Goal: Information Seeking & Learning: Learn about a topic

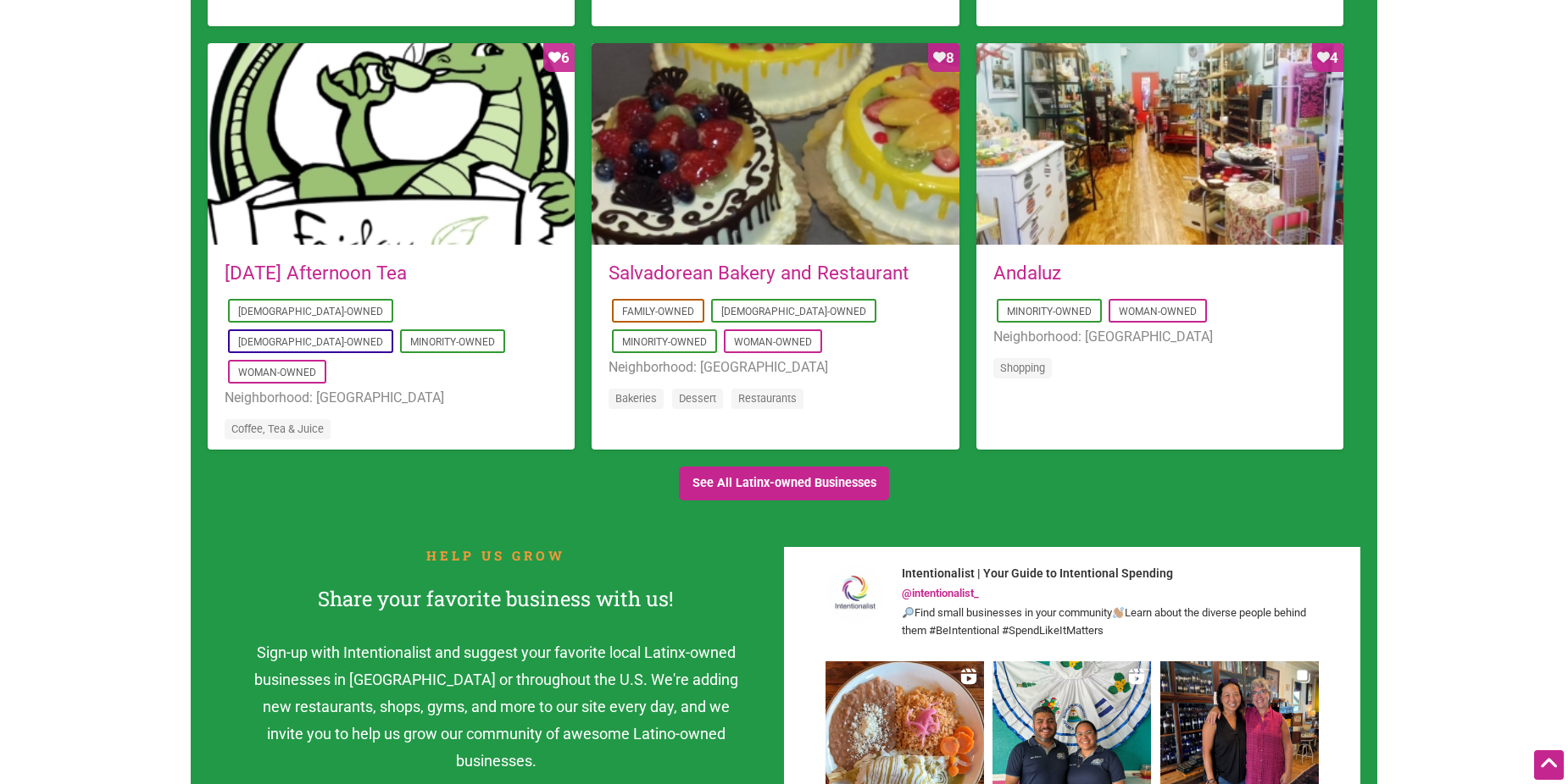
scroll to position [1863, 0]
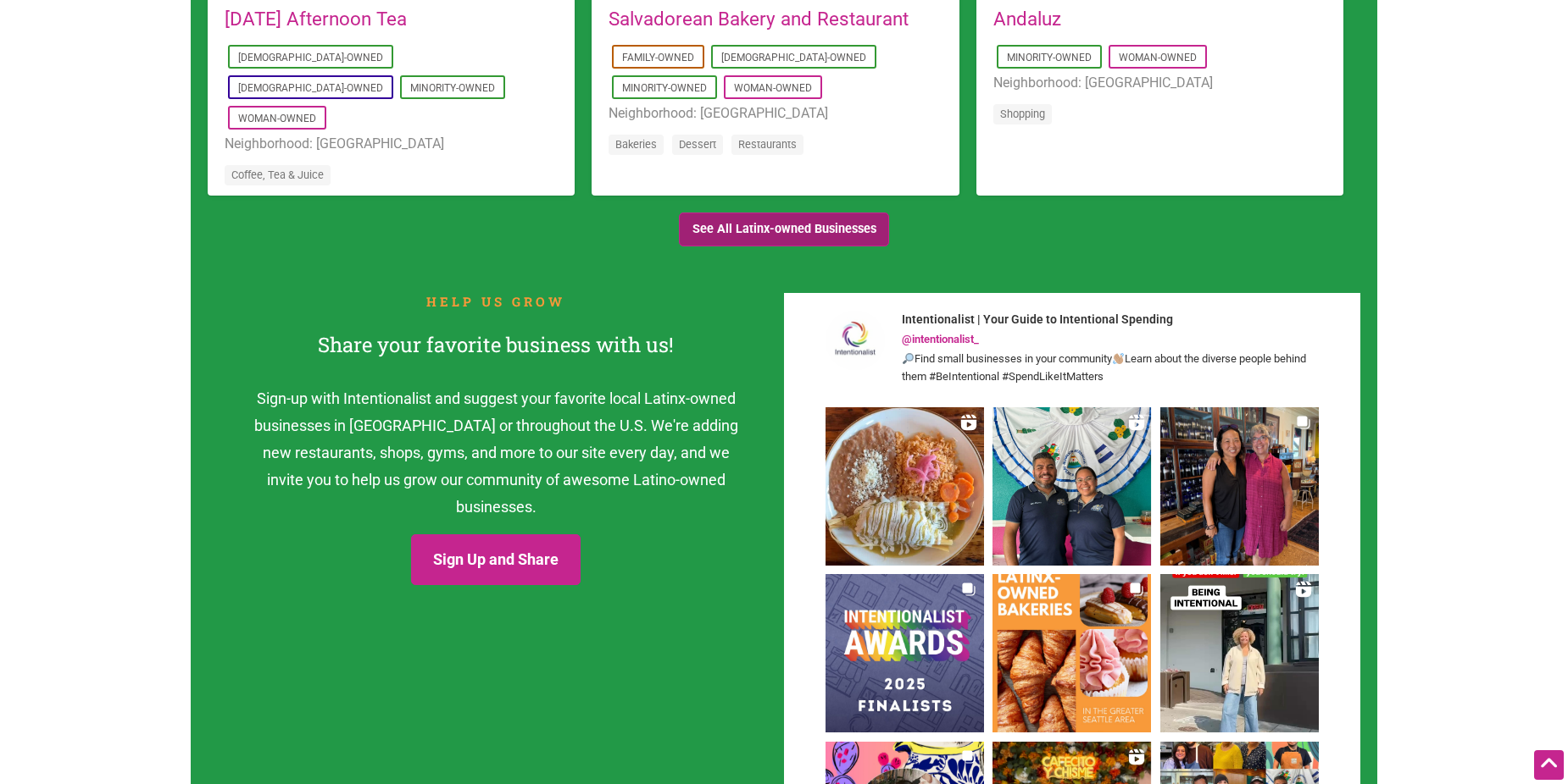
click at [704, 232] on link "See All Latinx-owned Businesses" at bounding box center [784, 230] width 210 height 35
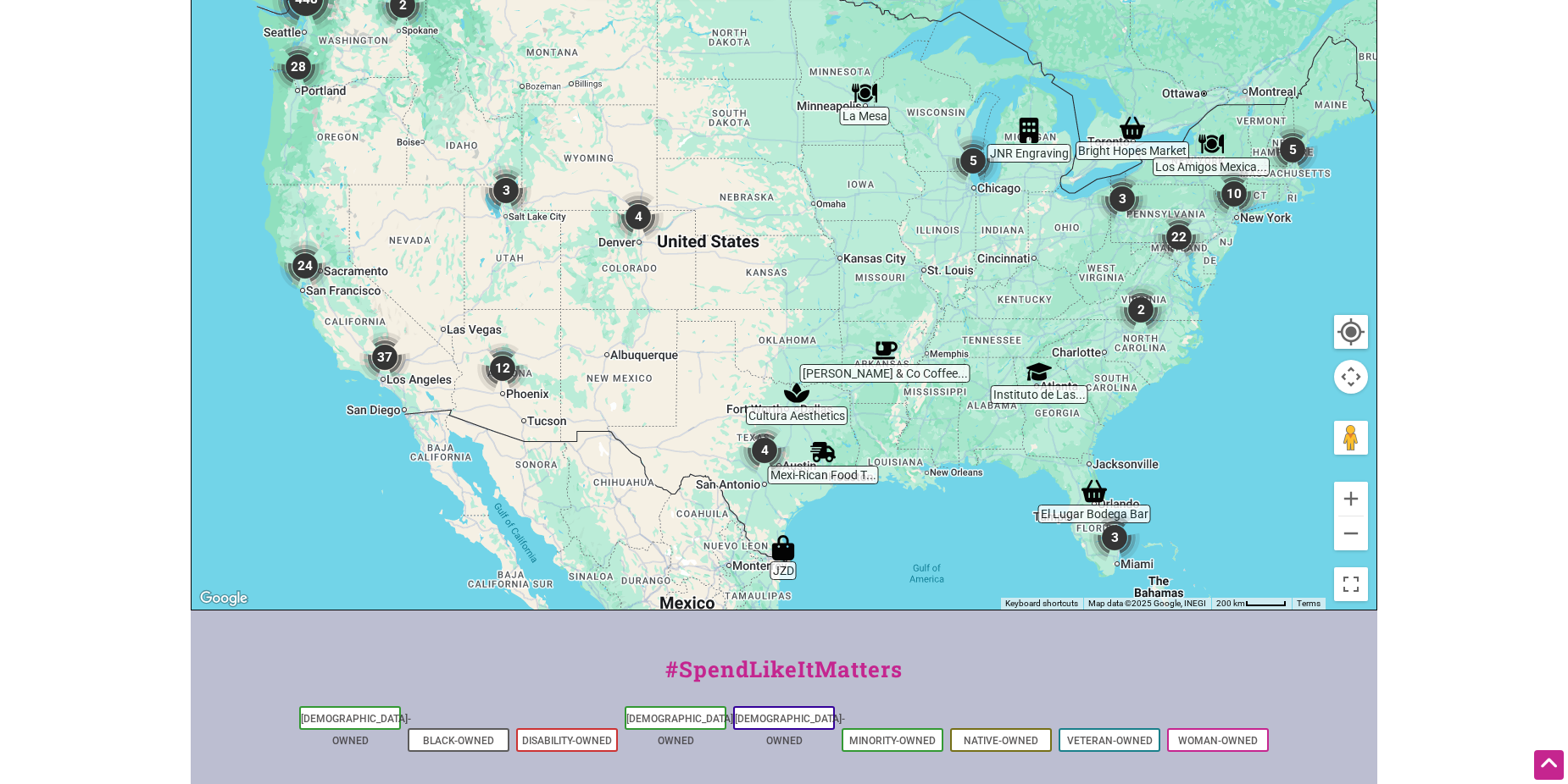
scroll to position [372, 0]
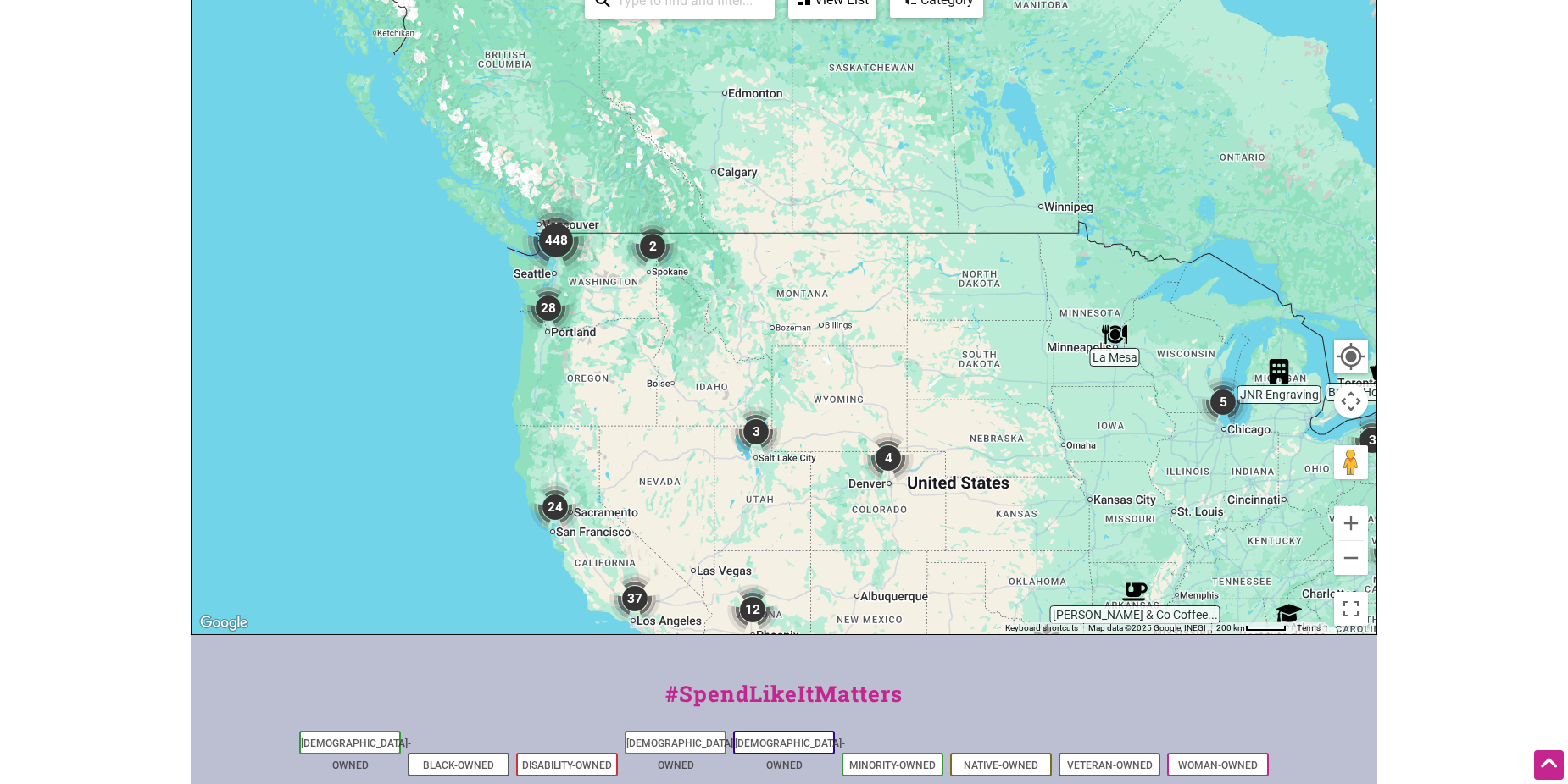
drag, startPoint x: 332, startPoint y: 313, endPoint x: 583, endPoint y: 528, distance: 330.5
click at [583, 528] on div at bounding box center [784, 305] width 1185 height 659
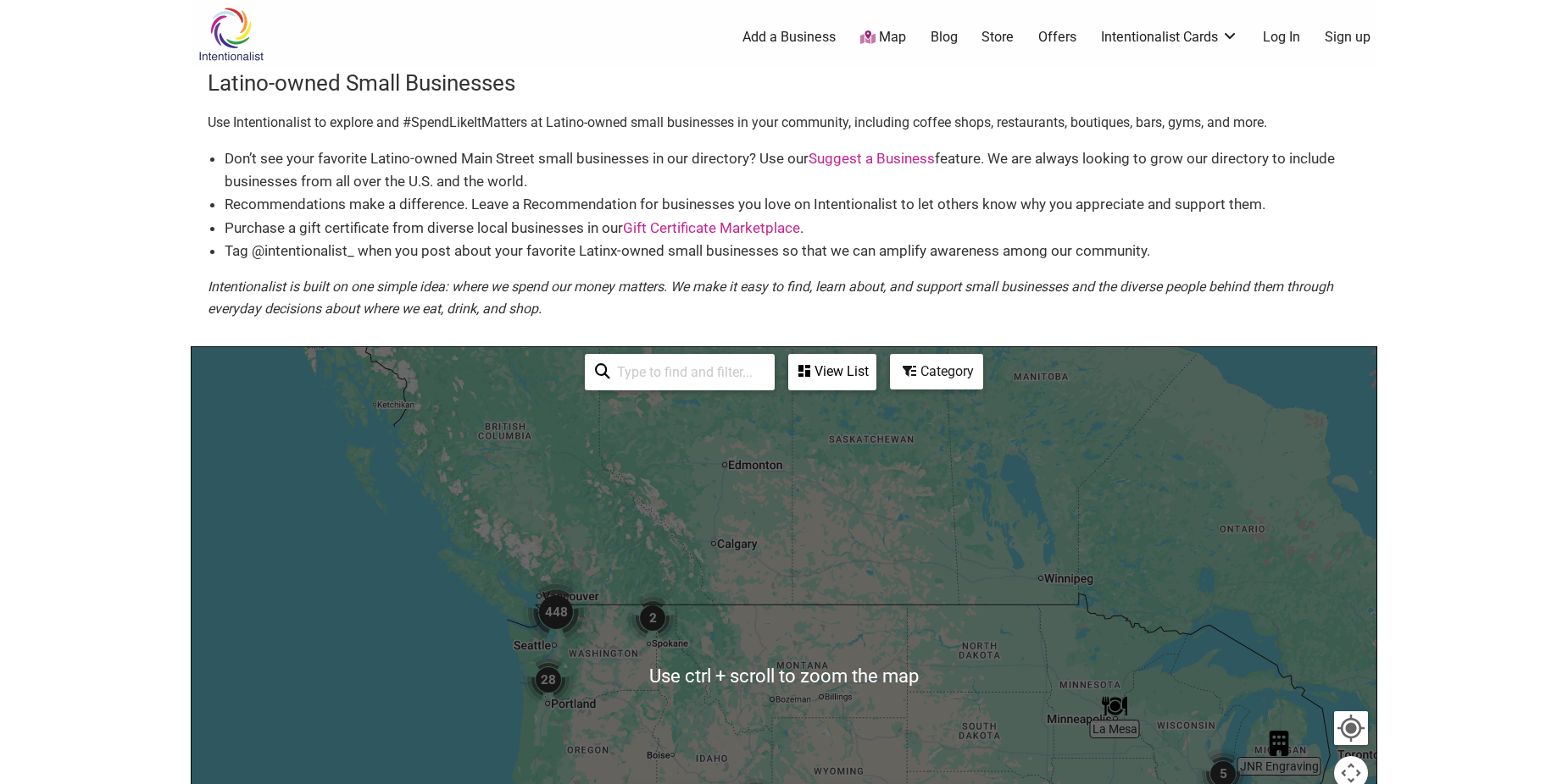
scroll to position [339, 0]
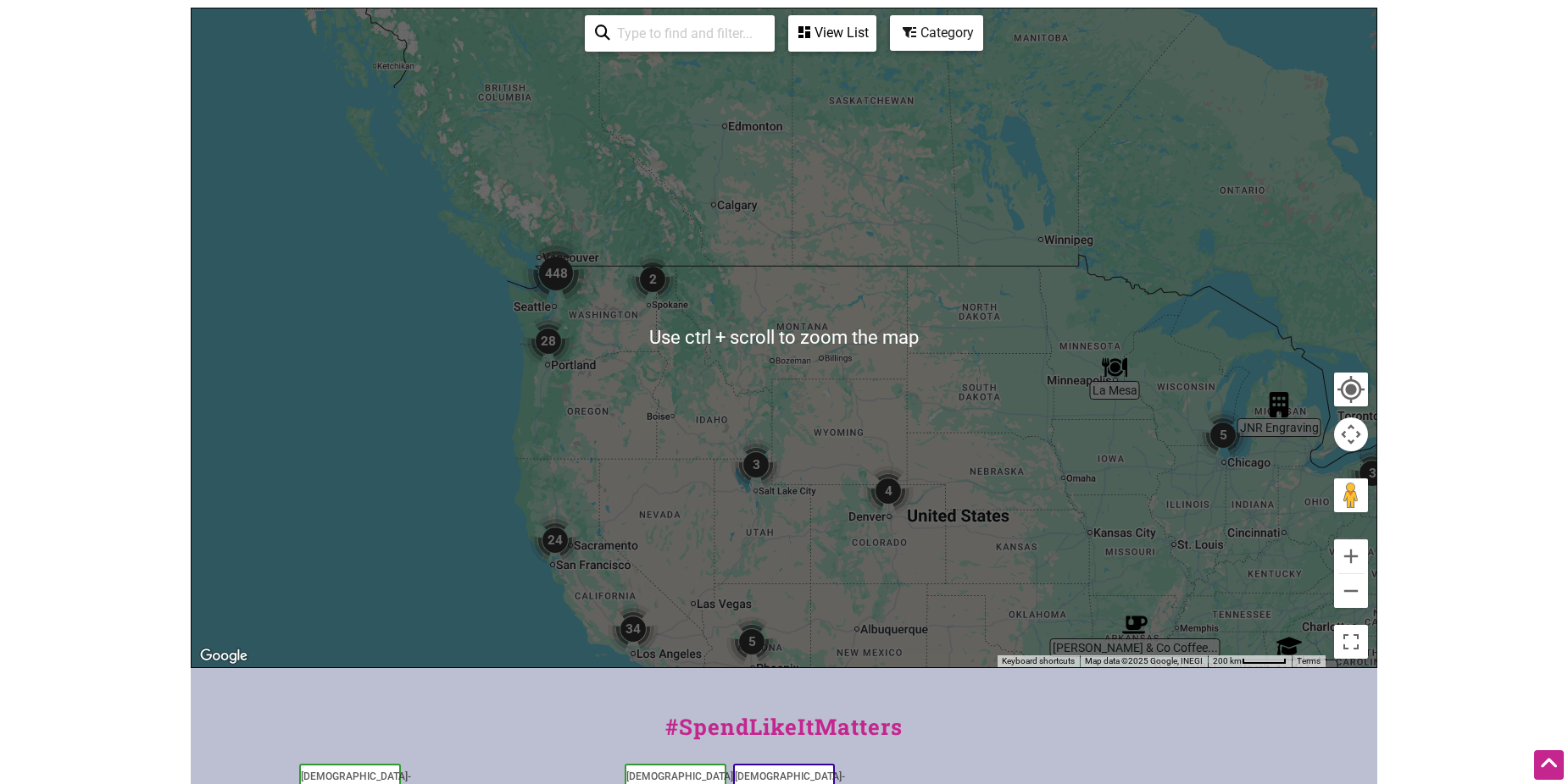
click at [546, 276] on img "448" at bounding box center [556, 273] width 68 height 68
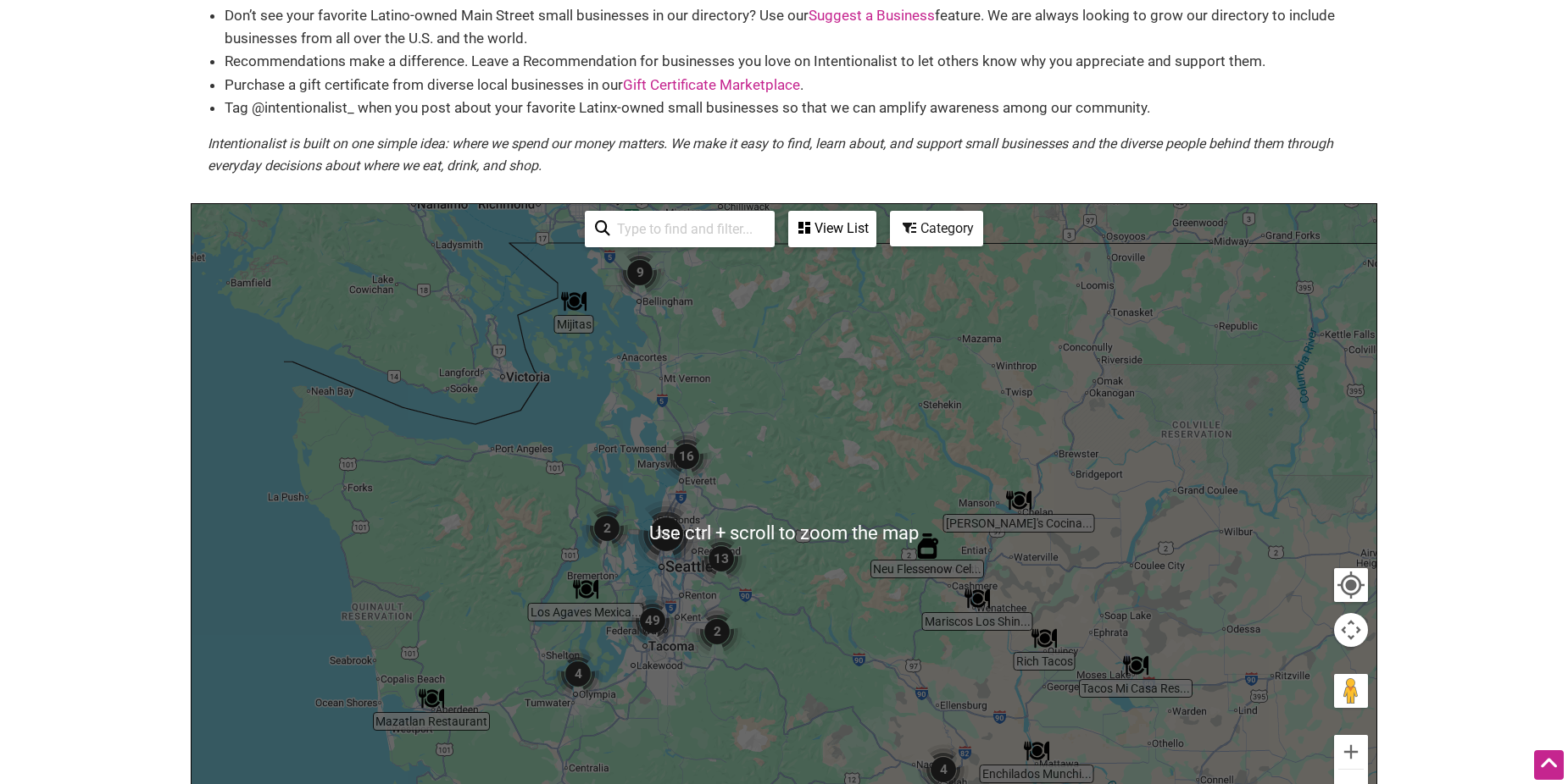
scroll to position [255, 0]
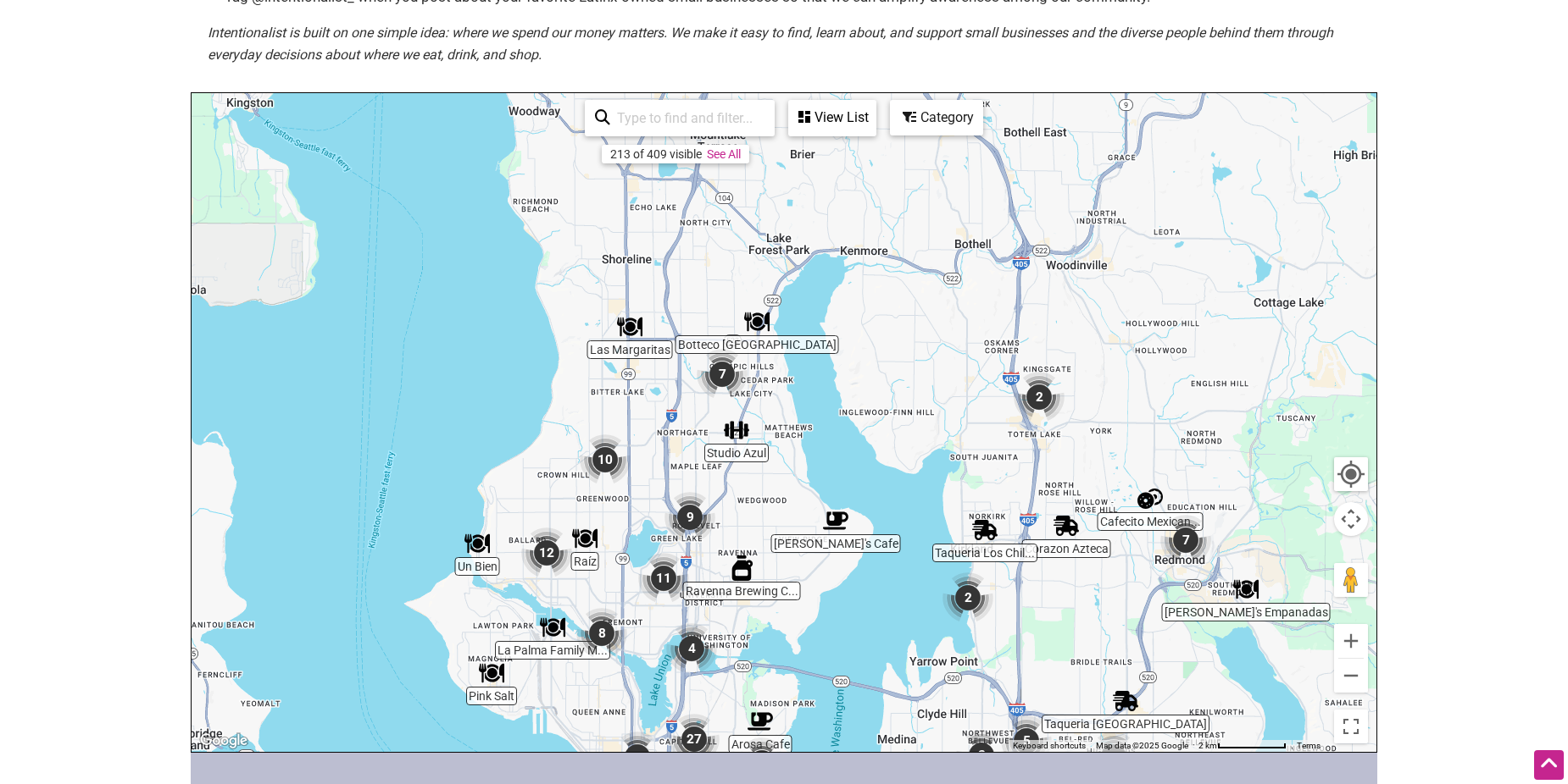
drag, startPoint x: 641, startPoint y: 458, endPoint x: 797, endPoint y: 697, distance: 285.4
click at [797, 697] on div "To navigate, press the arrow keys." at bounding box center [784, 423] width 1185 height 659
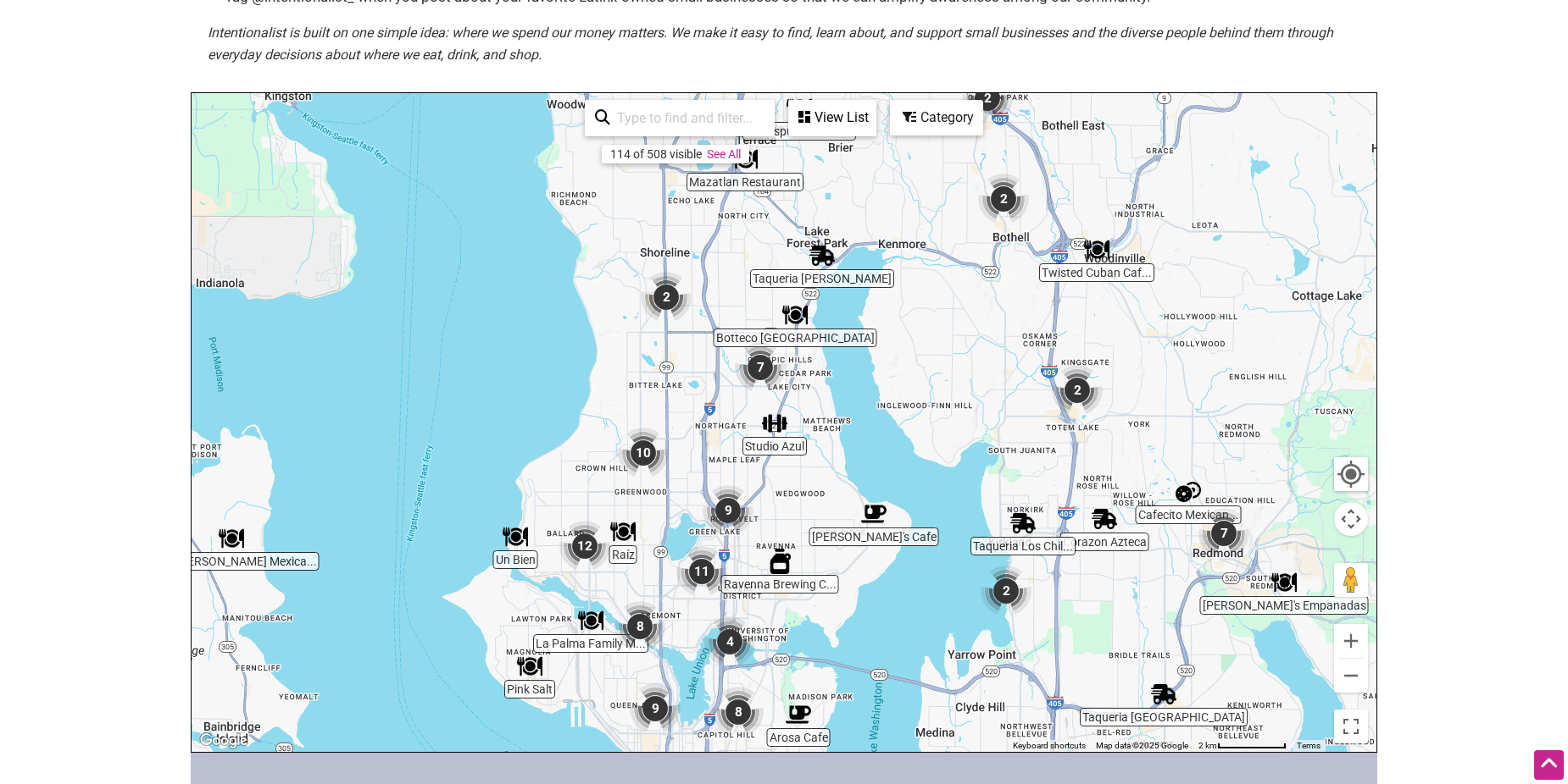
drag, startPoint x: 533, startPoint y: 475, endPoint x: 594, endPoint y: 380, distance: 112.9
click at [594, 380] on div "To navigate, press the arrow keys." at bounding box center [784, 423] width 1185 height 659
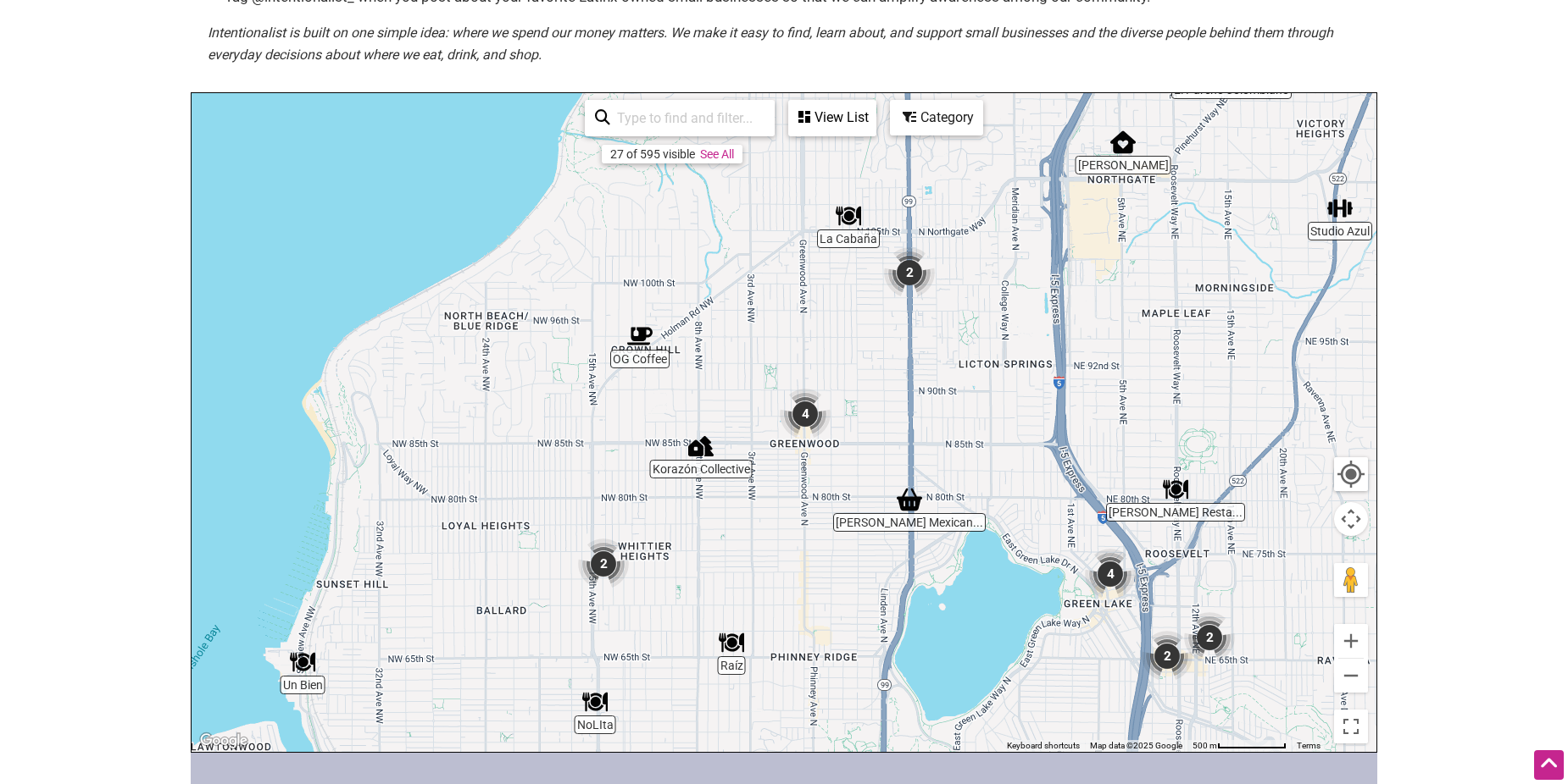
drag, startPoint x: 567, startPoint y: 474, endPoint x: 609, endPoint y: 440, distance: 54.0
click at [609, 440] on div "To navigate, press the arrow keys." at bounding box center [784, 423] width 1185 height 659
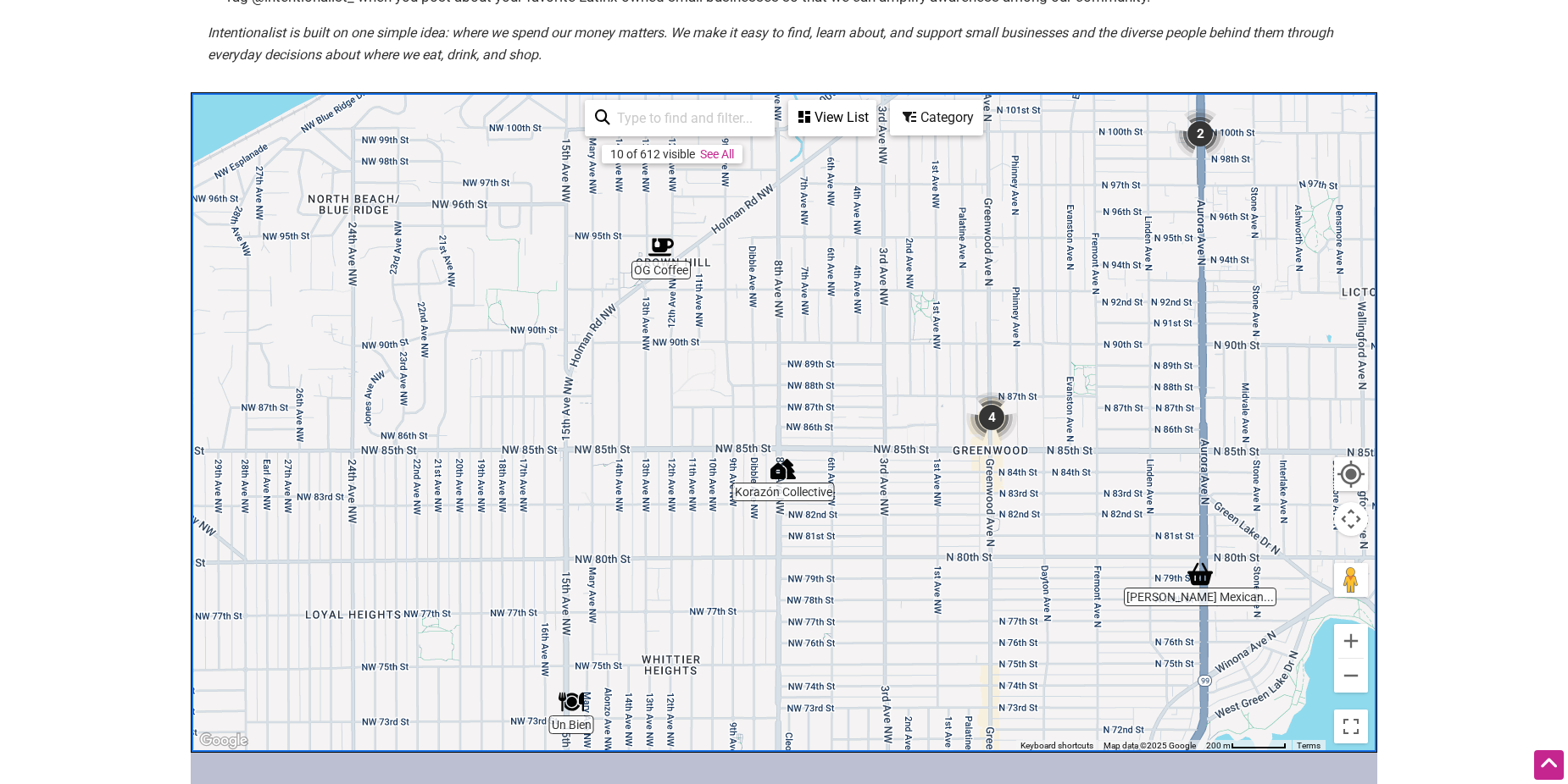
click at [781, 468] on img "Korazón Collective" at bounding box center [783, 468] width 25 height 25
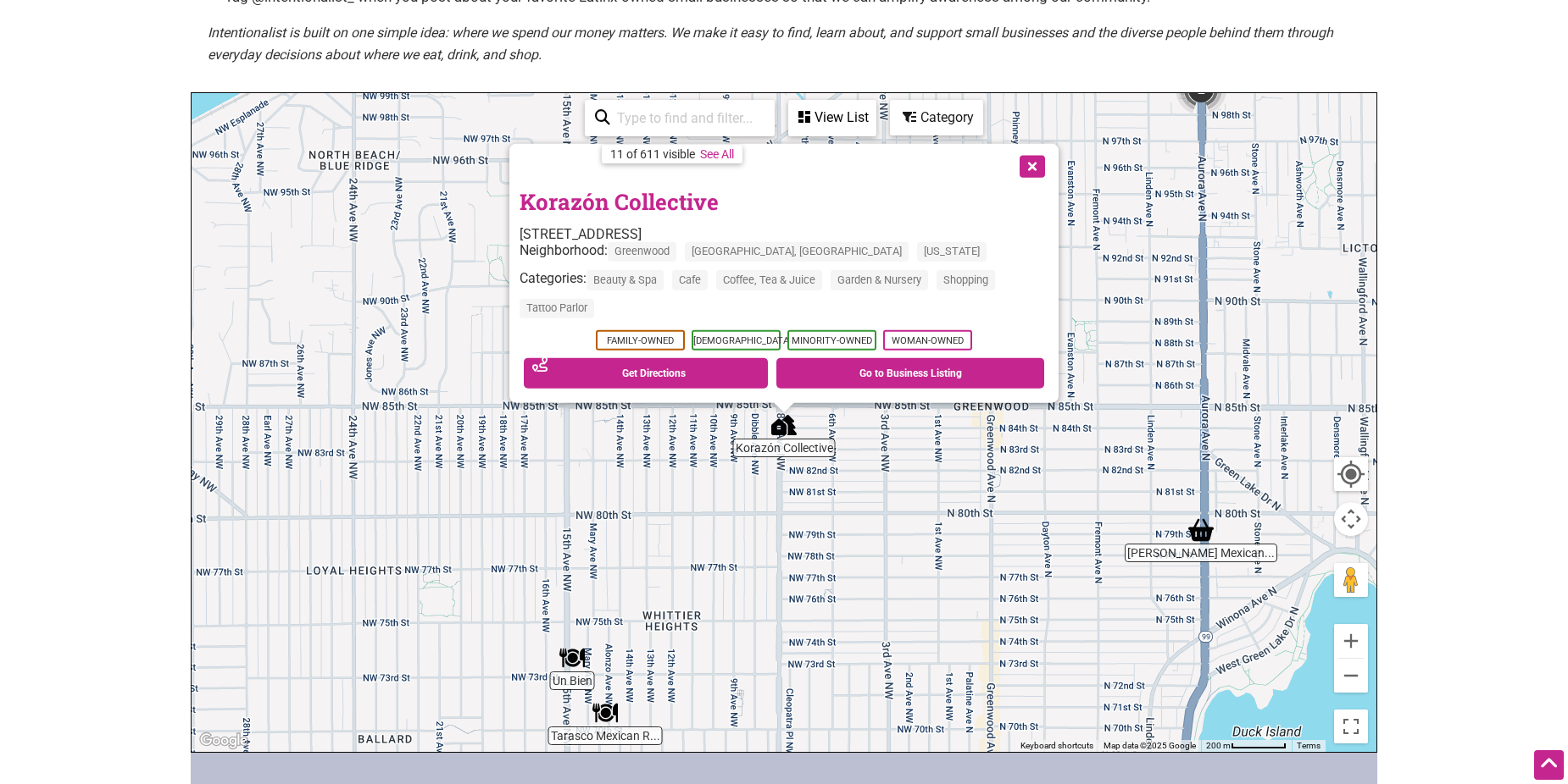
click at [1041, 163] on button "Close" at bounding box center [1031, 166] width 43 height 43
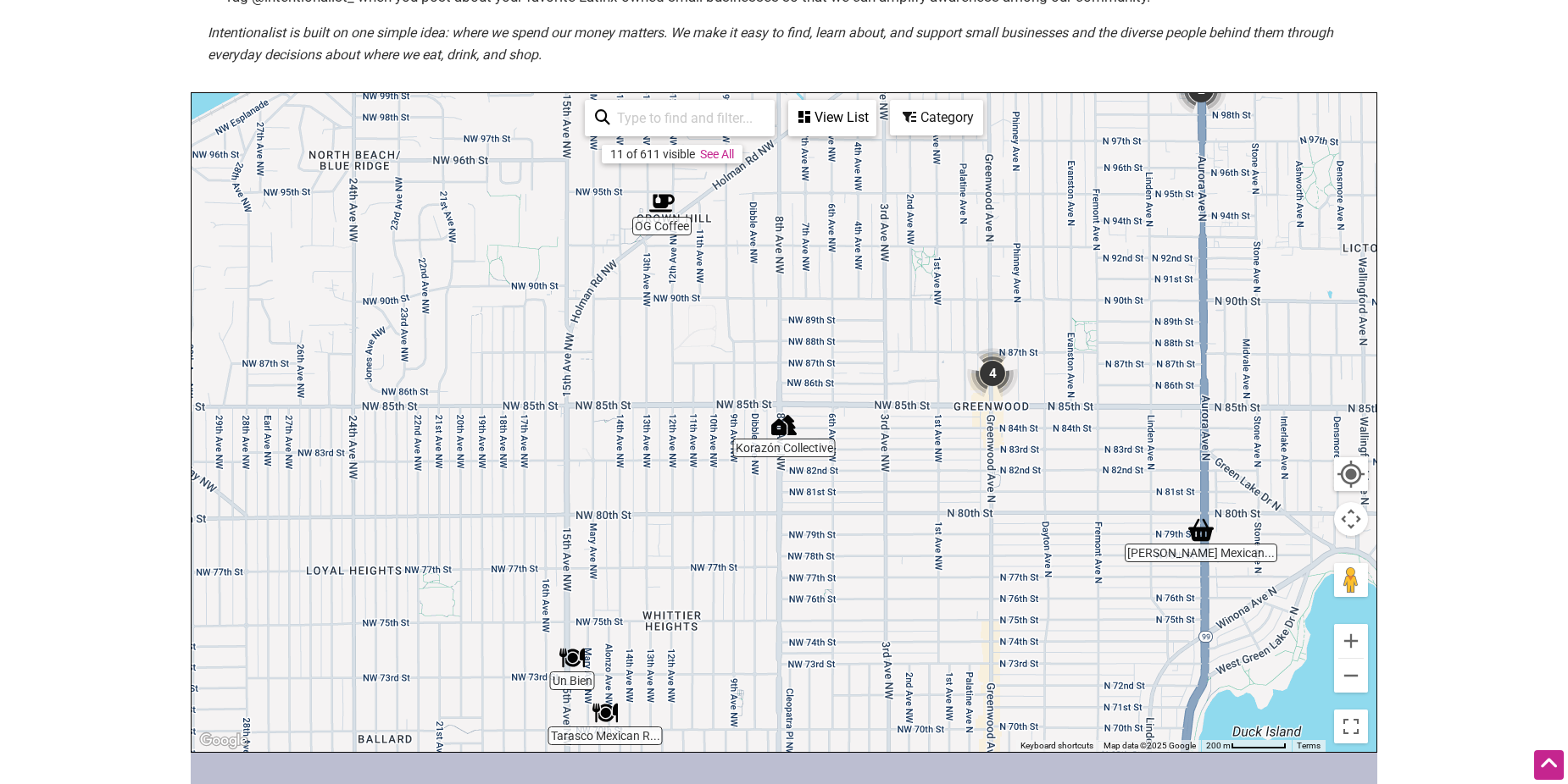
click at [992, 380] on img "4" at bounding box center [992, 373] width 51 height 51
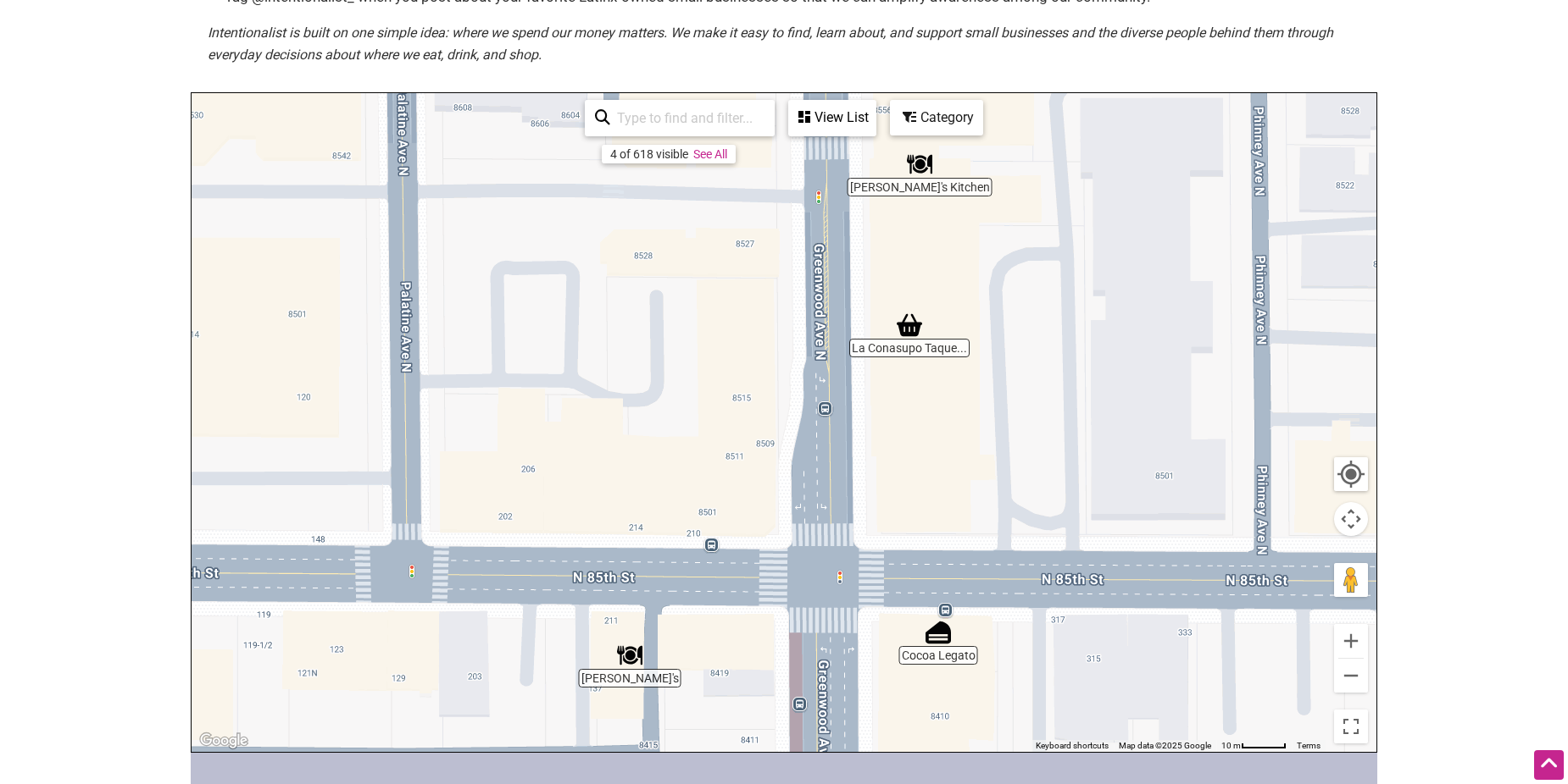
click at [938, 639] on img "Cocoa Legato" at bounding box center [937, 632] width 25 height 25
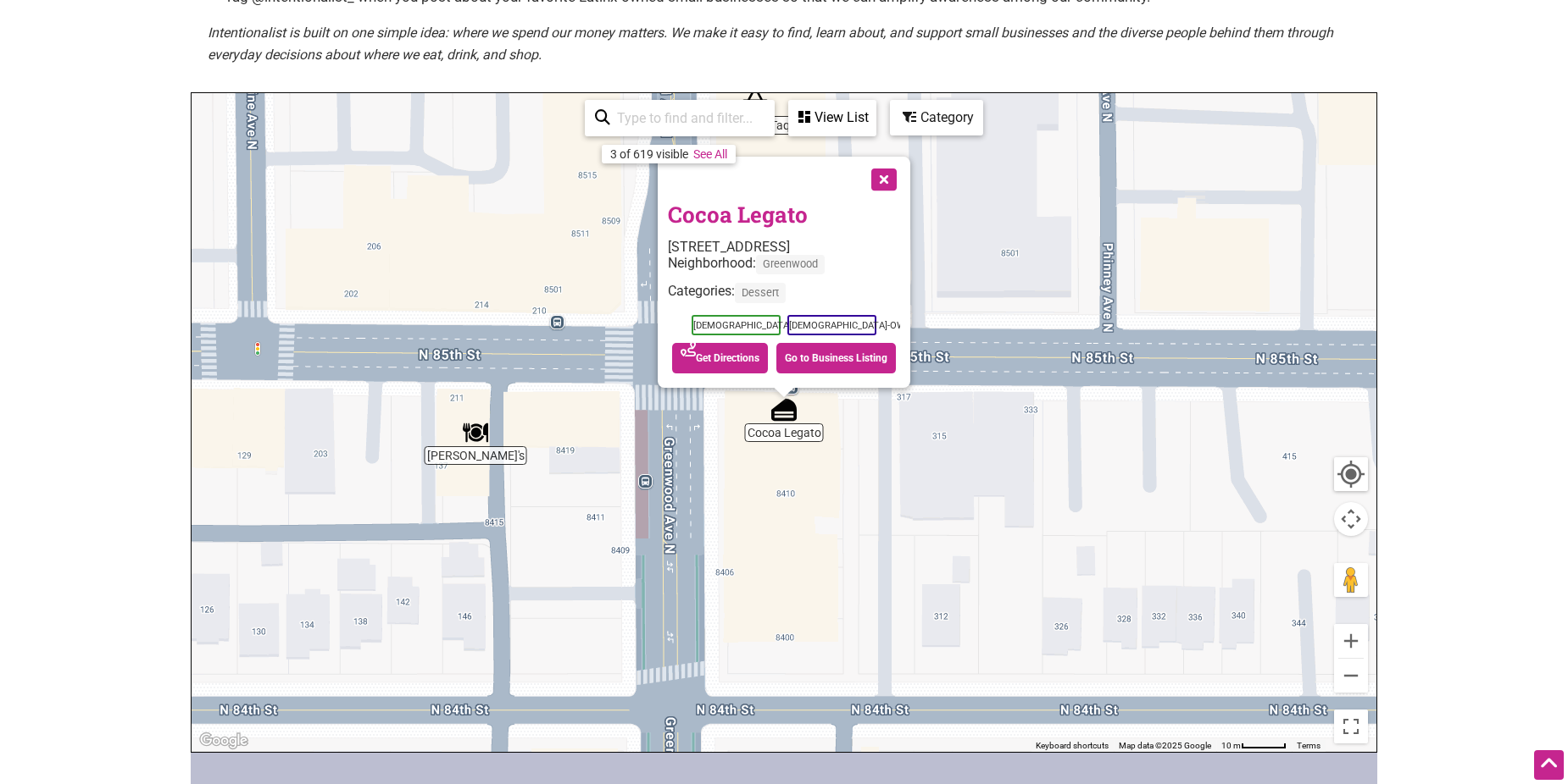
click at [903, 175] on button "Close" at bounding box center [883, 178] width 43 height 43
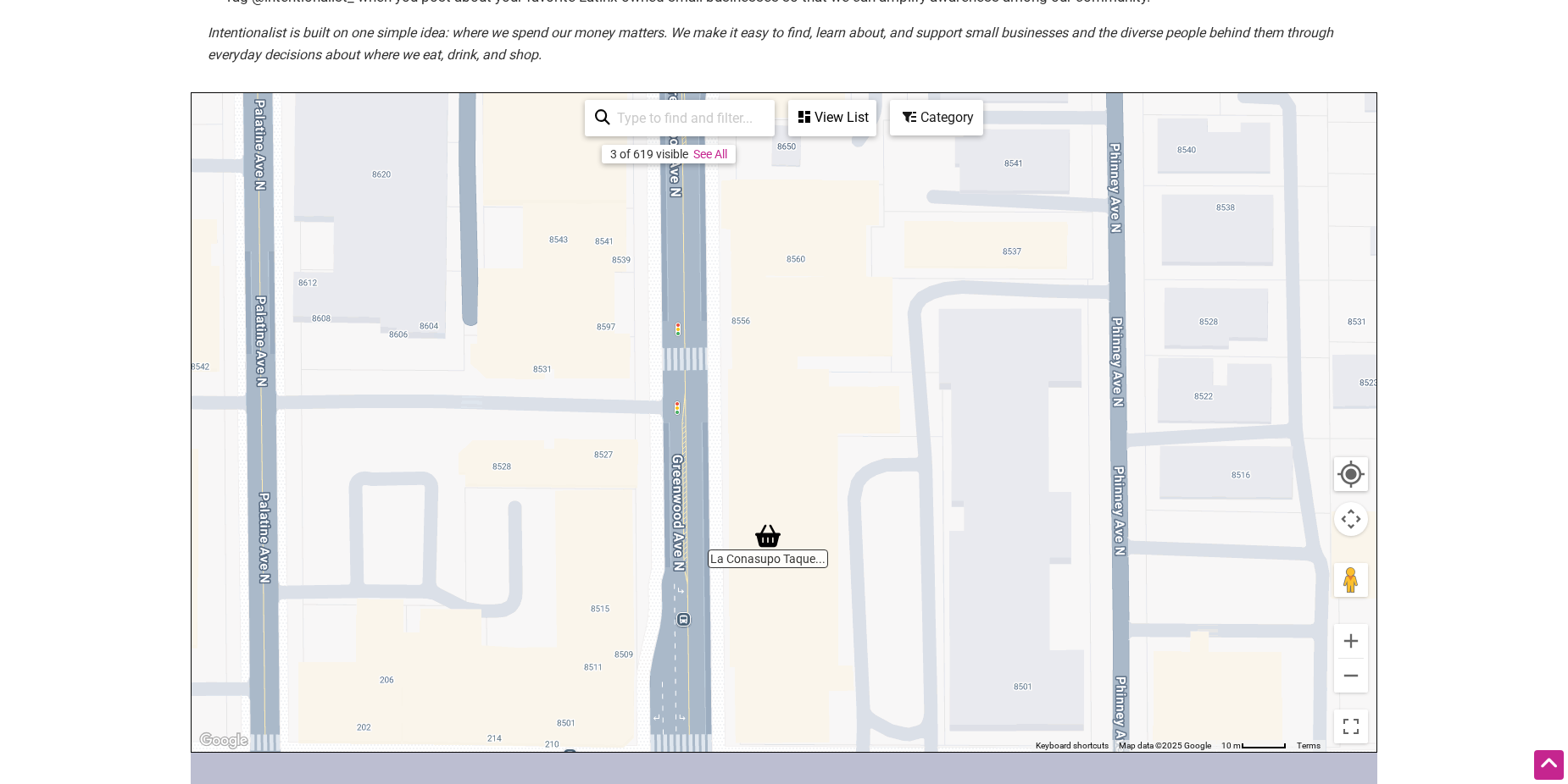
drag, startPoint x: 900, startPoint y: 276, endPoint x: 872, endPoint y: 609, distance: 334.2
click at [923, 647] on div "To navigate, press the arrow keys." at bounding box center [784, 423] width 1185 height 659
click at [765, 531] on img "La Conasupo Taqueria & Snack Shop" at bounding box center [767, 533] width 25 height 25
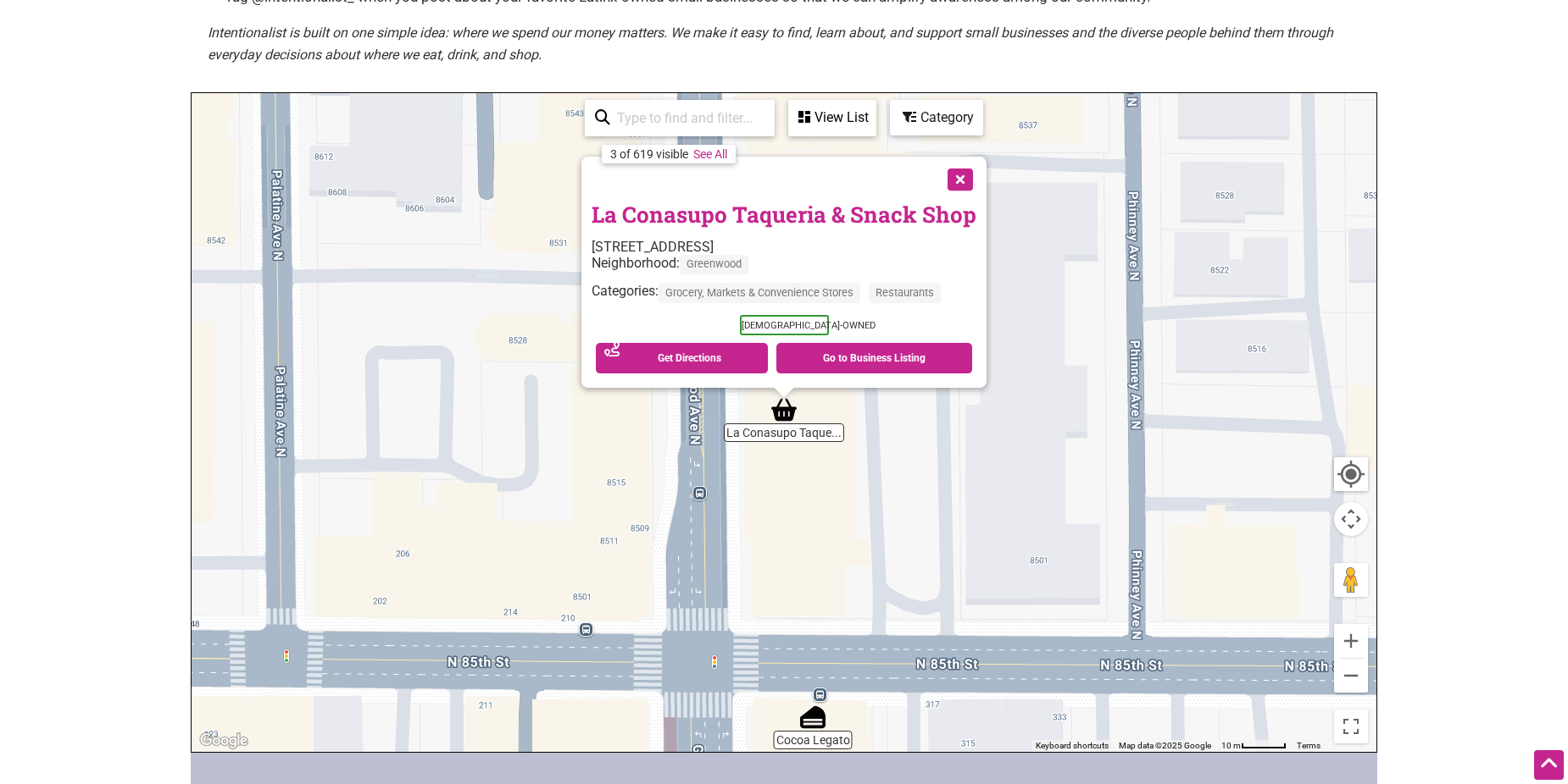
click at [947, 180] on button "Close" at bounding box center [959, 178] width 43 height 43
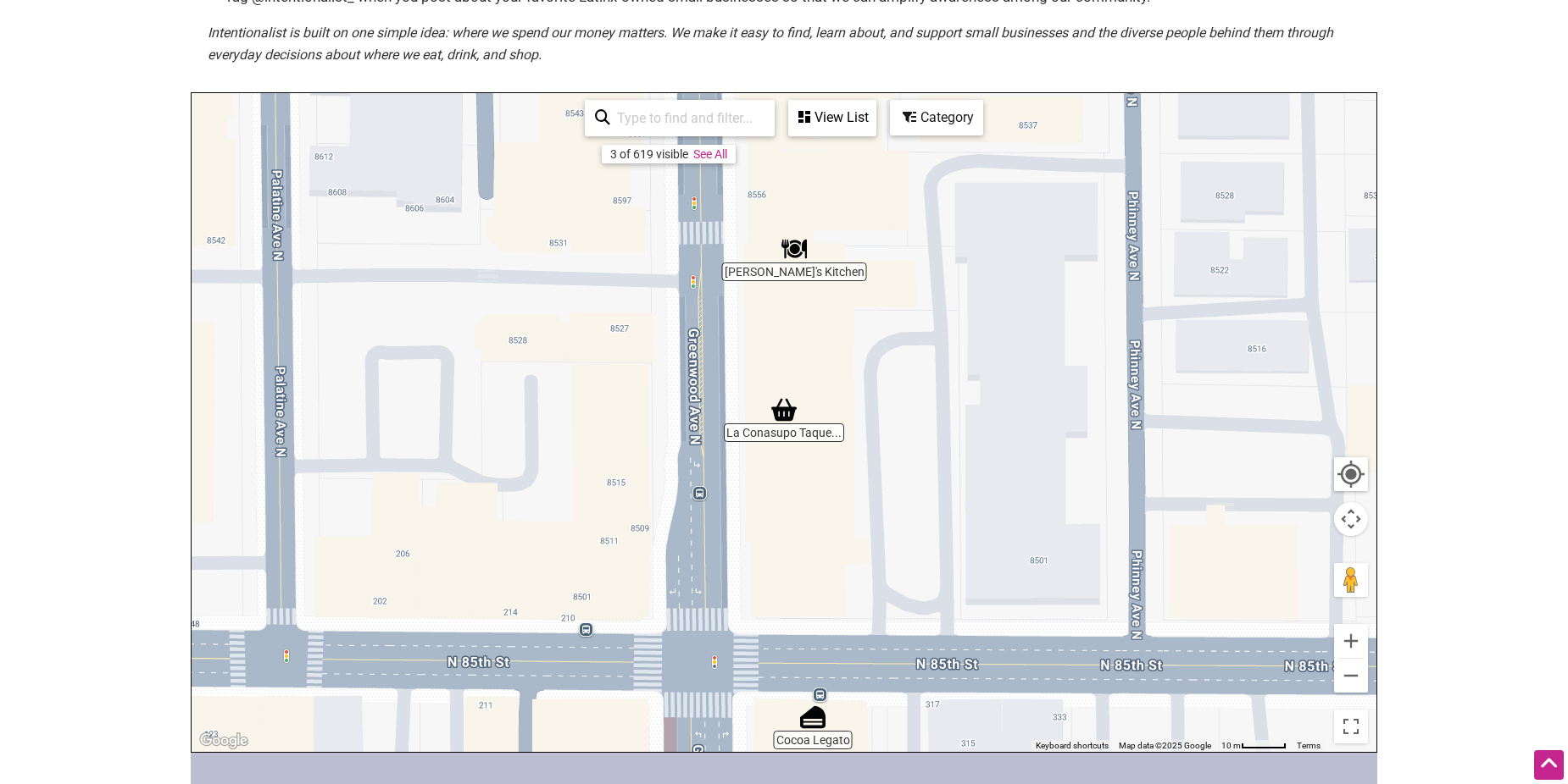
click at [795, 251] on img "Abuelita's Kitchen" at bounding box center [794, 248] width 25 height 25
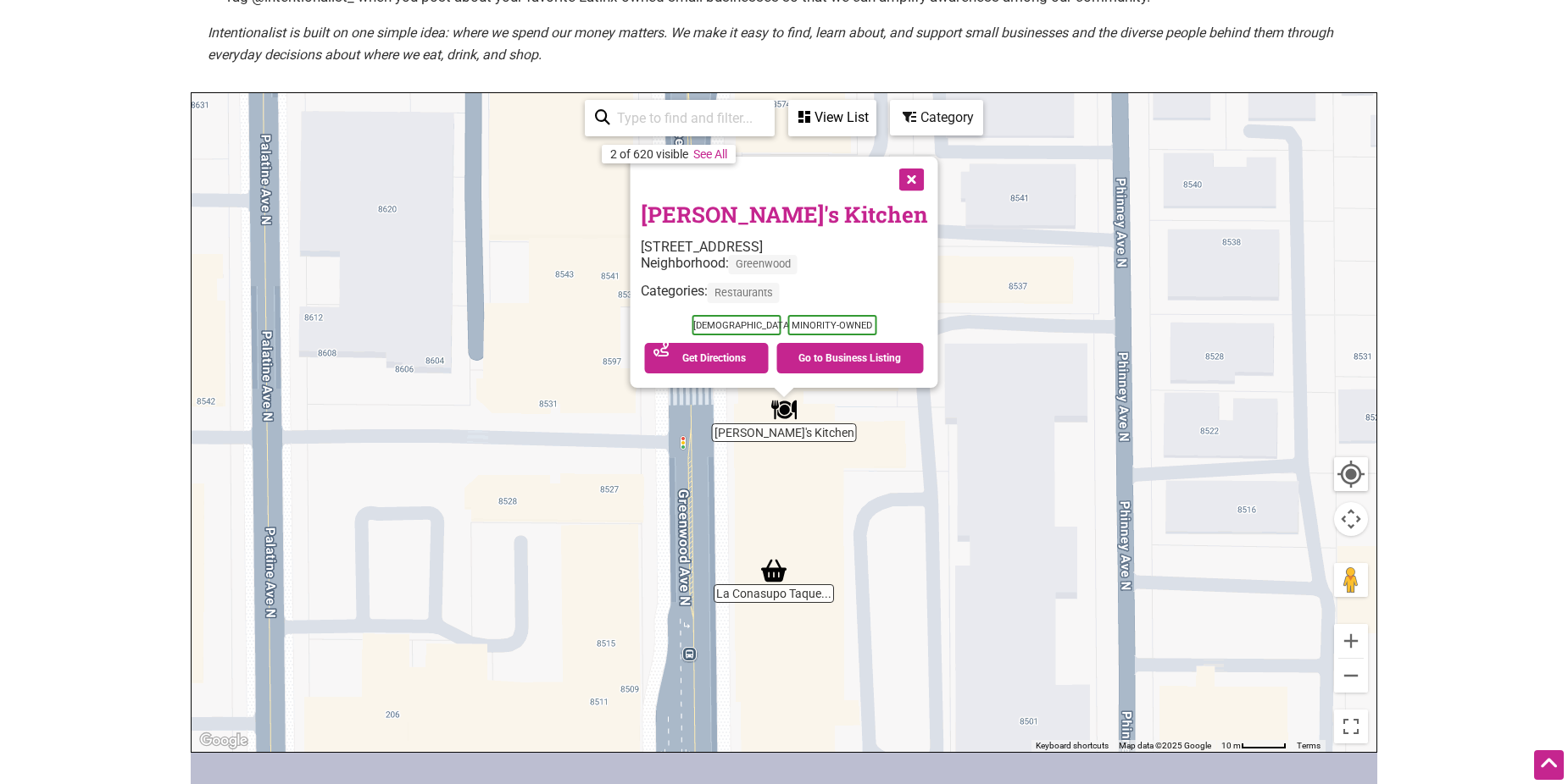
click at [902, 178] on button "Close" at bounding box center [910, 178] width 43 height 43
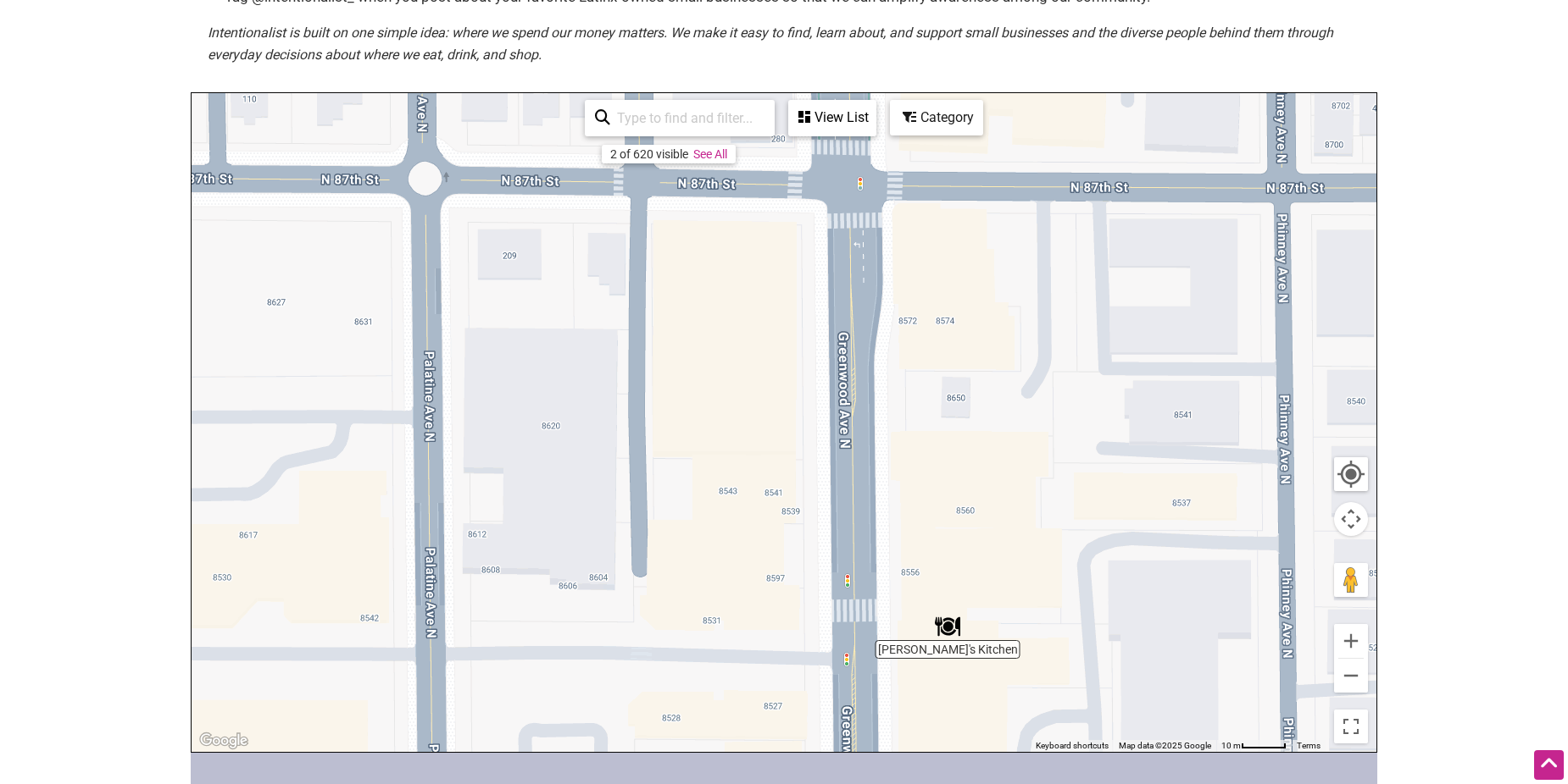
drag, startPoint x: 857, startPoint y: 374, endPoint x: 1022, endPoint y: 587, distance: 269.4
click at [1022, 587] on div "To navigate, press the arrow keys." at bounding box center [784, 423] width 1185 height 659
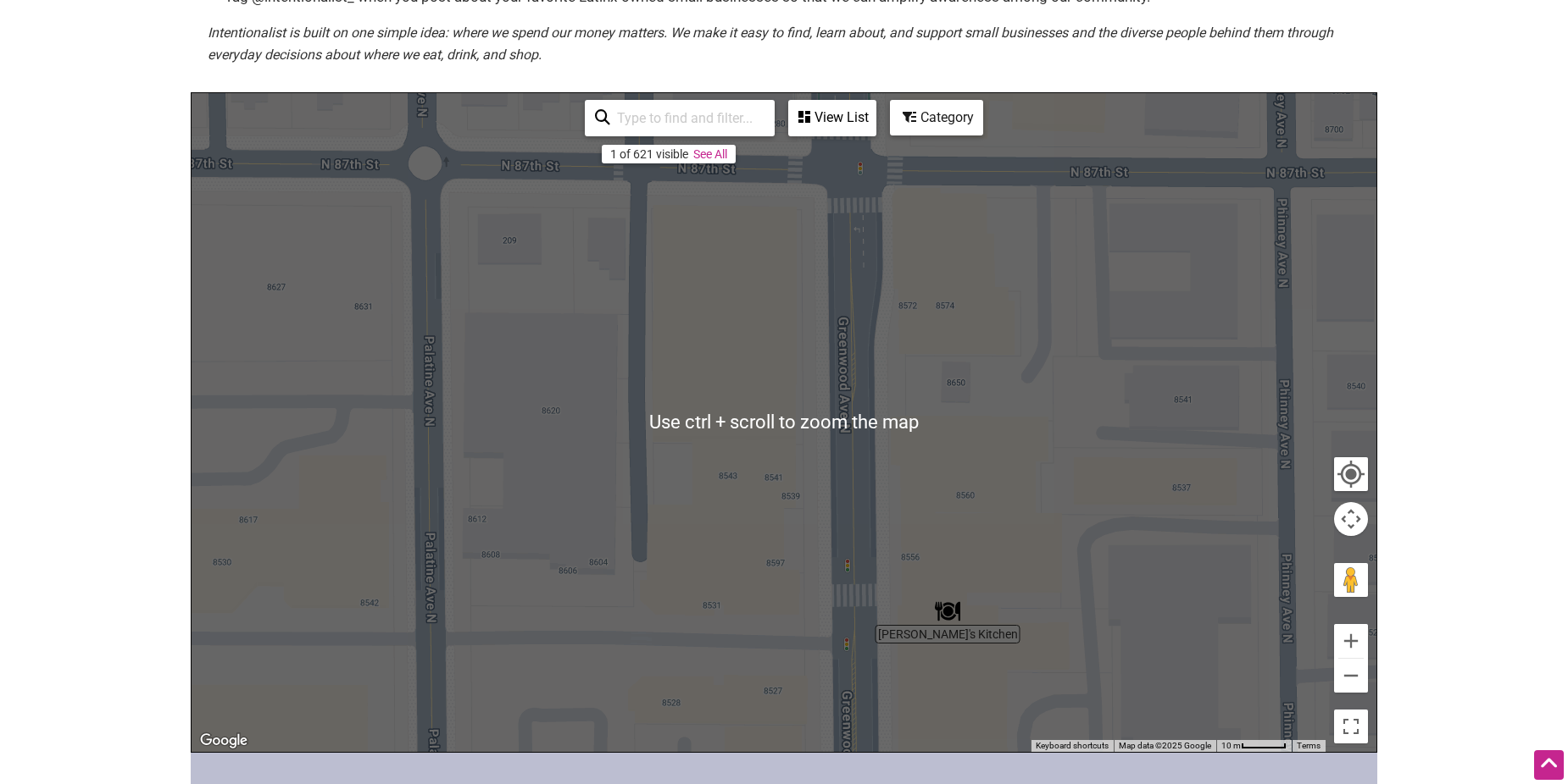
scroll to position [424, 0]
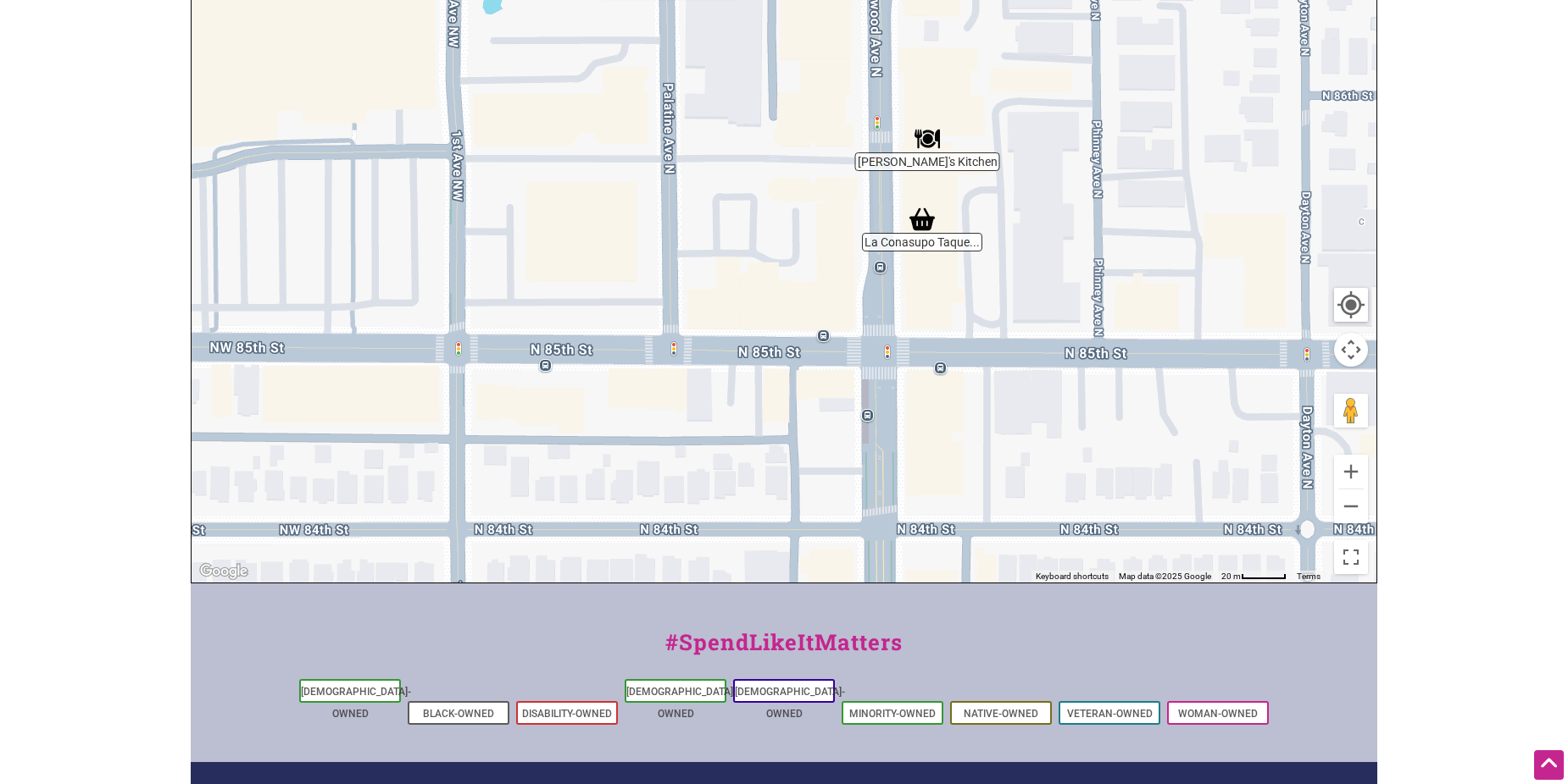
drag, startPoint x: 1084, startPoint y: 394, endPoint x: 953, endPoint y: 197, distance: 236.6
click at [971, 177] on div "To navigate, press the arrow keys." at bounding box center [784, 254] width 1185 height 659
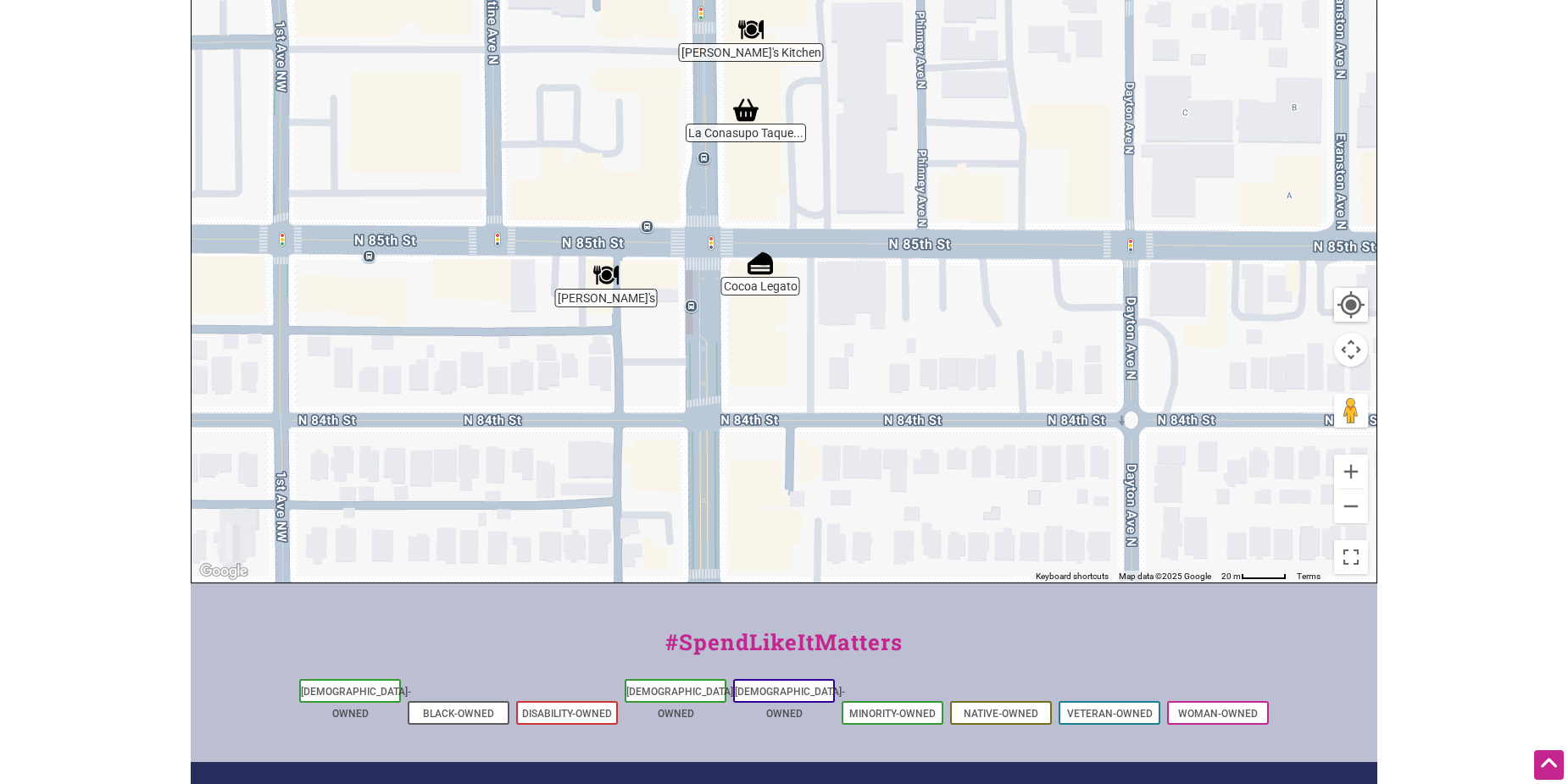
drag, startPoint x: 1093, startPoint y: 414, endPoint x: 947, endPoint y: 323, distance: 172.0
click at [955, 311] on div "To navigate, press the arrow keys." at bounding box center [784, 254] width 1185 height 659
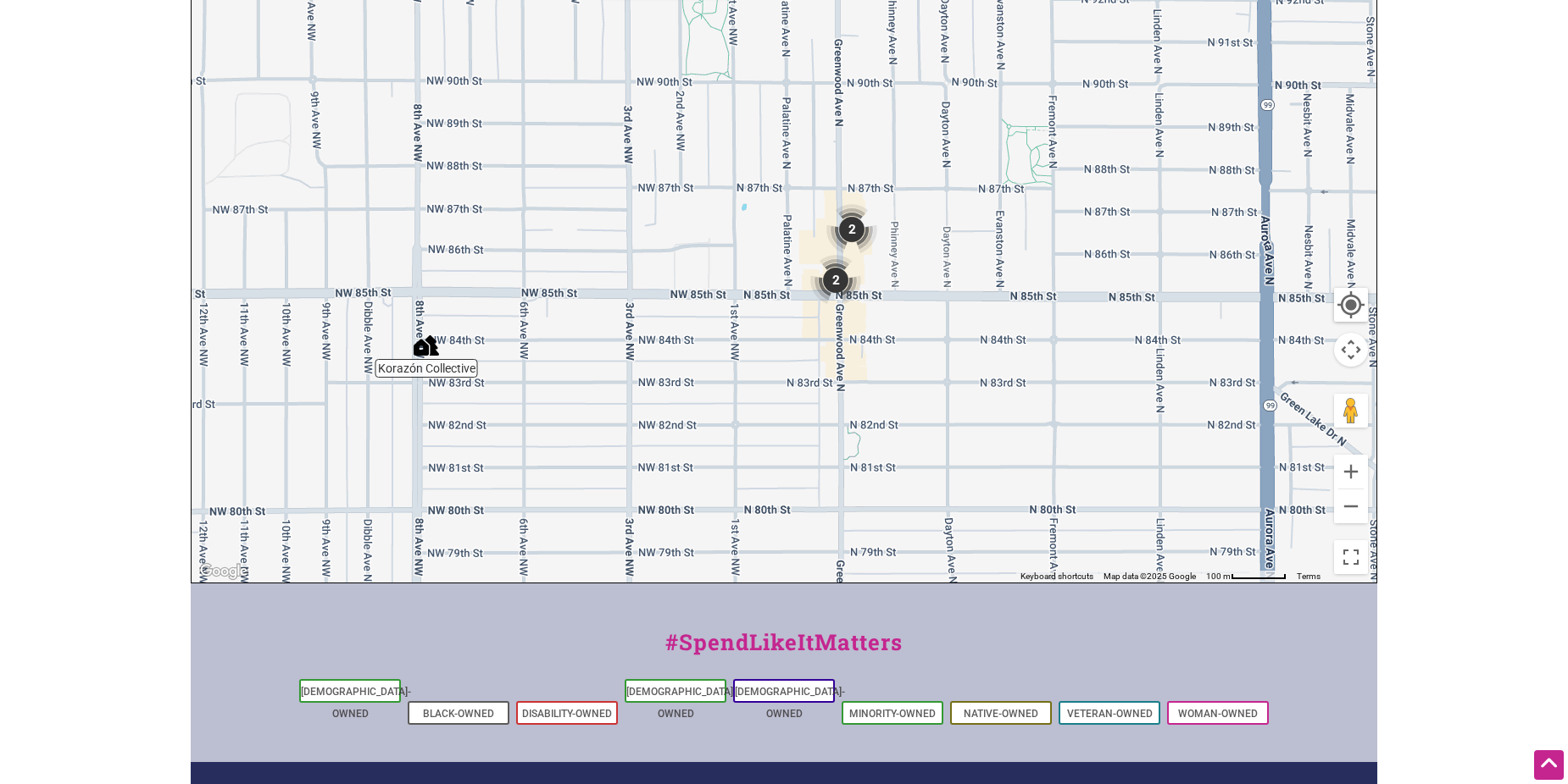
drag, startPoint x: 796, startPoint y: 460, endPoint x: 752, endPoint y: 403, distance: 72.0
click at [752, 403] on div "To navigate, press the arrow keys." at bounding box center [784, 254] width 1185 height 659
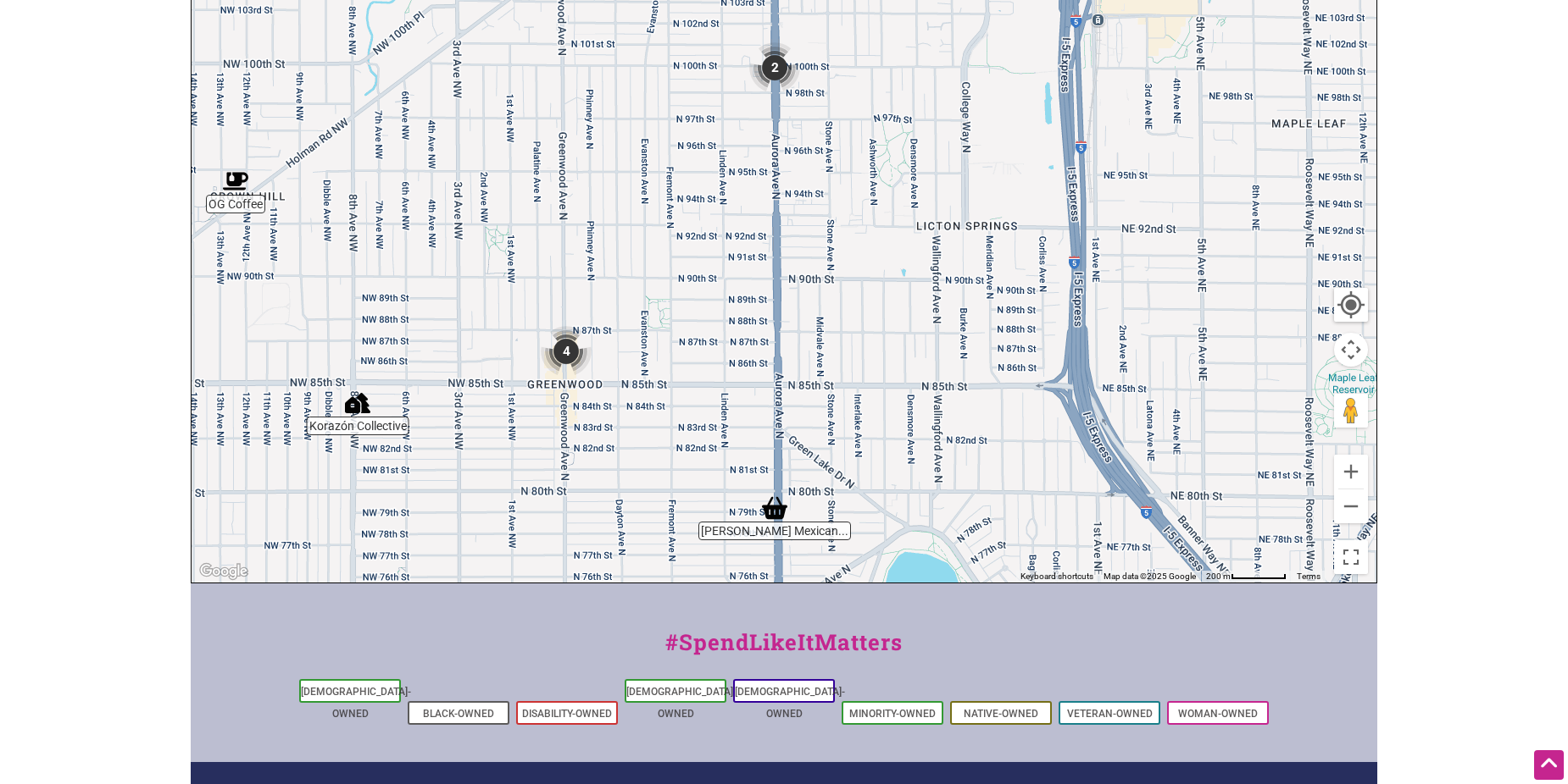
drag, startPoint x: 839, startPoint y: 433, endPoint x: 619, endPoint y: 460, distance: 221.7
click at [605, 470] on div "To navigate, press the arrow keys." at bounding box center [784, 254] width 1185 height 659
click at [768, 503] on img "Mendoza's Mexican Mercado" at bounding box center [772, 505] width 25 height 25
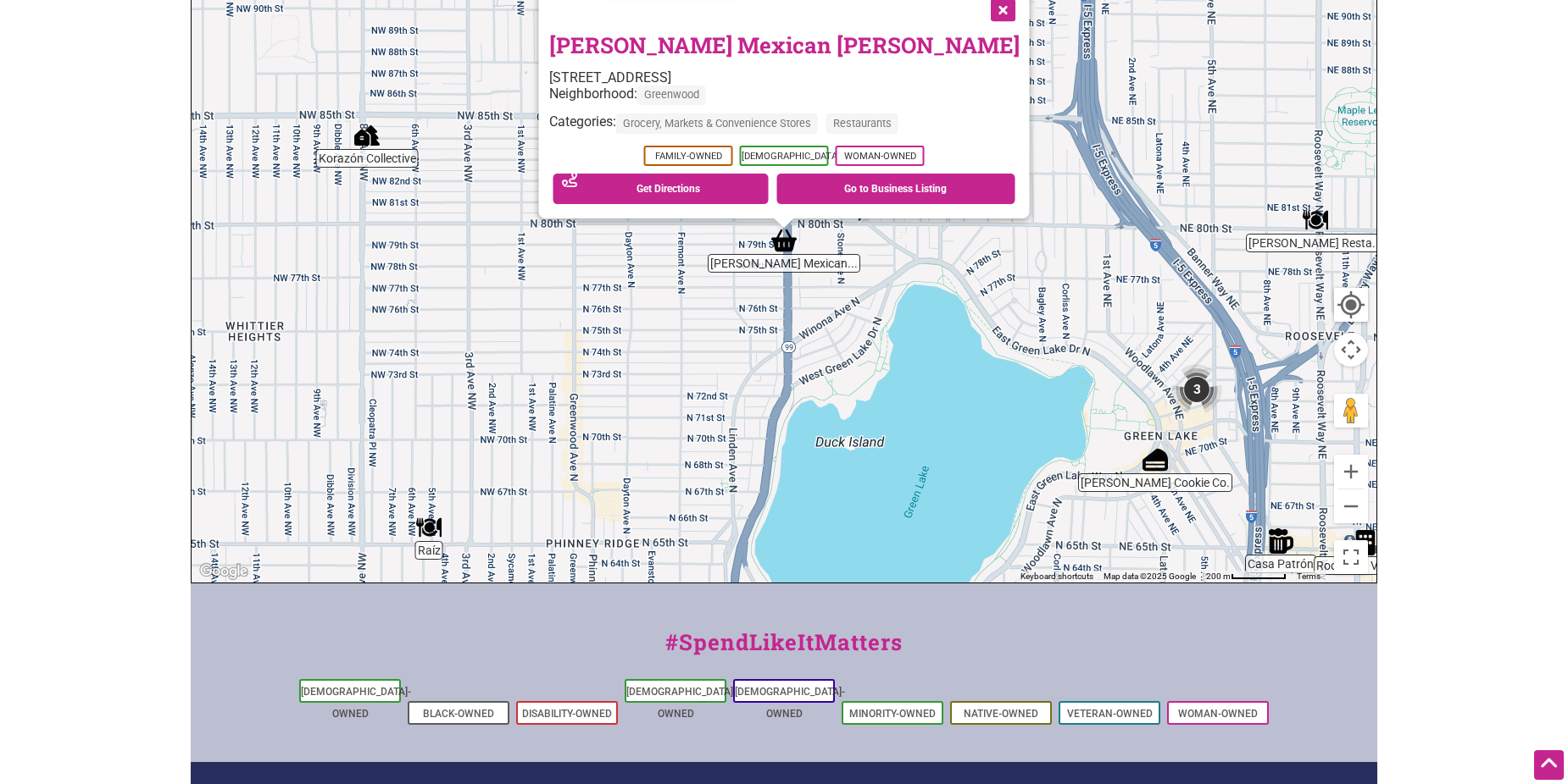
click at [981, 16] on button "Close" at bounding box center [1002, 8] width 43 height 43
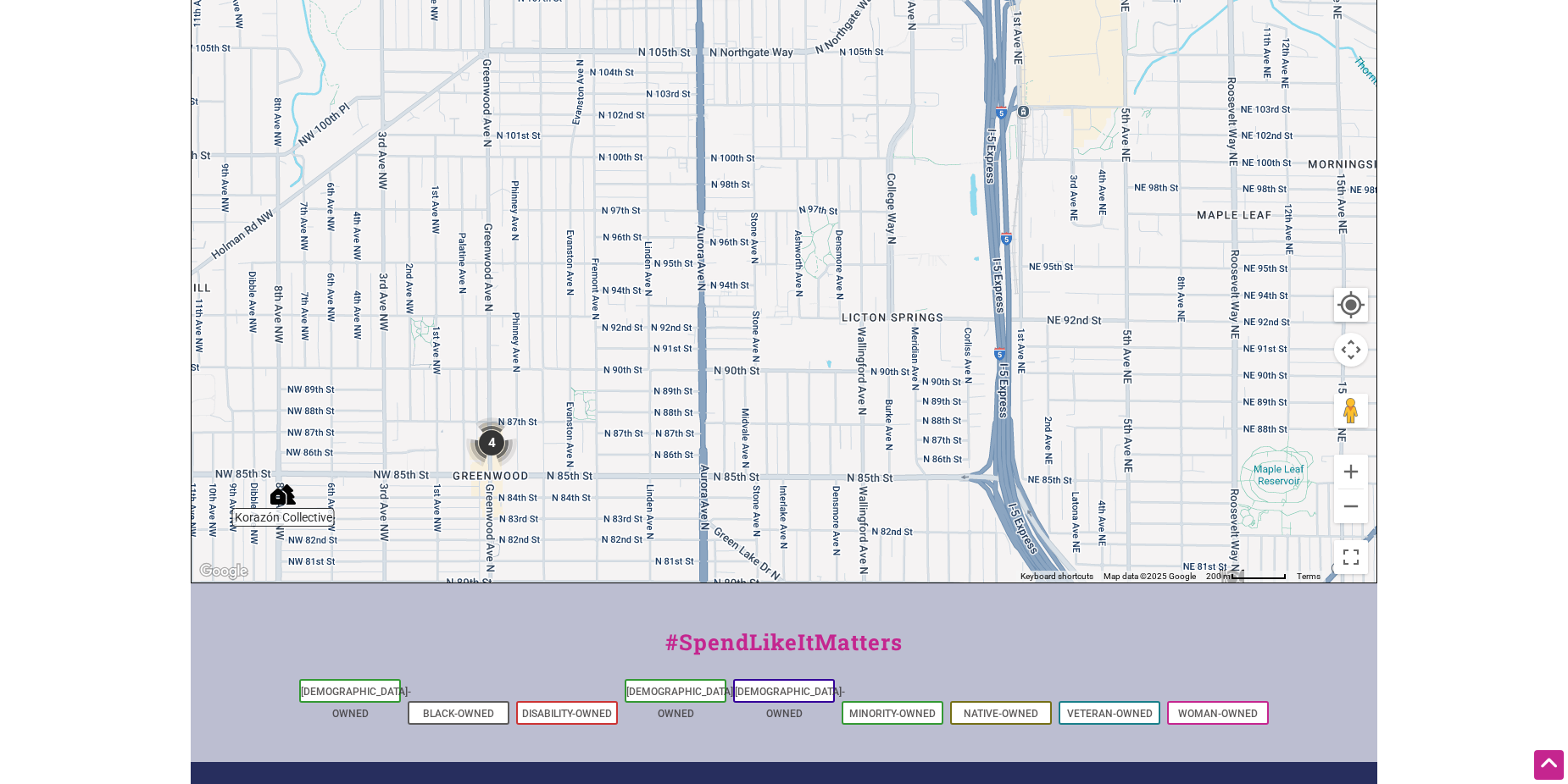
drag, startPoint x: 680, startPoint y: 255, endPoint x: 624, endPoint y: 534, distance: 284.6
click at [596, 613] on div "Intentionalist Spend like it matters 0 Add a Business Map Blog Store Offers Int…" at bounding box center [784, 292] width 1186 height 1432
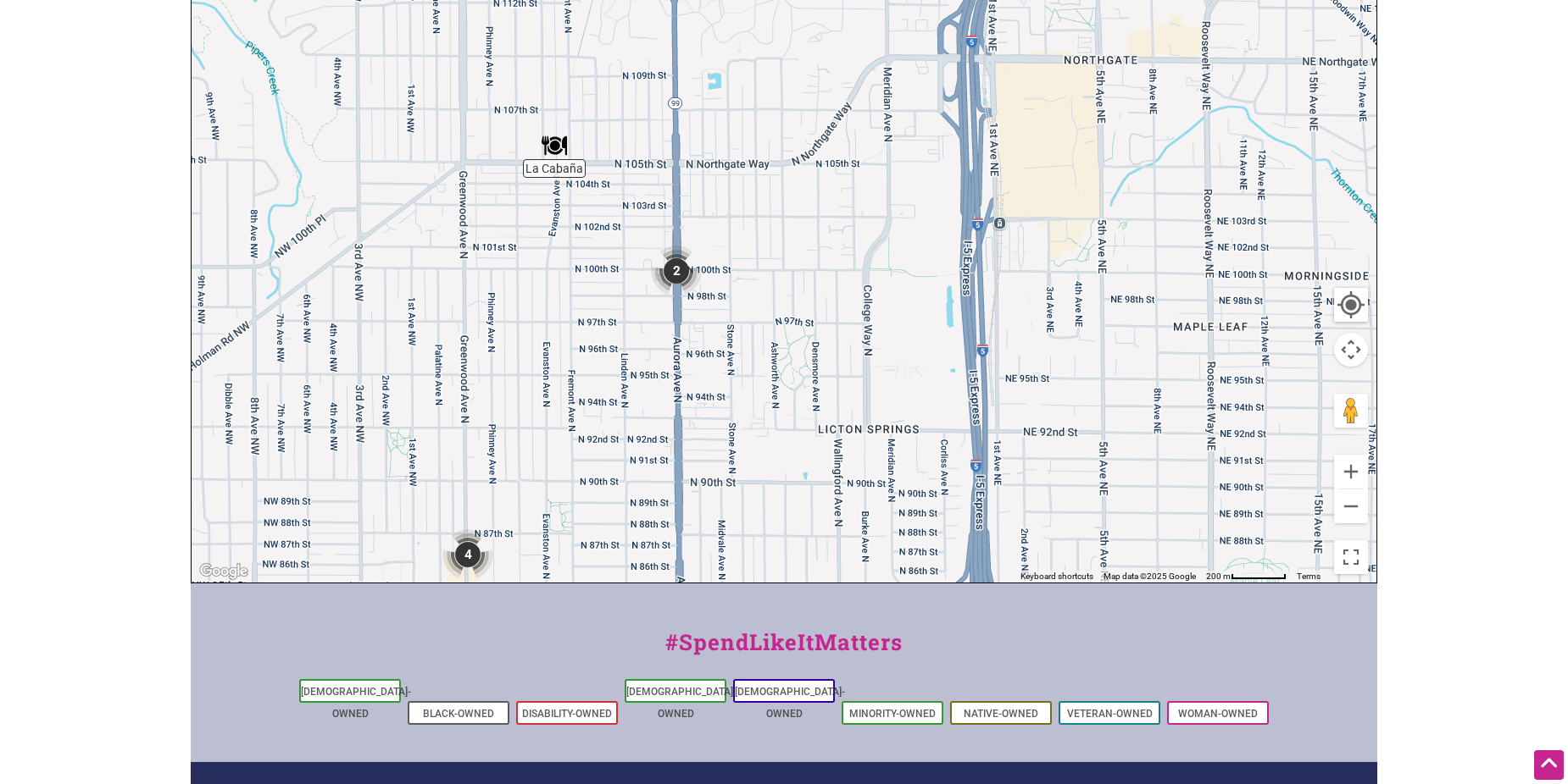
drag, startPoint x: 797, startPoint y: 267, endPoint x: 767, endPoint y: 411, distance: 147.1
click at [767, 411] on div "To navigate, press the arrow keys." at bounding box center [784, 254] width 1185 height 659
click at [667, 279] on img "2" at bounding box center [676, 270] width 51 height 51
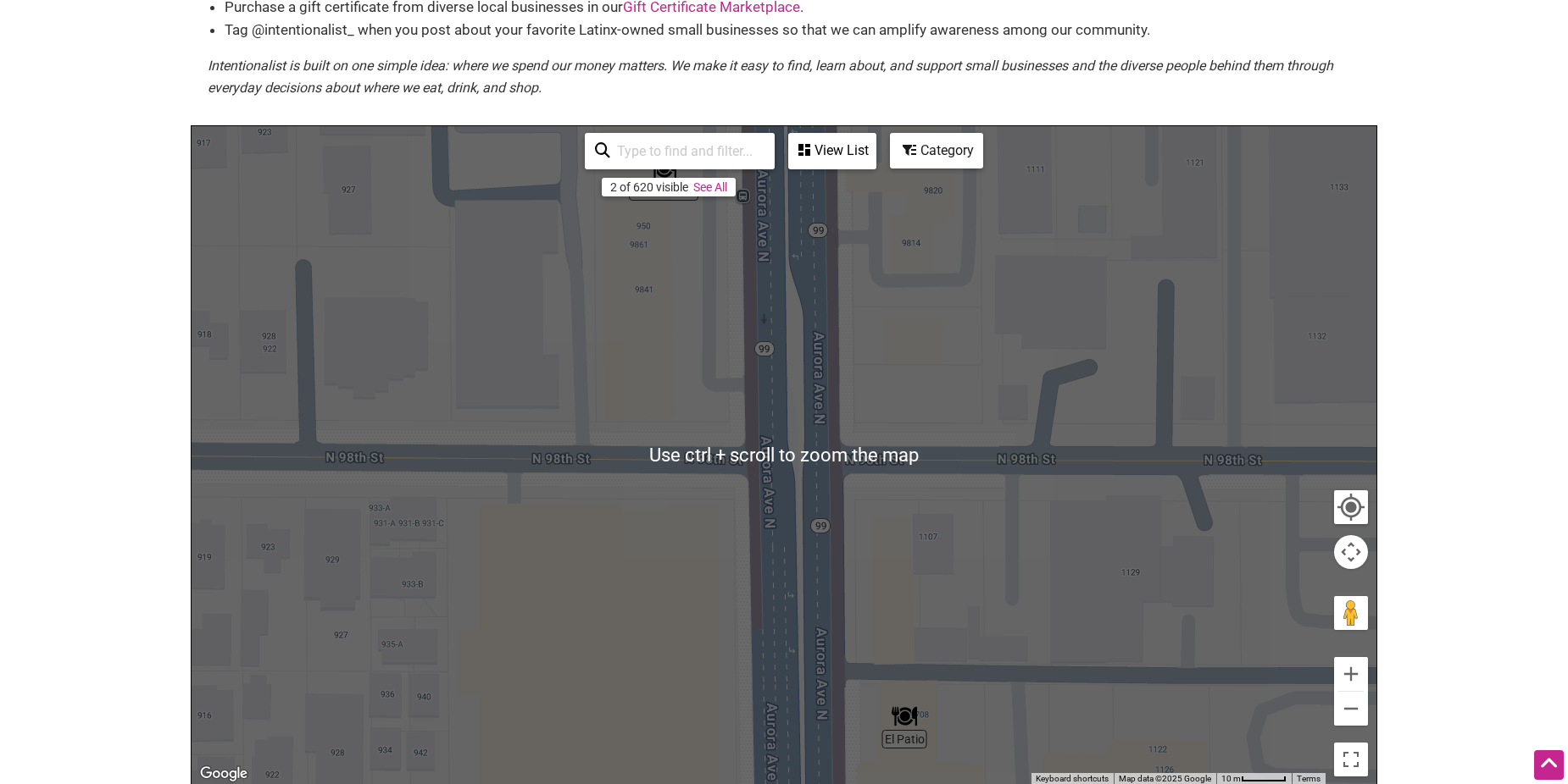
scroll to position [169, 0]
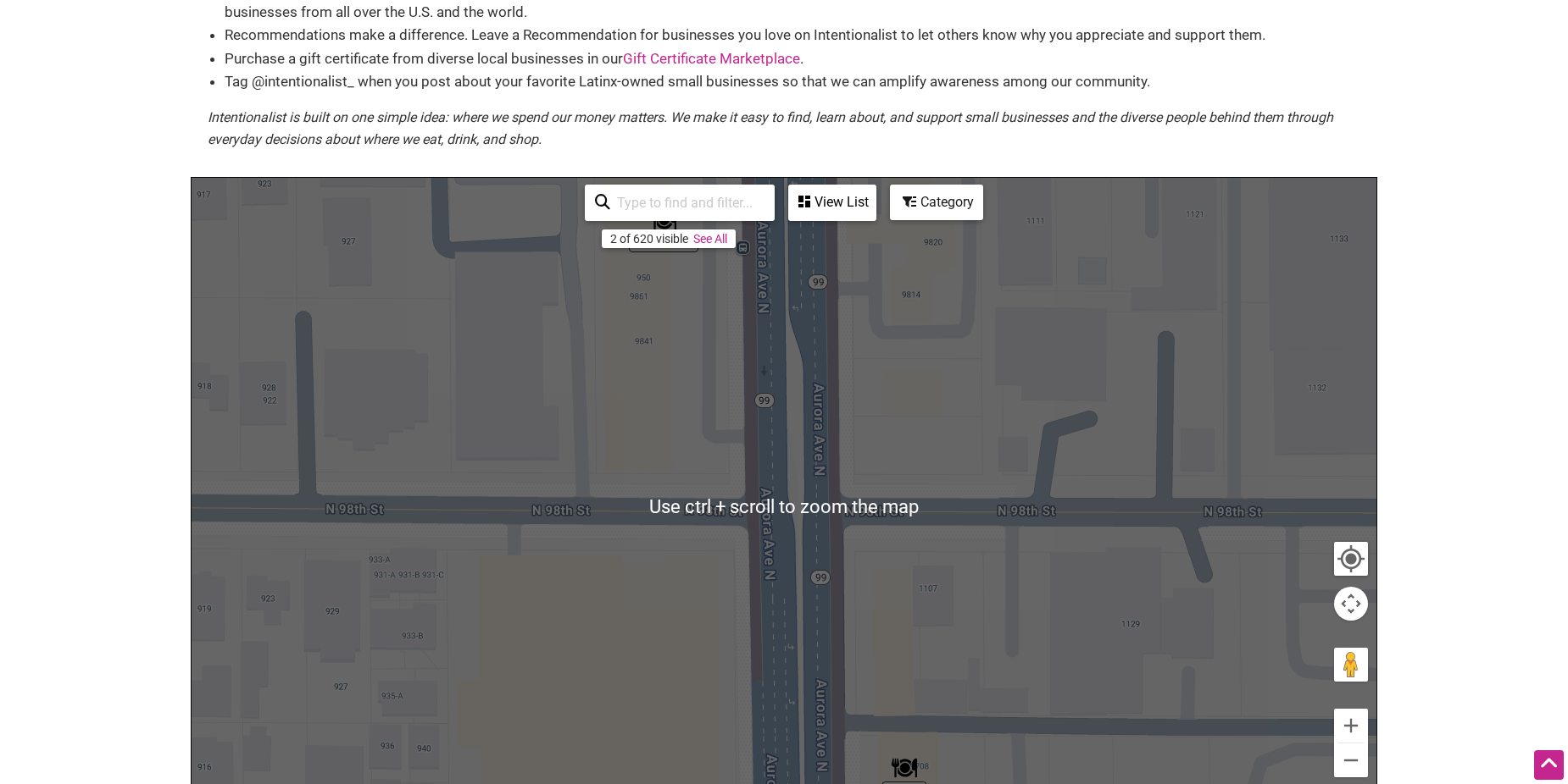
click at [901, 773] on img "El Patio" at bounding box center [904, 767] width 25 height 25
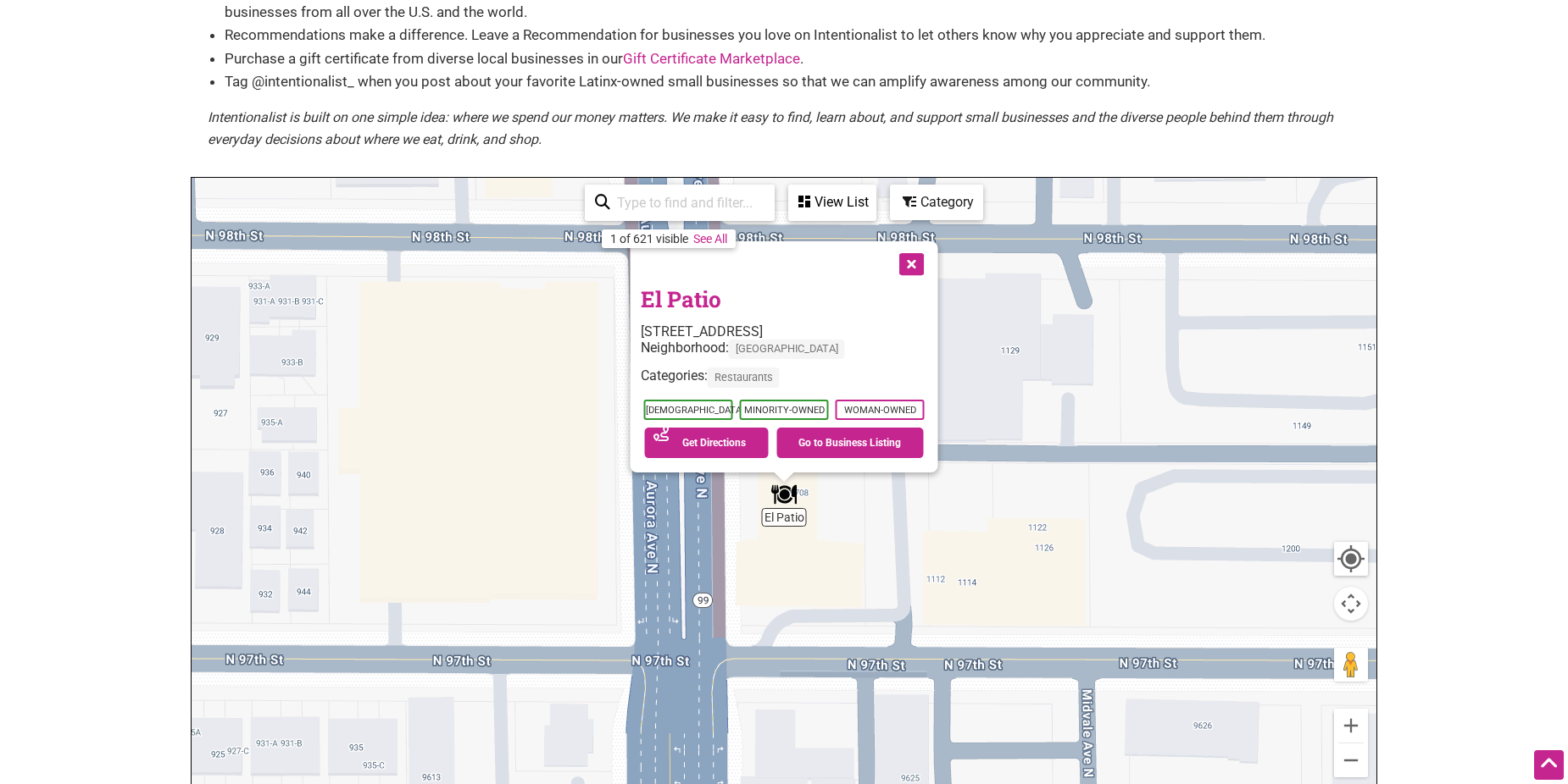
click at [913, 265] on button "Close" at bounding box center [910, 263] width 43 height 43
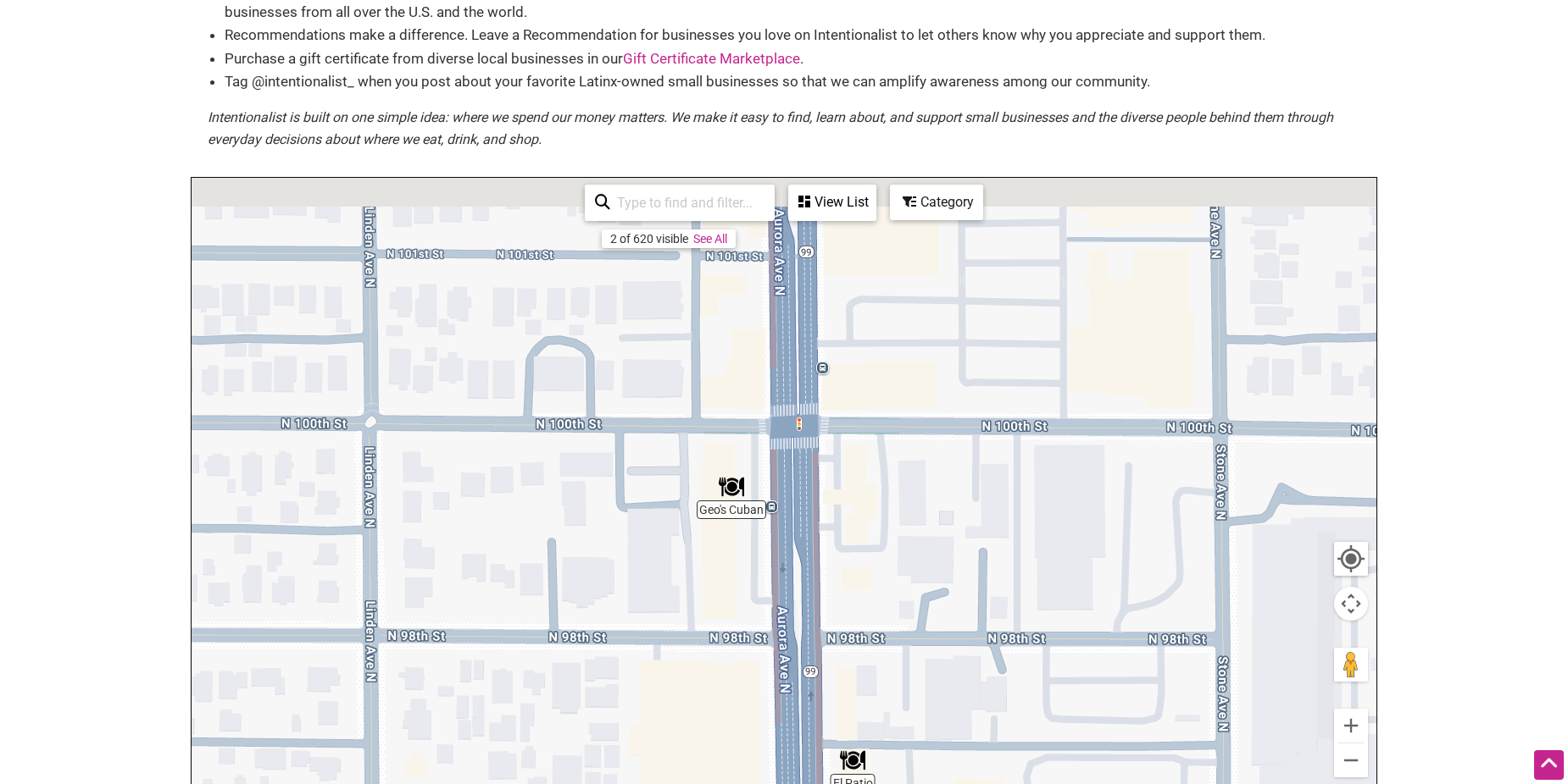
drag, startPoint x: 828, startPoint y: 387, endPoint x: 860, endPoint y: 673, distance: 287.8
click at [871, 701] on div "To navigate, press the arrow keys." at bounding box center [784, 507] width 1185 height 659
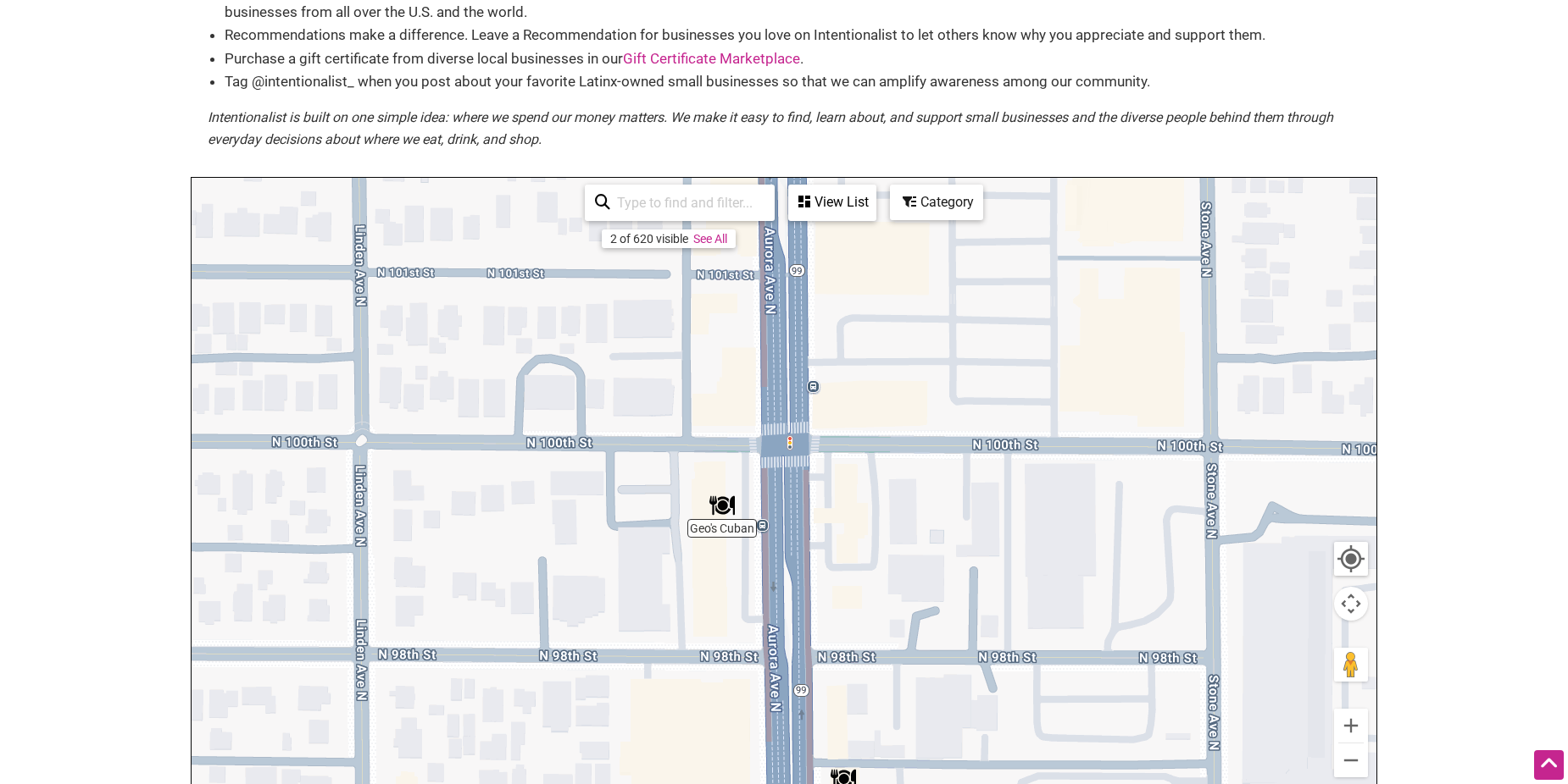
click at [721, 502] on img "Geo's Cuban" at bounding box center [721, 505] width 25 height 25
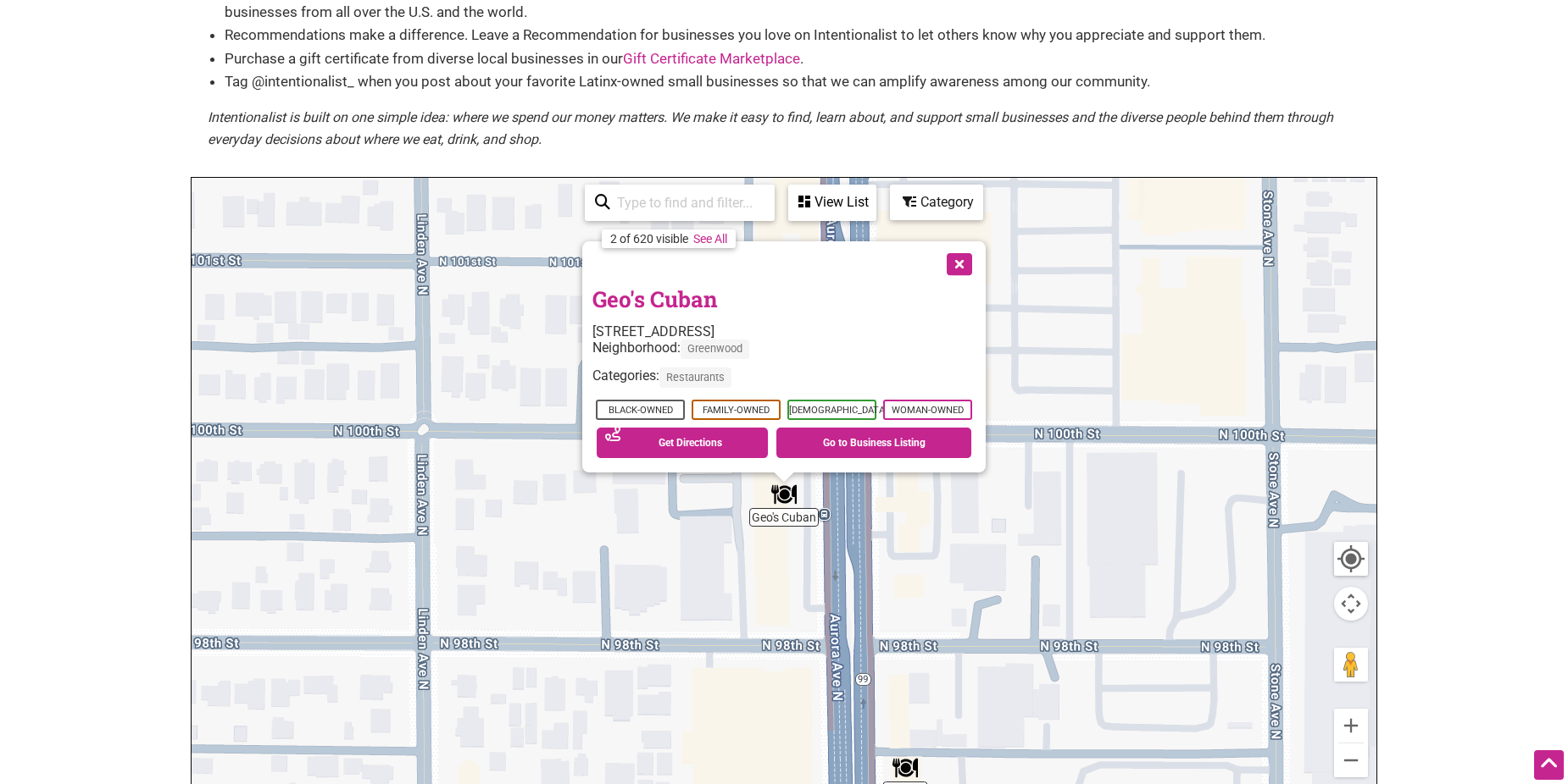
click at [958, 254] on button "Close" at bounding box center [958, 263] width 43 height 43
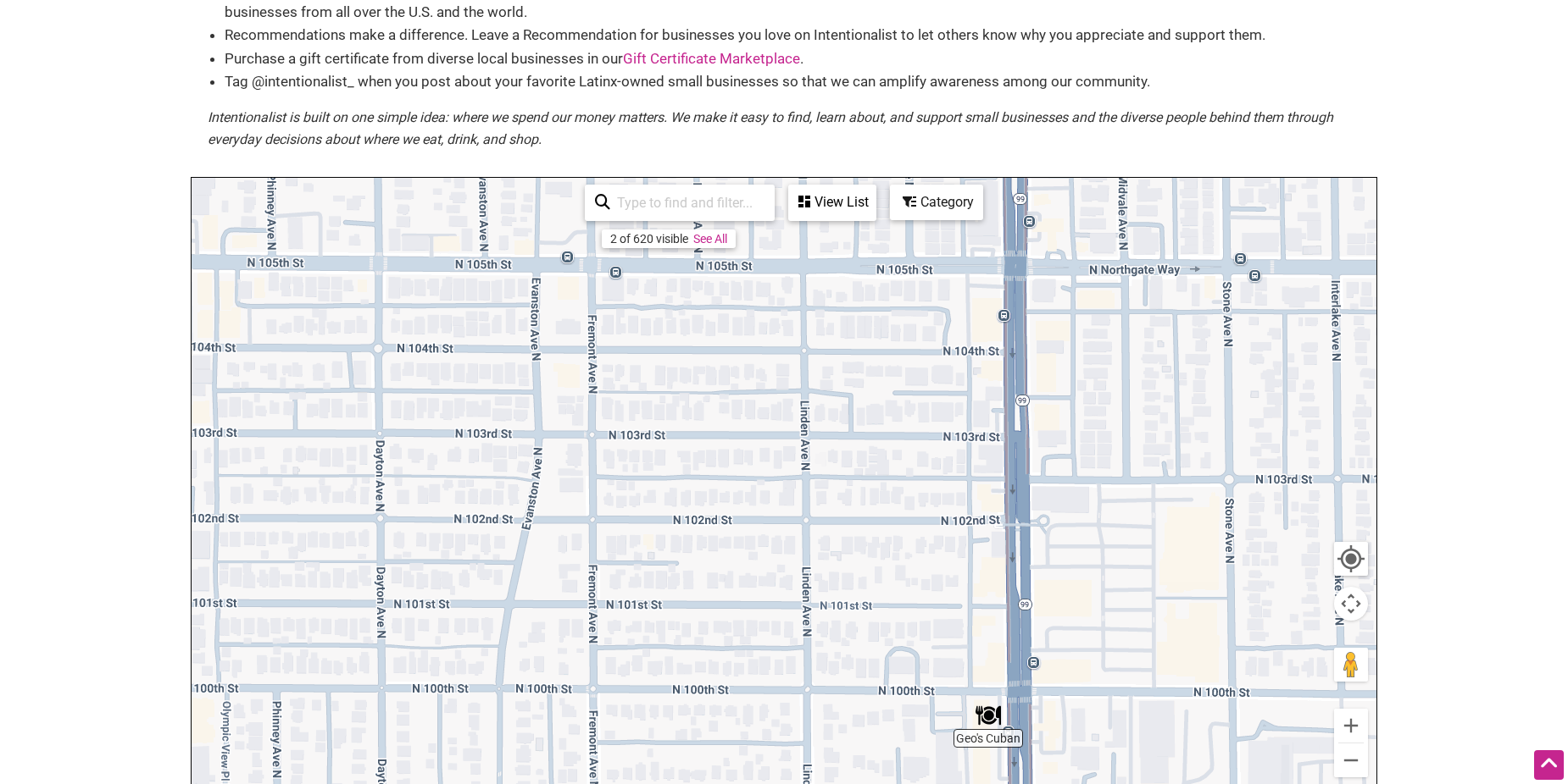
drag, startPoint x: 583, startPoint y: 485, endPoint x: 889, endPoint y: 695, distance: 371.1
click at [889, 719] on div "To navigate, press the arrow keys." at bounding box center [784, 507] width 1185 height 659
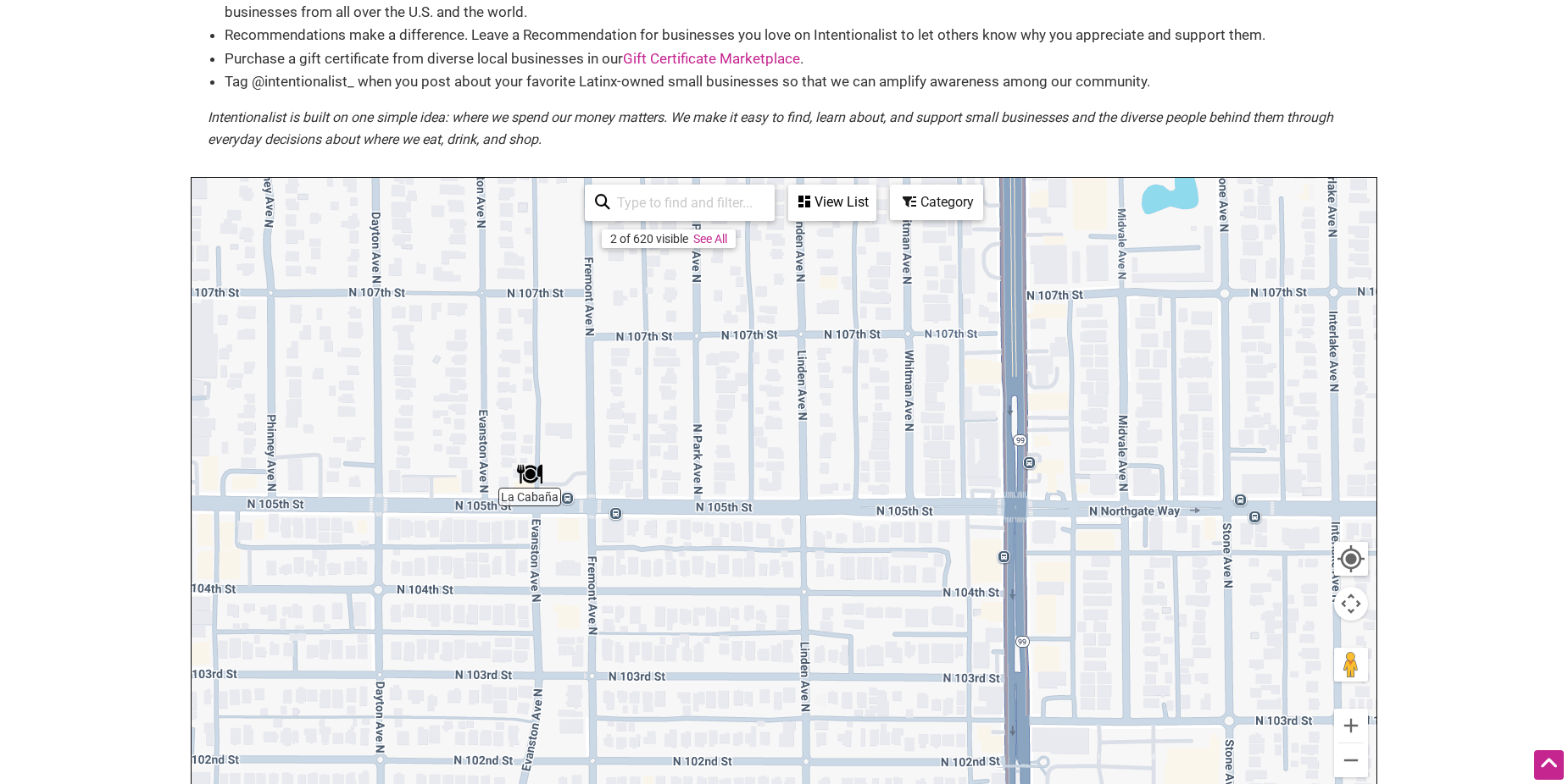
drag, startPoint x: 720, startPoint y: 508, endPoint x: 718, endPoint y: 769, distance: 261.0
click at [718, 769] on div "To navigate, press the arrow keys." at bounding box center [784, 507] width 1185 height 659
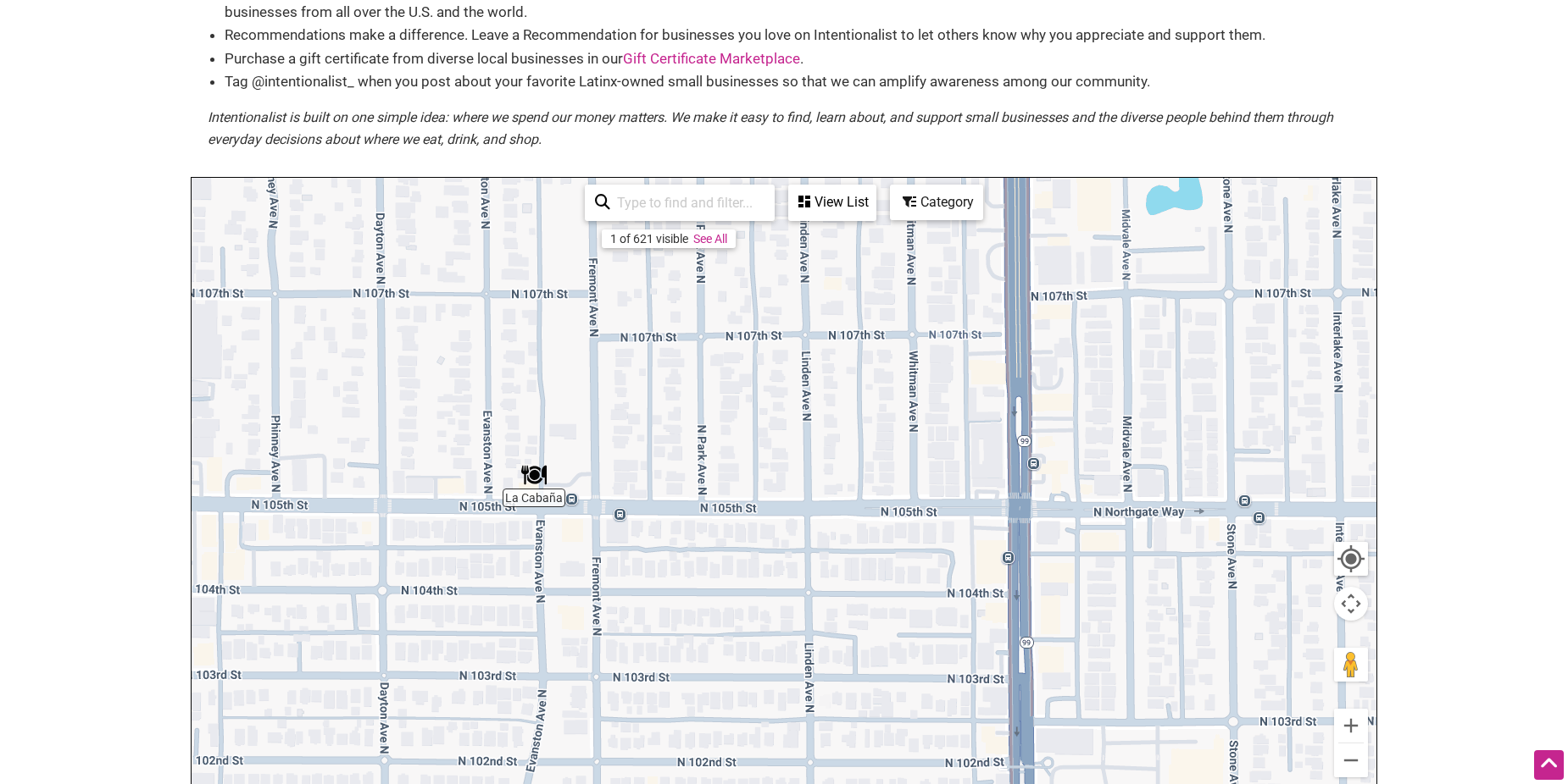
click at [534, 474] on img "La Cabaña" at bounding box center [533, 475] width 25 height 25
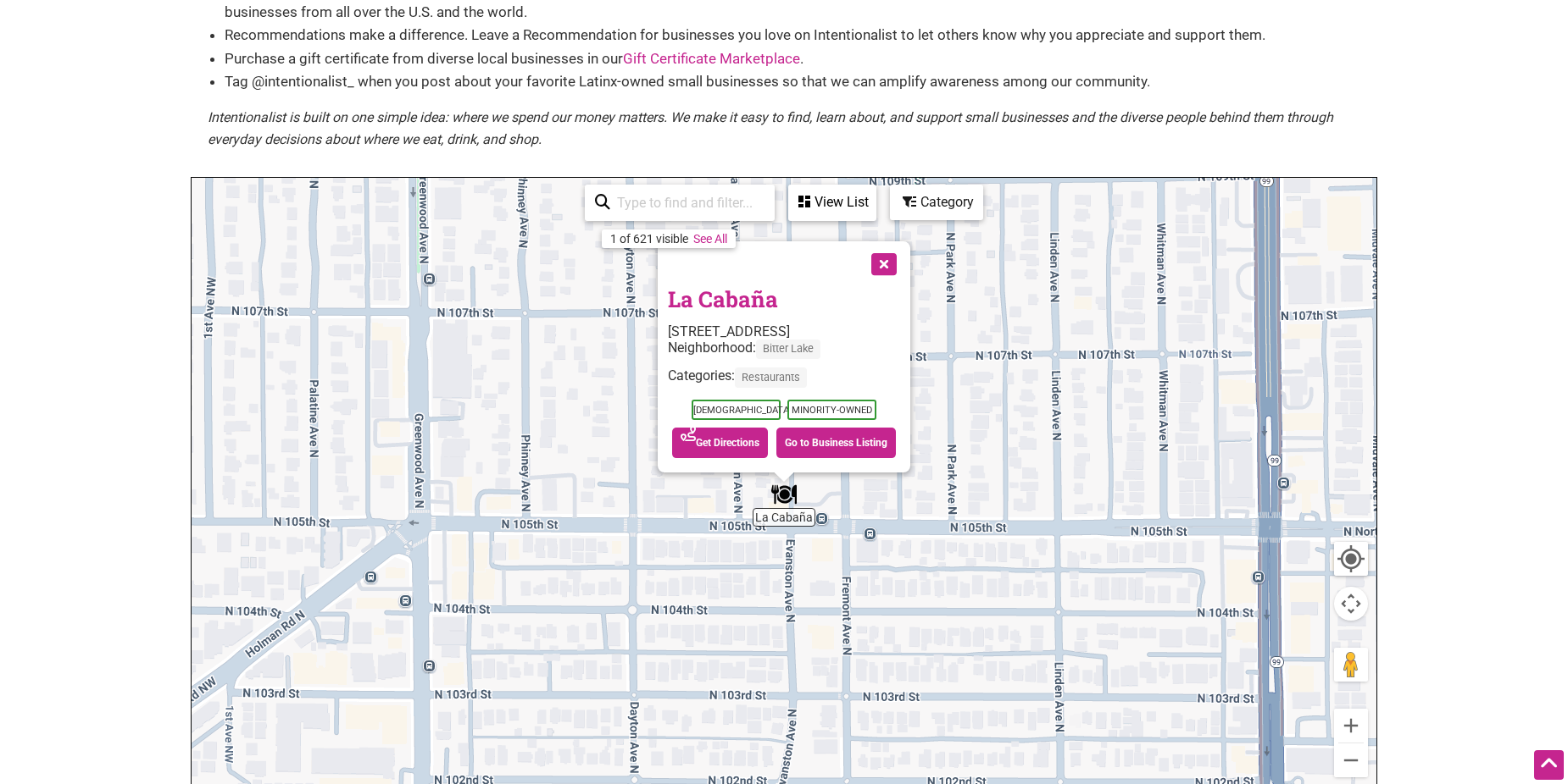
click at [888, 265] on button "Close" at bounding box center [883, 263] width 43 height 43
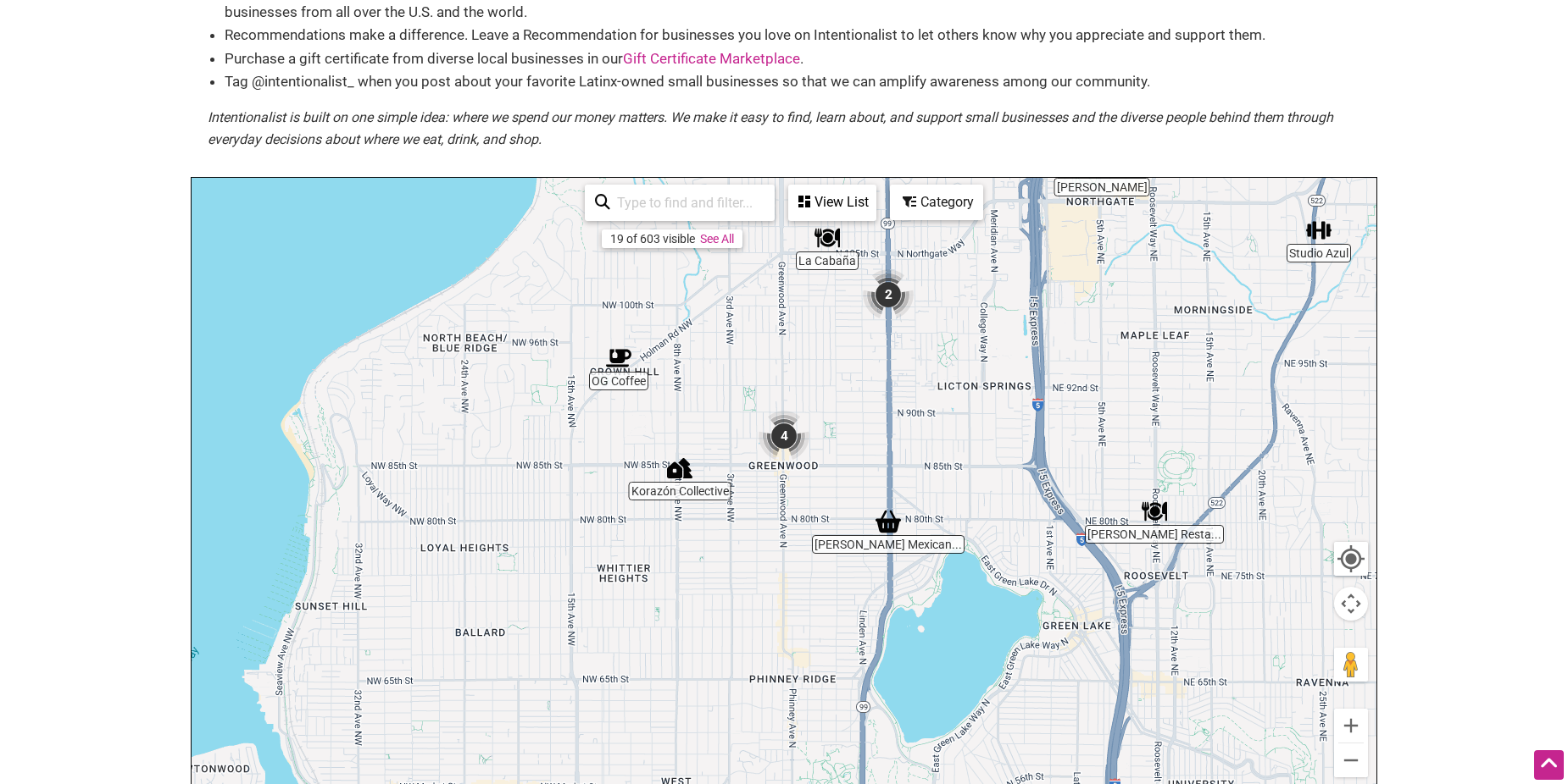
drag, startPoint x: 783, startPoint y: 661, endPoint x: 1008, endPoint y: 364, distance: 372.6
click at [1008, 364] on div "To navigate, press the arrow keys." at bounding box center [784, 507] width 1185 height 659
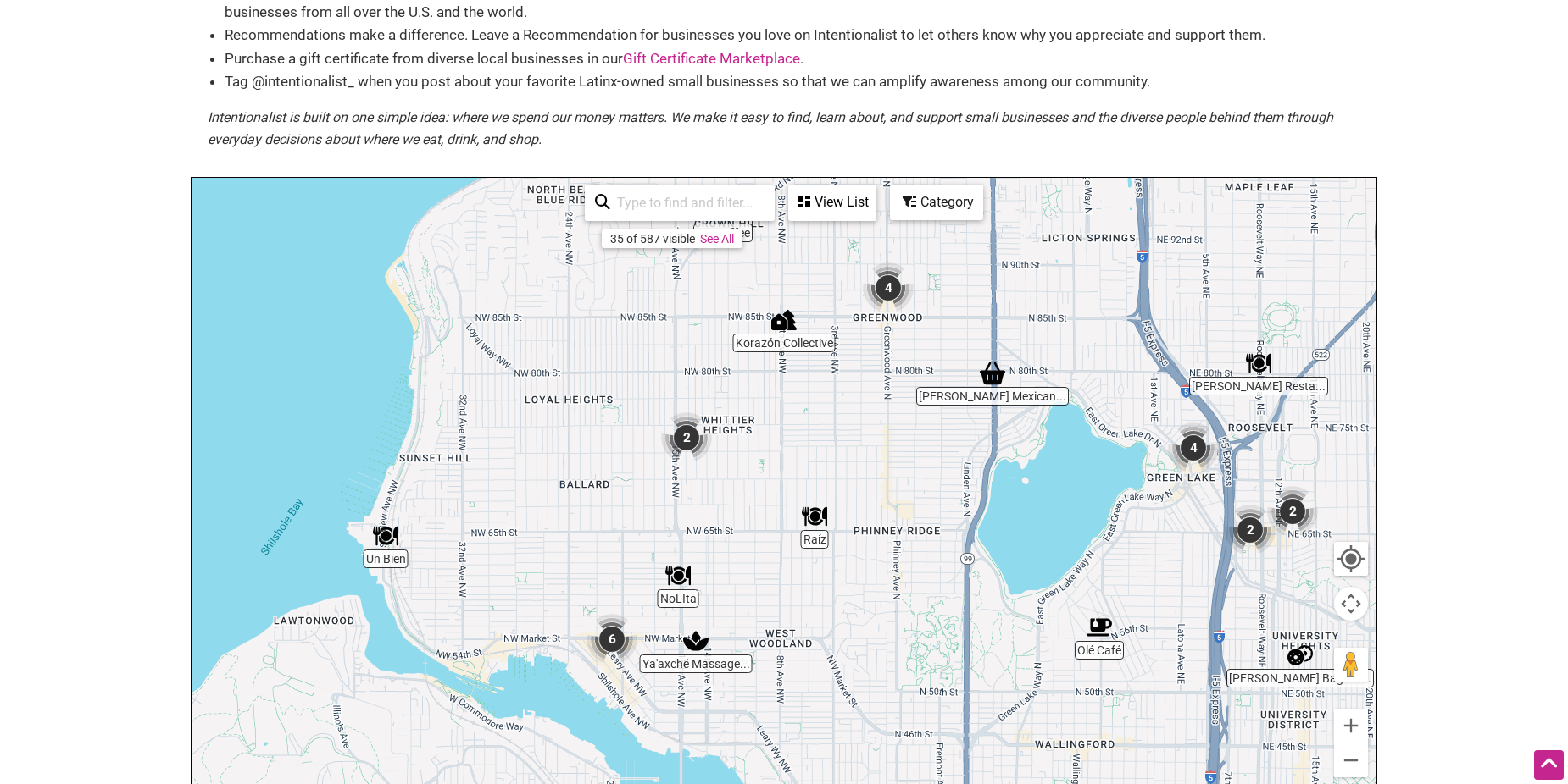
drag, startPoint x: 773, startPoint y: 639, endPoint x: 884, endPoint y: 481, distance: 193.1
click at [884, 481] on div "To navigate, press the arrow keys." at bounding box center [784, 507] width 1185 height 659
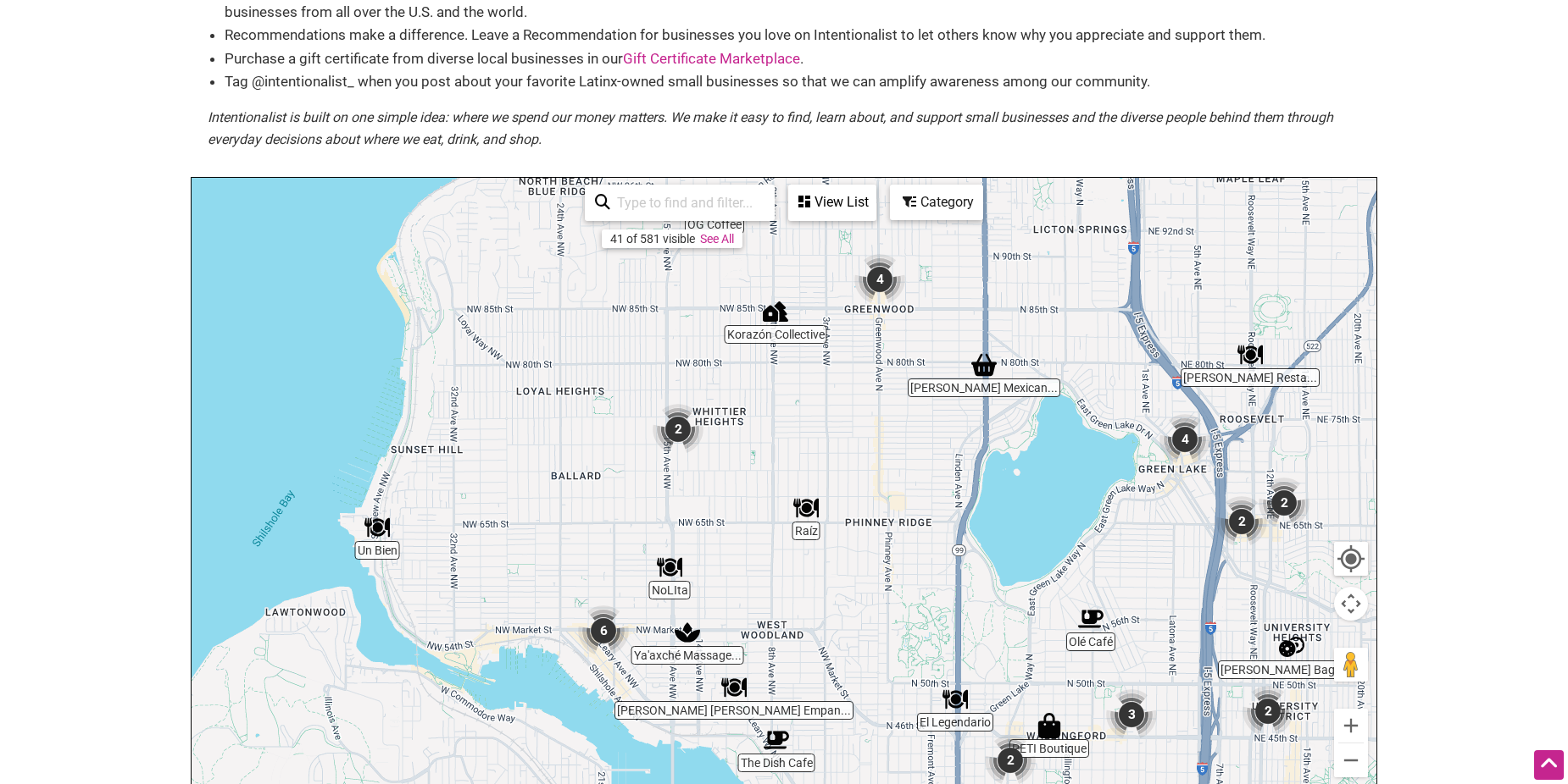
click at [599, 525] on div "To navigate, press the arrow keys." at bounding box center [784, 507] width 1185 height 659
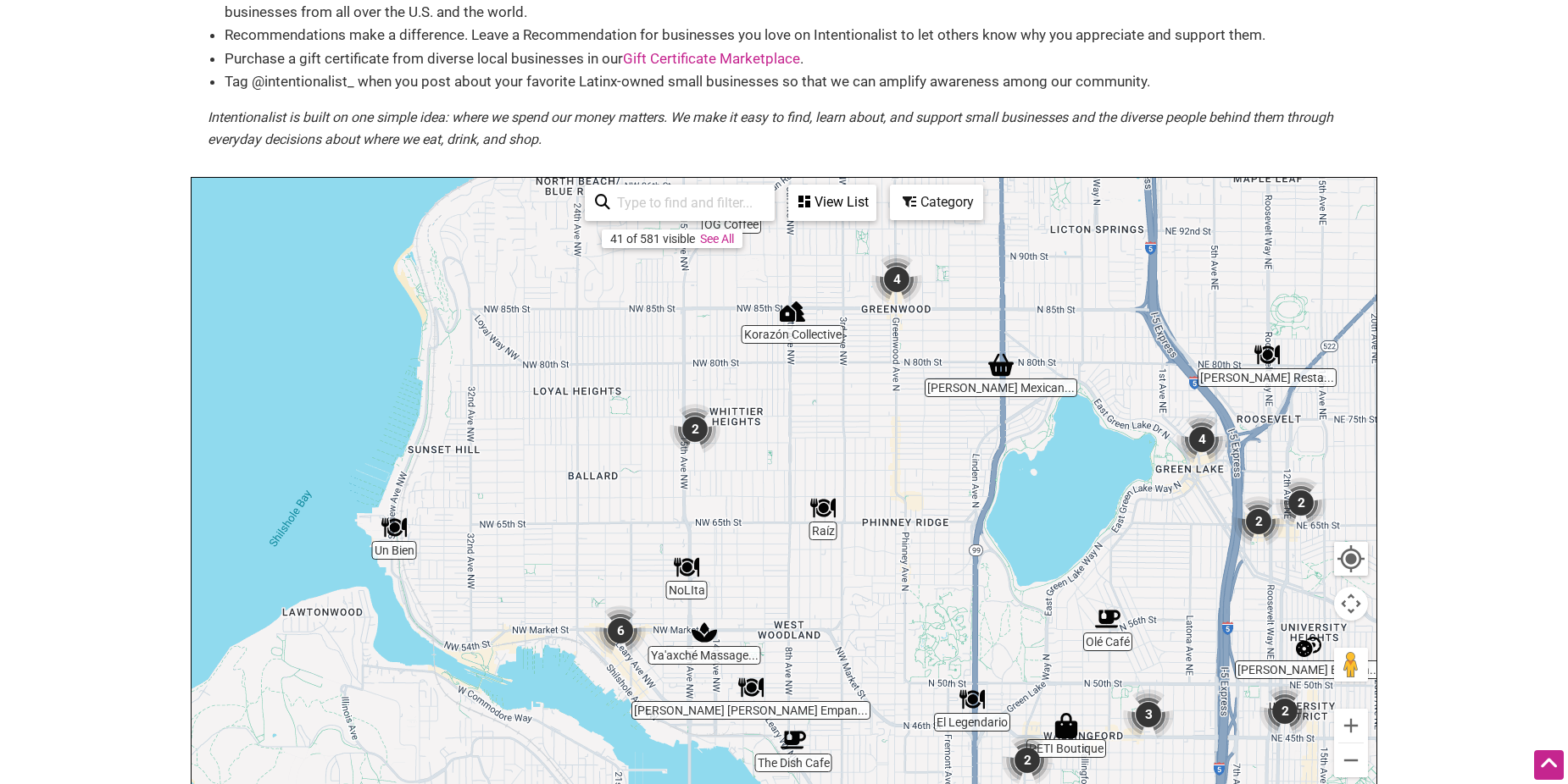
click at [699, 431] on img "2" at bounding box center [695, 429] width 51 height 51
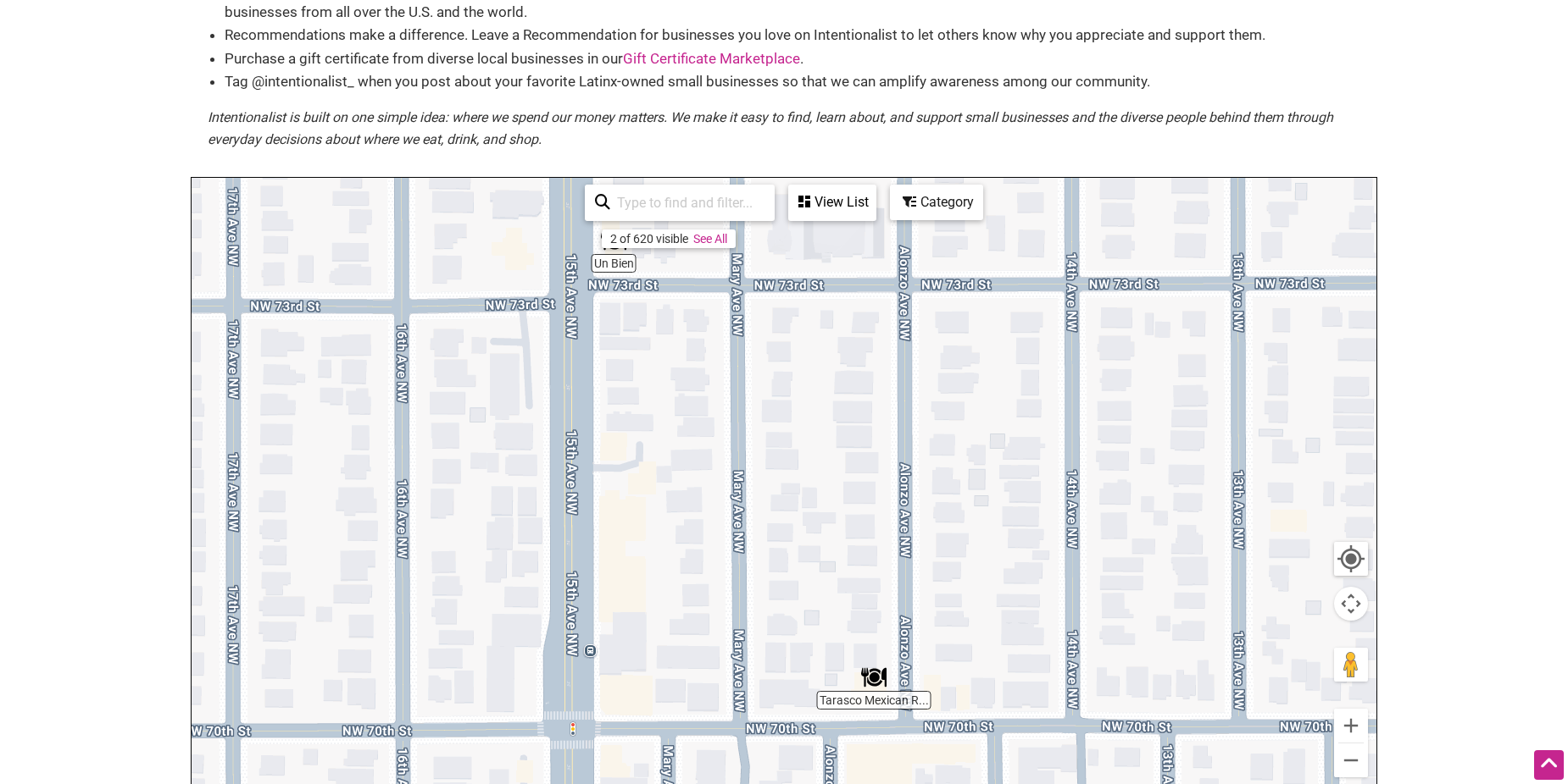
drag, startPoint x: 781, startPoint y: 593, endPoint x: 739, endPoint y: 555, distance: 56.6
click at [739, 555] on div "To navigate, press the arrow keys." at bounding box center [784, 507] width 1185 height 659
click at [875, 678] on img "Tarasco Mexican Restaurant" at bounding box center [873, 677] width 25 height 25
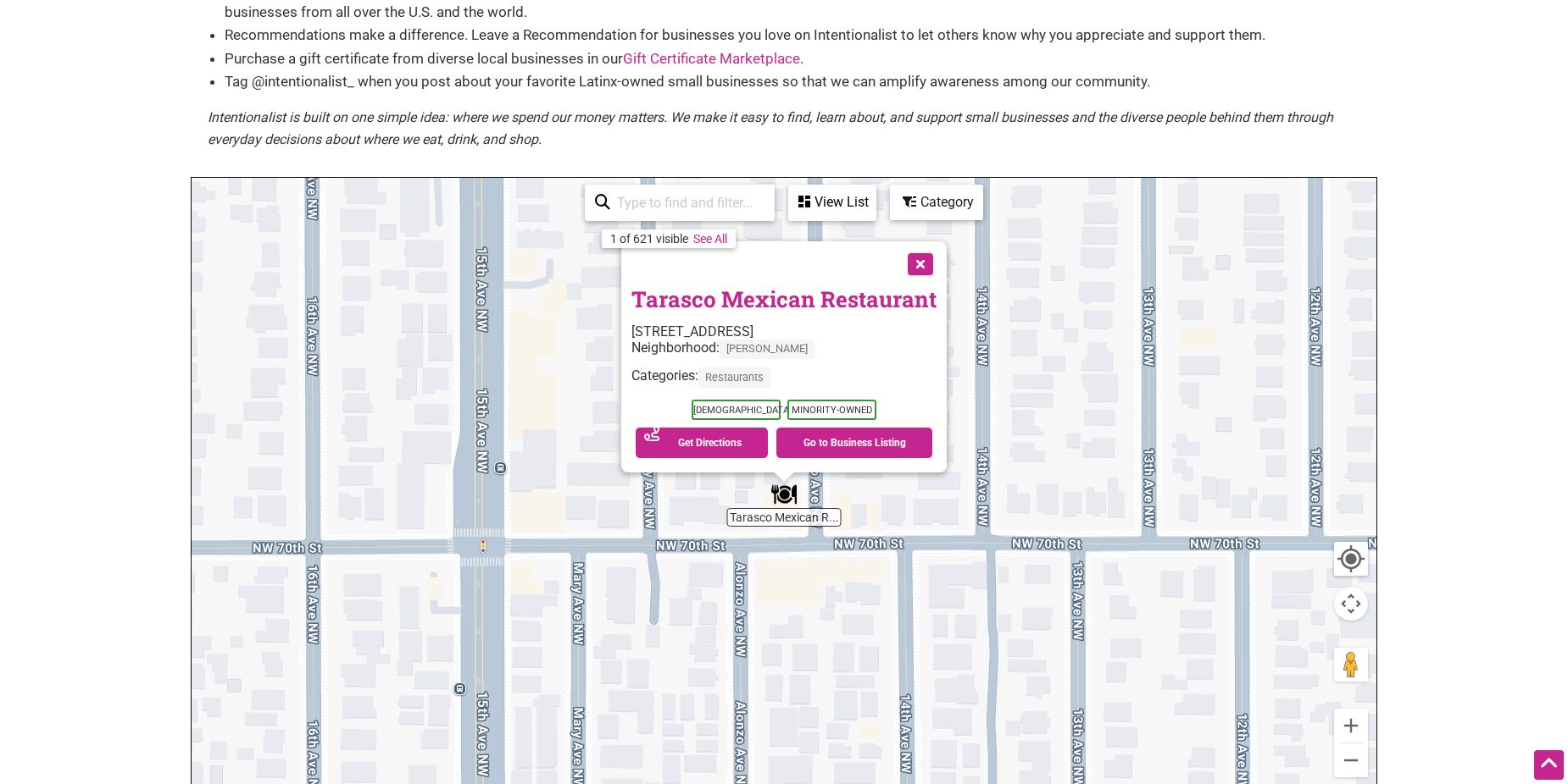
drag, startPoint x: 916, startPoint y: 271, endPoint x: 922, endPoint y: 350, distance: 79.2
click at [916, 272] on button "Close" at bounding box center [919, 263] width 43 height 43
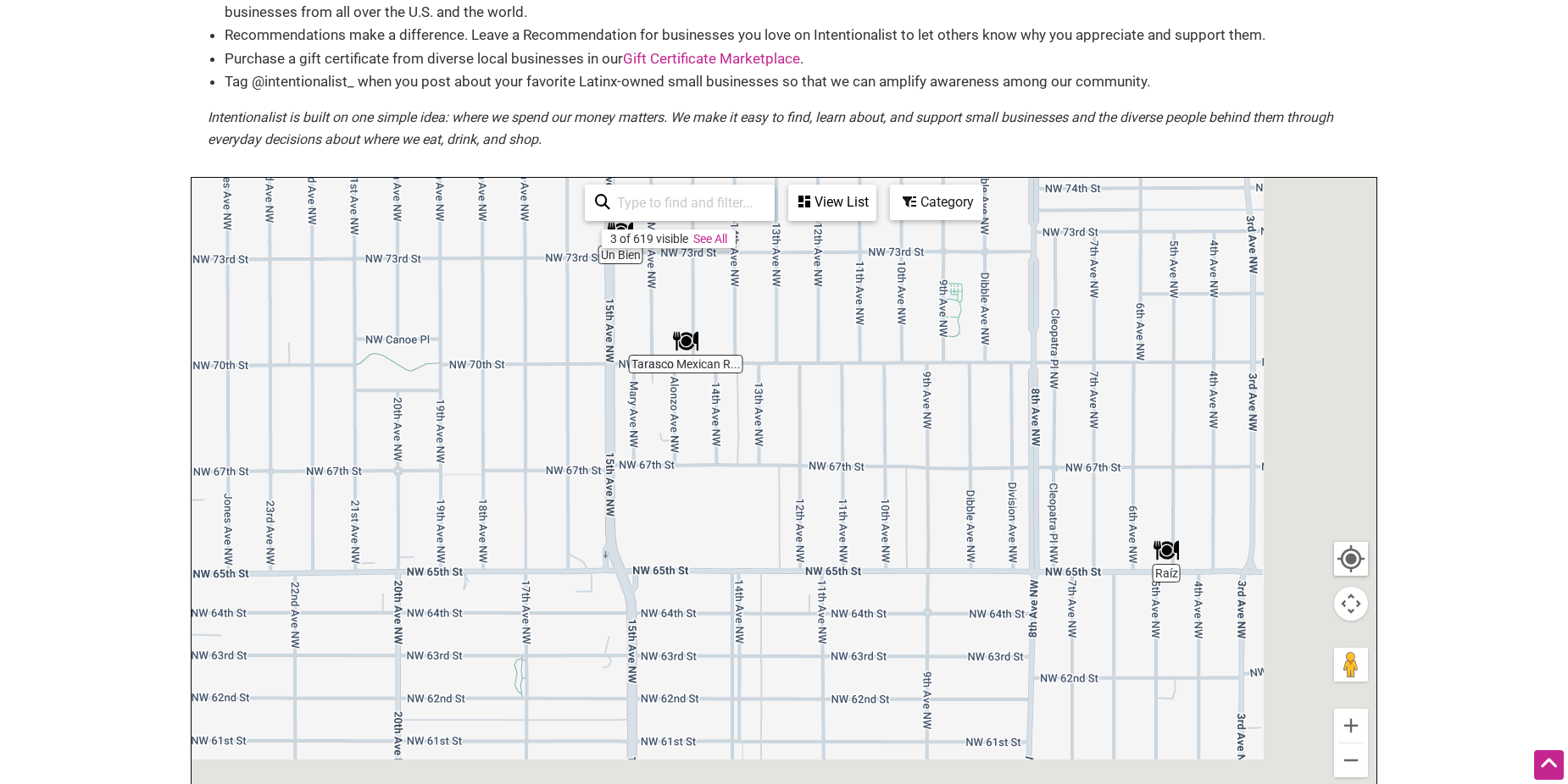
drag, startPoint x: 956, startPoint y: 583, endPoint x: 684, endPoint y: 320, distance: 378.4
click at [684, 320] on div "To navigate, press the arrow keys." at bounding box center [784, 507] width 1185 height 659
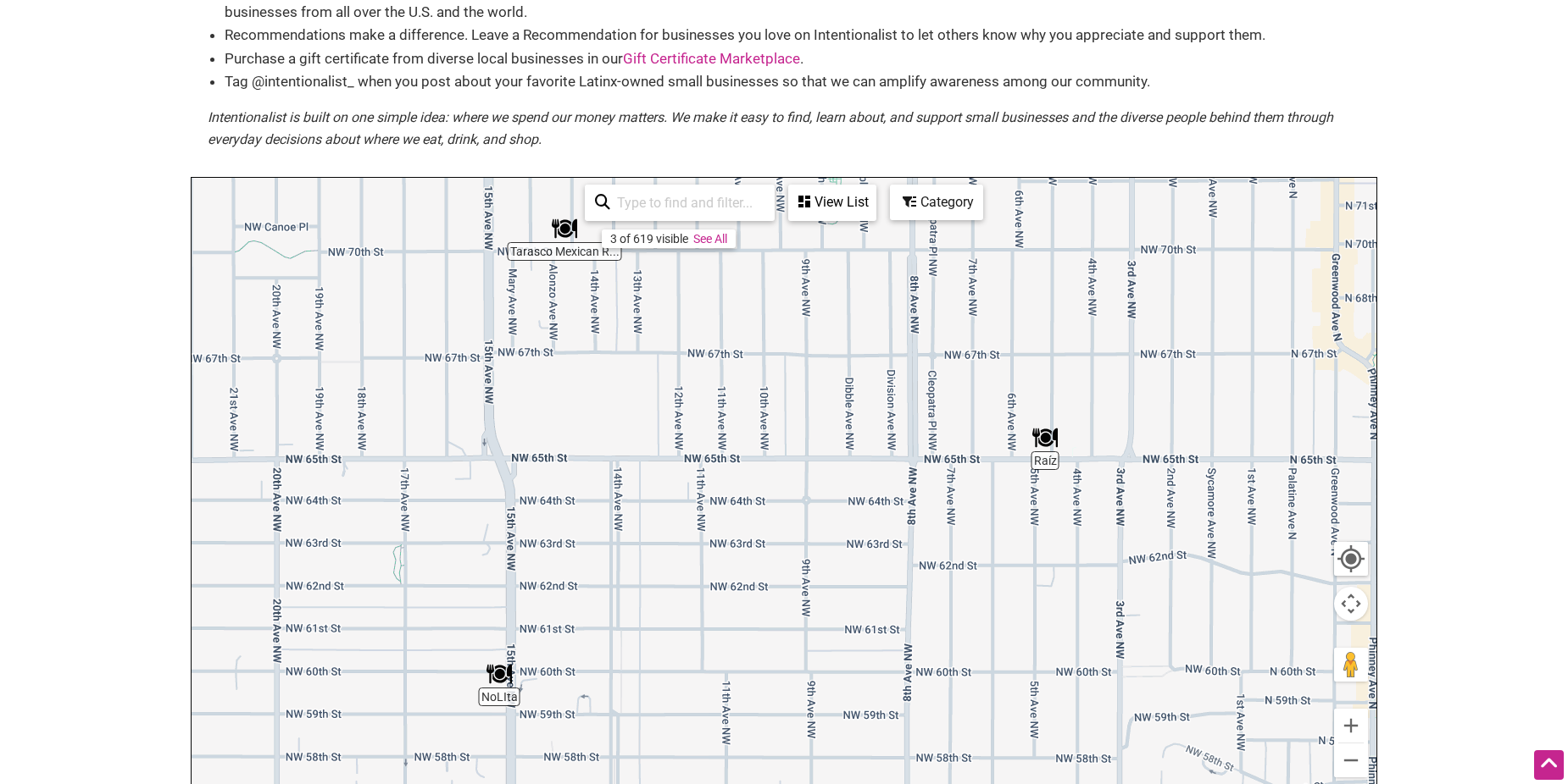
click at [1050, 445] on img "Raíz" at bounding box center [1045, 437] width 25 height 25
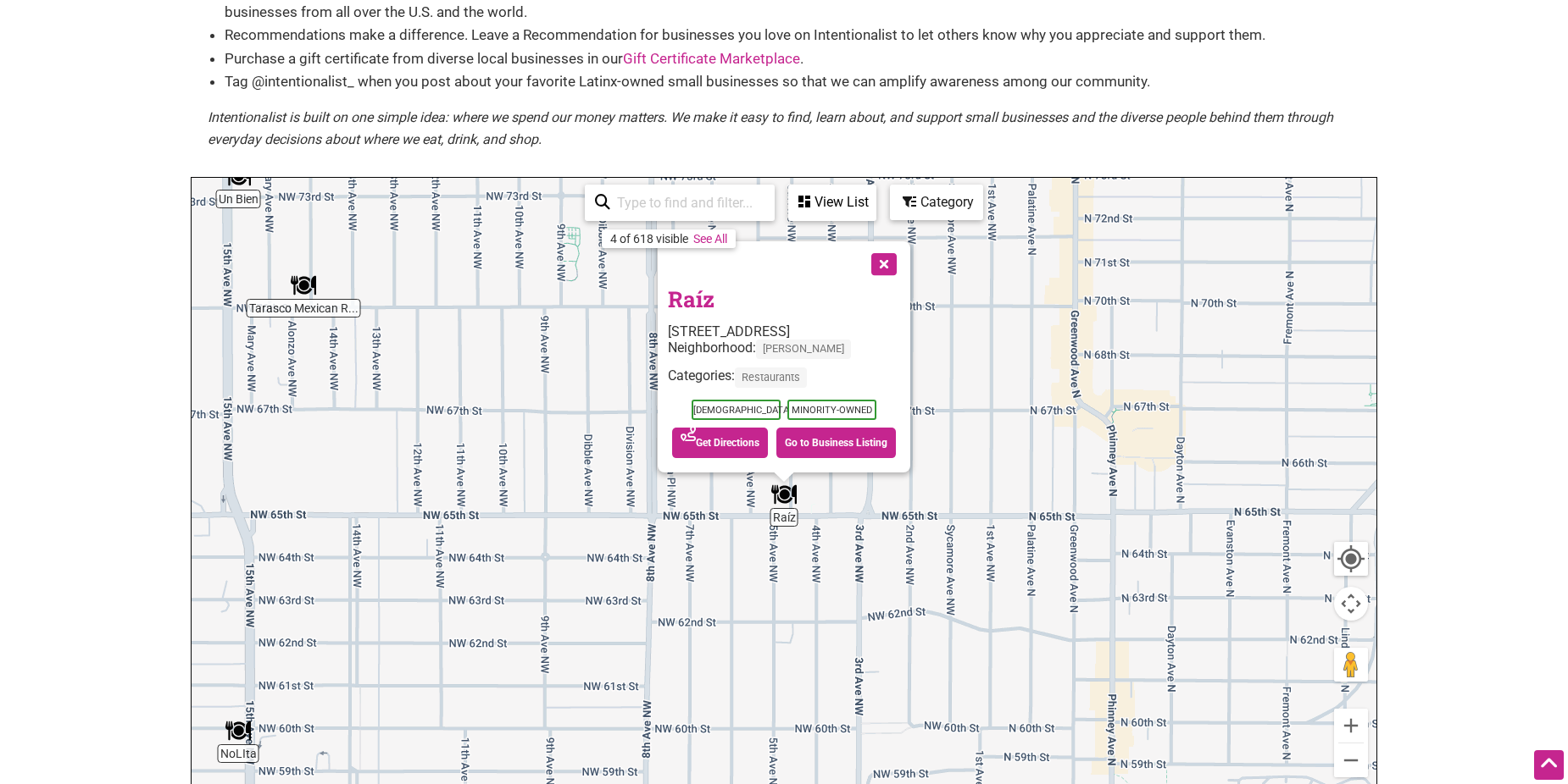
click at [880, 274] on button "Close" at bounding box center [883, 263] width 43 height 43
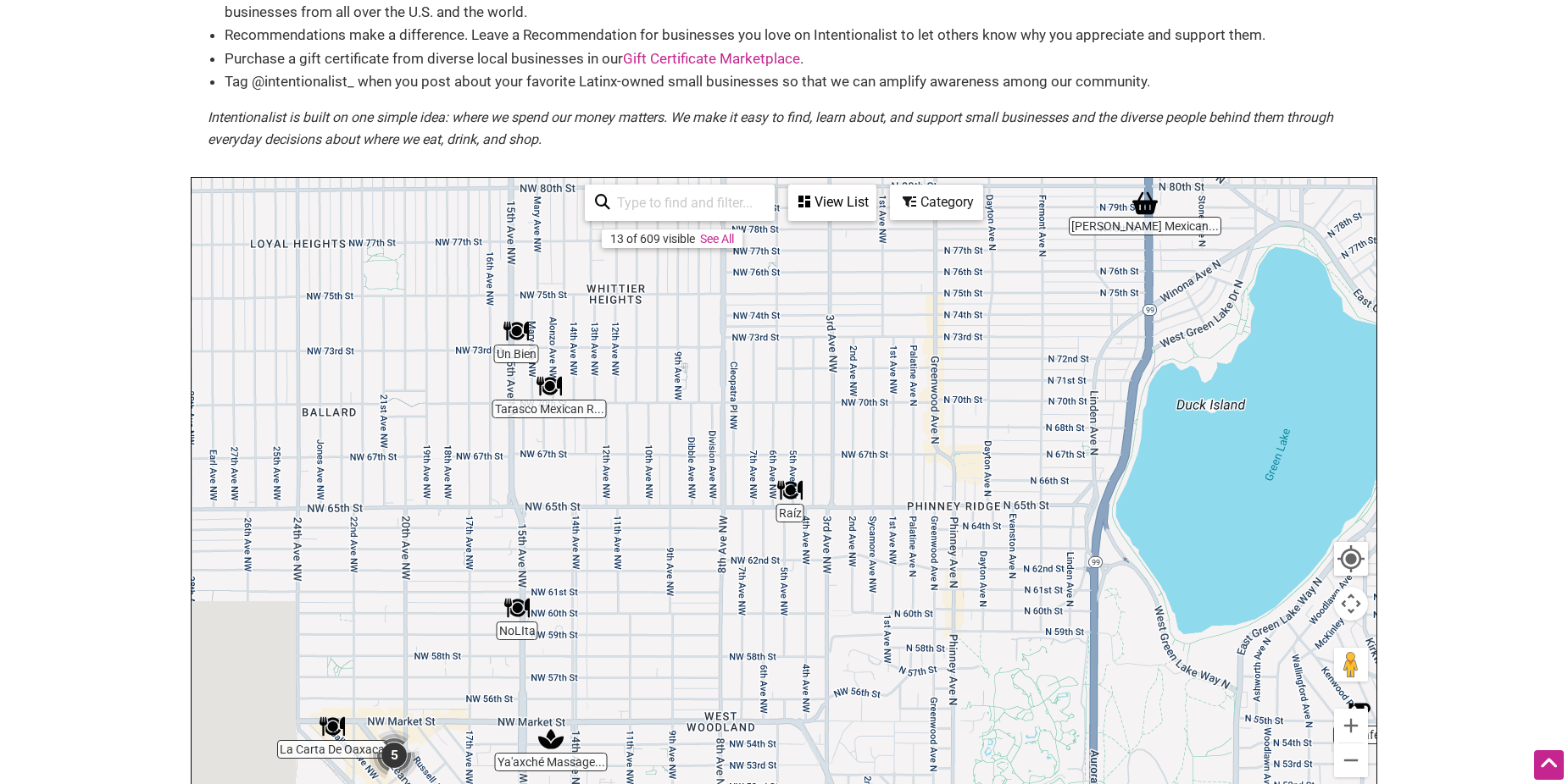
drag, startPoint x: 533, startPoint y: 591, endPoint x: 698, endPoint y: 543, distance: 171.8
click at [698, 543] on div "To navigate, press the arrow keys." at bounding box center [784, 507] width 1185 height 659
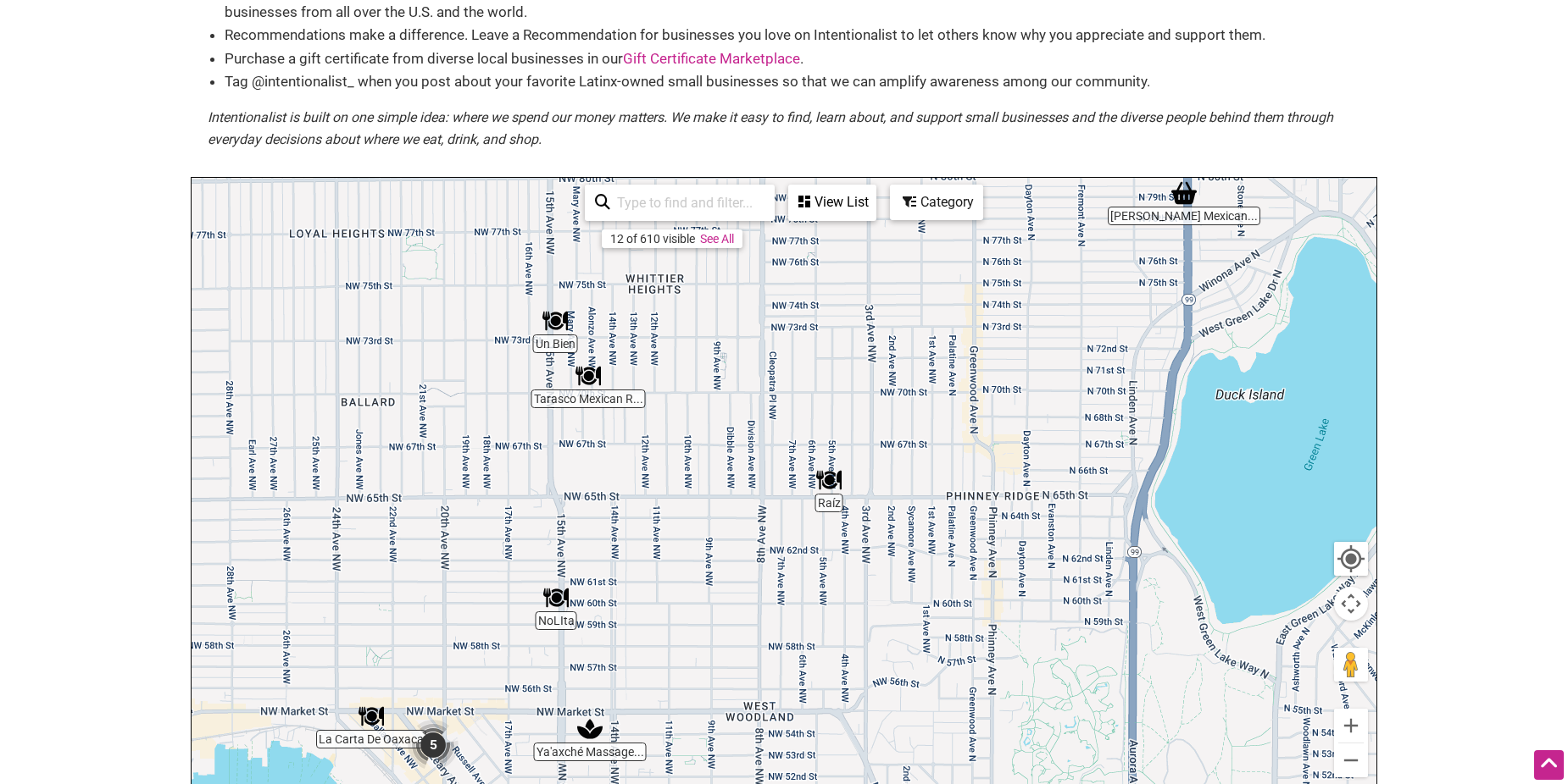
click at [558, 600] on img "NoLIta" at bounding box center [556, 597] width 25 height 25
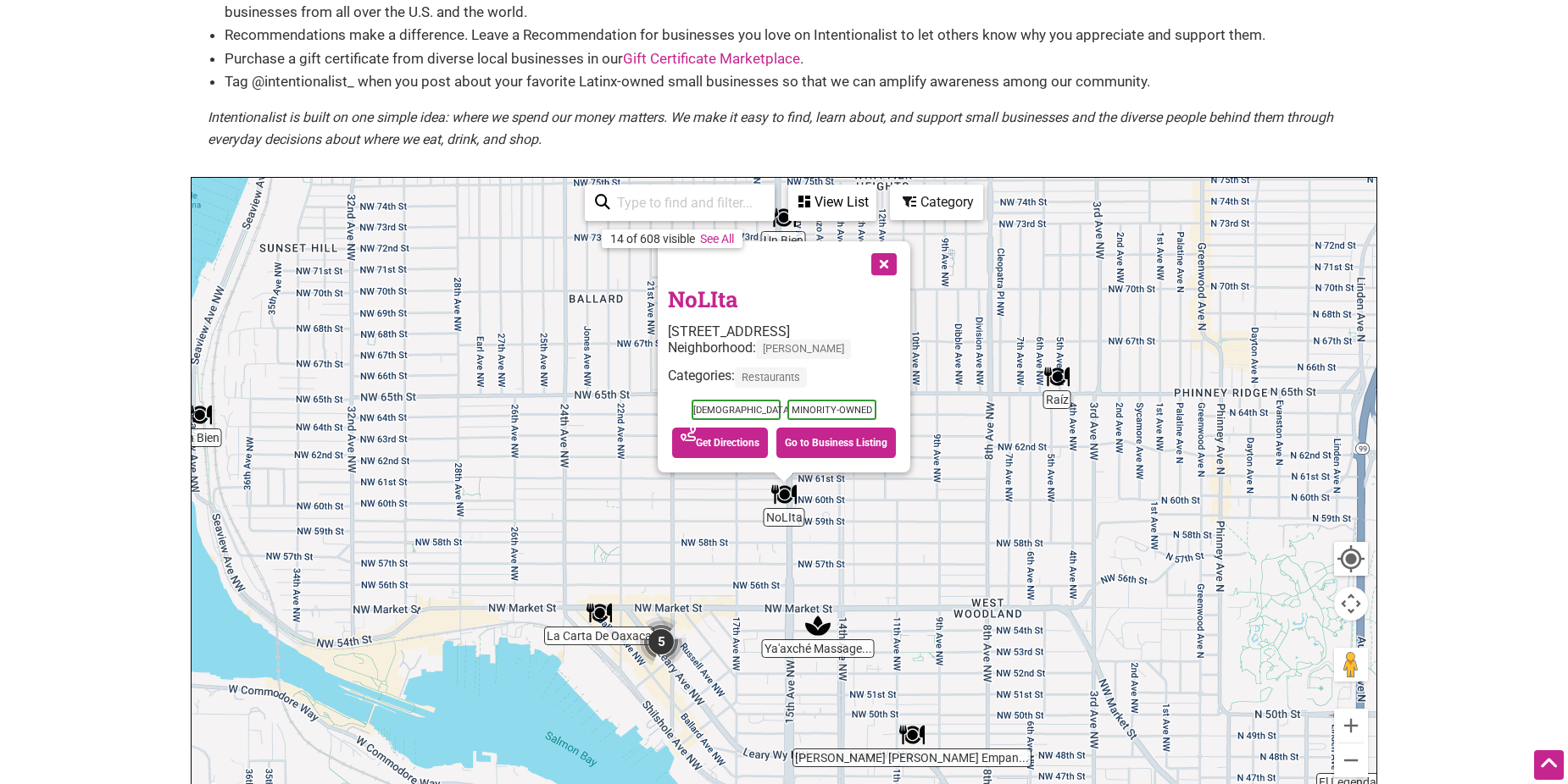
click at [889, 268] on button "Close" at bounding box center [883, 263] width 43 height 43
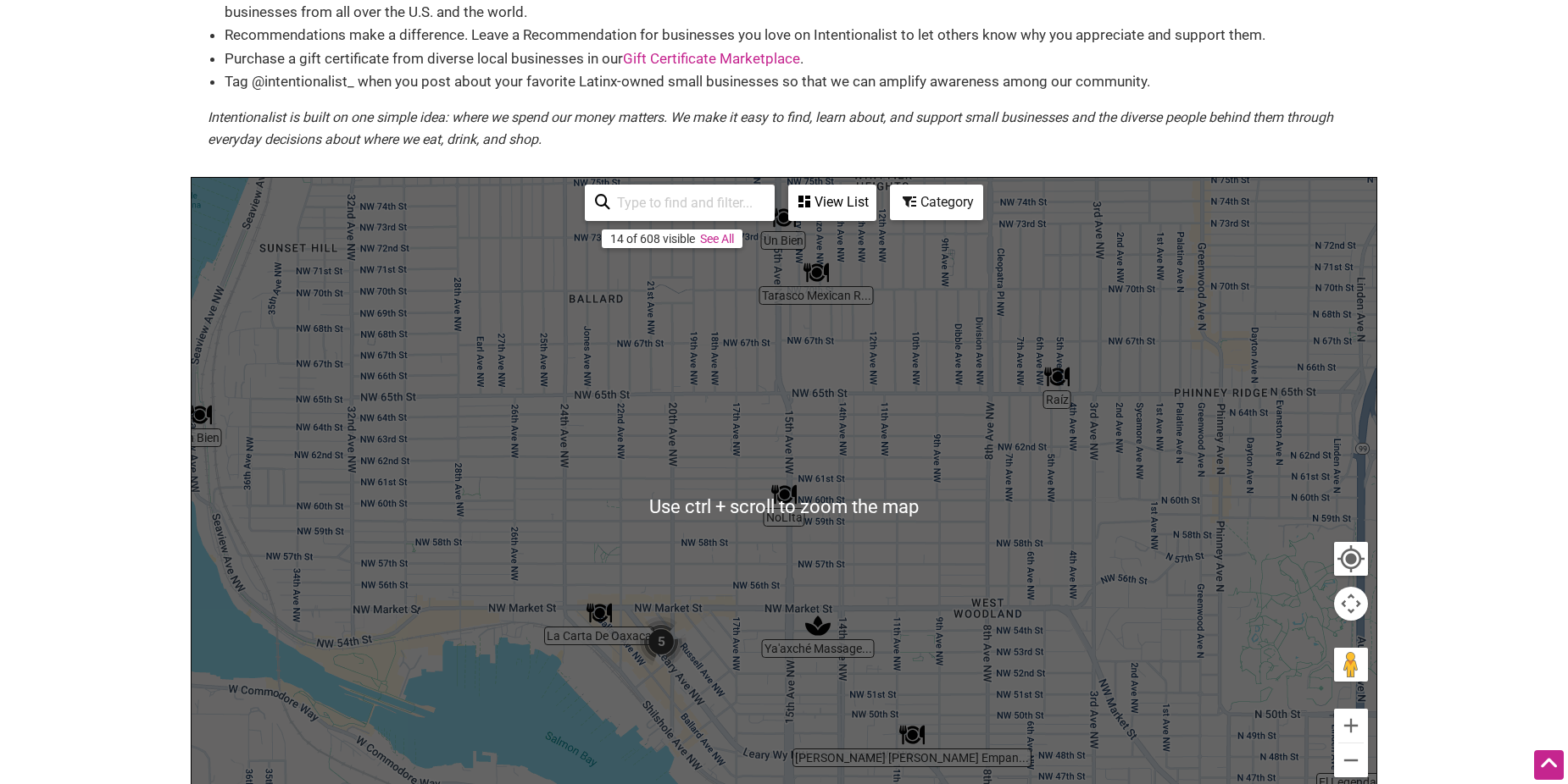
scroll to position [255, 0]
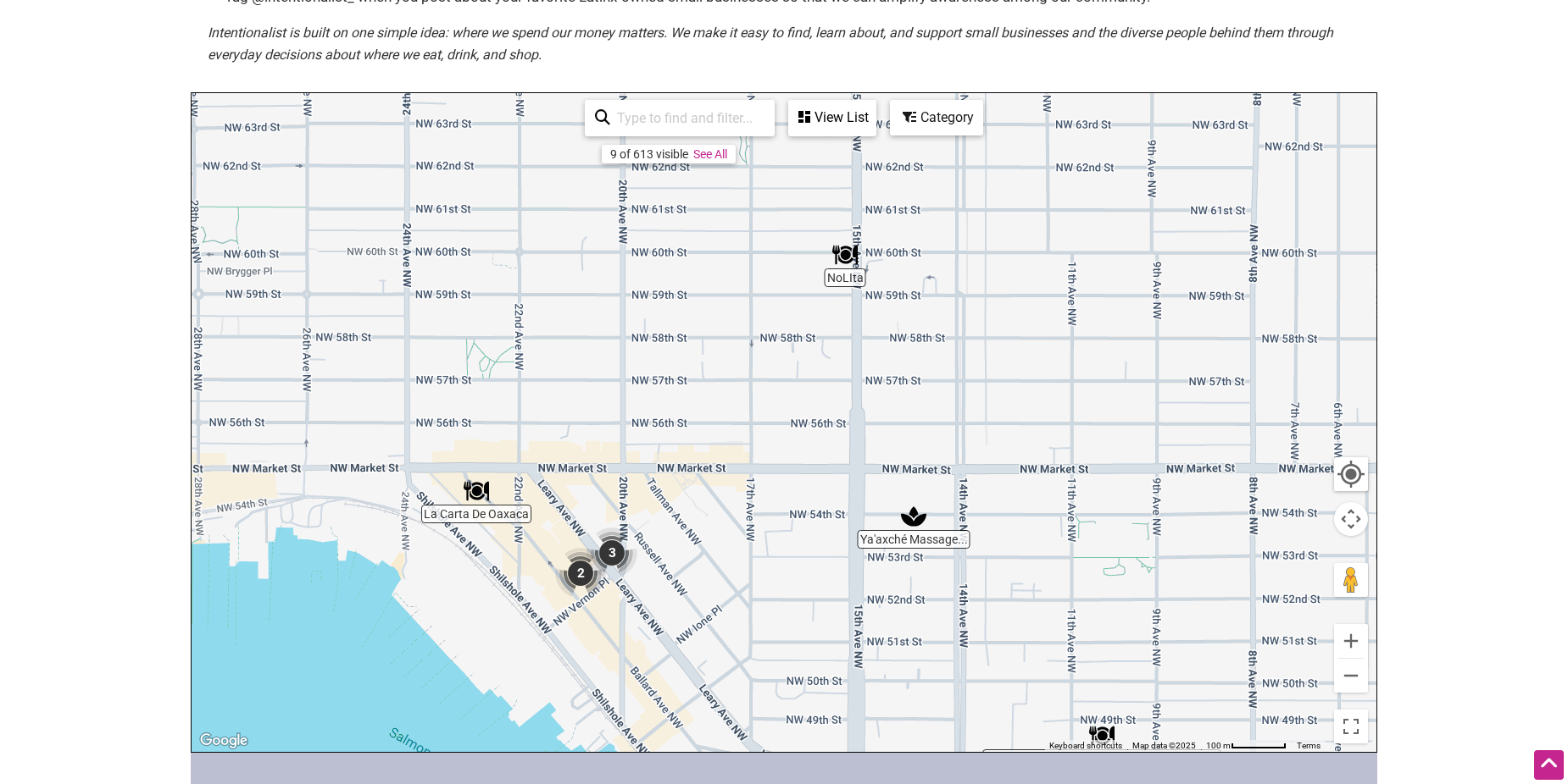
click at [921, 519] on img "Ya'axché Massage Therapy" at bounding box center [913, 516] width 25 height 25
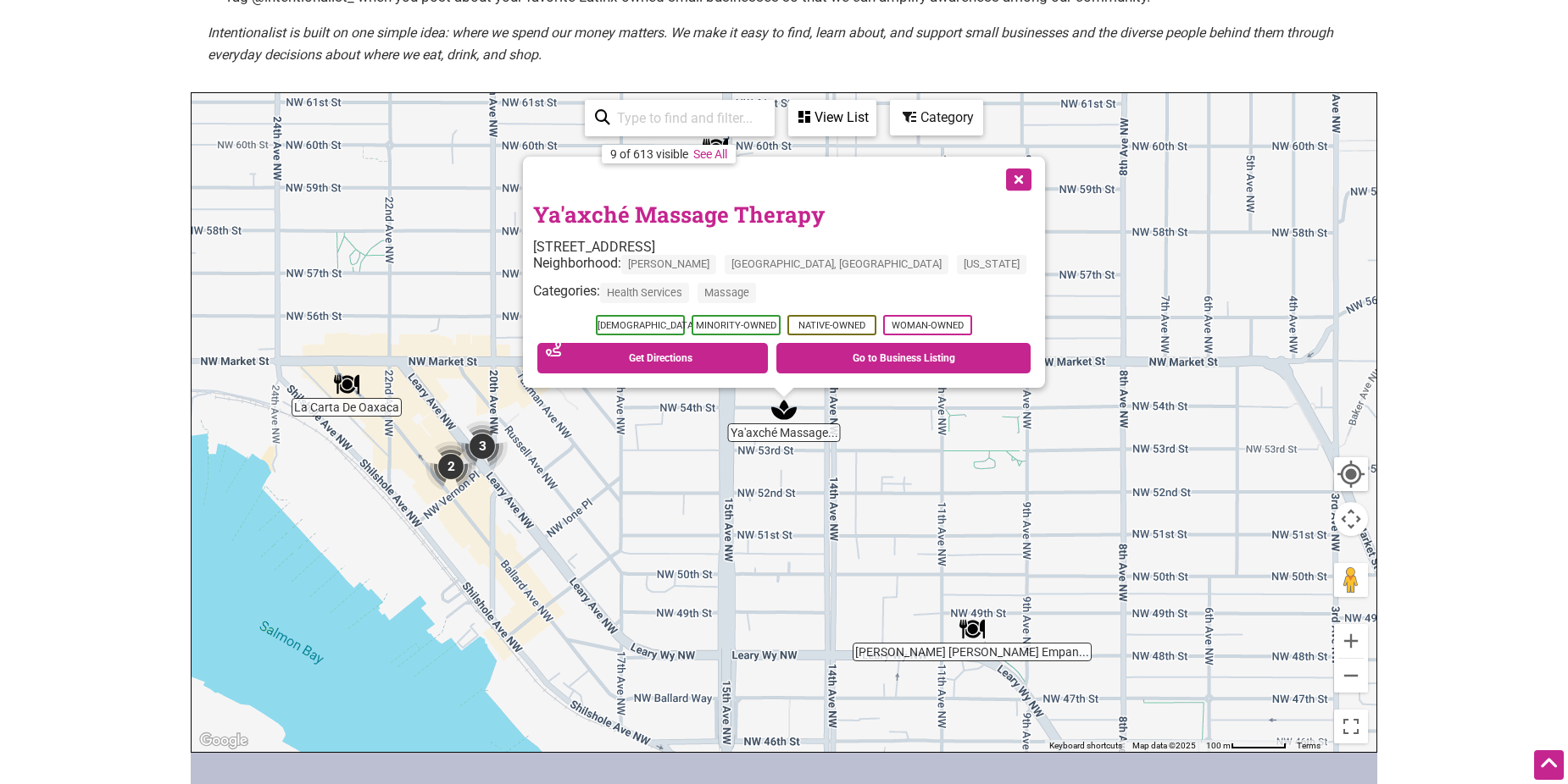
click at [996, 184] on button "Close" at bounding box center [1017, 178] width 43 height 43
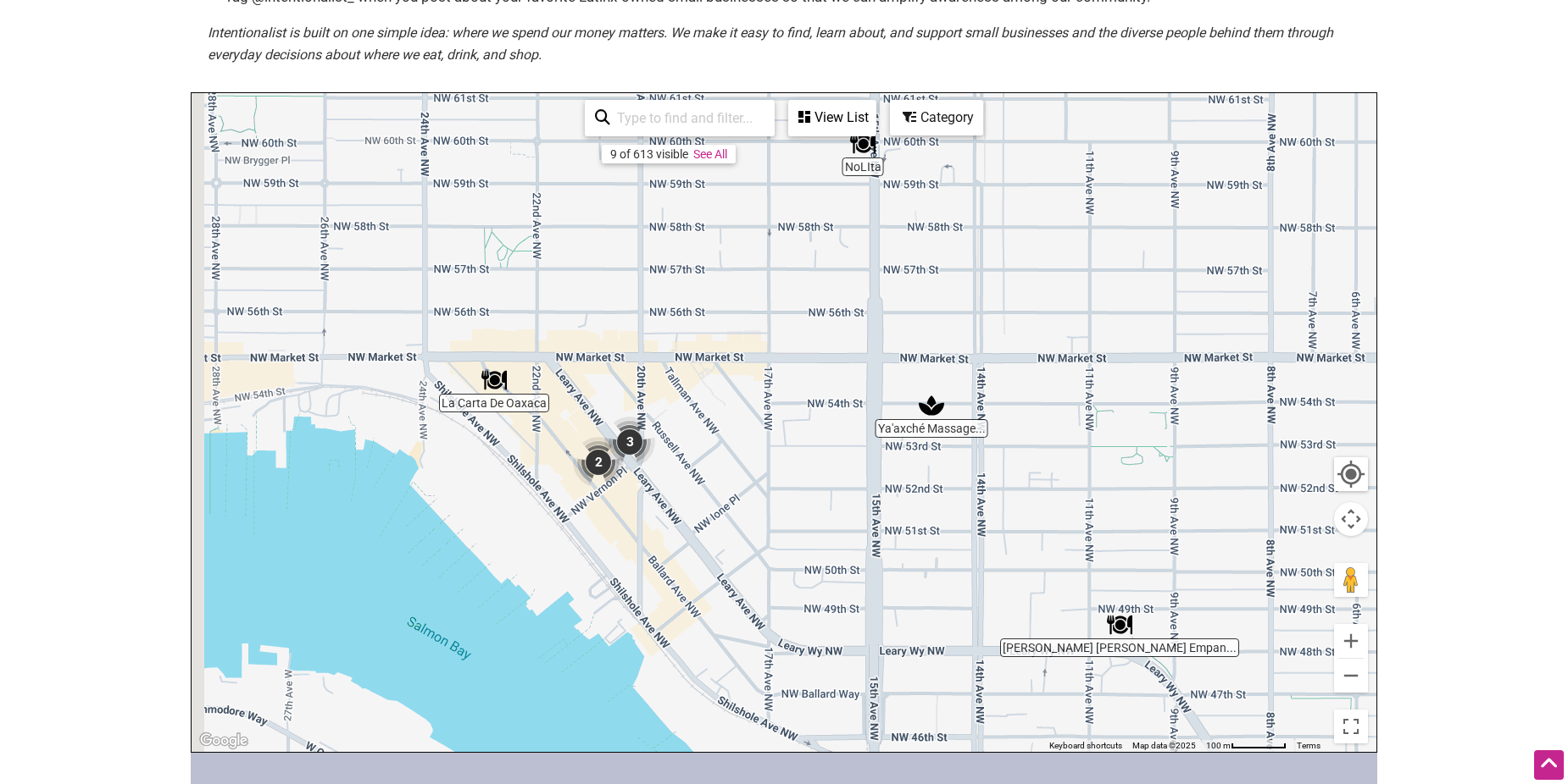
drag, startPoint x: 628, startPoint y: 591, endPoint x: 863, endPoint y: 588, distance: 235.0
click at [863, 588] on div "To navigate, press the arrow keys." at bounding box center [784, 423] width 1185 height 659
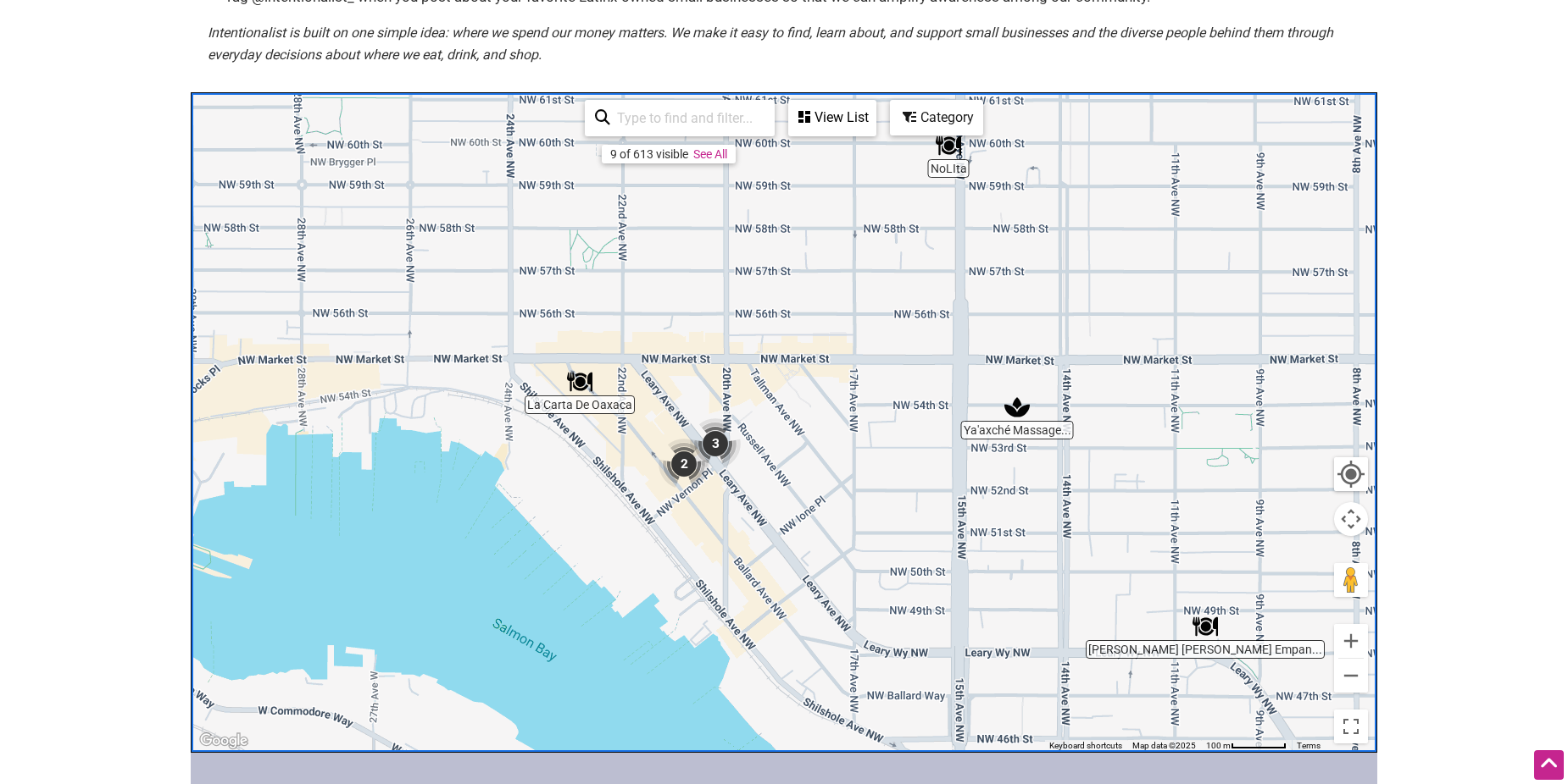
click at [683, 456] on img "2" at bounding box center [684, 464] width 51 height 51
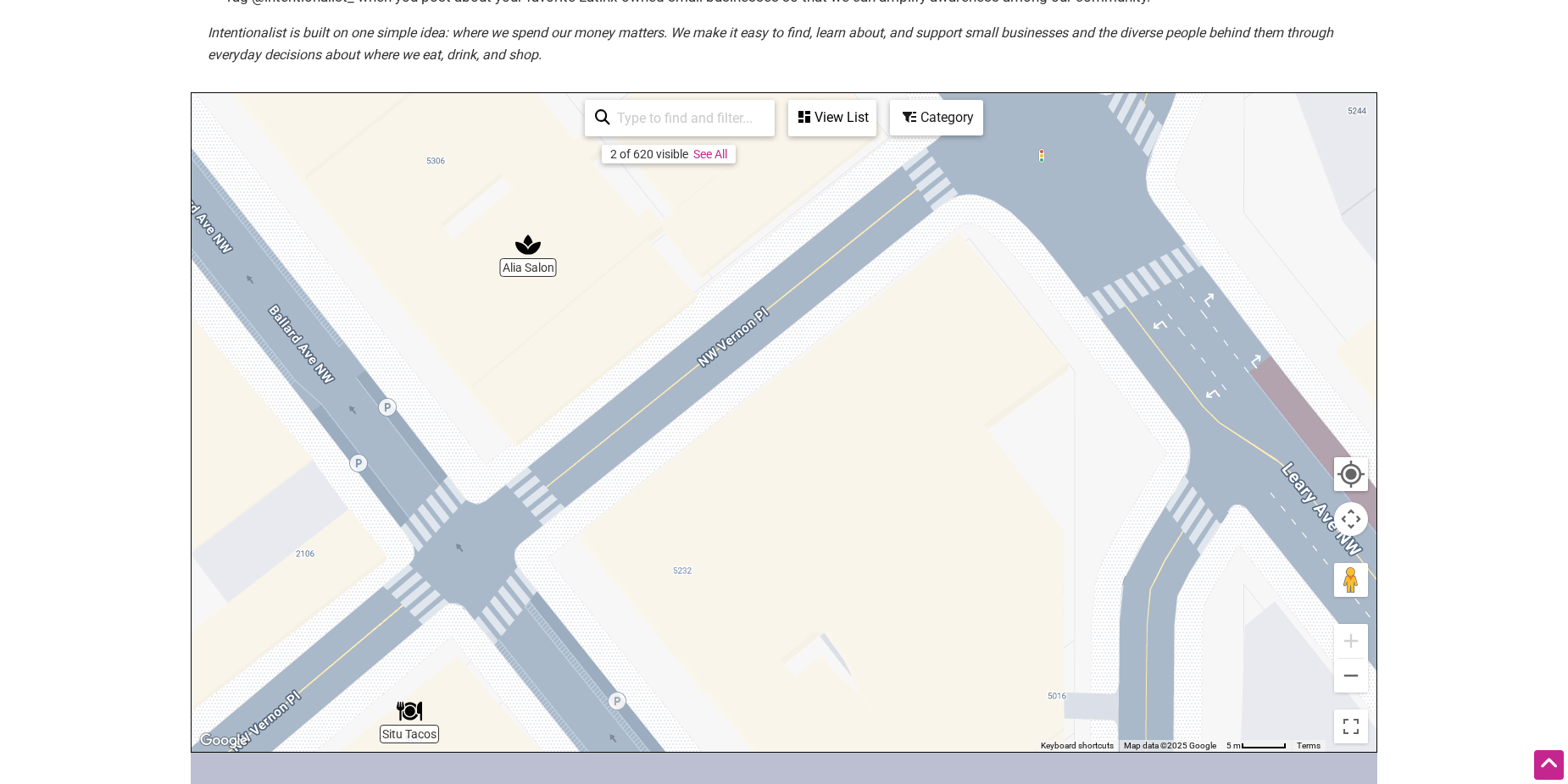
drag, startPoint x: 1003, startPoint y: 497, endPoint x: 683, endPoint y: 566, distance: 327.4
click at [683, 566] on div "To navigate, press the arrow keys." at bounding box center [784, 423] width 1185 height 659
click at [408, 724] on div "To navigate, press the arrow keys." at bounding box center [784, 423] width 1185 height 659
click at [418, 706] on img "Situ Tacos" at bounding box center [408, 711] width 25 height 25
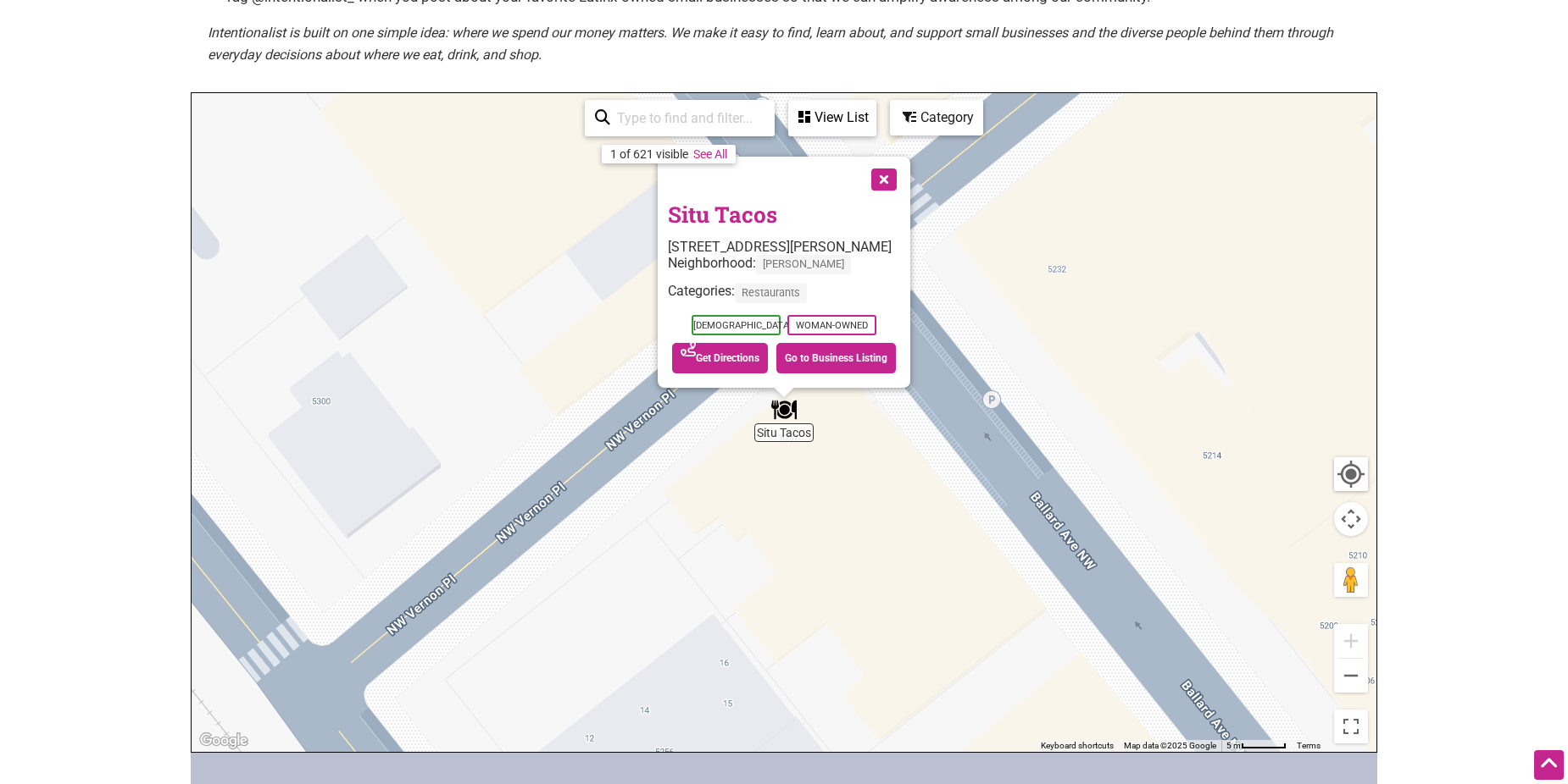
click at [897, 178] on button "Close" at bounding box center [883, 178] width 43 height 43
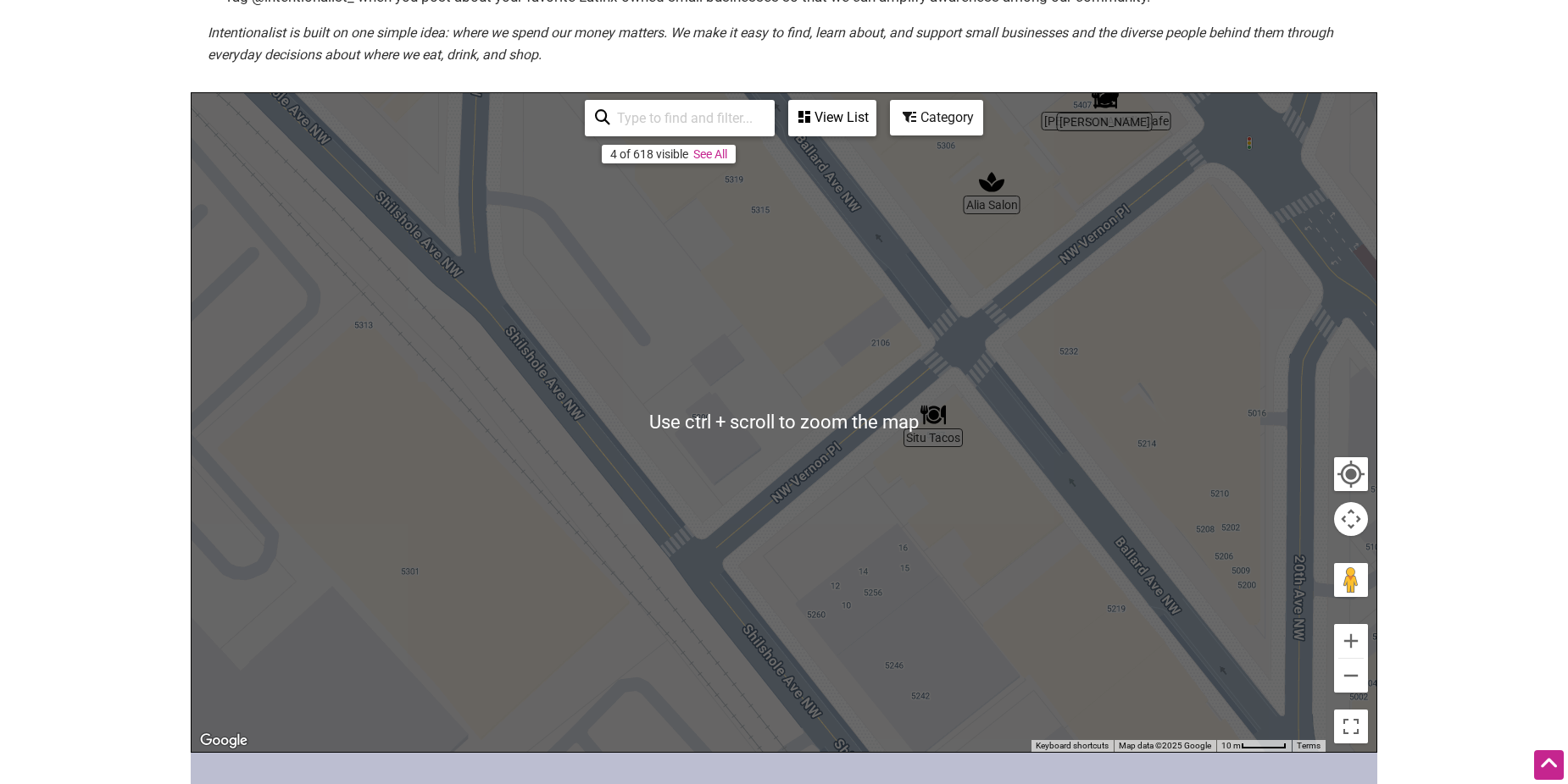
scroll to position [339, 0]
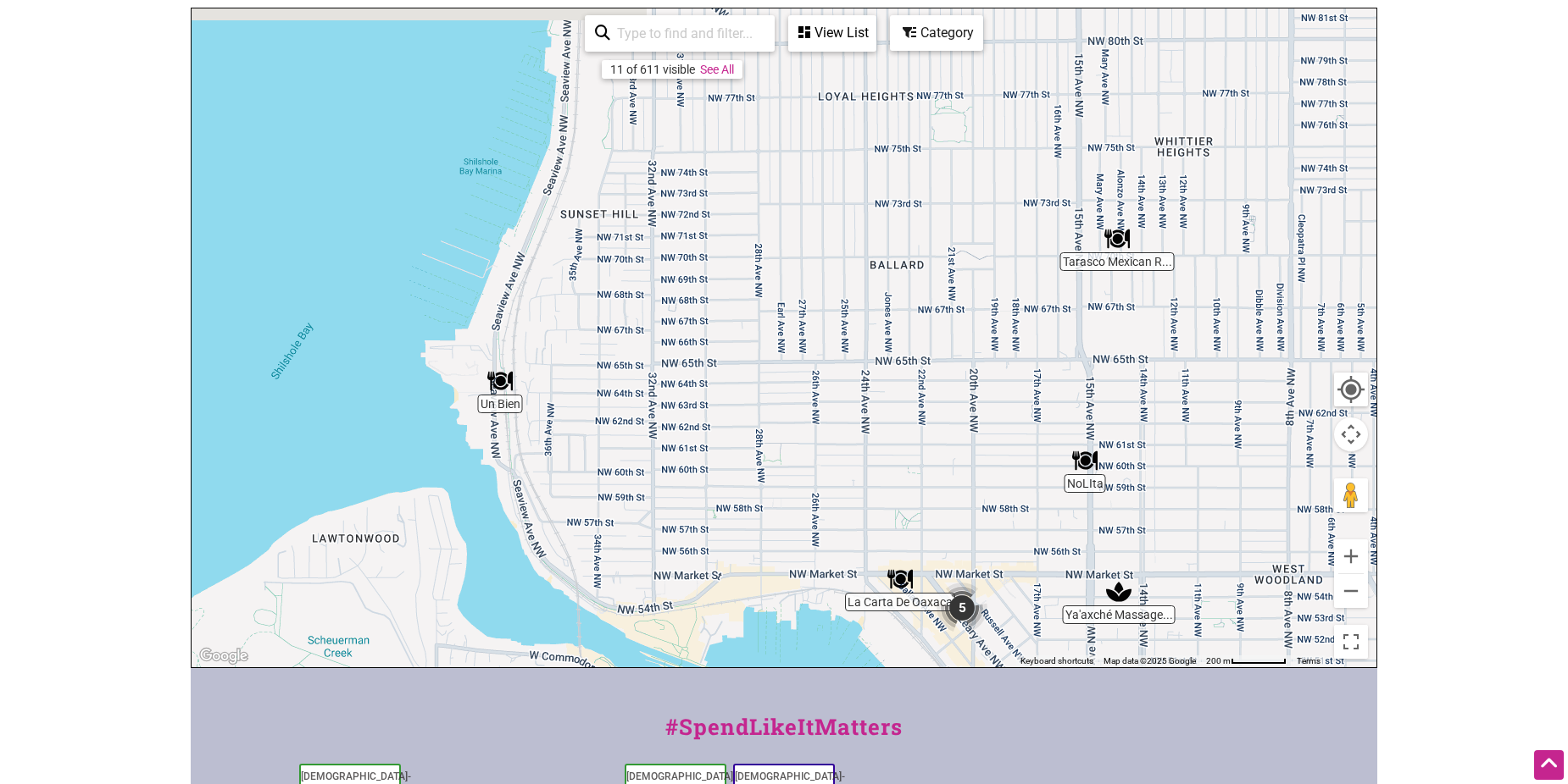
drag, startPoint x: 1135, startPoint y: 249, endPoint x: 1004, endPoint y: 494, distance: 277.8
click at [1004, 494] on div "To navigate, press the arrow keys." at bounding box center [784, 338] width 1185 height 659
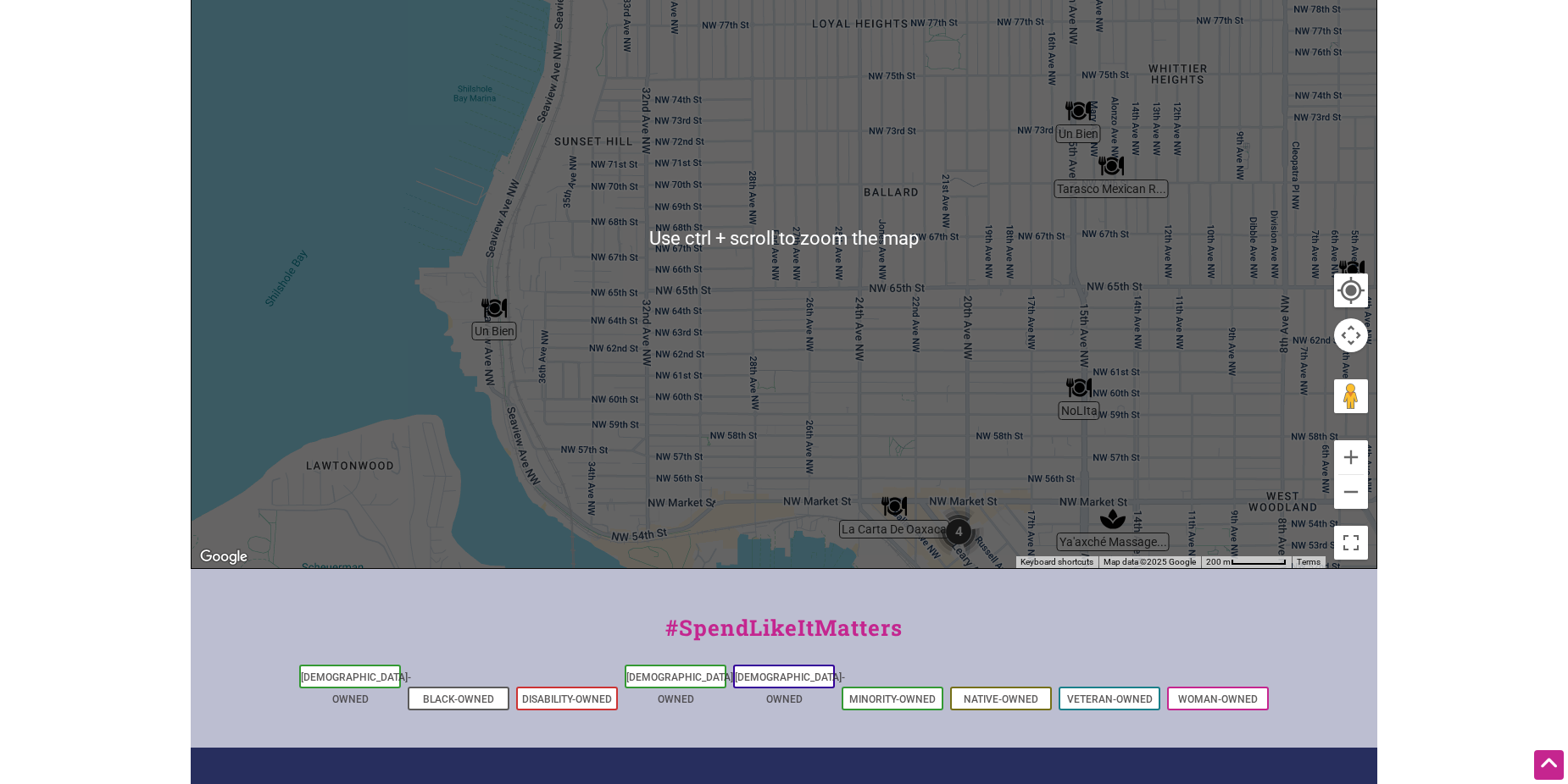
scroll to position [508, 0]
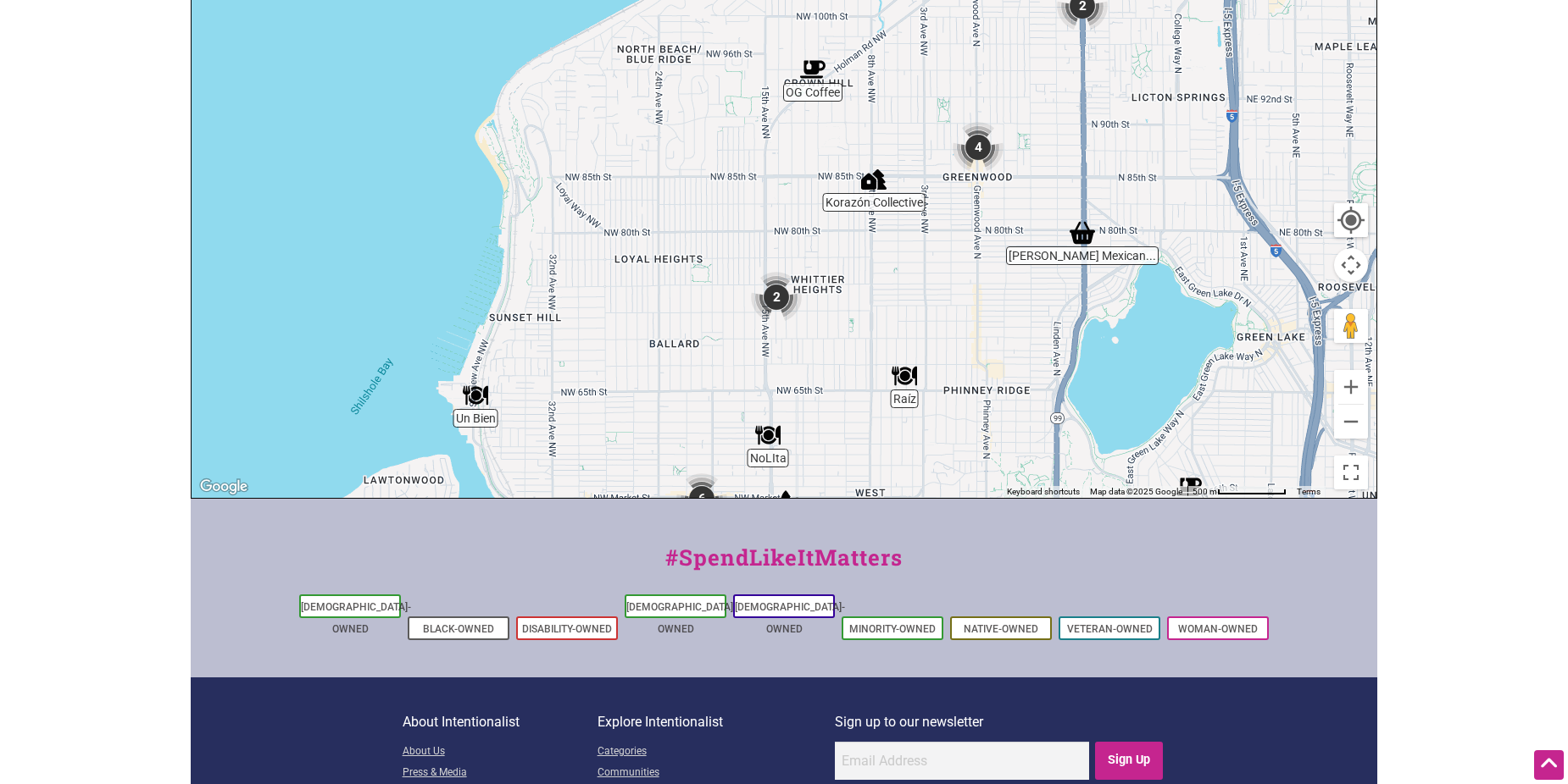
drag, startPoint x: 924, startPoint y: 289, endPoint x: 721, endPoint y: 484, distance: 281.5
click at [721, 484] on div "To navigate, press the arrow keys." at bounding box center [784, 168] width 1185 height 659
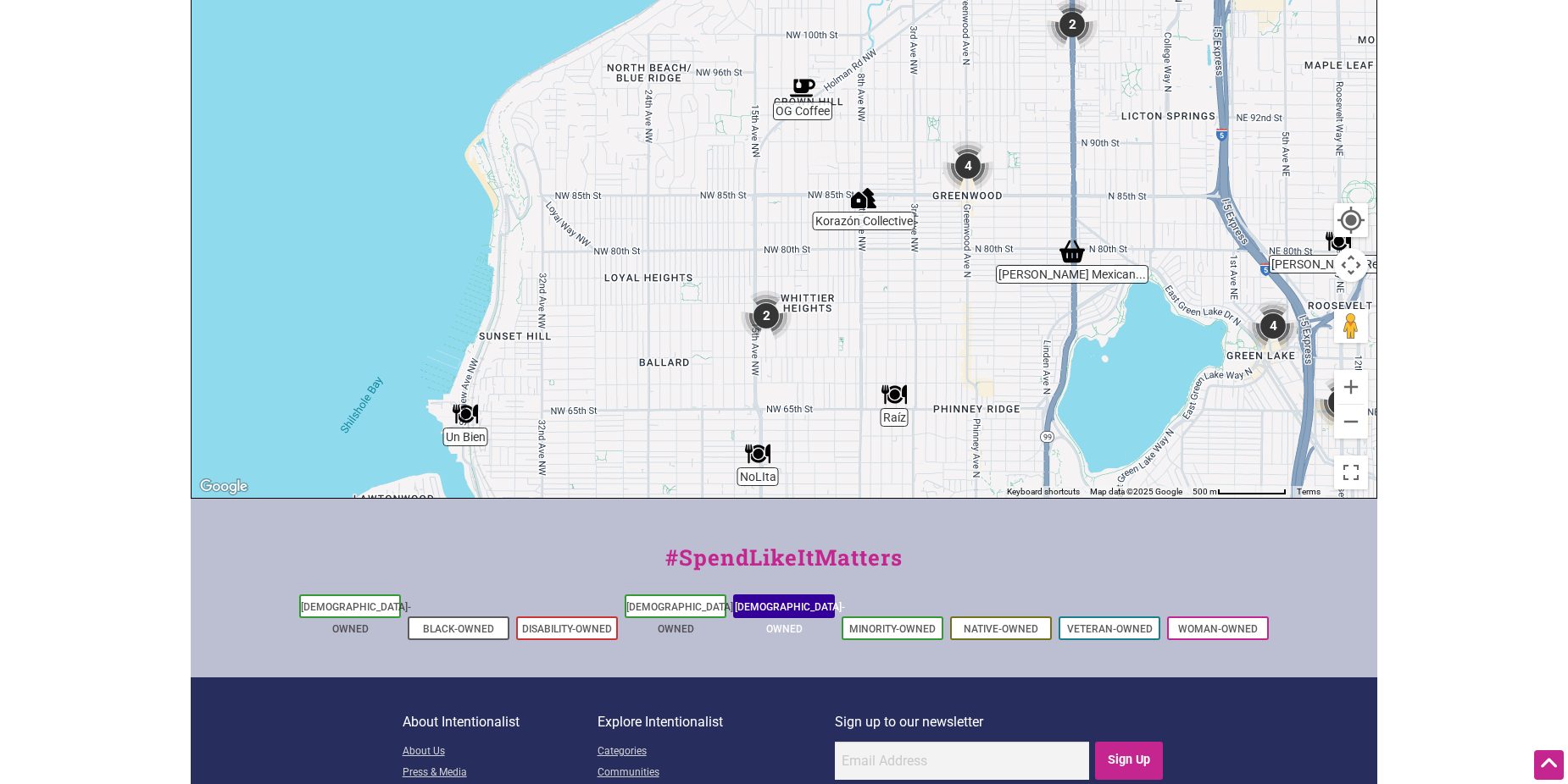
click at [760, 604] on link "[DEMOGRAPHIC_DATA]-Owned" at bounding box center [789, 618] width 110 height 34
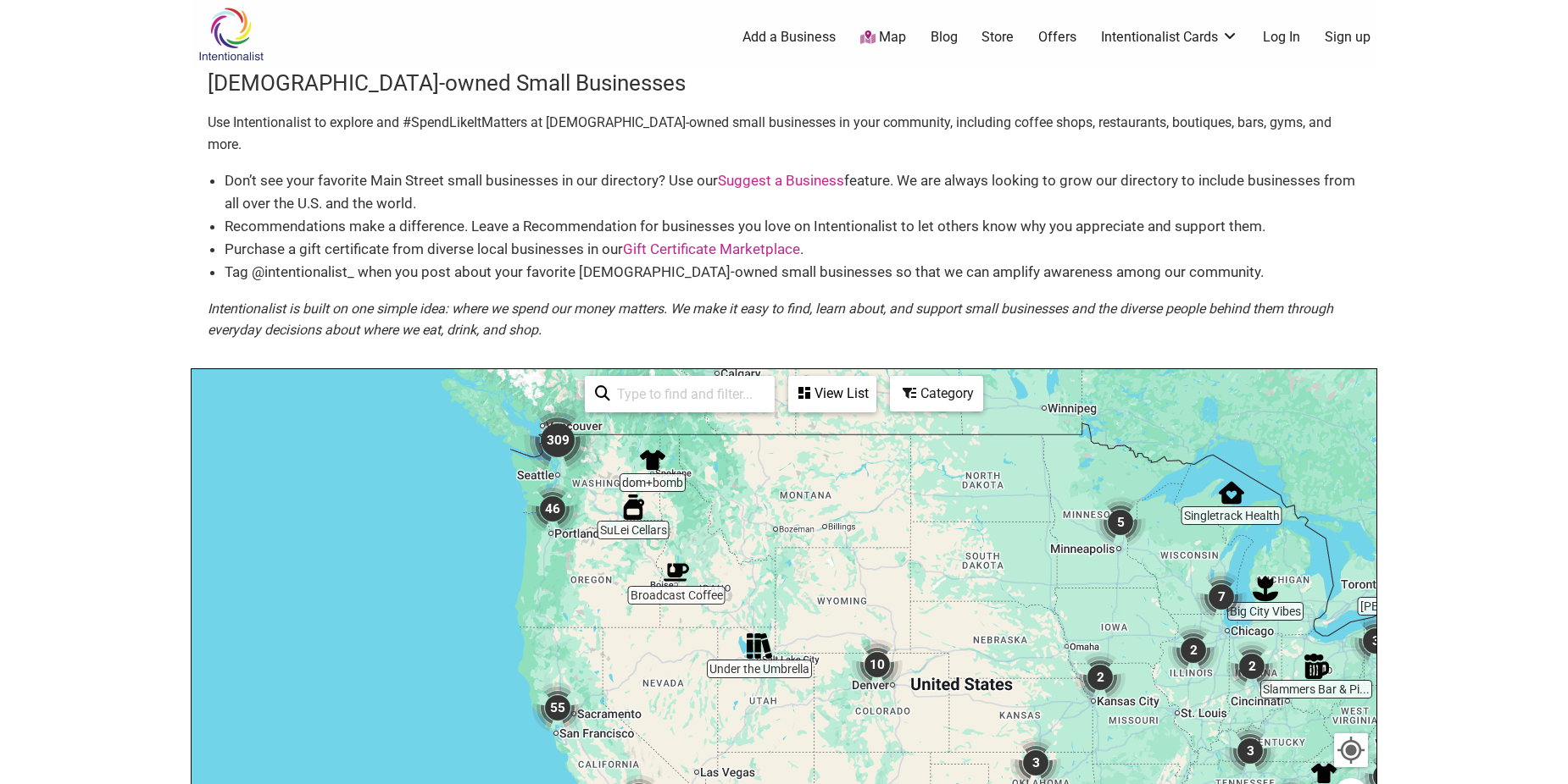
drag, startPoint x: 588, startPoint y: 512, endPoint x: 843, endPoint y: 530, distance: 255.6
click at [843, 530] on div at bounding box center [784, 699] width 1185 height 659
click at [558, 414] on img "309" at bounding box center [558, 440] width 68 height 68
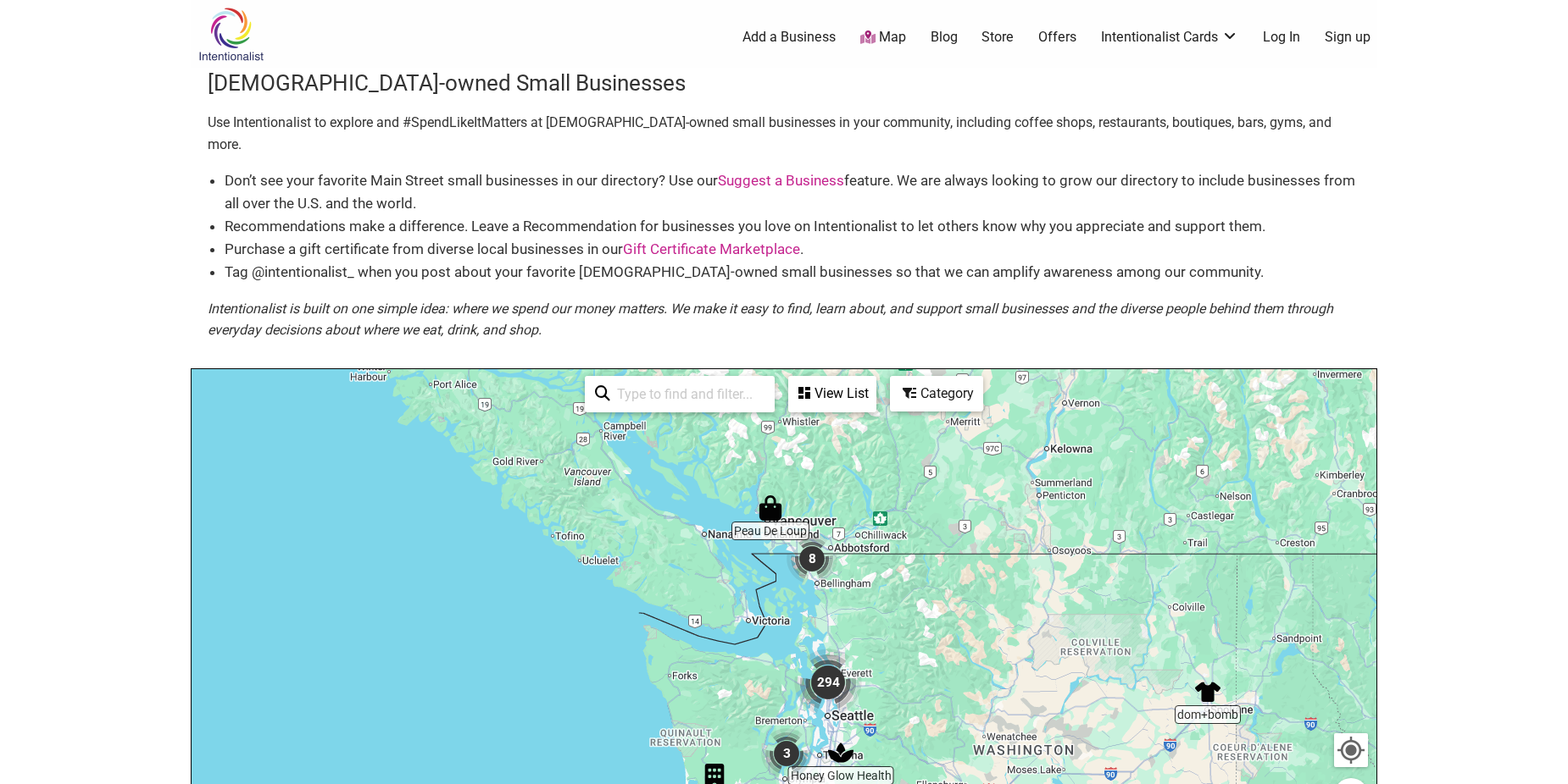
click at [831, 663] on img "294" at bounding box center [827, 682] width 68 height 68
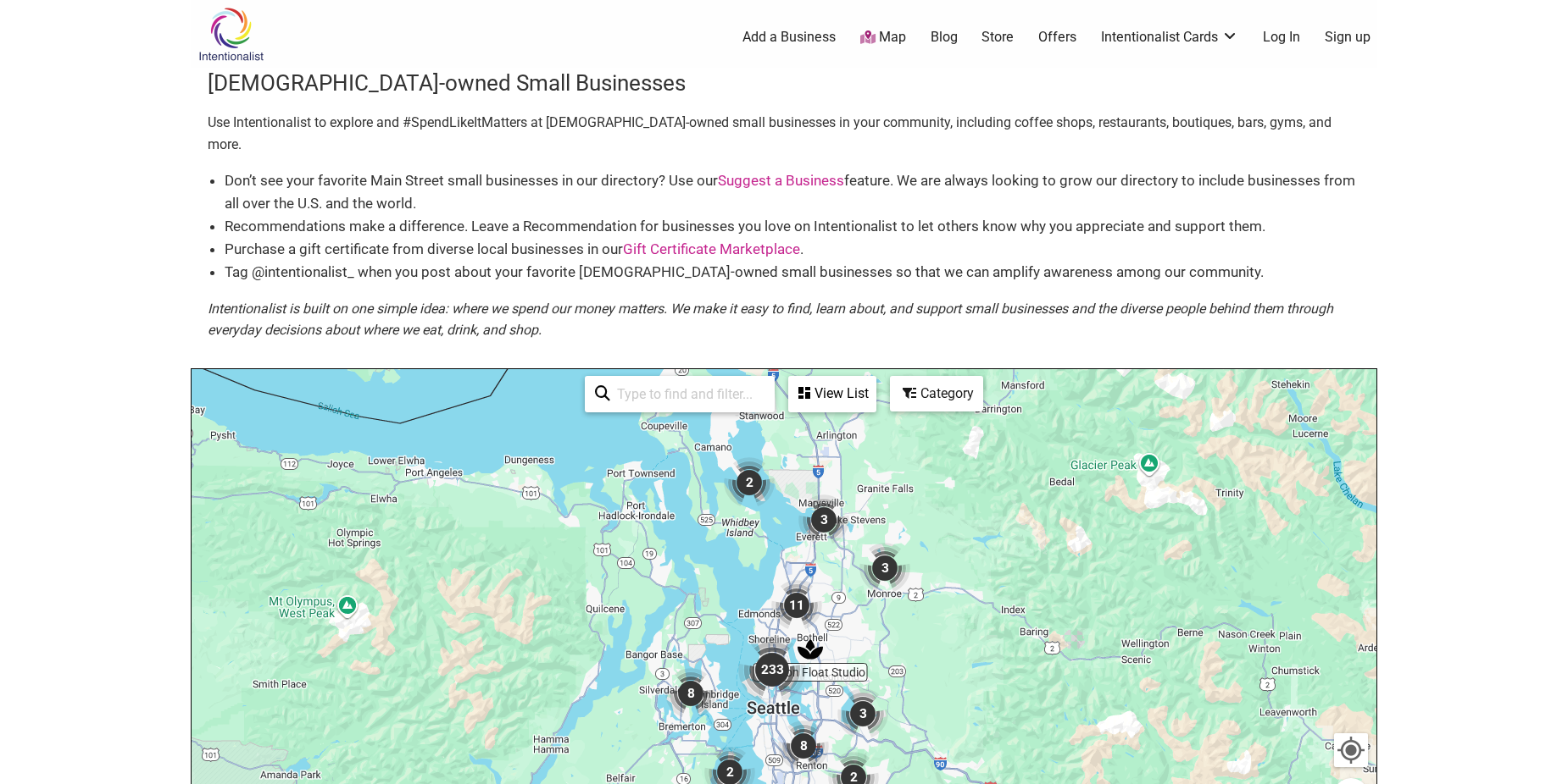
click at [782, 654] on img "233" at bounding box center [771, 669] width 68 height 68
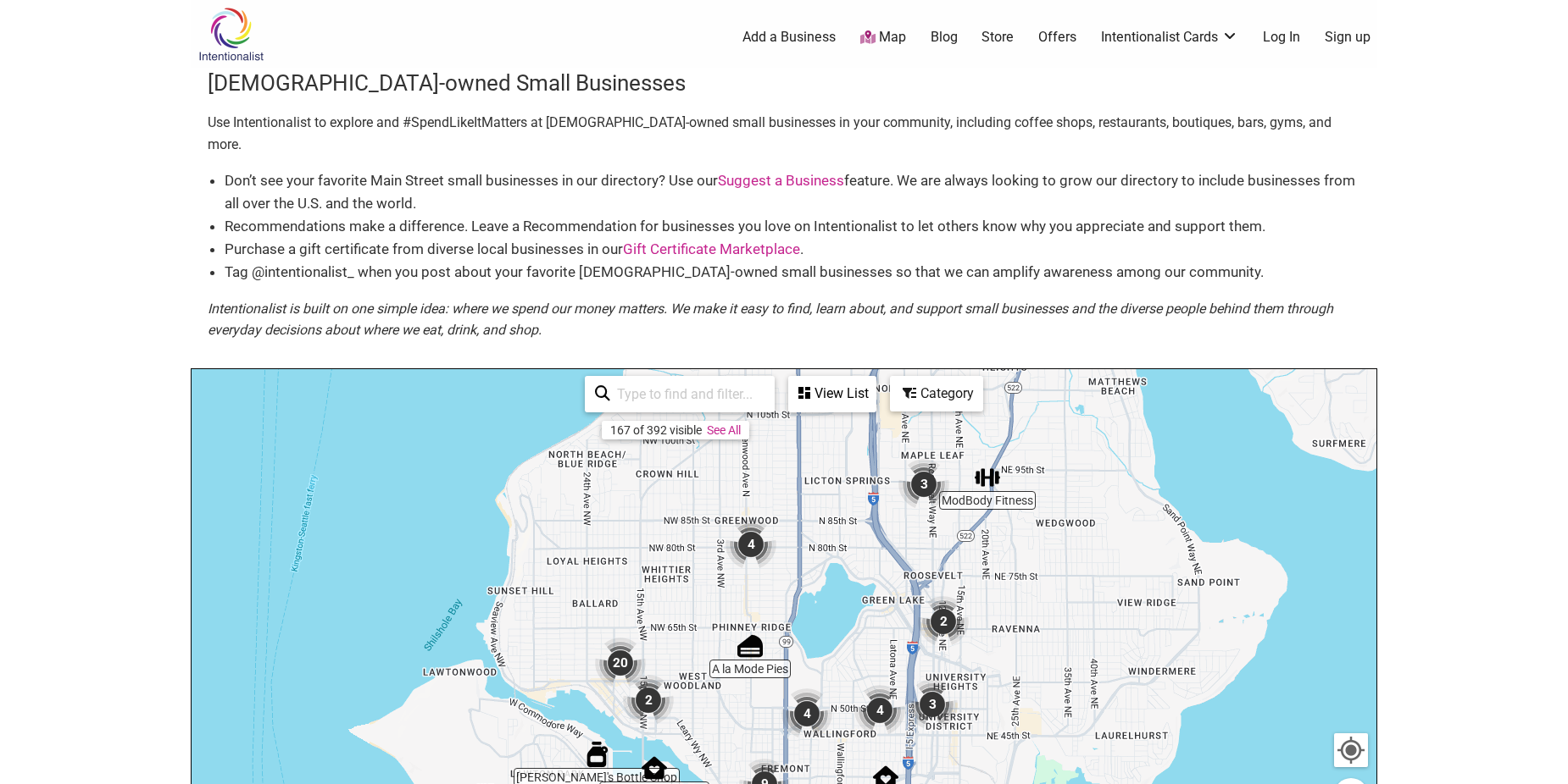
drag, startPoint x: 784, startPoint y: 606, endPoint x: 754, endPoint y: 745, distance: 142.2
click at [756, 747] on div "To navigate, press the arrow keys." at bounding box center [784, 699] width 1185 height 659
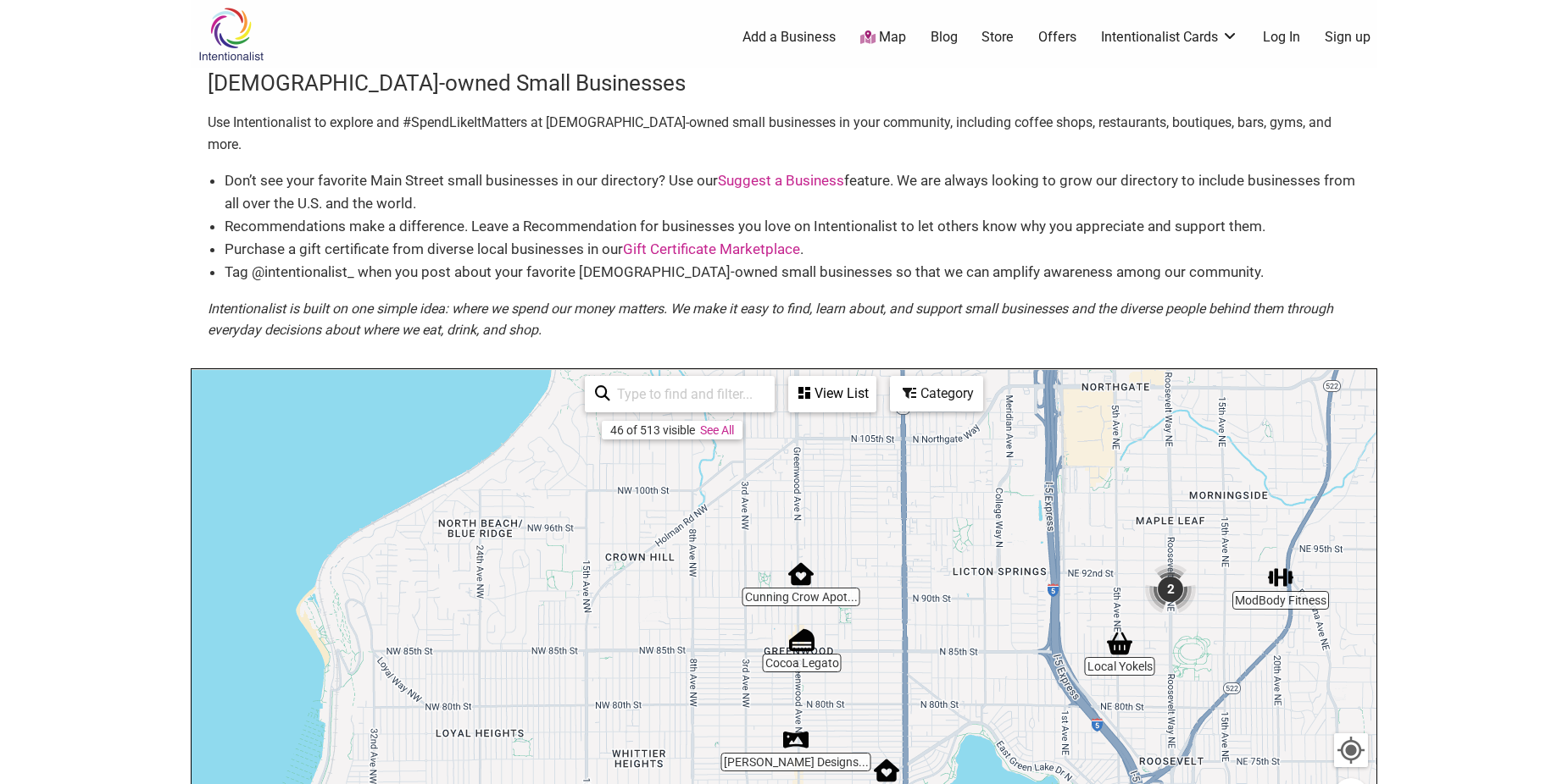
drag, startPoint x: 684, startPoint y: 516, endPoint x: 644, endPoint y: 675, distance: 164.0
click at [644, 677] on div "To navigate, press the arrow keys." at bounding box center [784, 699] width 1185 height 659
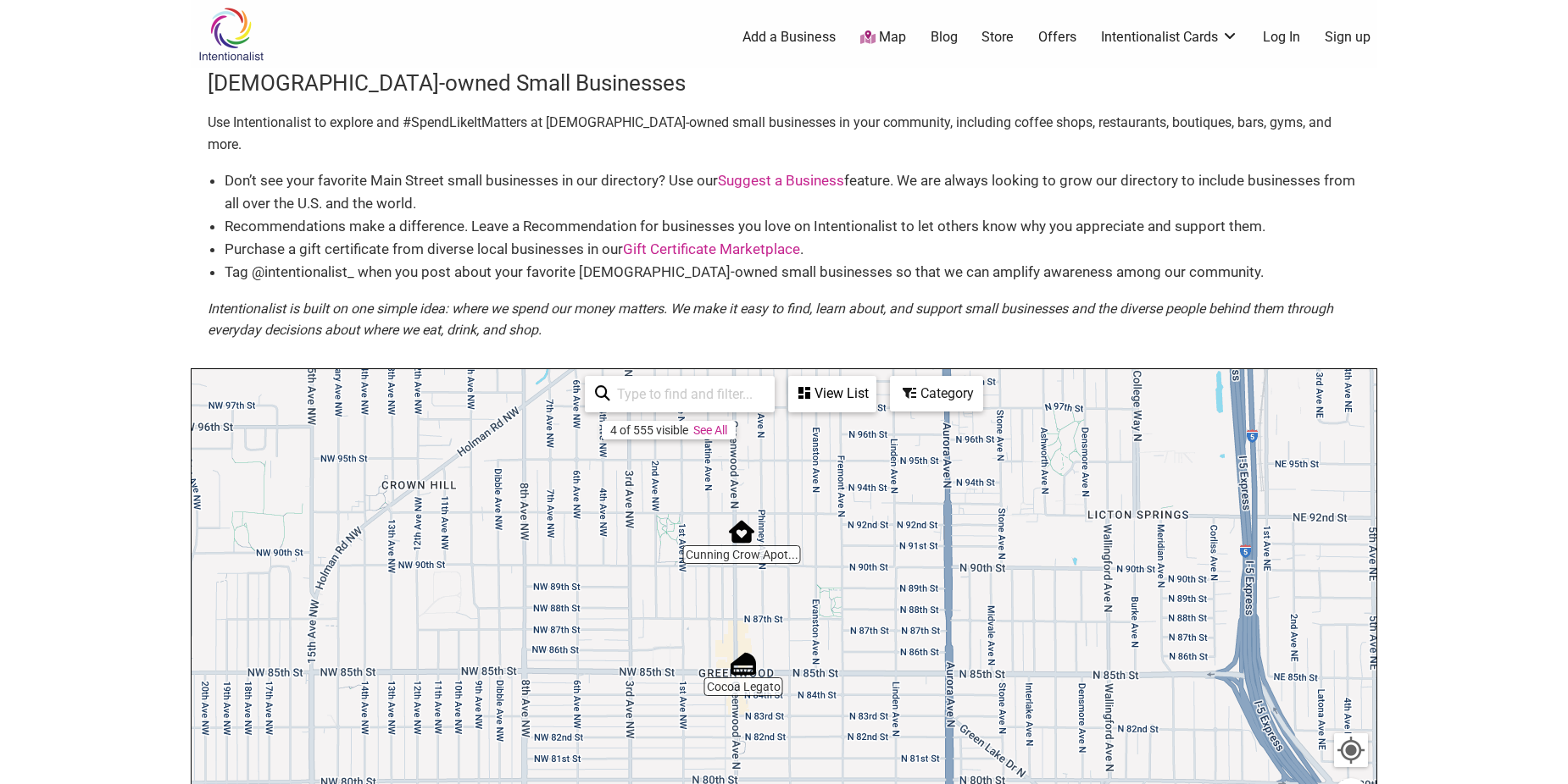
drag, startPoint x: 766, startPoint y: 603, endPoint x: 608, endPoint y: 566, distance: 162.3
click at [595, 567] on div "To navigate, press the arrow keys." at bounding box center [784, 699] width 1185 height 659
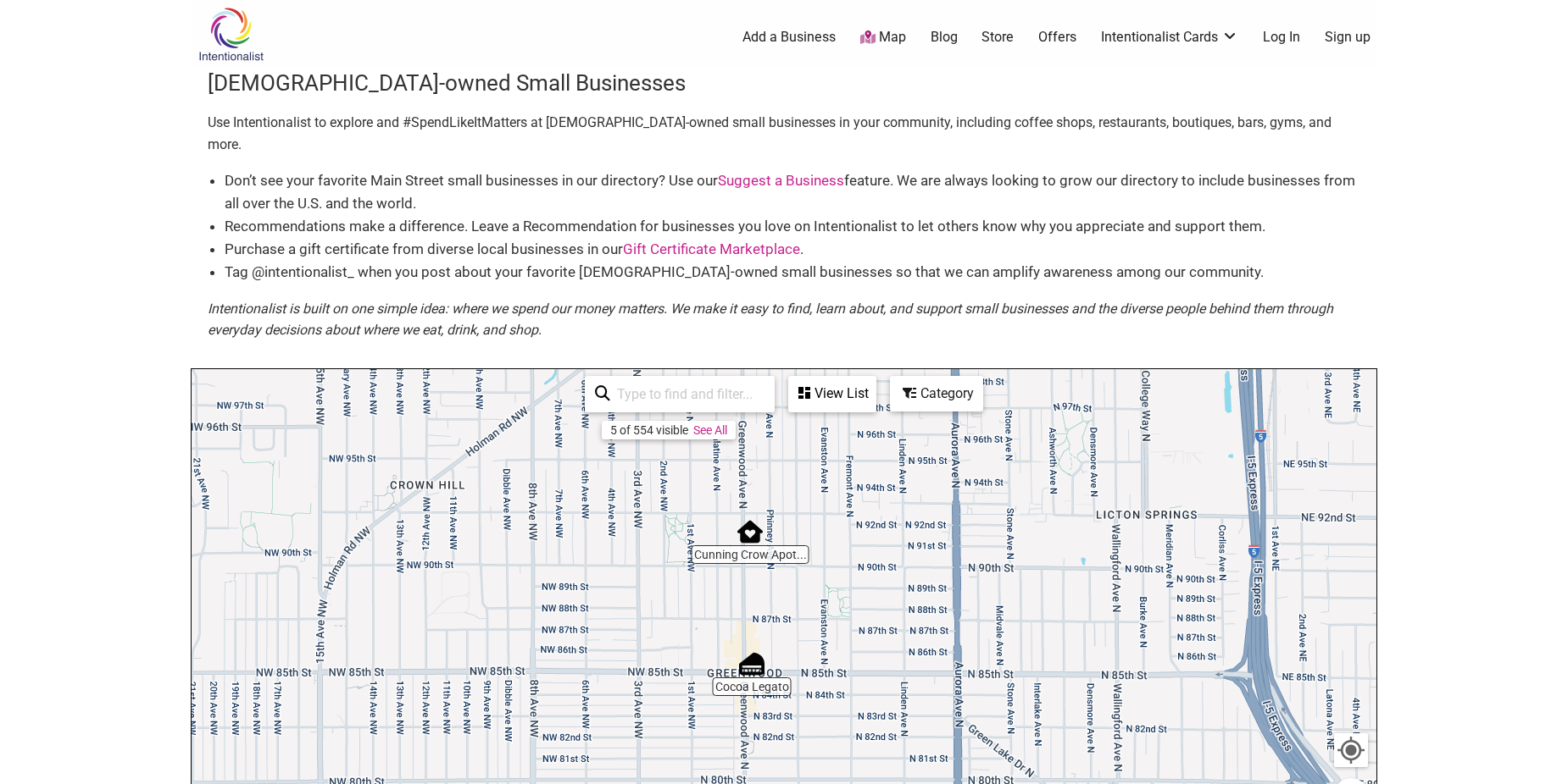
click at [755, 519] on img "Cunning Crow Apothecary" at bounding box center [749, 531] width 25 height 25
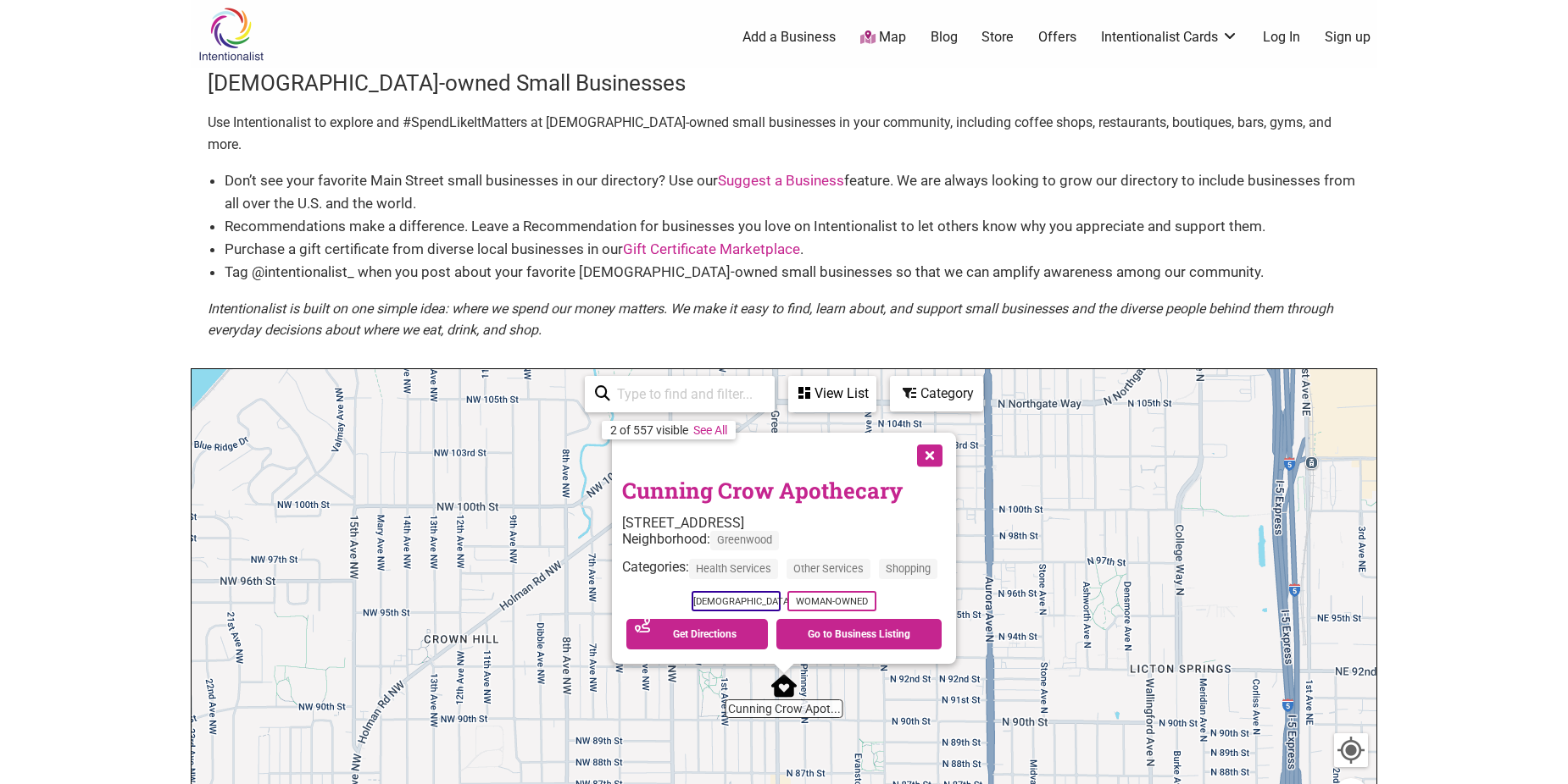
click at [932, 433] on button "Close" at bounding box center [928, 454] width 43 height 43
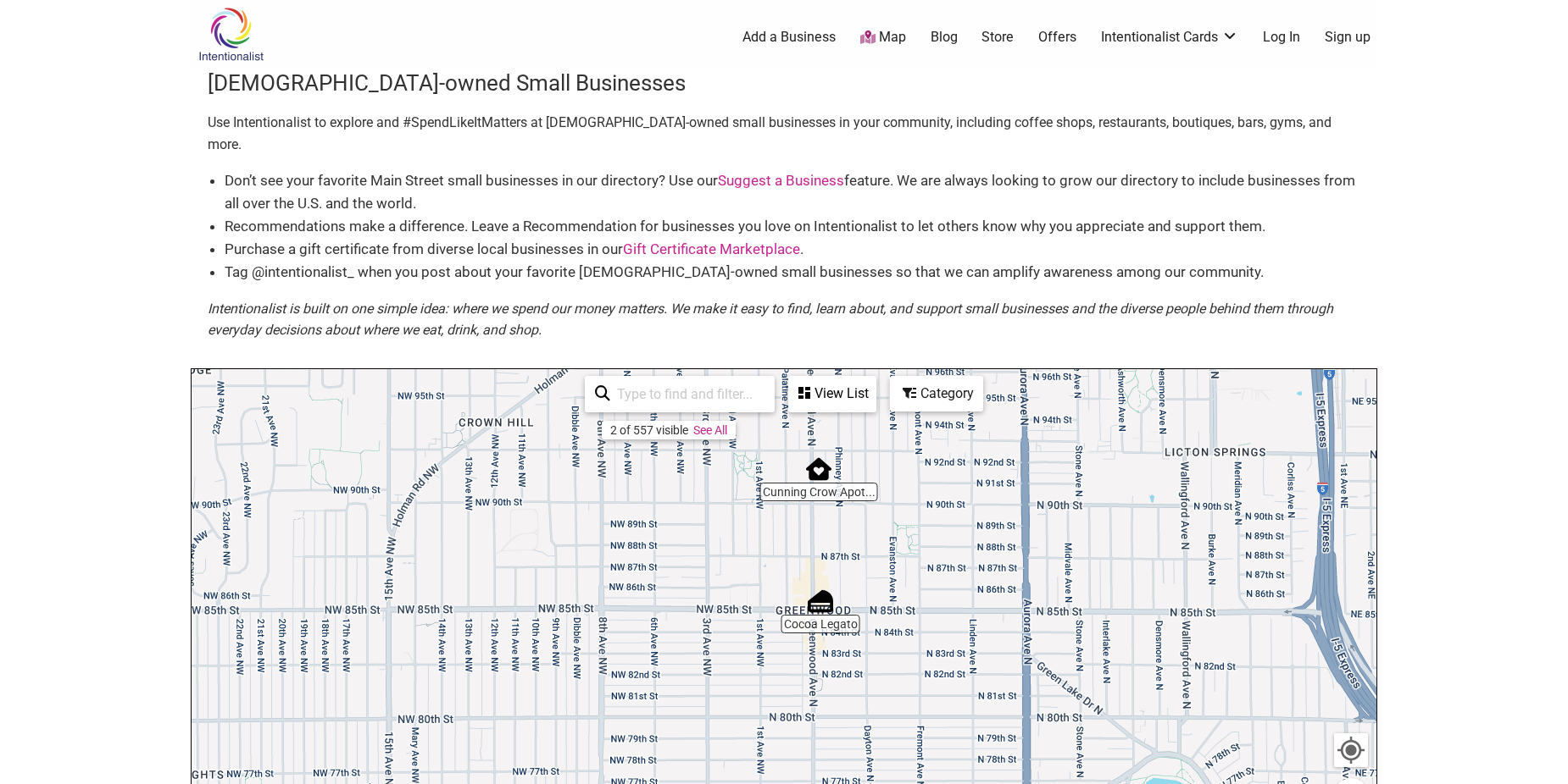
drag, startPoint x: 809, startPoint y: 633, endPoint x: 845, endPoint y: 417, distance: 219.0
click at [845, 417] on div "To navigate, press the arrow keys." at bounding box center [784, 699] width 1185 height 659
click at [825, 587] on img "Cocoa Legato" at bounding box center [820, 599] width 25 height 25
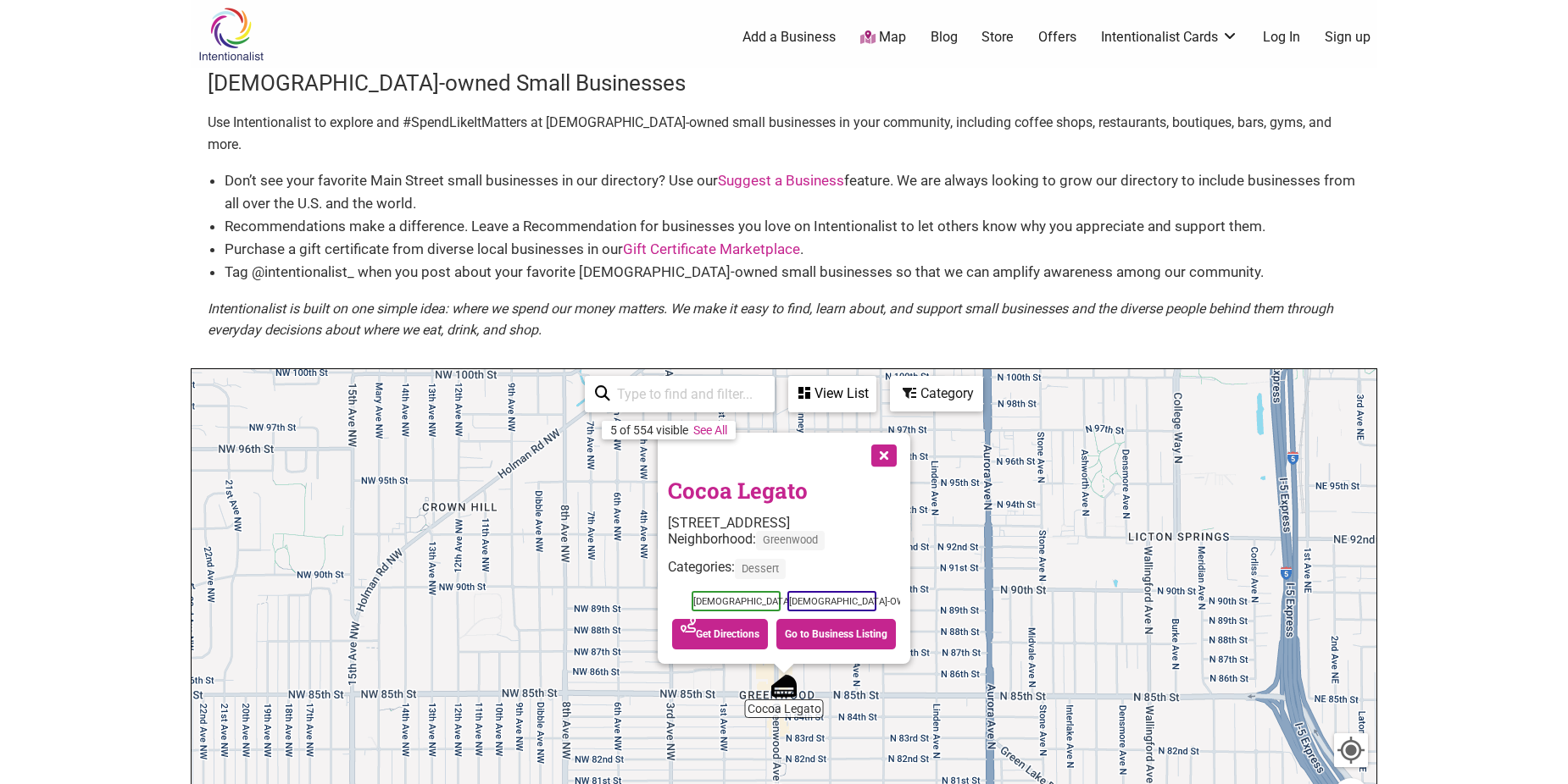
click at [903, 443] on button "Close" at bounding box center [883, 454] width 43 height 43
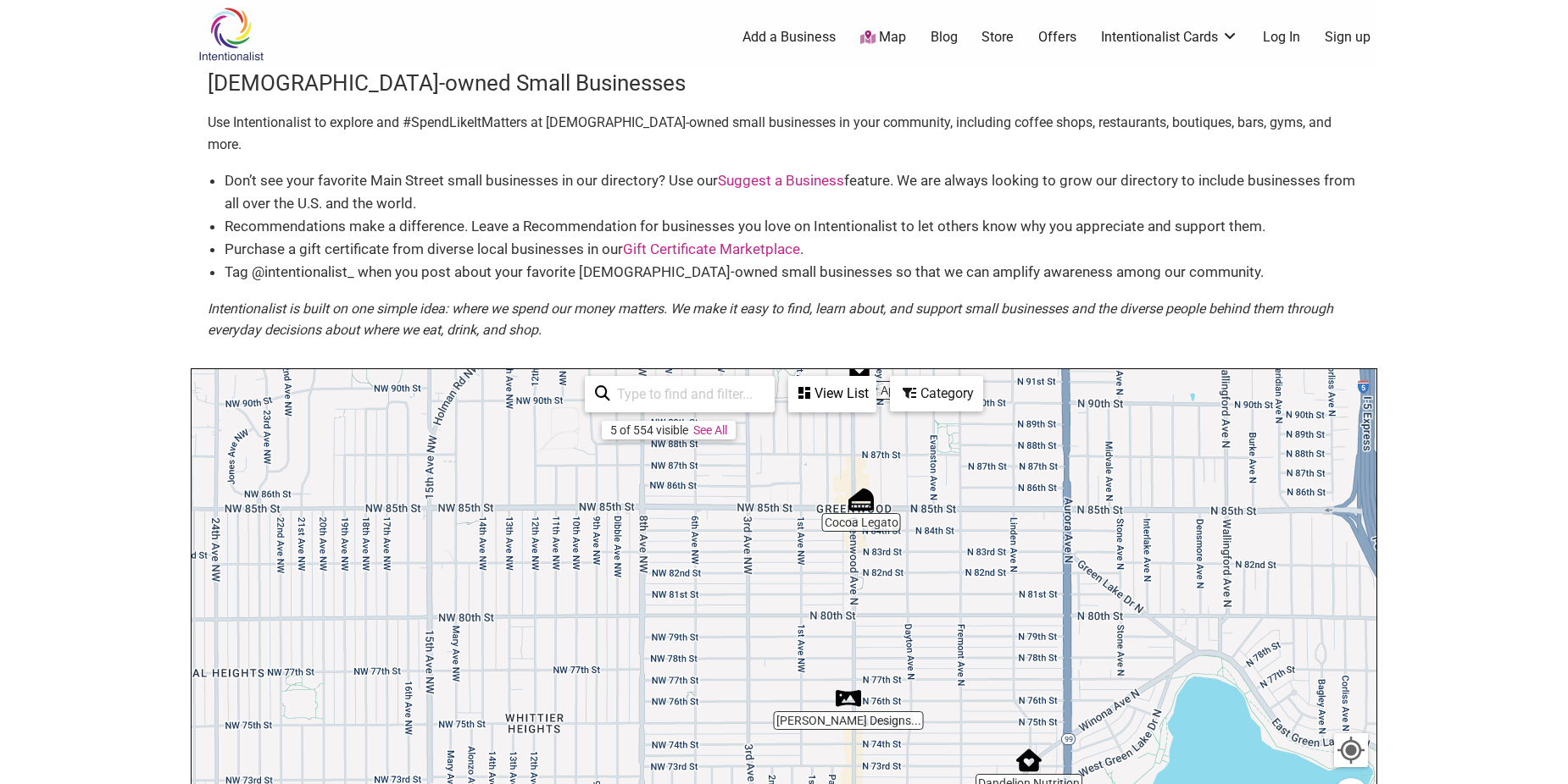
drag, startPoint x: 644, startPoint y: 625, endPoint x: 727, endPoint y: 420, distance: 221.2
click at [727, 420] on div "To navigate, press the arrow keys." at bounding box center [784, 699] width 1185 height 659
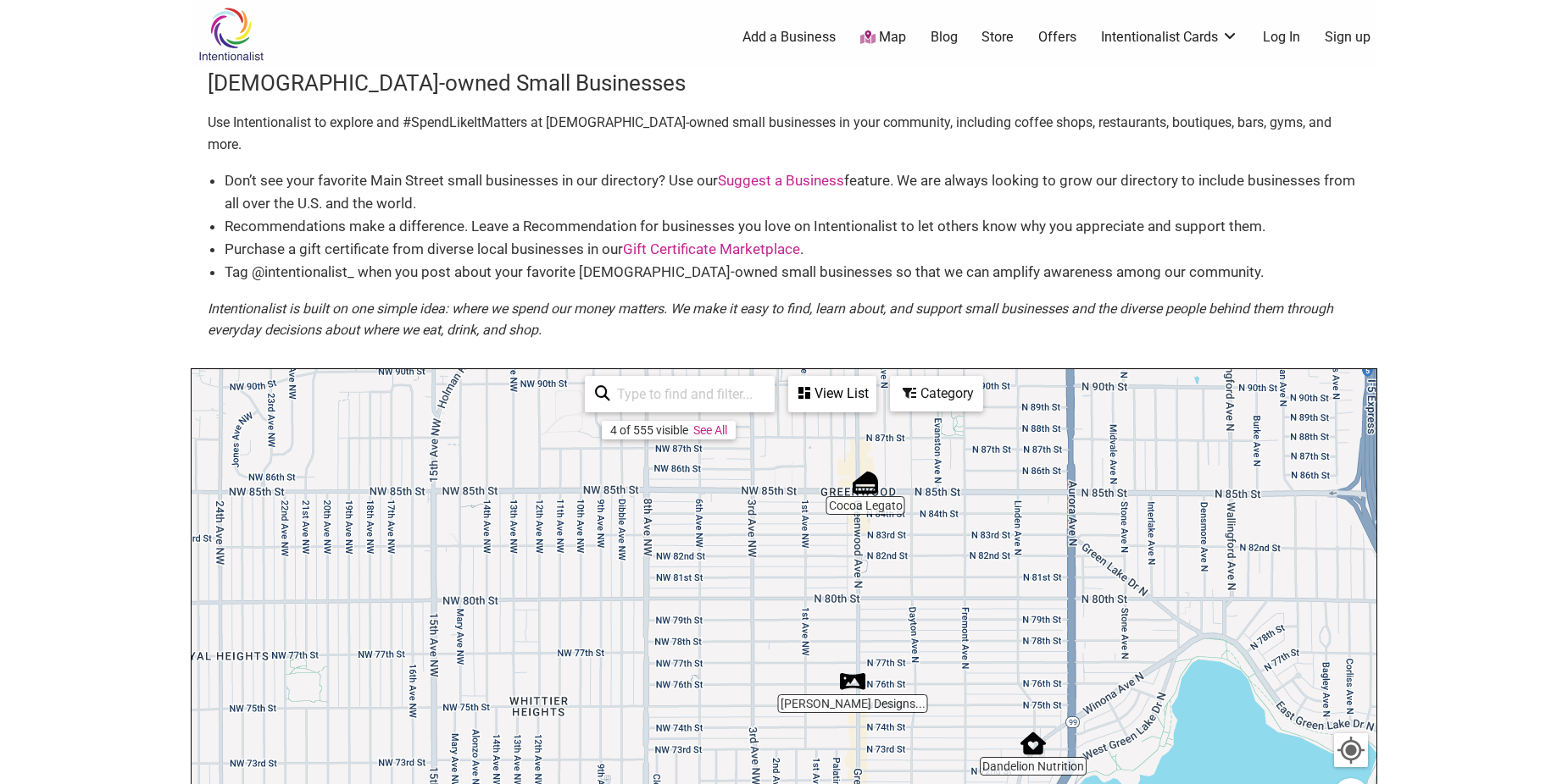
click at [851, 673] on div "To navigate, press the arrow keys." at bounding box center [784, 699] width 1185 height 659
click at [853, 668] on img "Sari Luna Designs, LLC" at bounding box center [852, 680] width 25 height 25
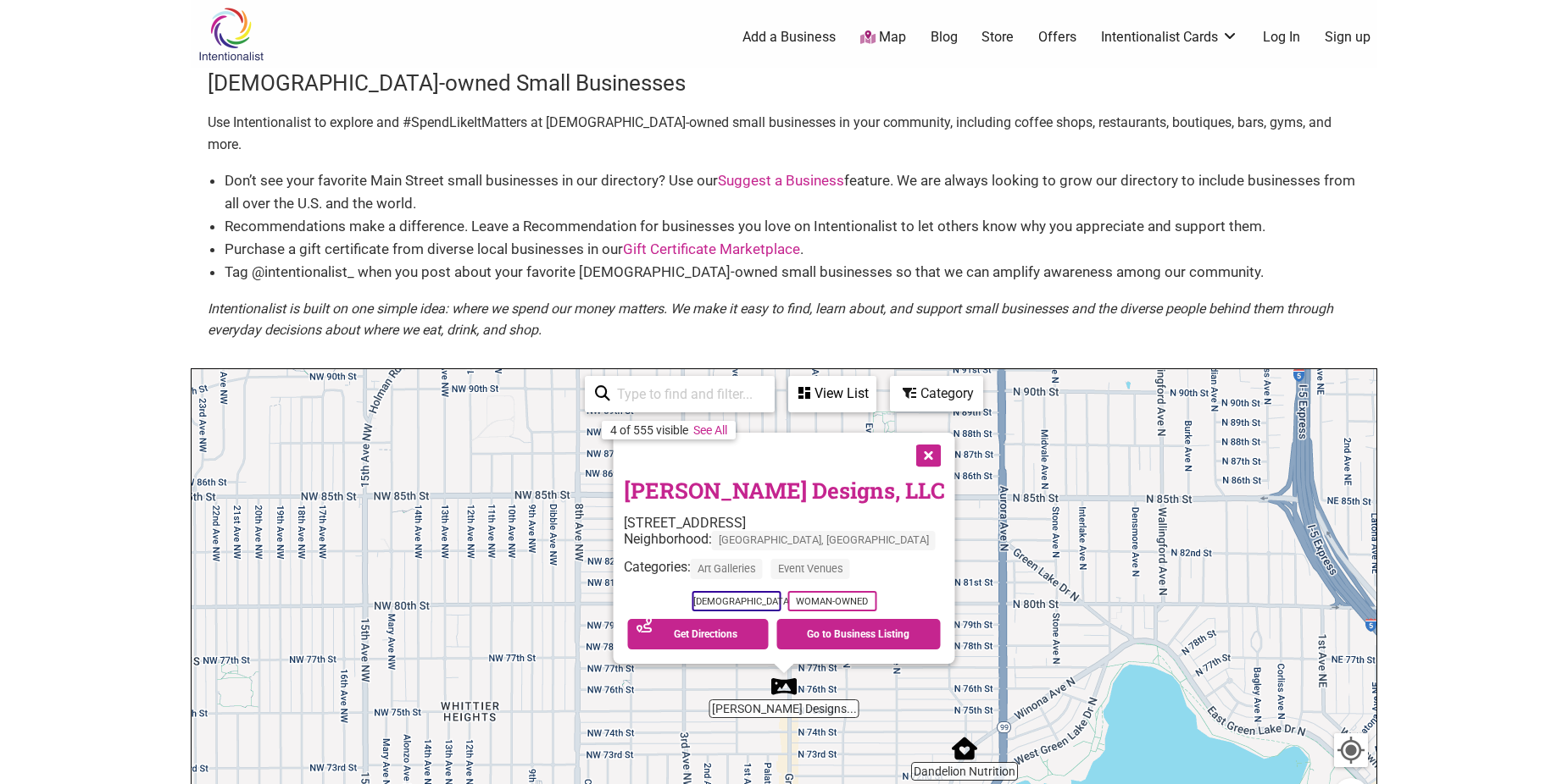
click at [911, 434] on button "Close" at bounding box center [927, 454] width 43 height 43
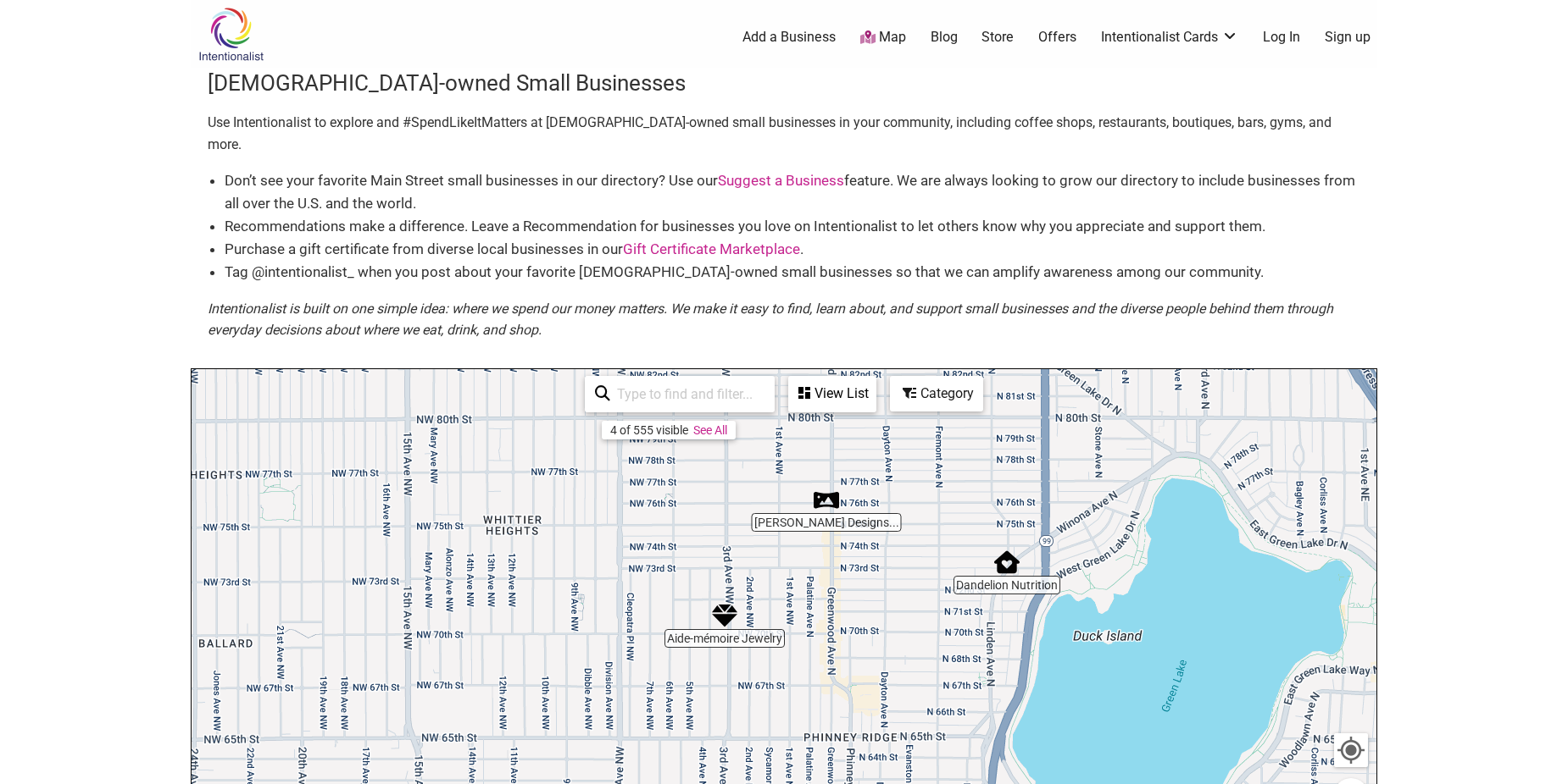
drag, startPoint x: 859, startPoint y: 666, endPoint x: 901, endPoint y: 478, distance: 192.6
click at [901, 478] on div "To navigate, press the arrow keys." at bounding box center [784, 699] width 1185 height 659
click at [1000, 558] on div "To navigate, press the arrow keys." at bounding box center [784, 699] width 1185 height 659
click at [1009, 550] on img "Dandelion Nutrition" at bounding box center [1006, 562] width 25 height 25
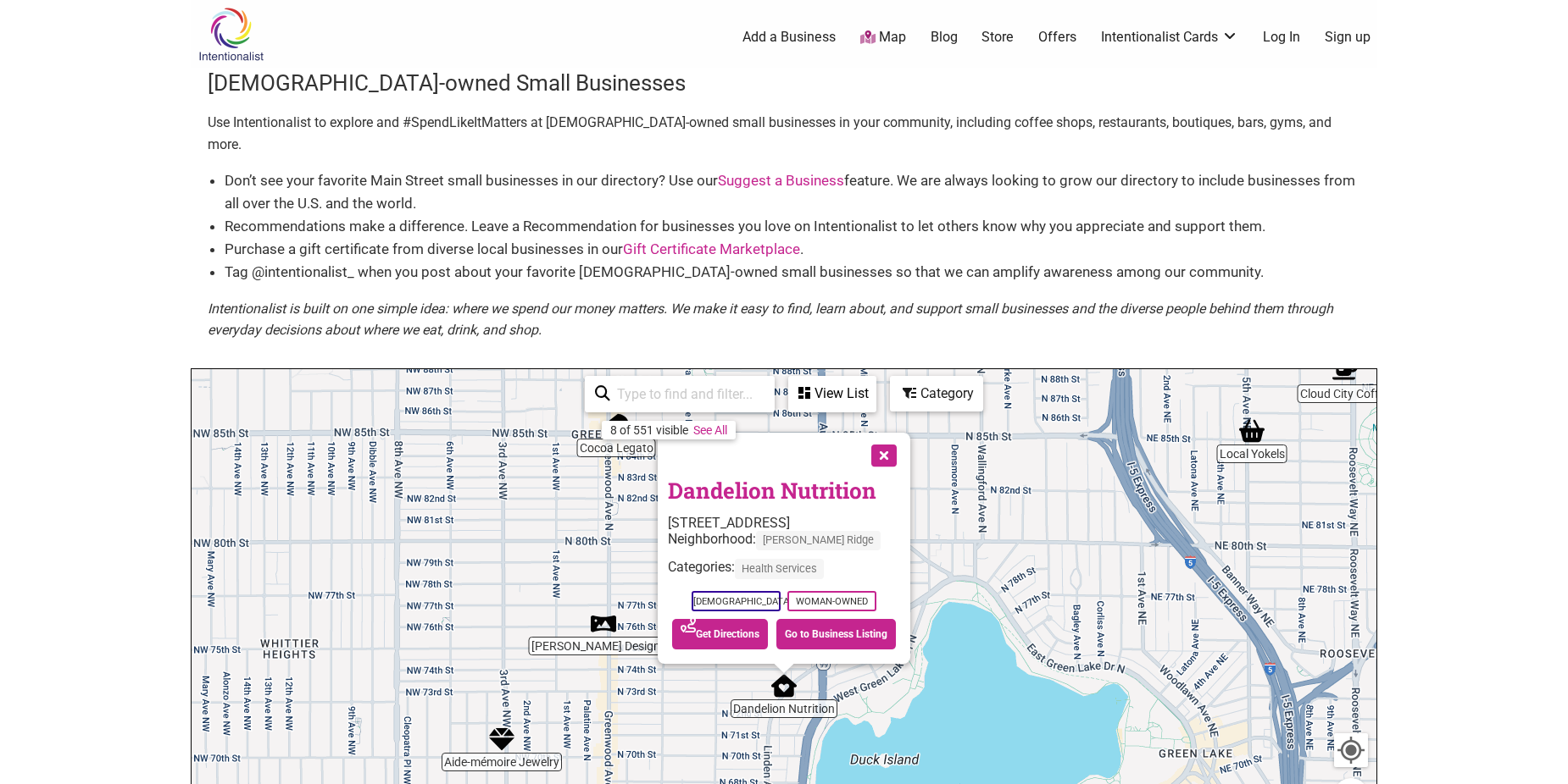
click at [877, 438] on button "Close" at bounding box center [883, 454] width 43 height 43
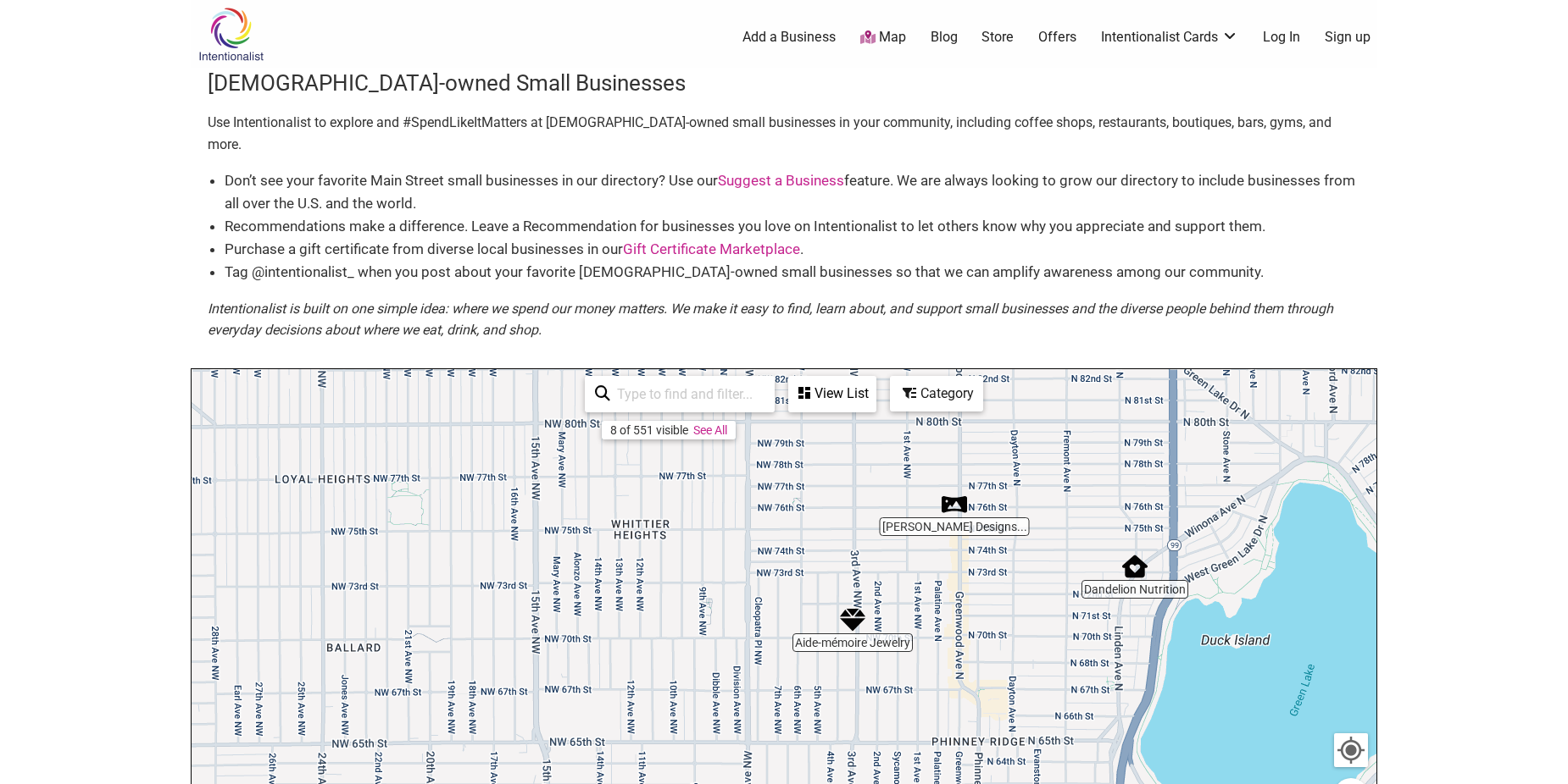
drag, startPoint x: 484, startPoint y: 648, endPoint x: 876, endPoint y: 580, distance: 397.9
click at [847, 533] on div "To navigate, press the arrow keys." at bounding box center [784, 699] width 1185 height 659
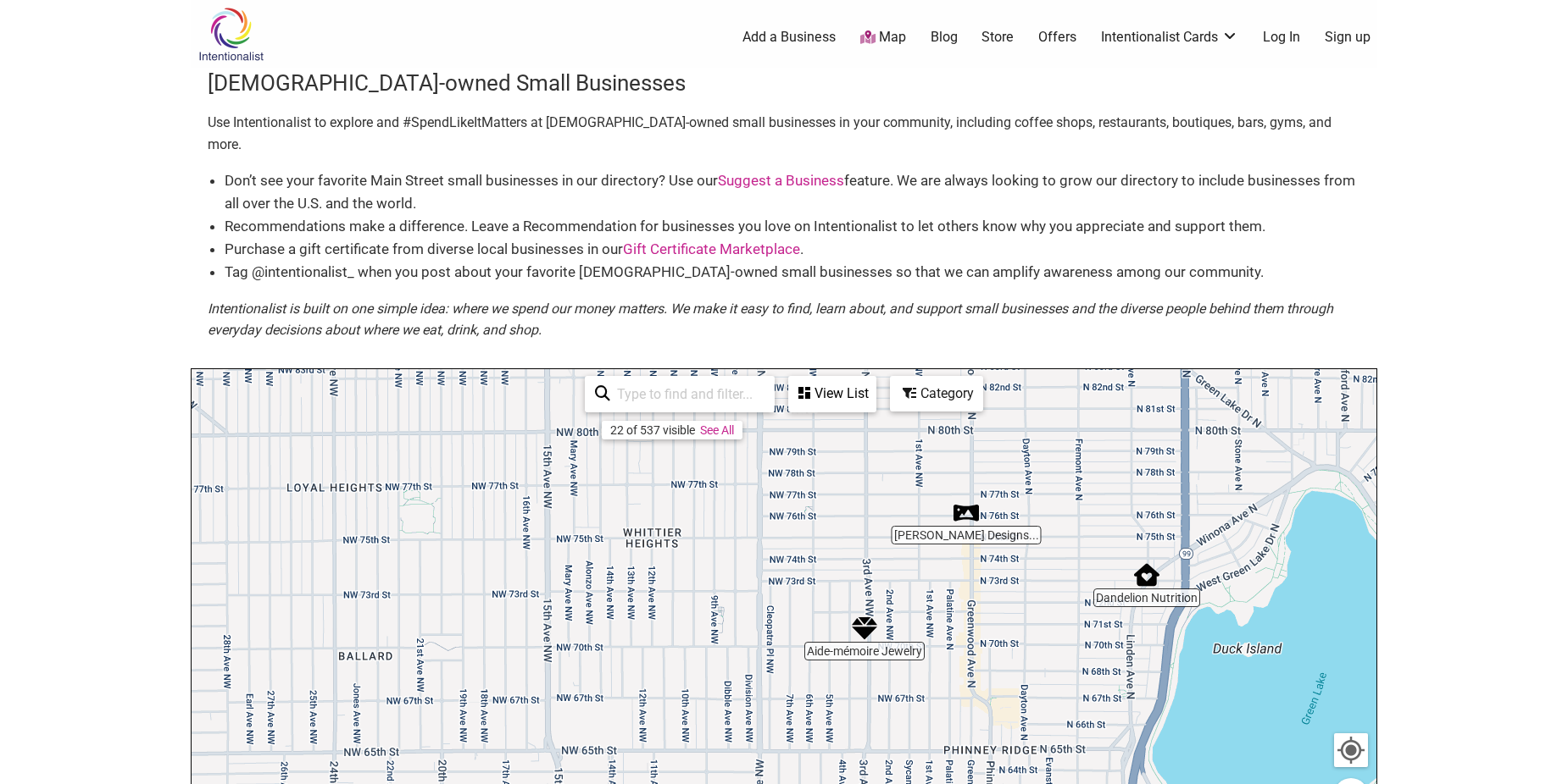
click at [858, 616] on img "Aide-mémoire Jewelry" at bounding box center [864, 628] width 25 height 25
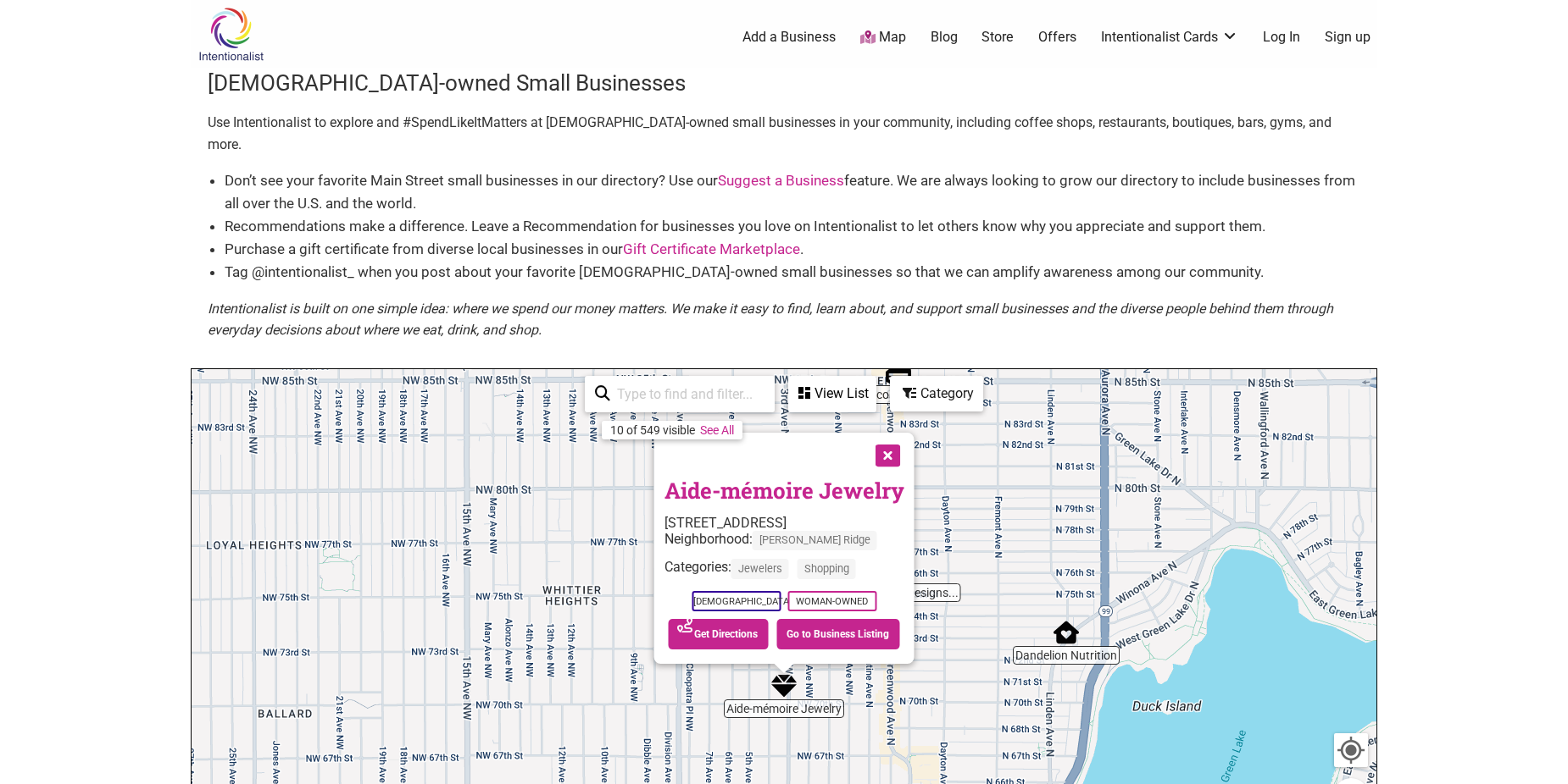
click at [886, 433] on button "Close" at bounding box center [886, 454] width 43 height 43
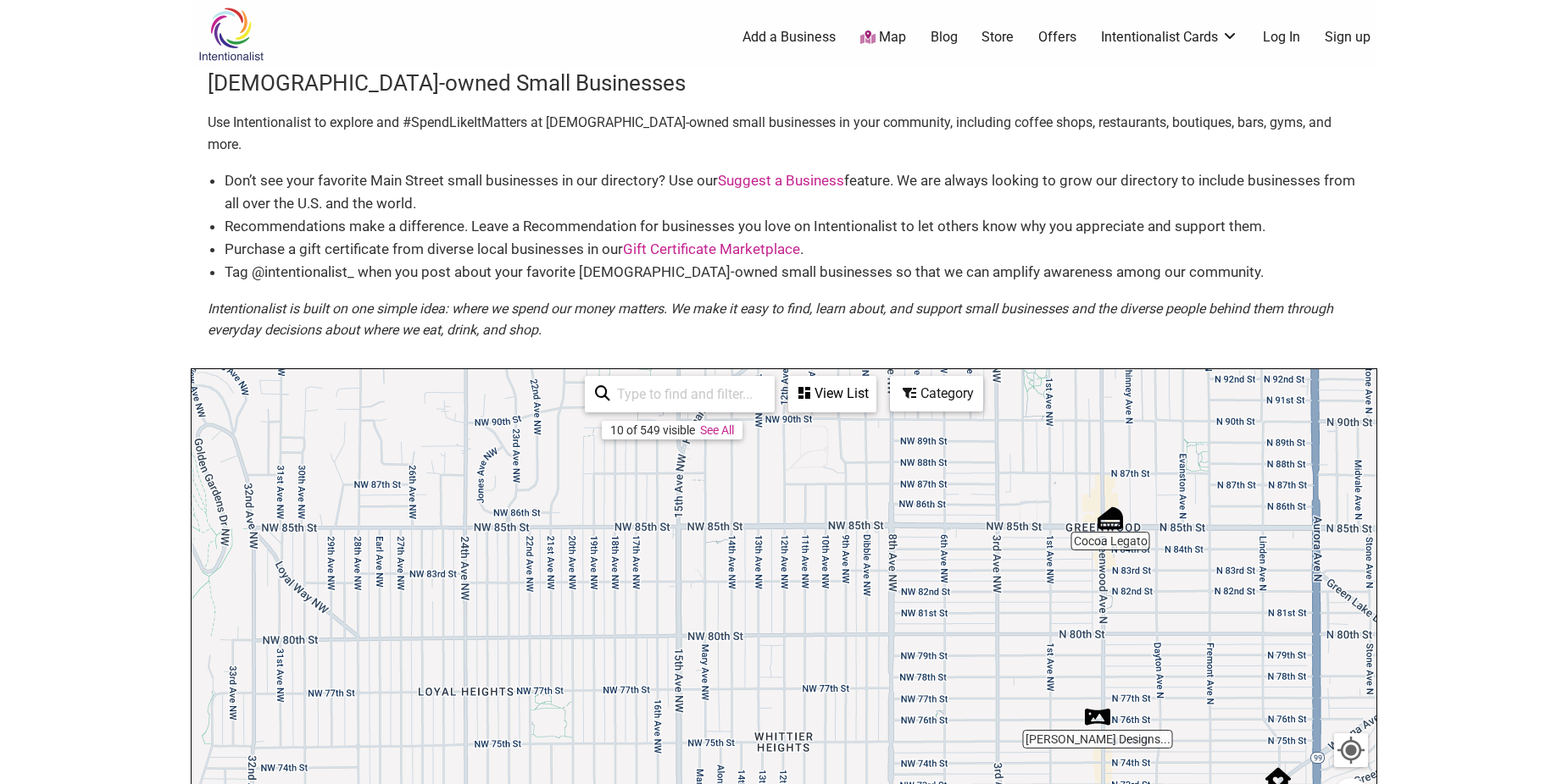
drag, startPoint x: 551, startPoint y: 593, endPoint x: 771, endPoint y: 740, distance: 264.6
click at [769, 743] on div "To navigate, press the arrow keys." at bounding box center [784, 699] width 1185 height 659
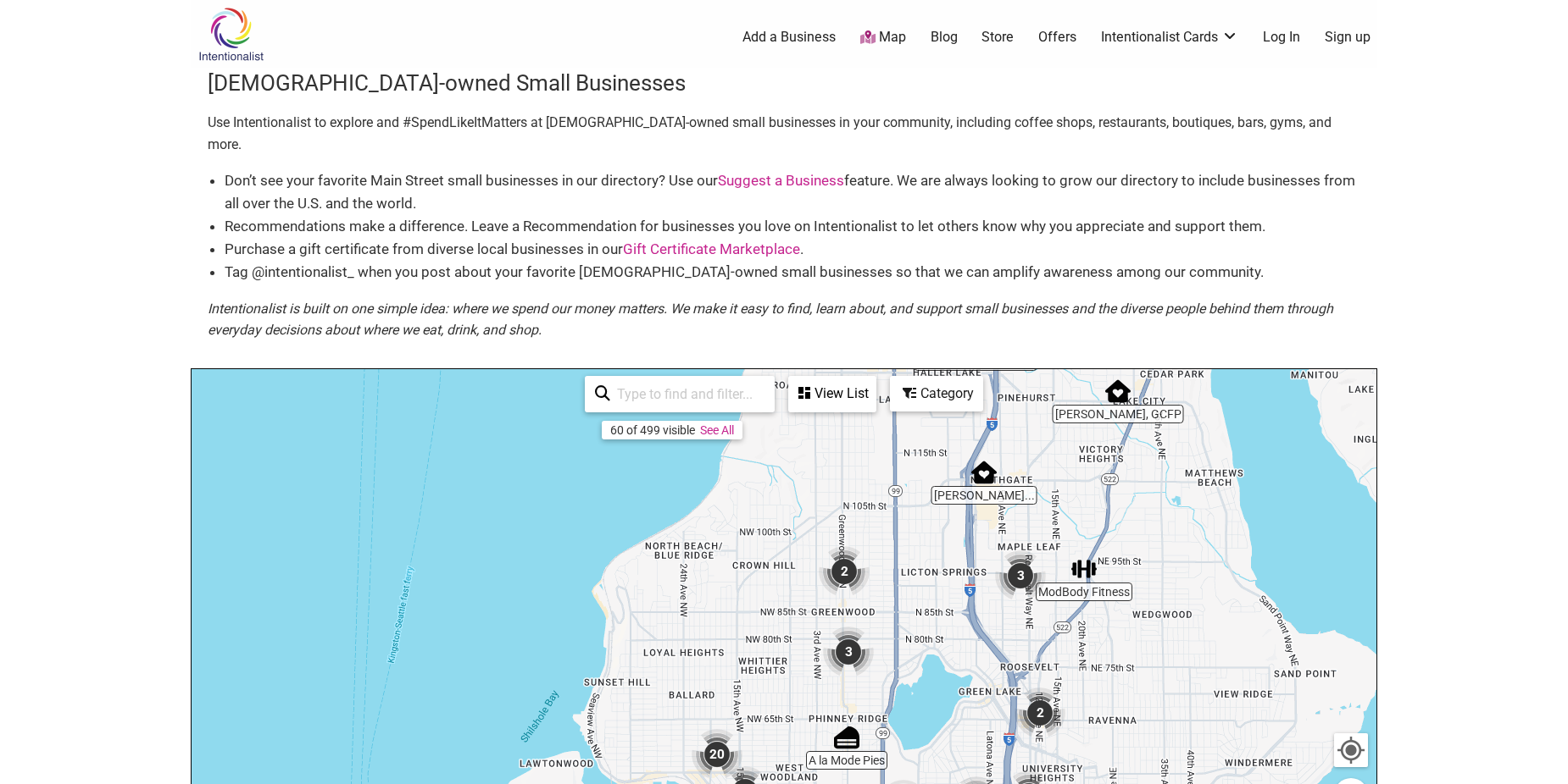
drag, startPoint x: 726, startPoint y: 703, endPoint x: 727, endPoint y: 658, distance: 45.0
click at [727, 658] on div "To navigate, press the arrow keys." at bounding box center [784, 699] width 1185 height 659
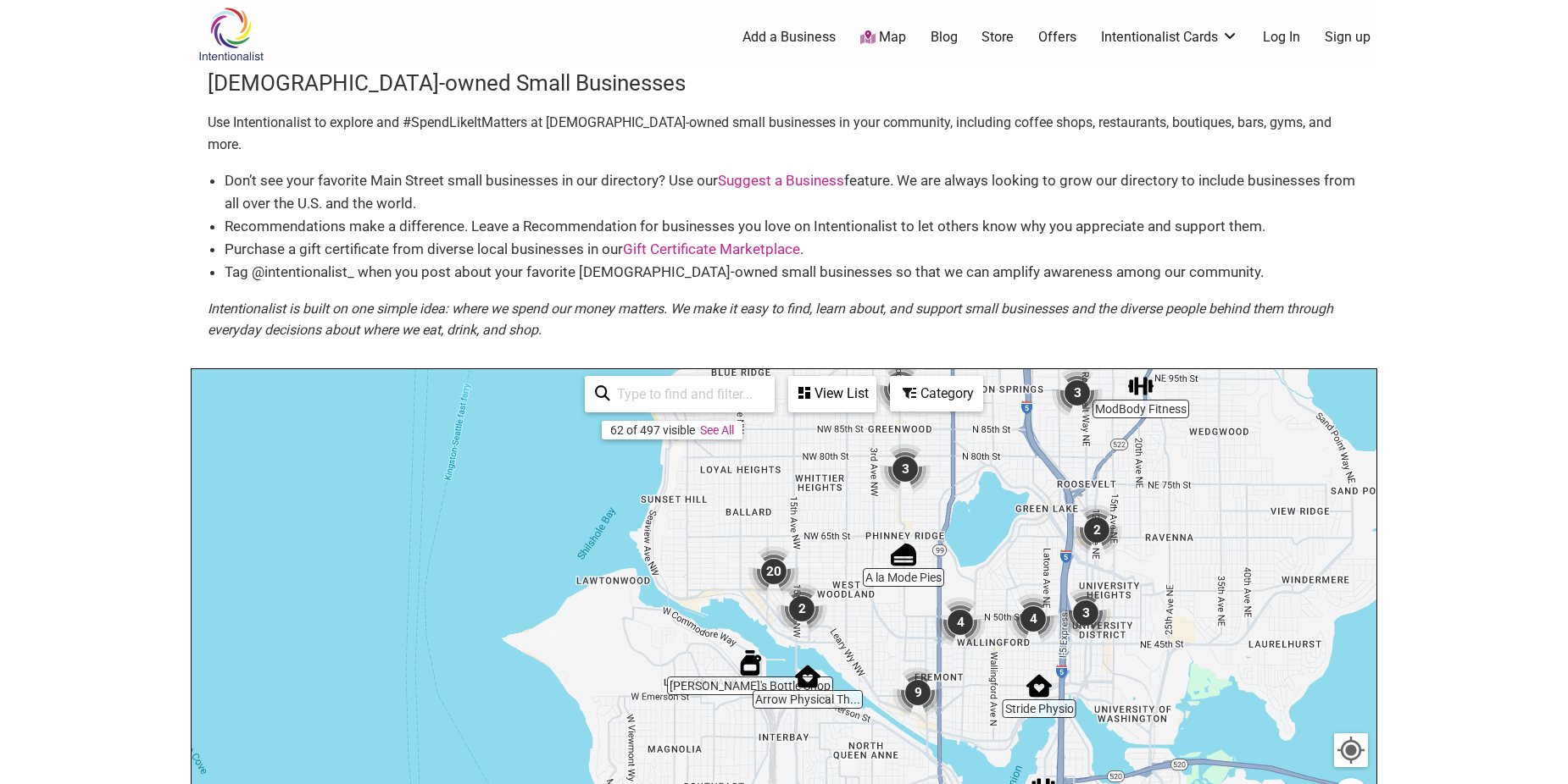
drag, startPoint x: 733, startPoint y: 706, endPoint x: 809, endPoint y: 498, distance: 221.4
click at [809, 498] on div "To navigate, press the arrow keys." at bounding box center [784, 699] width 1185 height 659
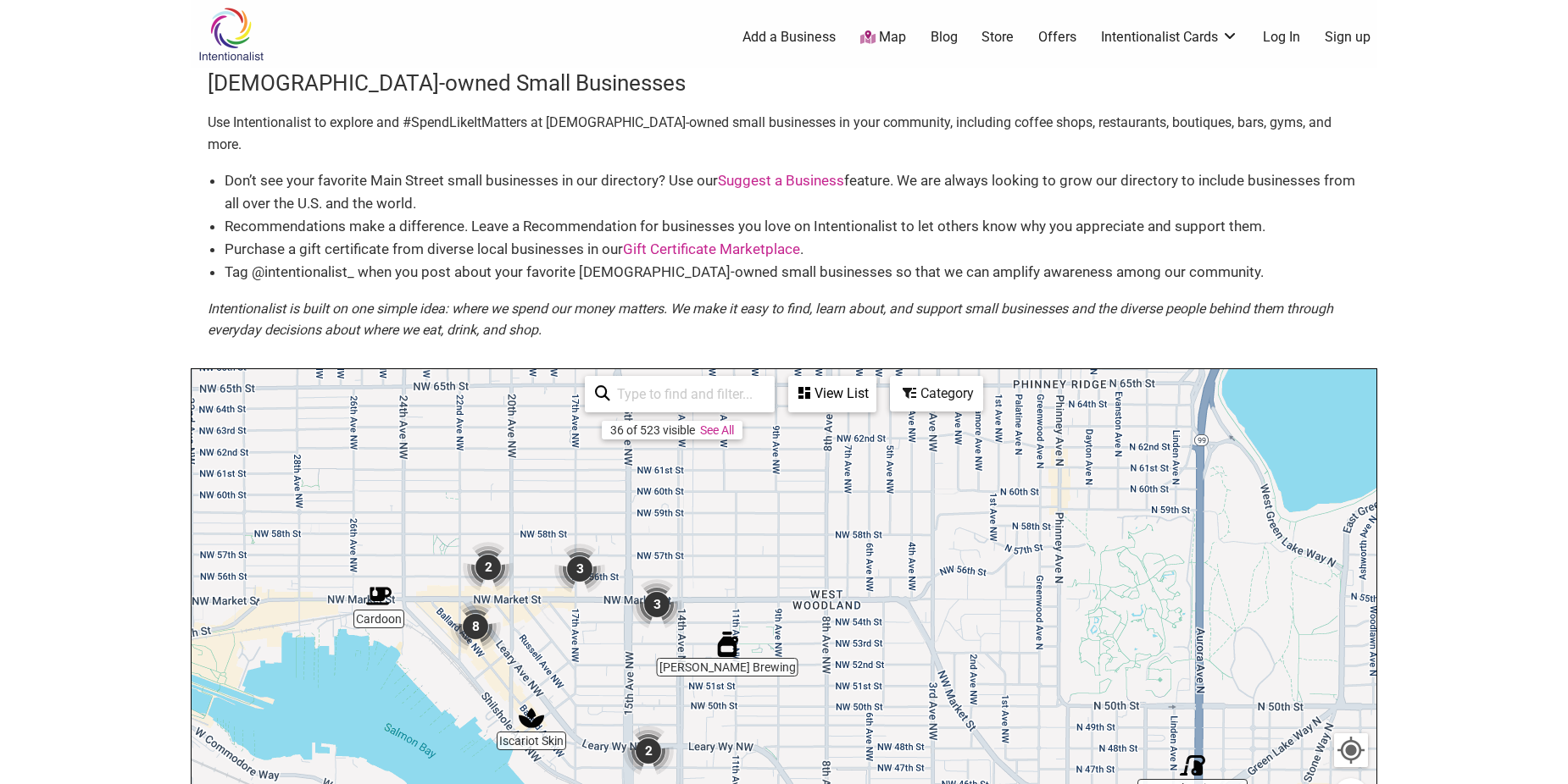
drag, startPoint x: 847, startPoint y: 604, endPoint x: 806, endPoint y: 773, distance: 173.9
click at [806, 773] on div "To navigate, press the arrow keys." at bounding box center [784, 699] width 1185 height 659
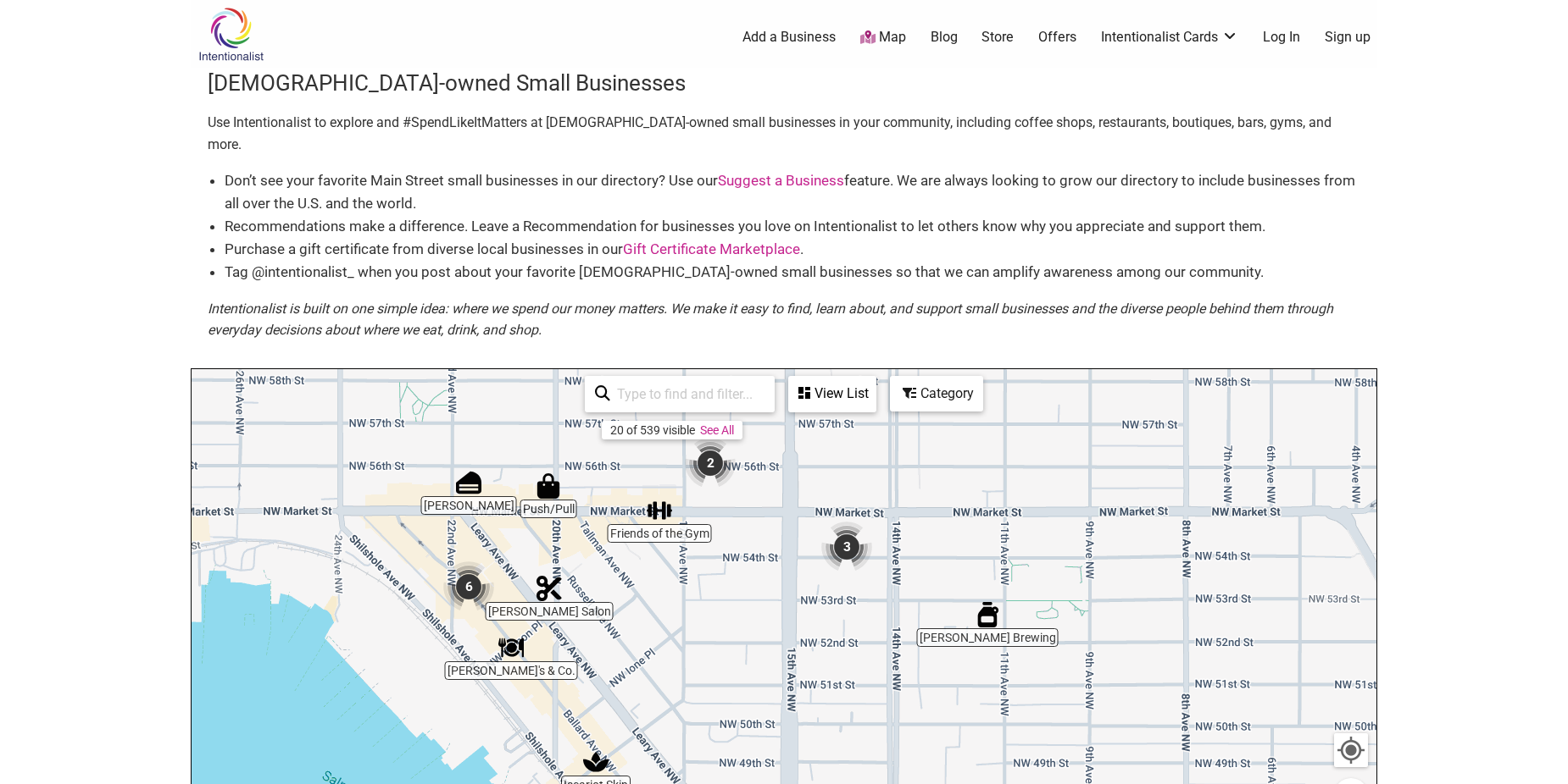
drag, startPoint x: 665, startPoint y: 690, endPoint x: 834, endPoint y: 688, distance: 169.0
click at [834, 688] on div "To navigate, press the arrow keys." at bounding box center [784, 699] width 1185 height 659
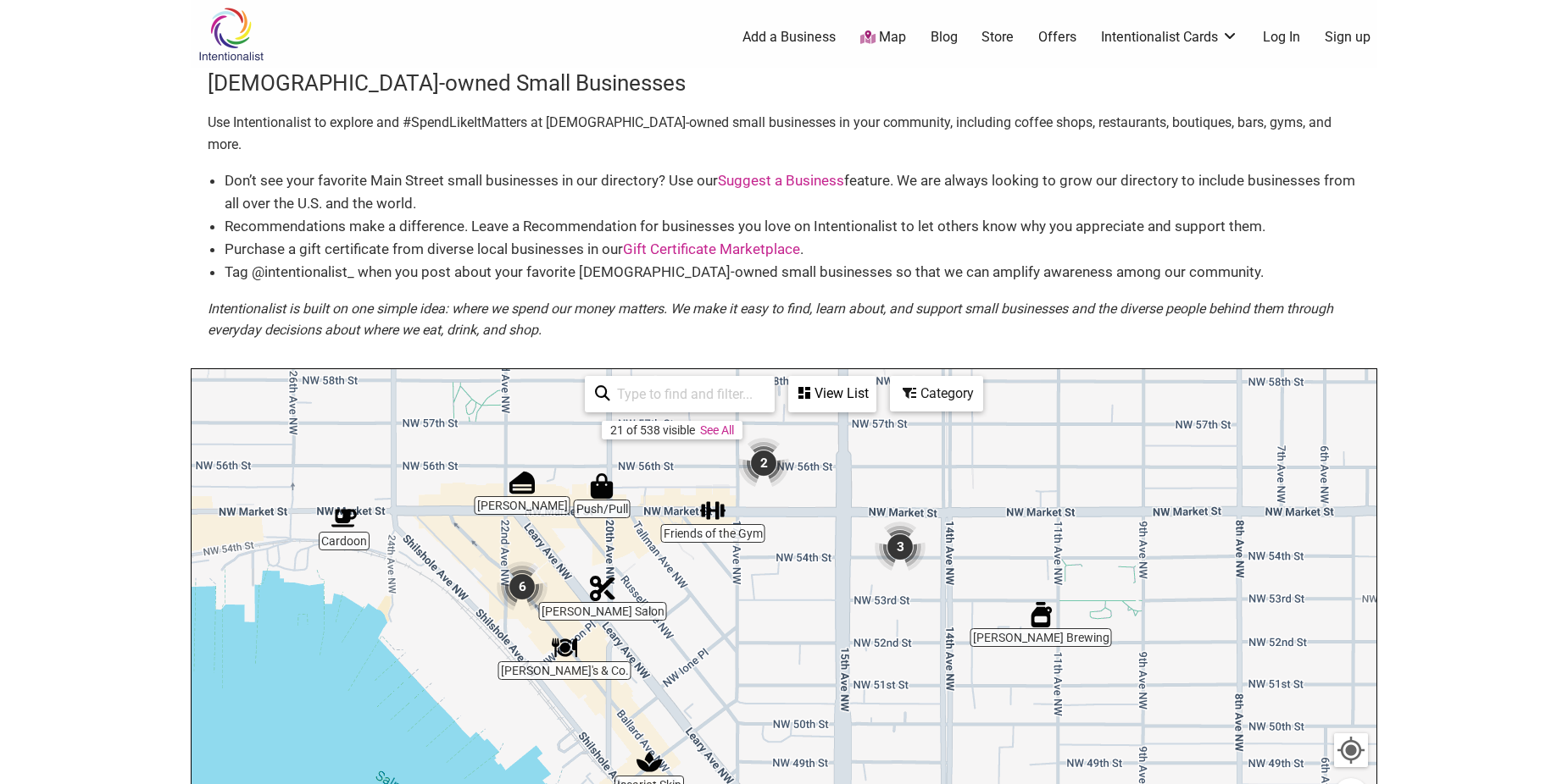
drag, startPoint x: 761, startPoint y: 685, endPoint x: 798, endPoint y: 685, distance: 37.0
click at [798, 685] on div "To navigate, press the arrow keys." at bounding box center [784, 699] width 1185 height 659
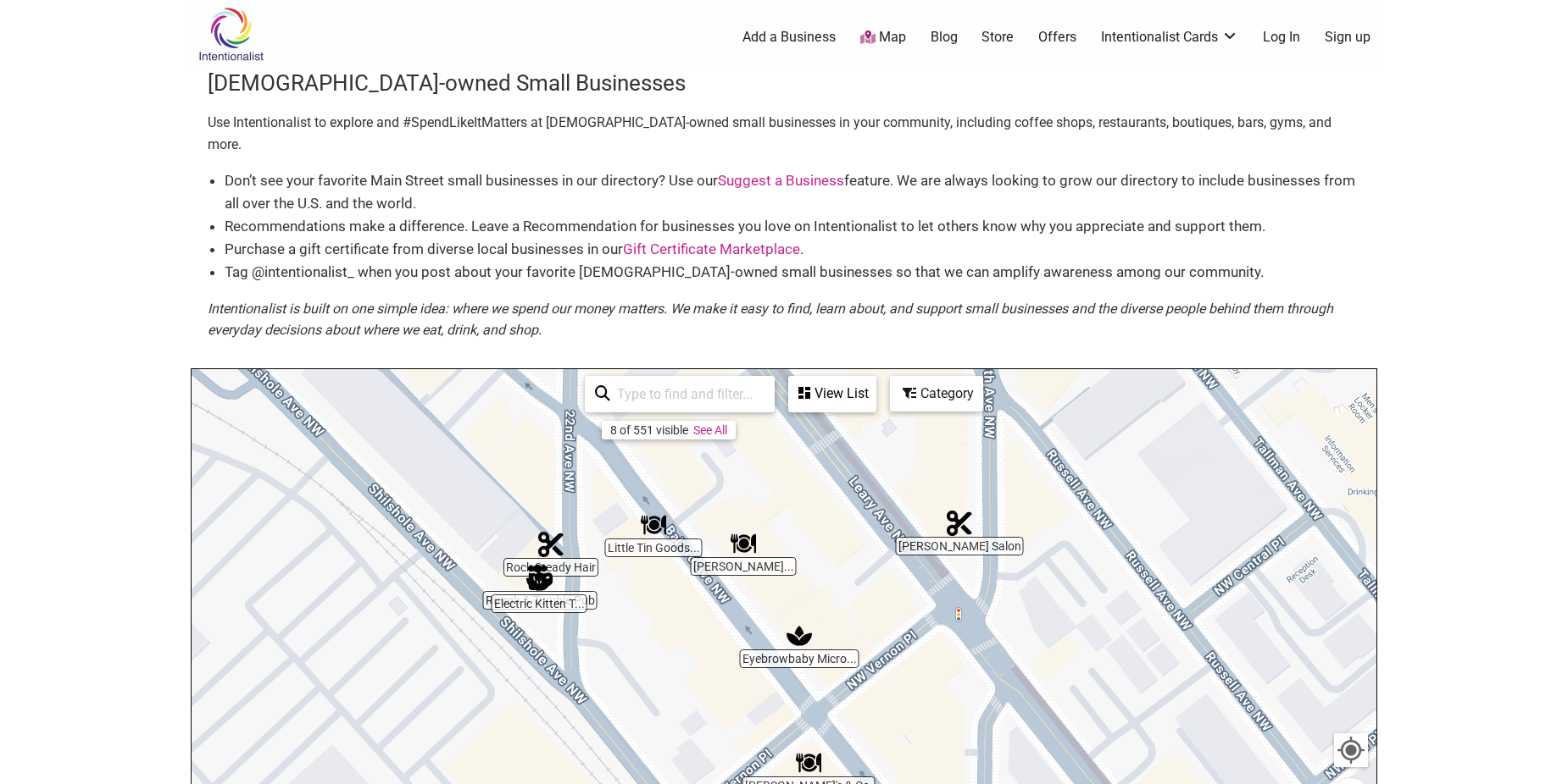
drag, startPoint x: 550, startPoint y: 576, endPoint x: 420, endPoint y: 425, distance: 199.3
click at [420, 425] on div "To navigate, press the arrow keys." at bounding box center [784, 699] width 1185 height 659
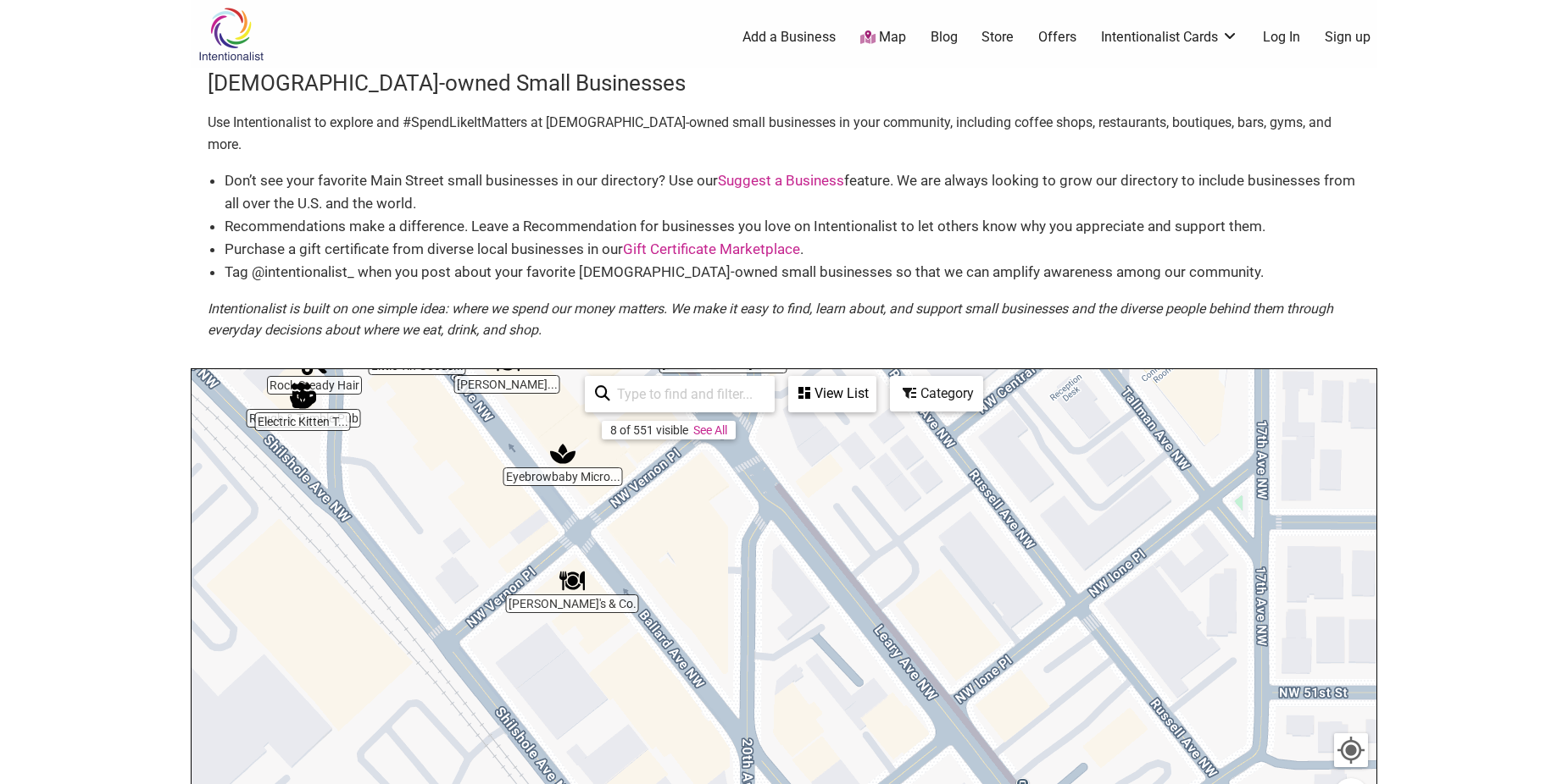
drag, startPoint x: 922, startPoint y: 637, endPoint x: 681, endPoint y: 454, distance: 302.6
click at [681, 454] on div "To navigate, press the arrow keys." at bounding box center [784, 699] width 1185 height 659
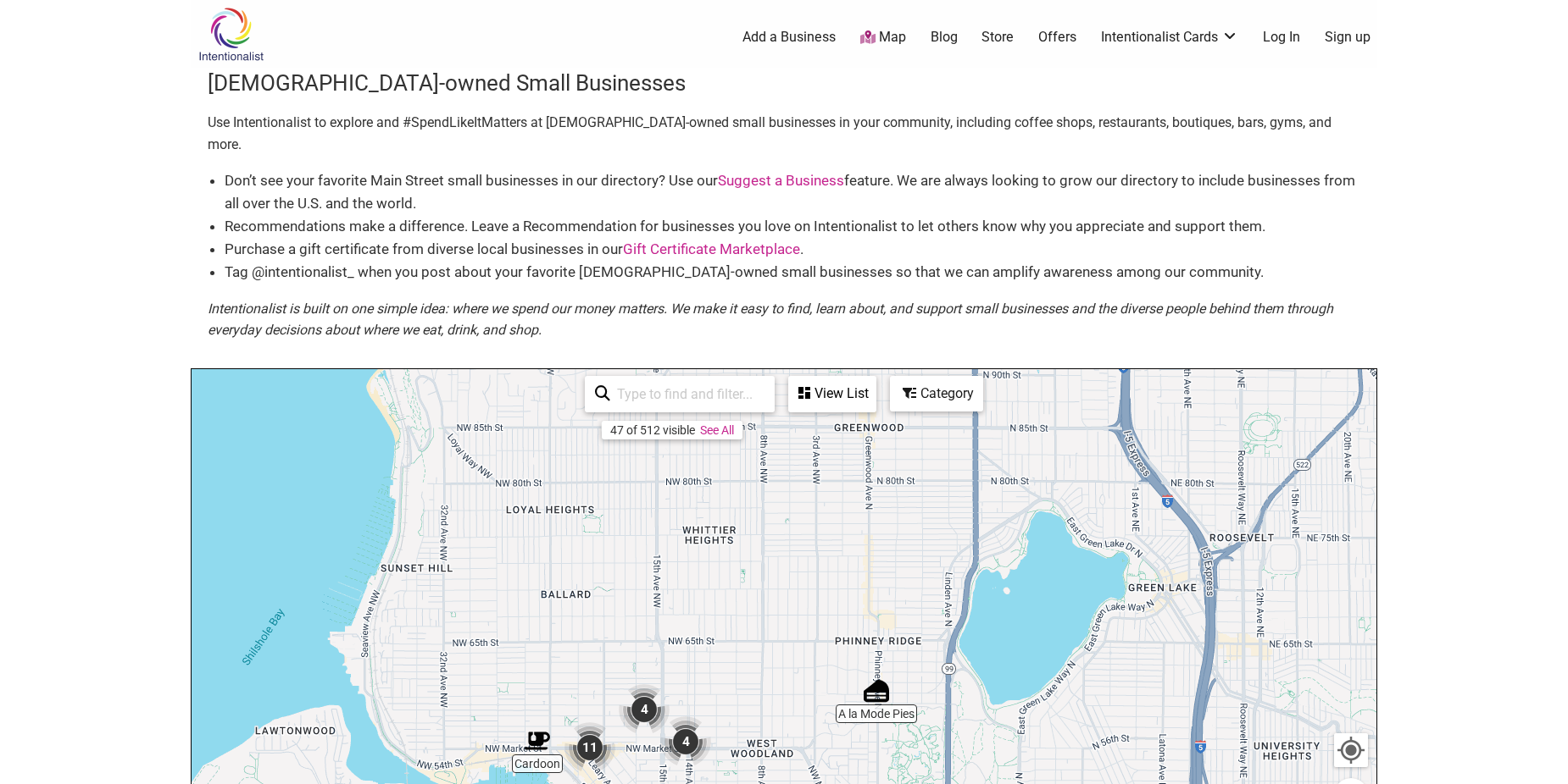
drag, startPoint x: 803, startPoint y: 533, endPoint x: 661, endPoint y: 755, distance: 263.5
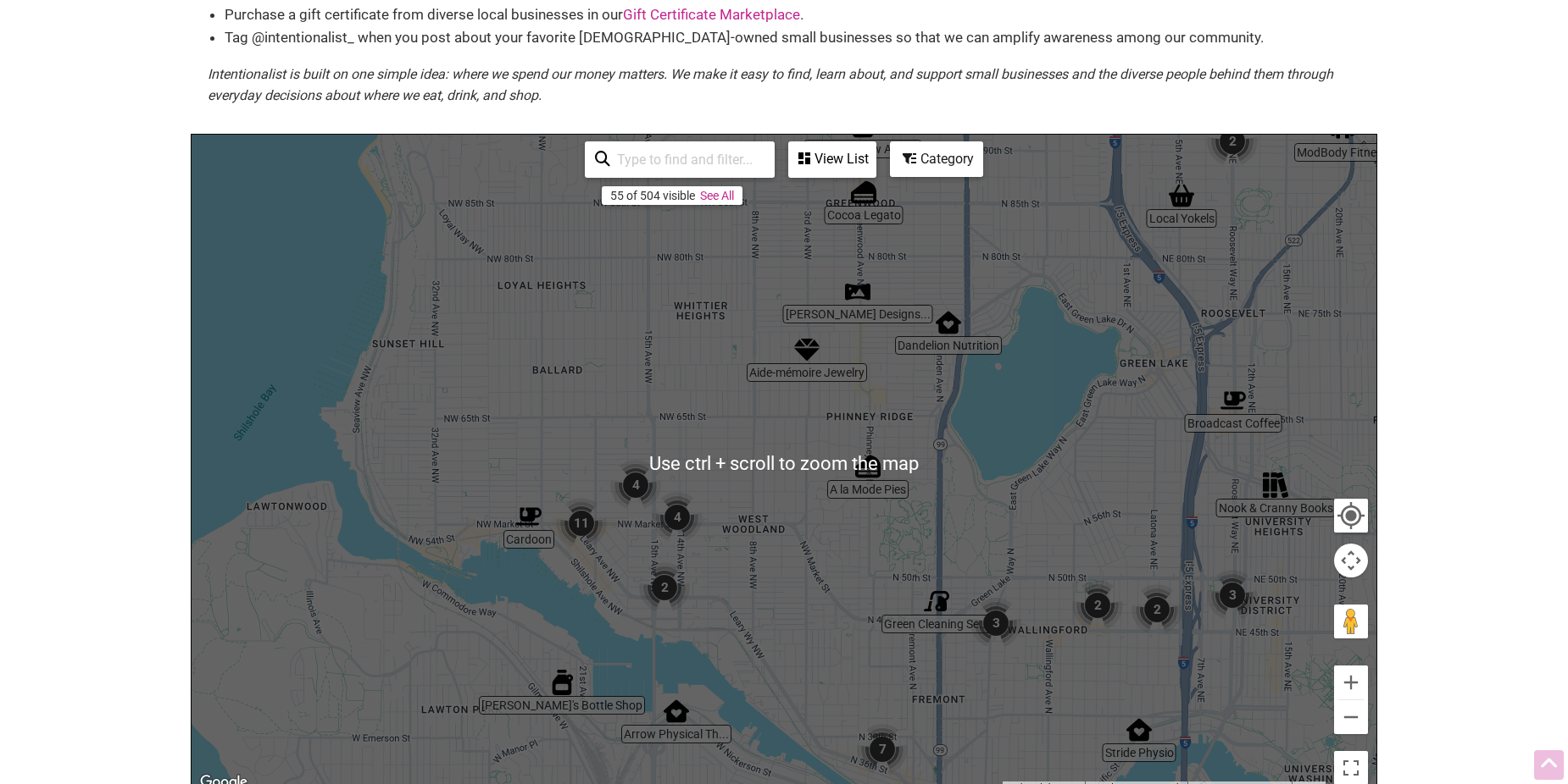
scroll to position [255, 0]
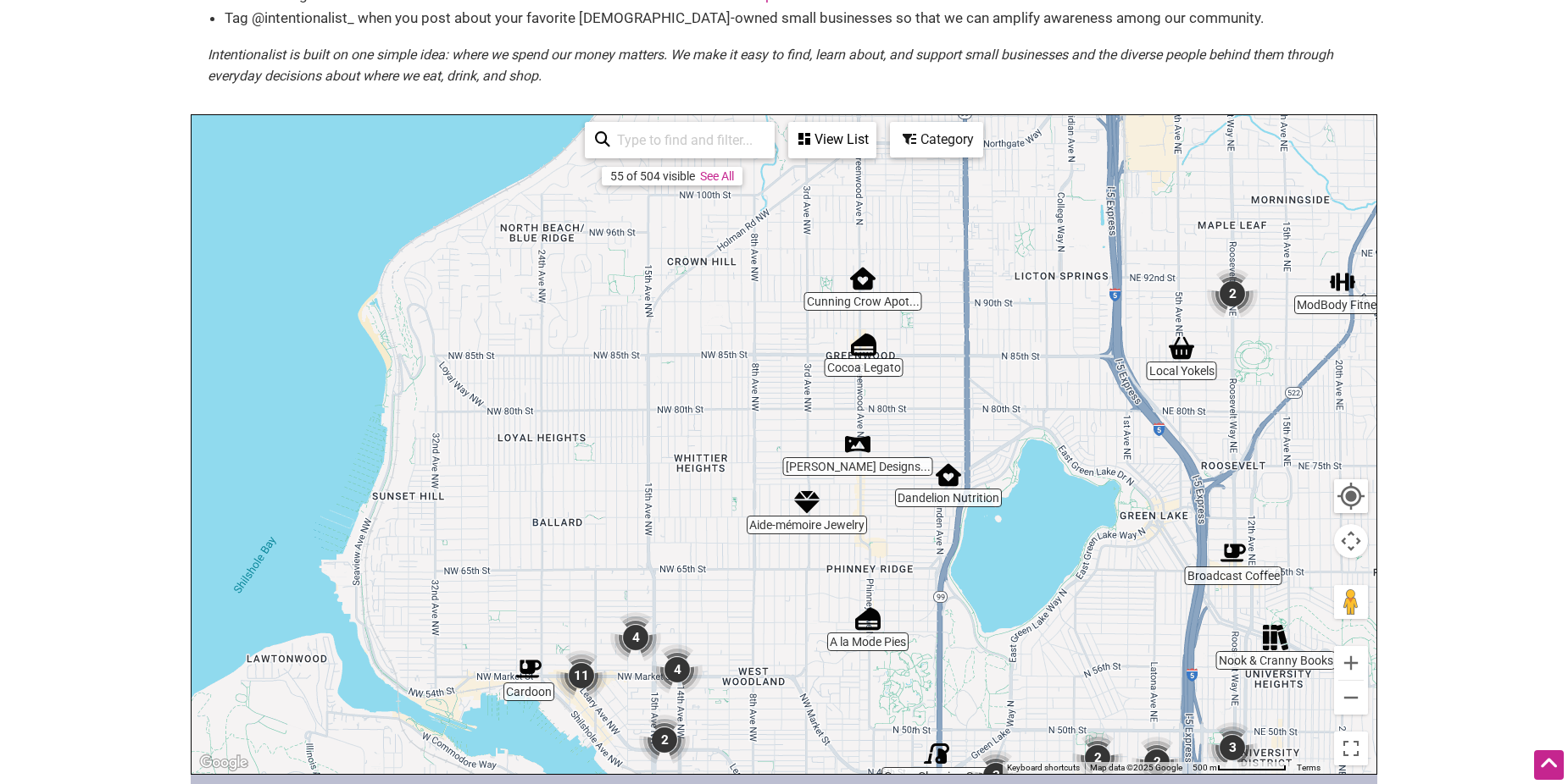
drag, startPoint x: 669, startPoint y: 374, endPoint x: 668, endPoint y: 552, distance: 178.0
click at [668, 552] on div "To navigate, press the arrow keys." at bounding box center [784, 444] width 1185 height 659
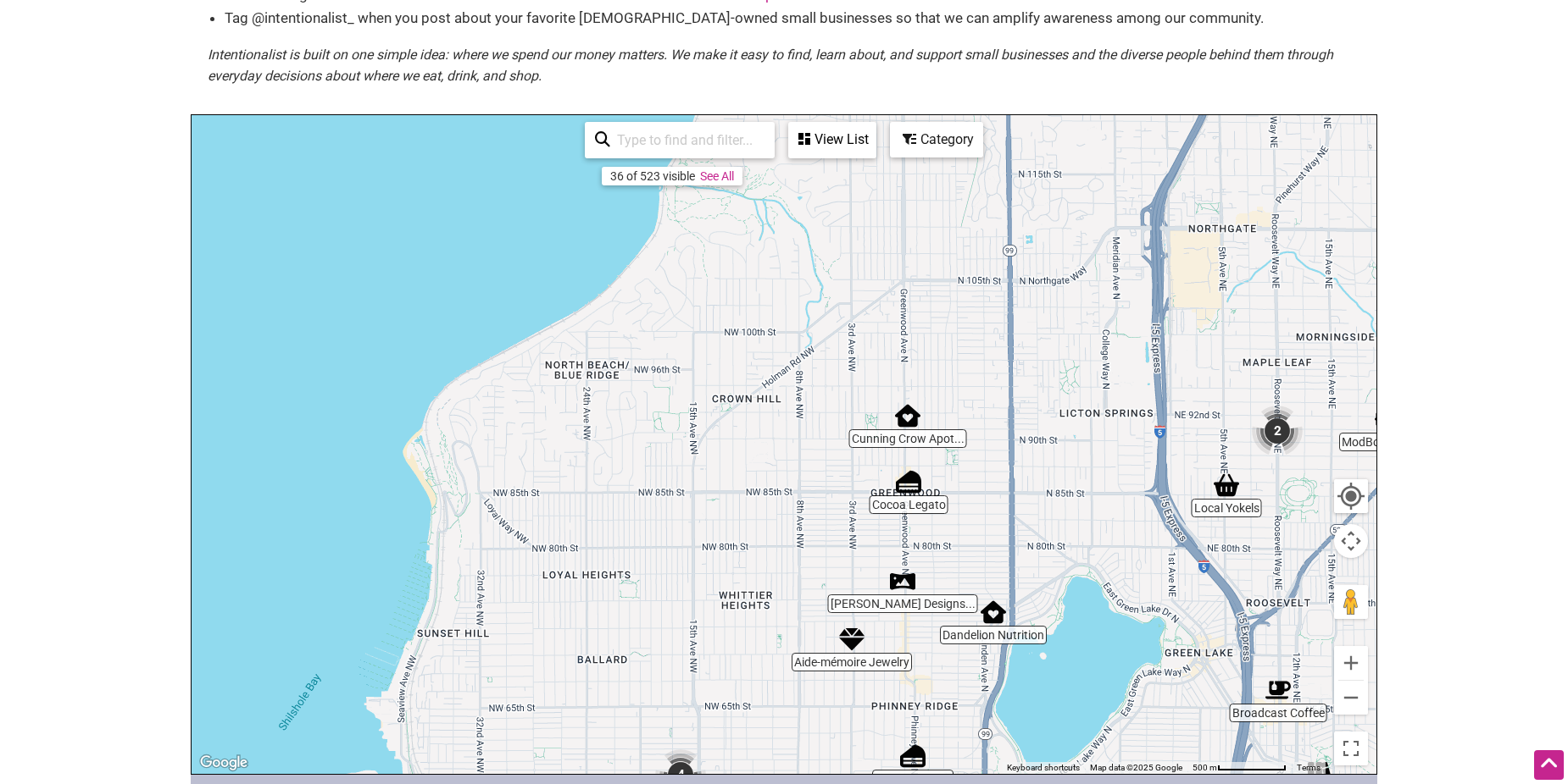
drag, startPoint x: 673, startPoint y: 409, endPoint x: 718, endPoint y: 548, distance: 146.1
click at [718, 548] on div "To navigate, press the arrow keys." at bounding box center [784, 444] width 1185 height 659
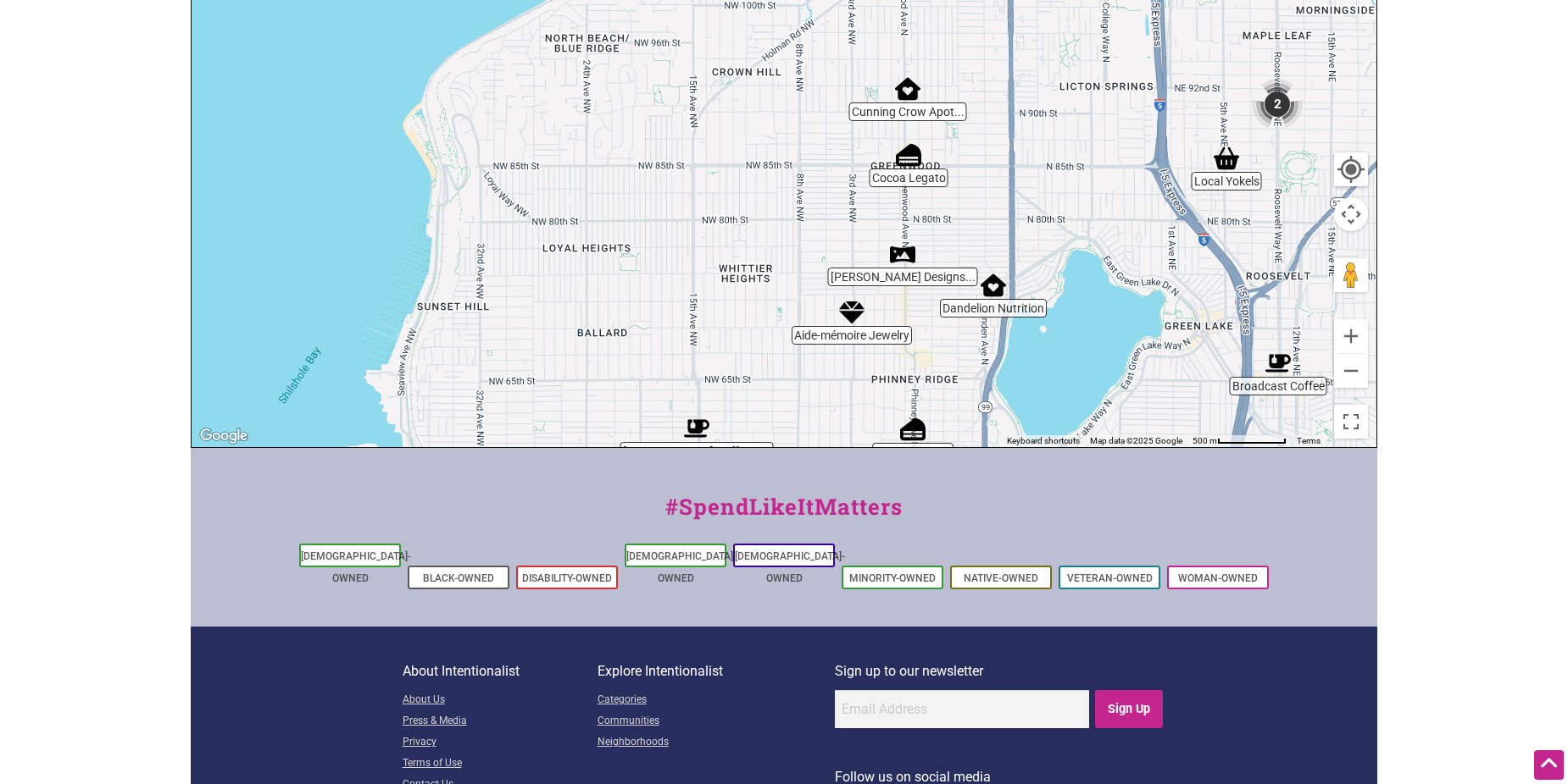
scroll to position [593, 0]
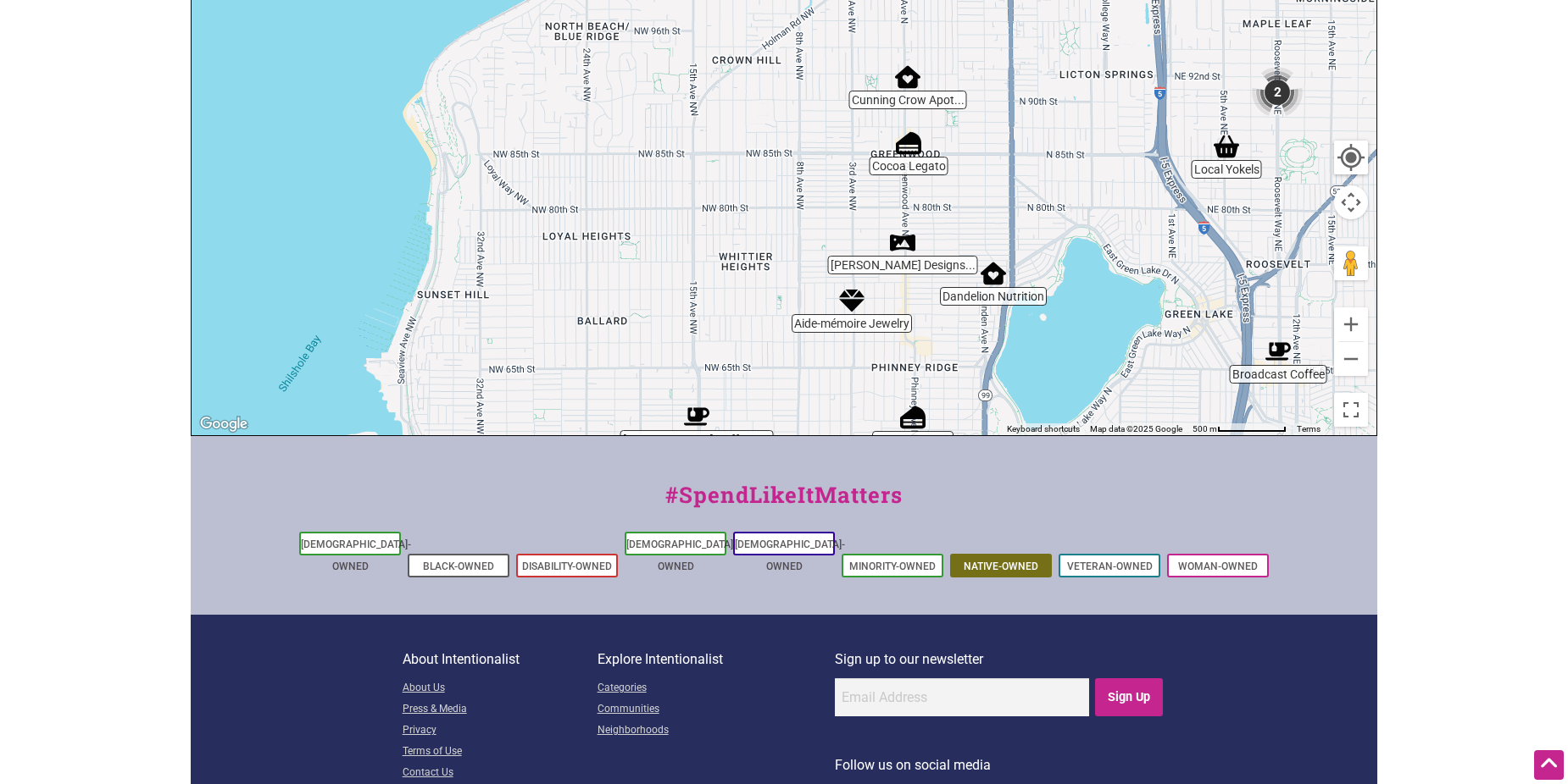
click at [985, 561] on link "Native-Owned" at bounding box center [1000, 566] width 75 height 12
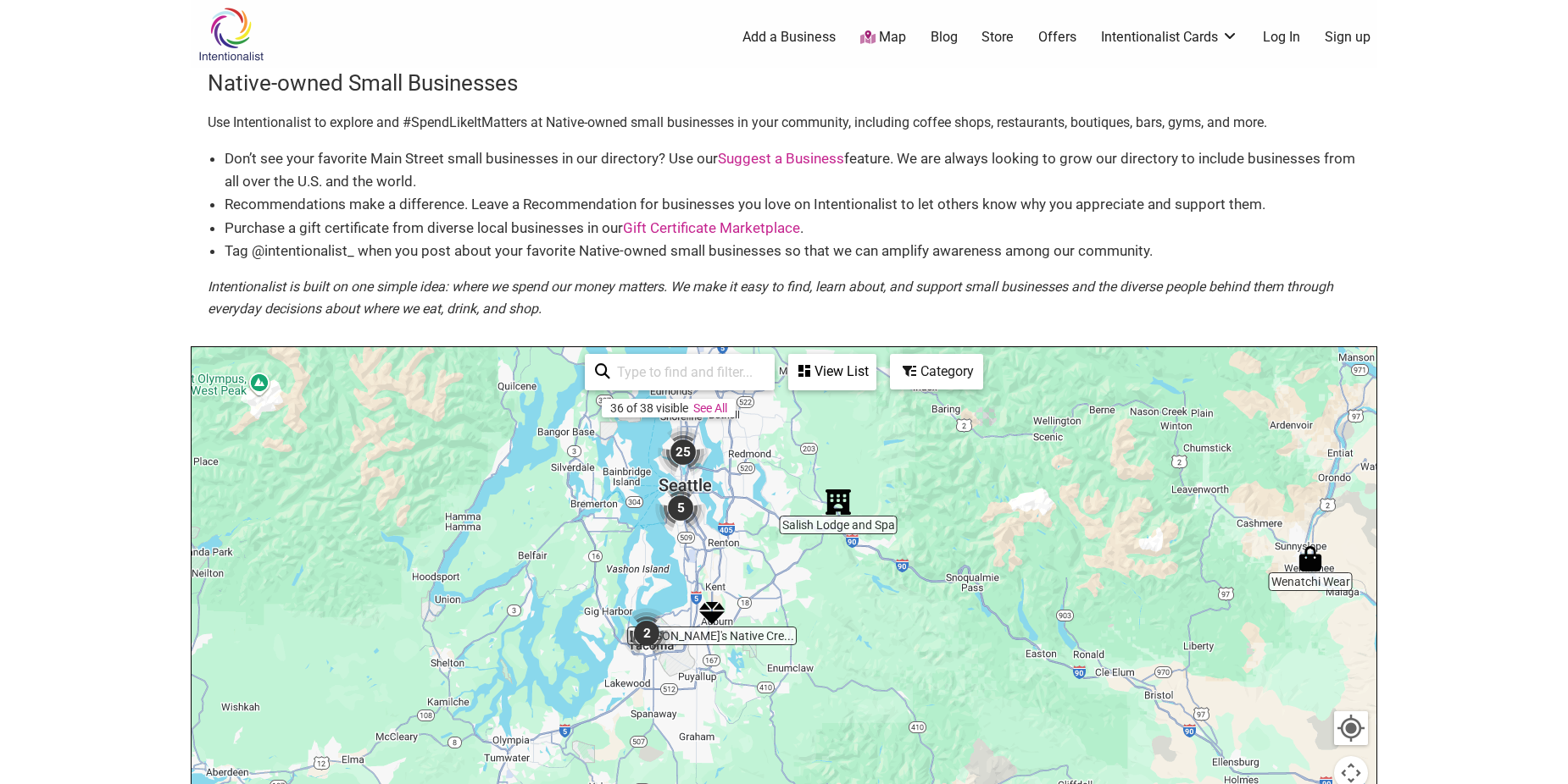
drag, startPoint x: 517, startPoint y: 608, endPoint x: 890, endPoint y: 682, distance: 380.3
click at [890, 681] on div at bounding box center [784, 677] width 1185 height 659
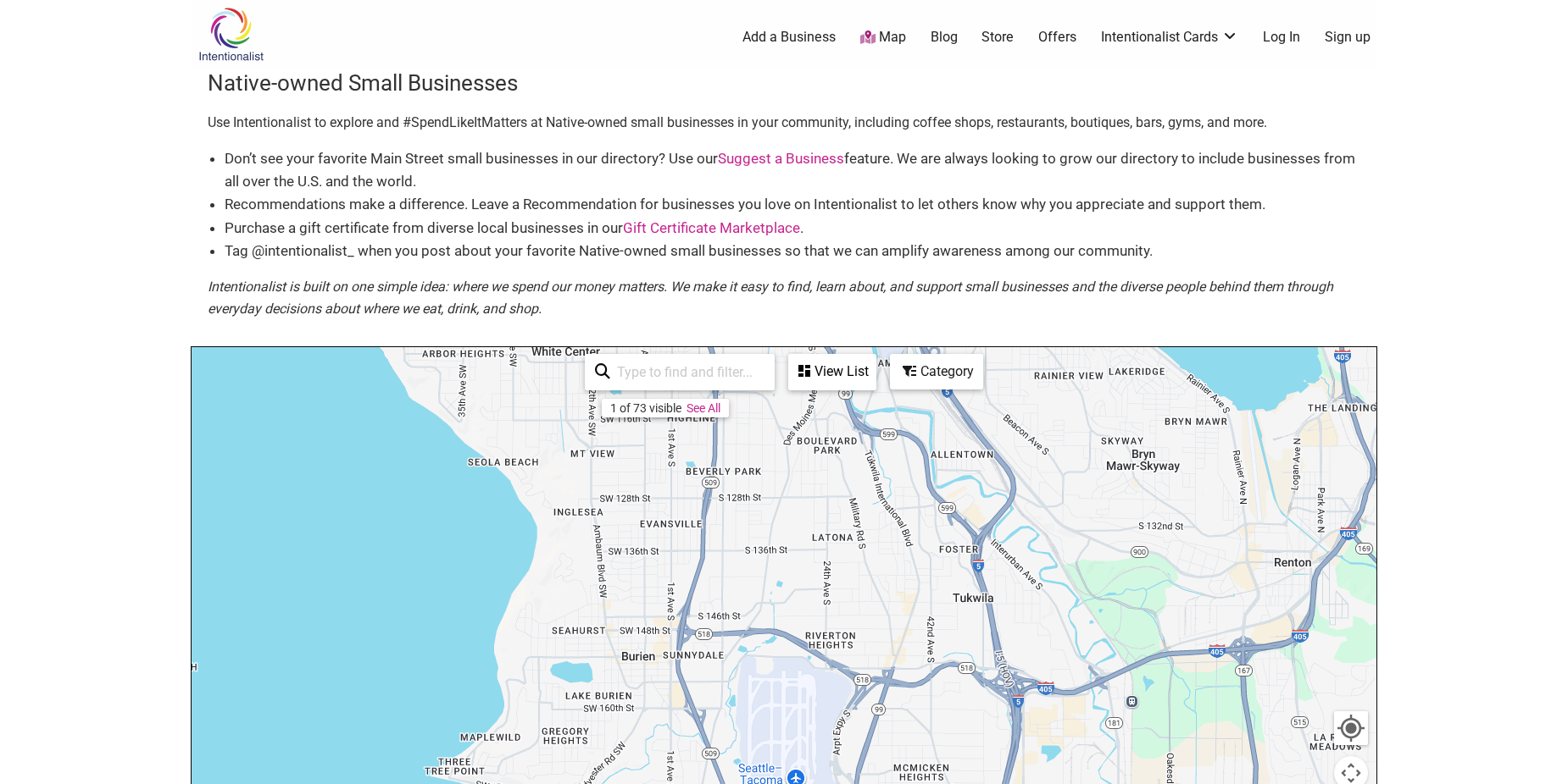
drag, startPoint x: 597, startPoint y: 446, endPoint x: 699, endPoint y: 783, distance: 352.1
click at [699, 783] on html "× Menu 0 Add a Business Map Blog Store Offers Intentionalist Cards Buy Black Ca…" at bounding box center [784, 392] width 1568 height 784
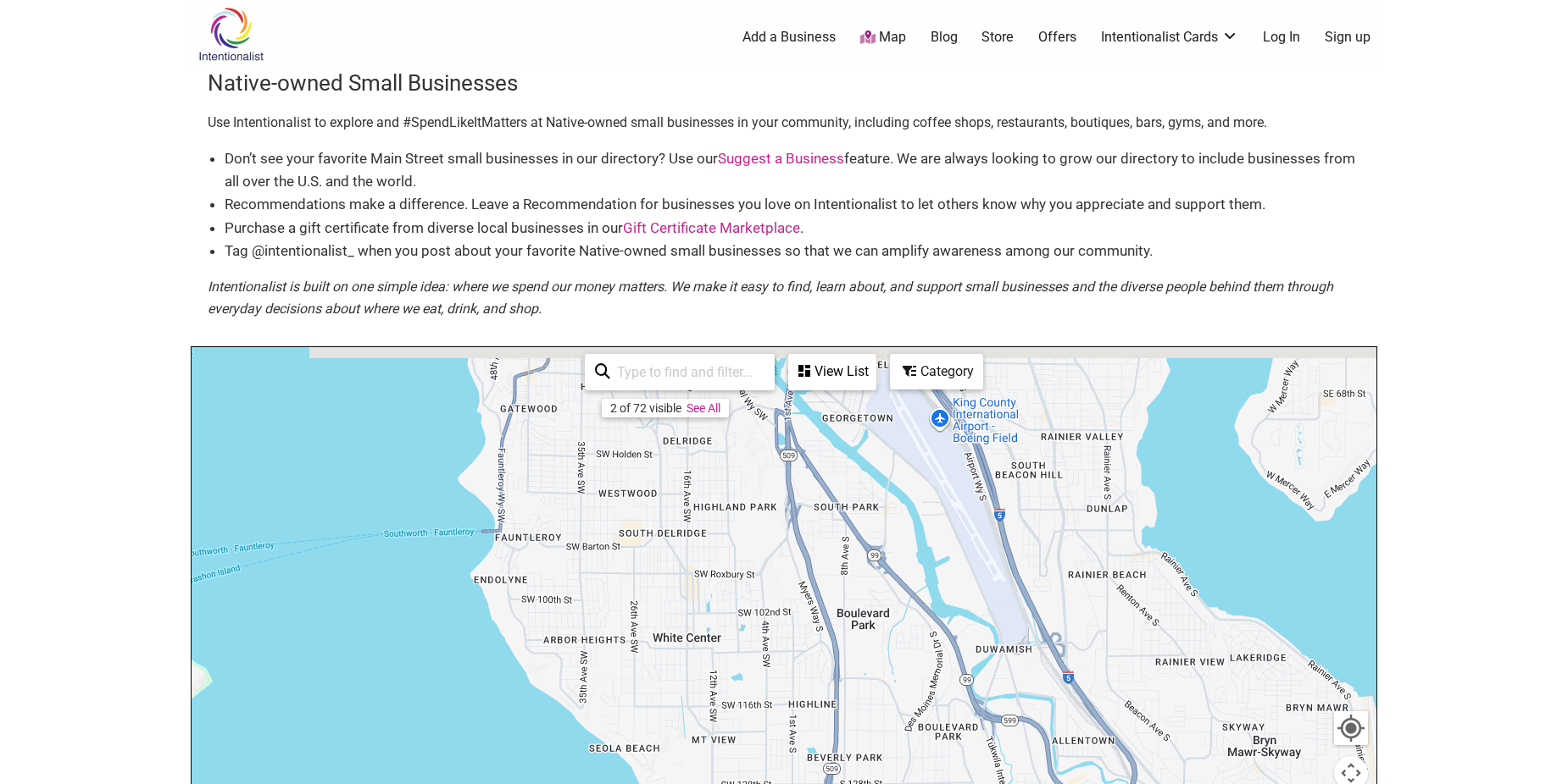
drag, startPoint x: 623, startPoint y: 543, endPoint x: 731, endPoint y: 819, distance: 296.4
click at [731, 783] on html "× Menu 0 Add a Business Map Blog Store Offers Intentionalist Cards Buy Black Ca…" at bounding box center [784, 392] width 1568 height 784
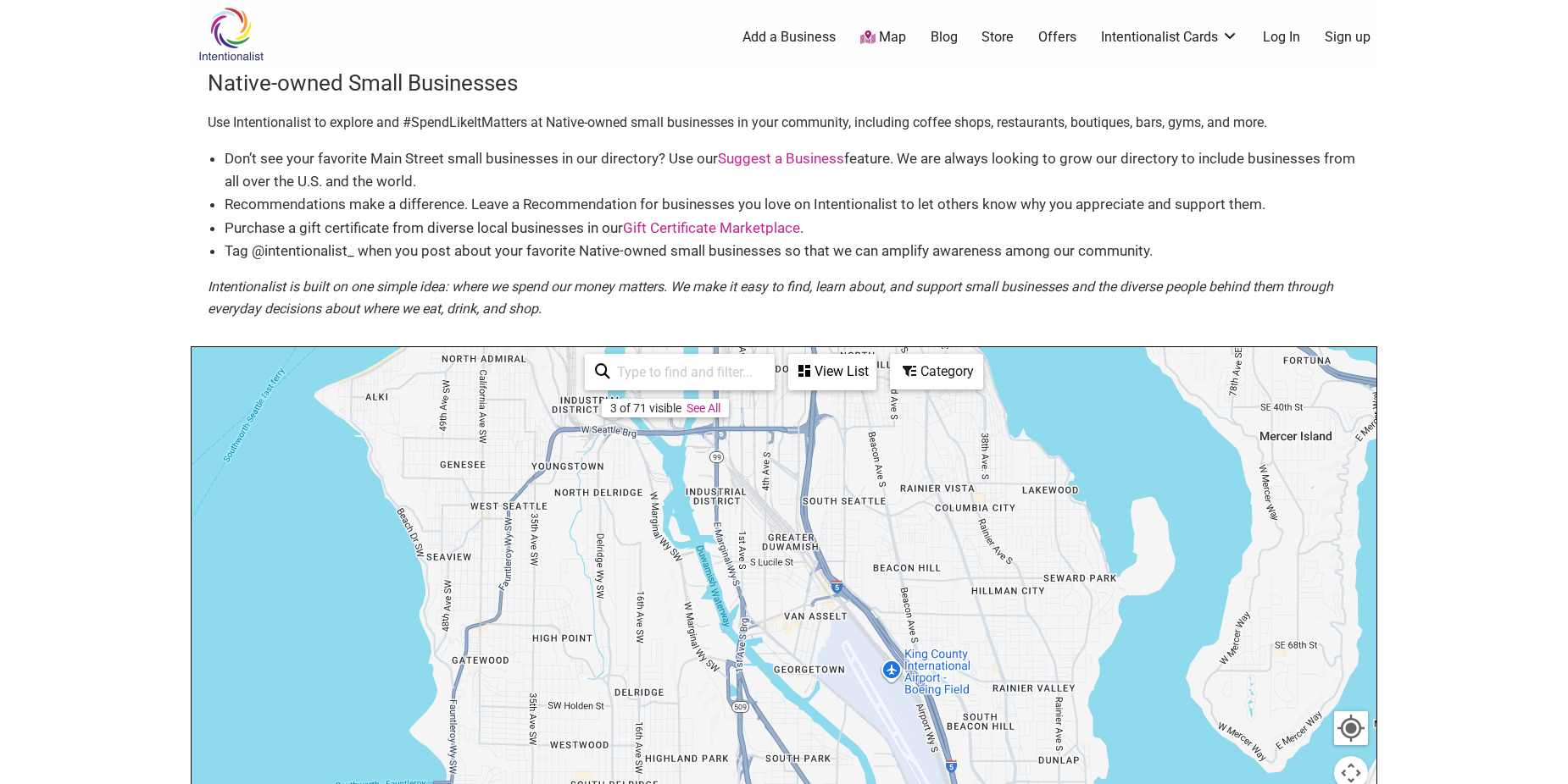
drag, startPoint x: 786, startPoint y: 558, endPoint x: 758, endPoint y: 828, distance: 271.4
click at [758, 783] on html "× Menu 0 Add a Business Map Blog Store Offers Intentionalist Cards Buy Black Ca…" at bounding box center [784, 392] width 1568 height 784
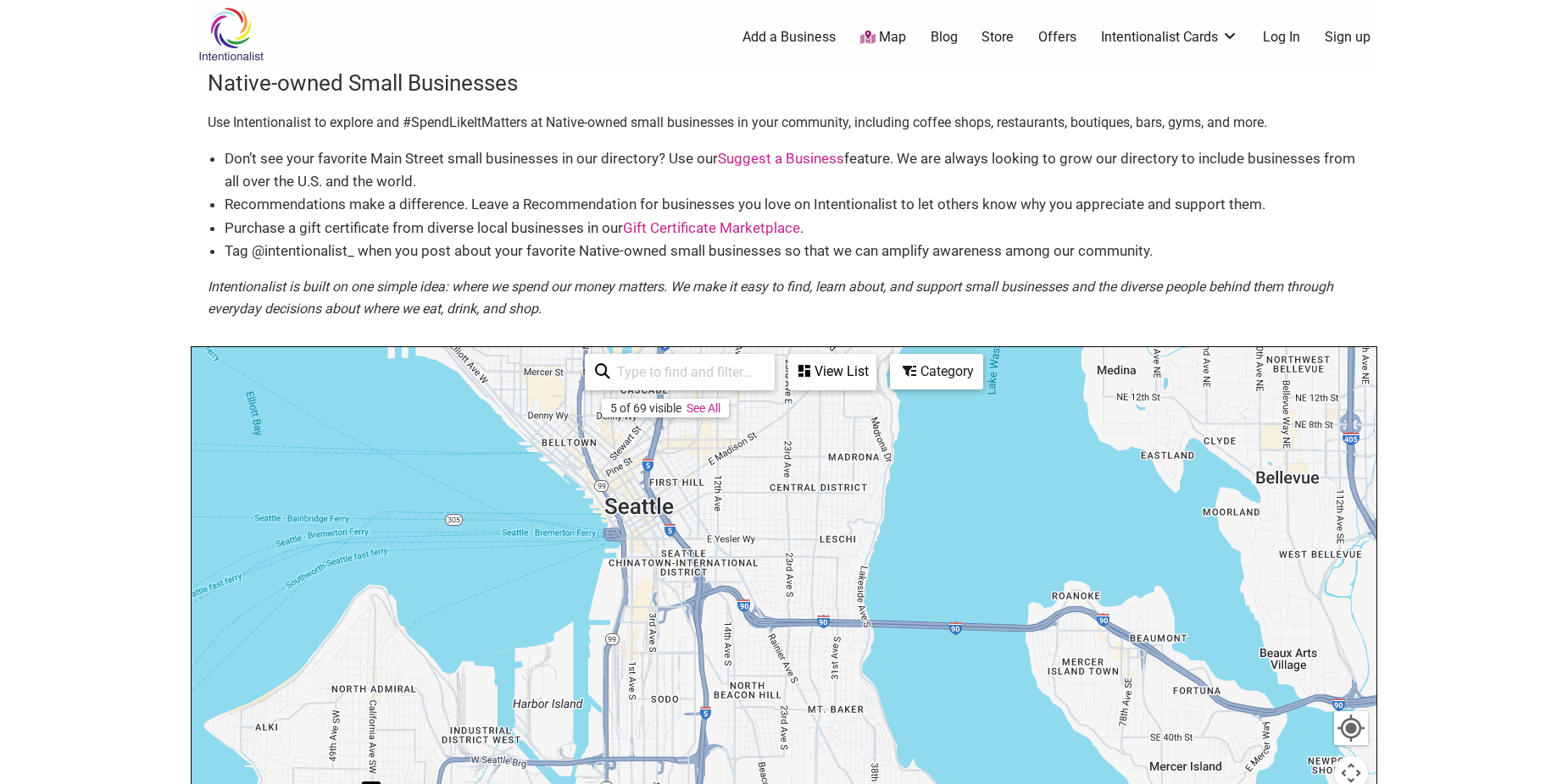
drag, startPoint x: 684, startPoint y: 491, endPoint x: 582, endPoint y: 783, distance: 309.3
click at [582, 783] on html "× Menu 0 Add a Business Map Blog Store Offers Intentionalist Cards Buy Black Ca…" at bounding box center [784, 392] width 1568 height 784
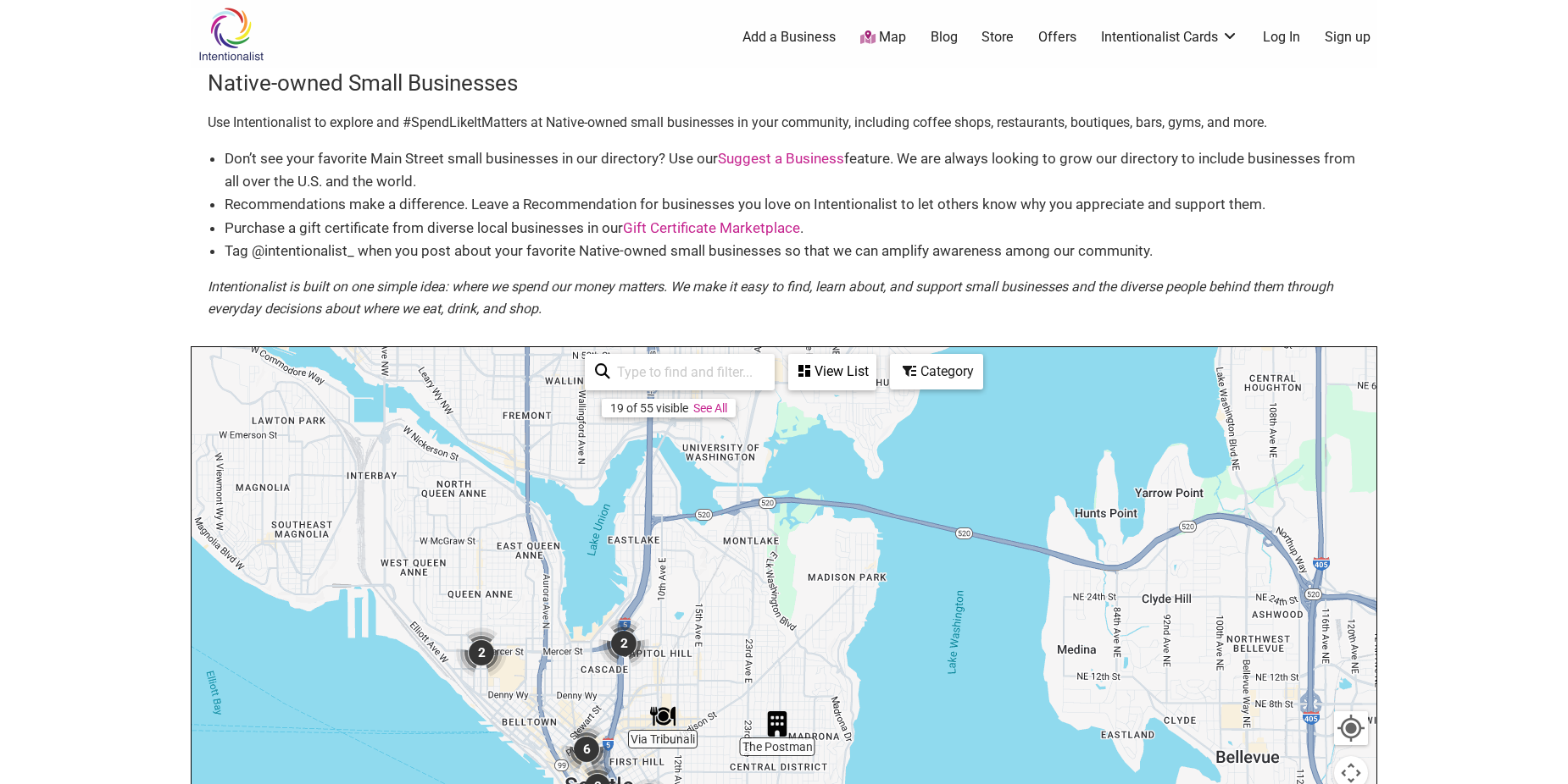
drag, startPoint x: 627, startPoint y: 537, endPoint x: 544, endPoint y: 728, distance: 208.3
click at [589, 783] on html "× Menu 0 Add a Business Map Blog Store Offers Intentionalist Cards Buy Black Ca…" at bounding box center [784, 392] width 1568 height 784
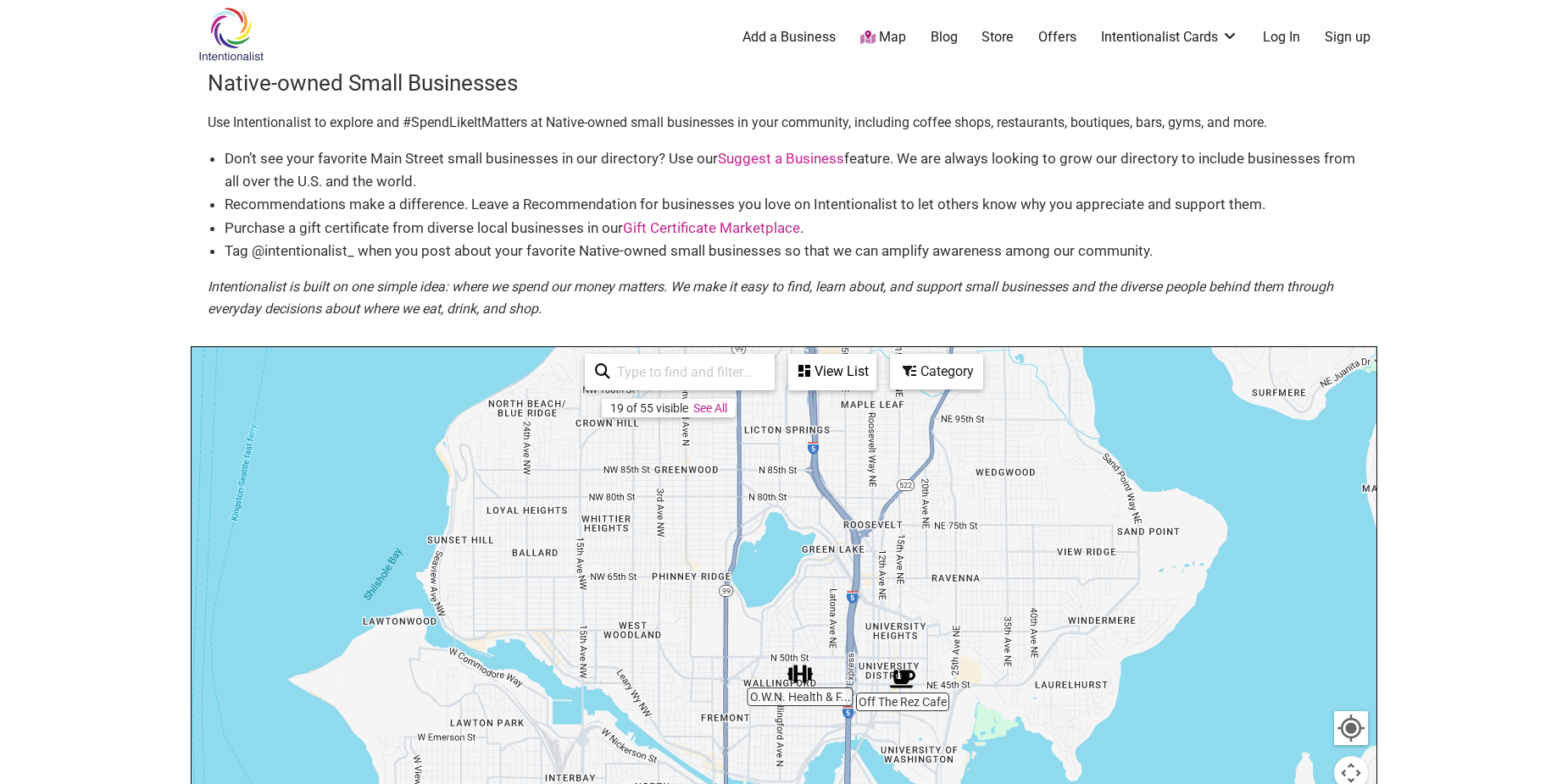
drag, startPoint x: 457, startPoint y: 593, endPoint x: 528, endPoint y: 825, distance: 242.6
click at [528, 783] on html "× Menu 0 Add a Business Map Blog Store Offers Intentionalist Cards Buy Black Ca…" at bounding box center [784, 392] width 1568 height 784
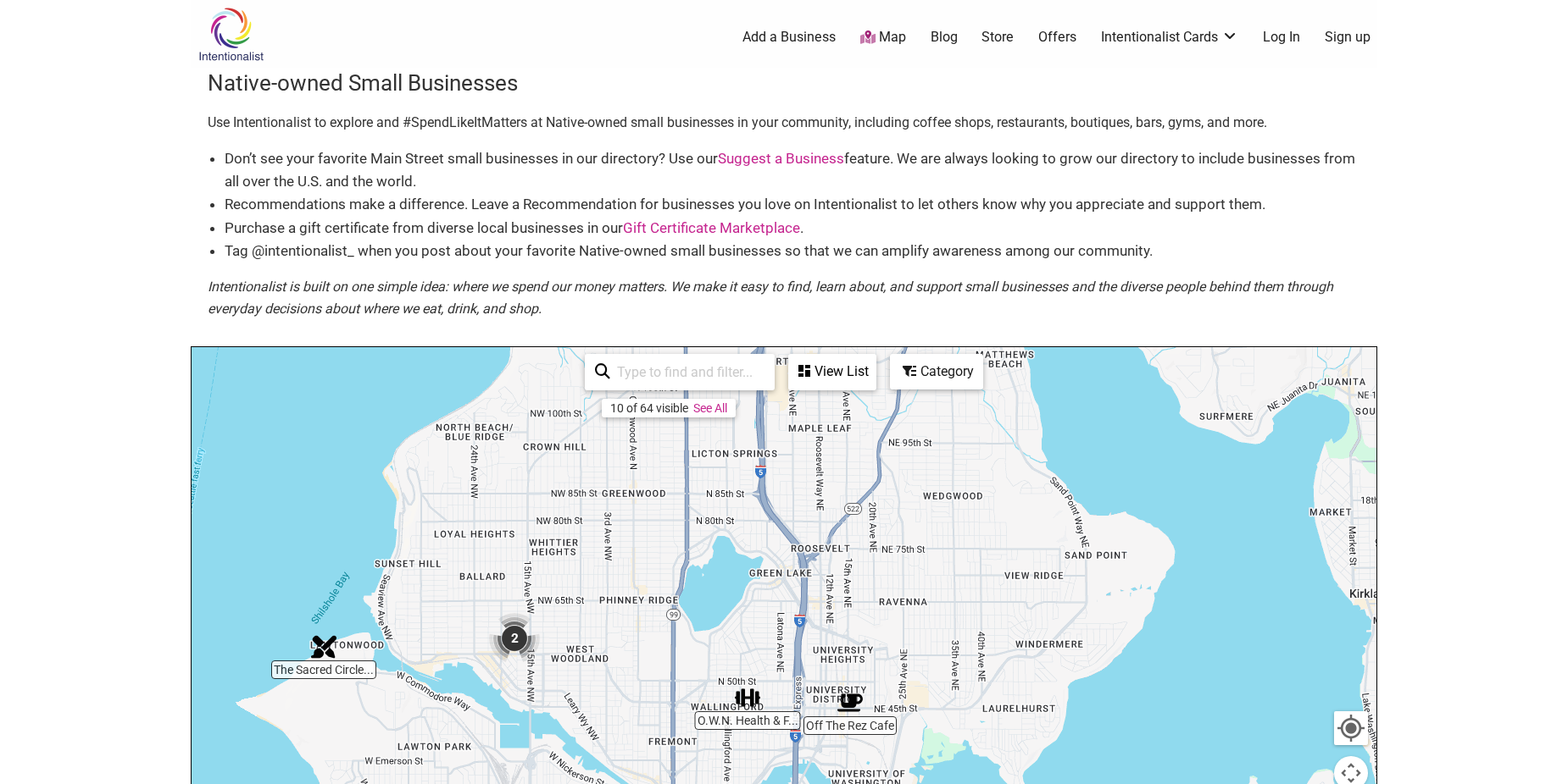
drag, startPoint x: 638, startPoint y: 557, endPoint x: 585, endPoint y: 585, distance: 59.9
click at [585, 585] on div at bounding box center [784, 677] width 1185 height 659
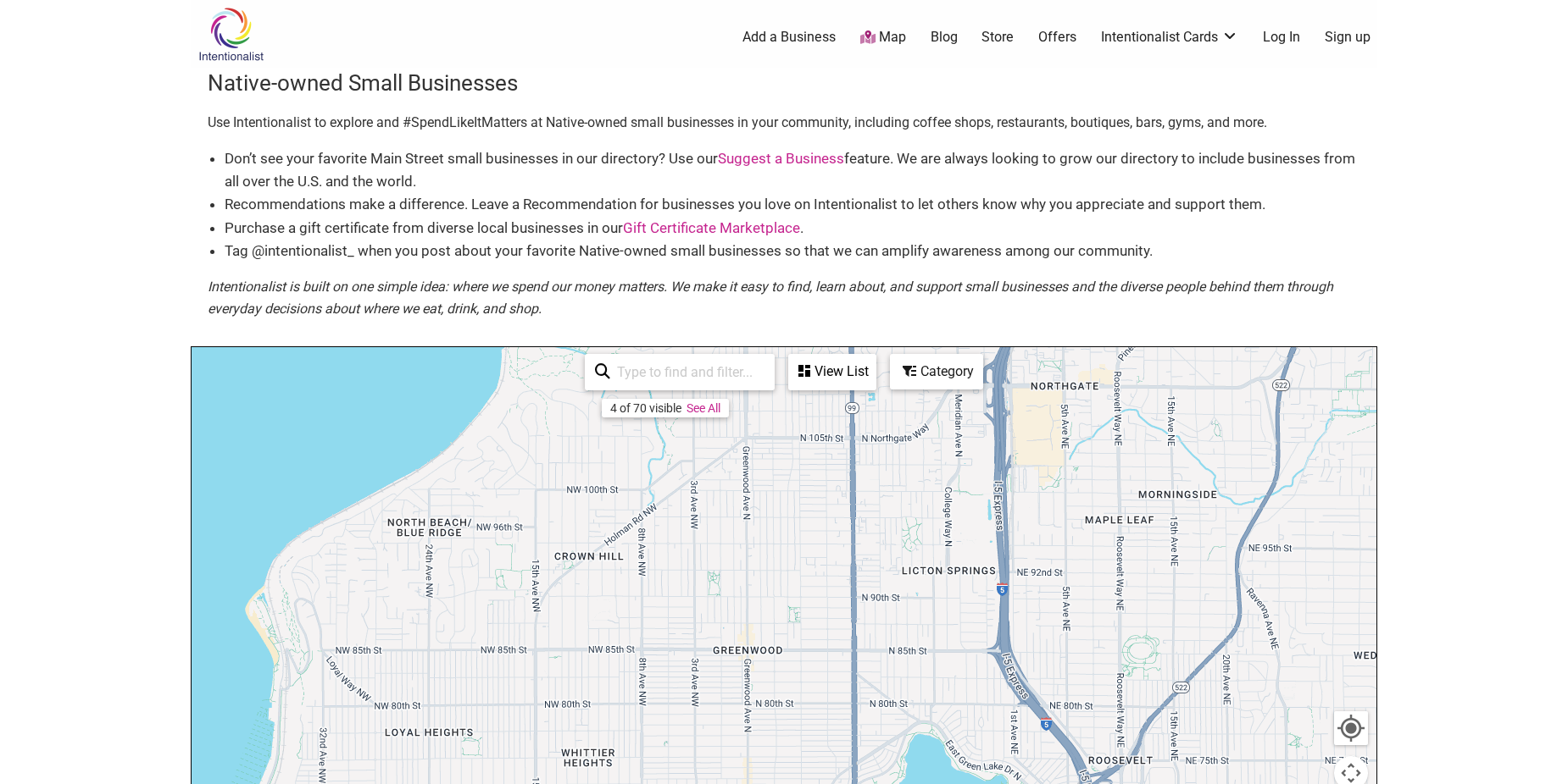
drag, startPoint x: 629, startPoint y: 536, endPoint x: 688, endPoint y: 822, distance: 292.0
click at [688, 783] on html "× Menu 0 Add a Business Map Blog Store Offers Intentionalist Cards Buy Black Ca…" at bounding box center [784, 392] width 1568 height 784
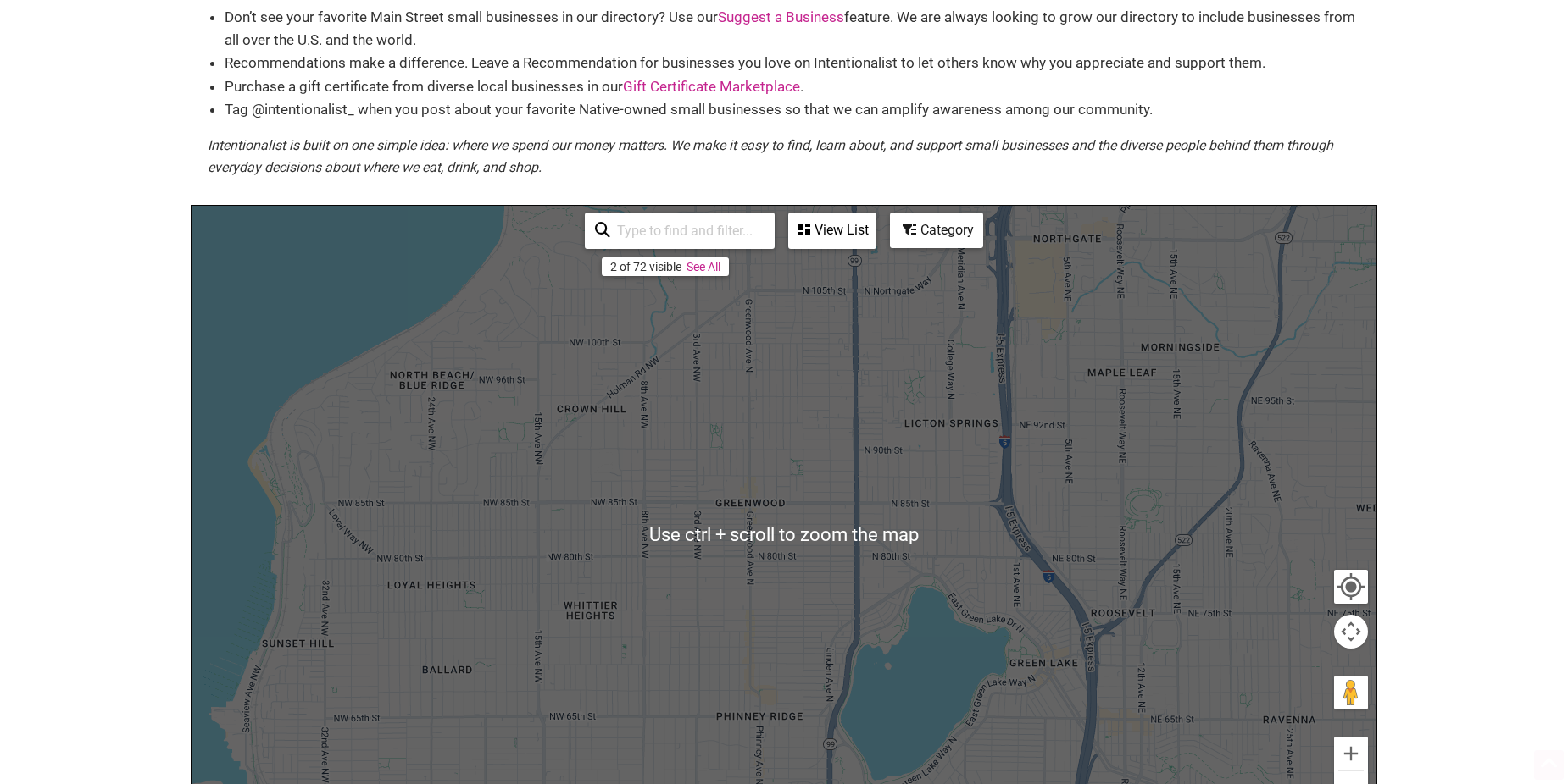
scroll to position [255, 0]
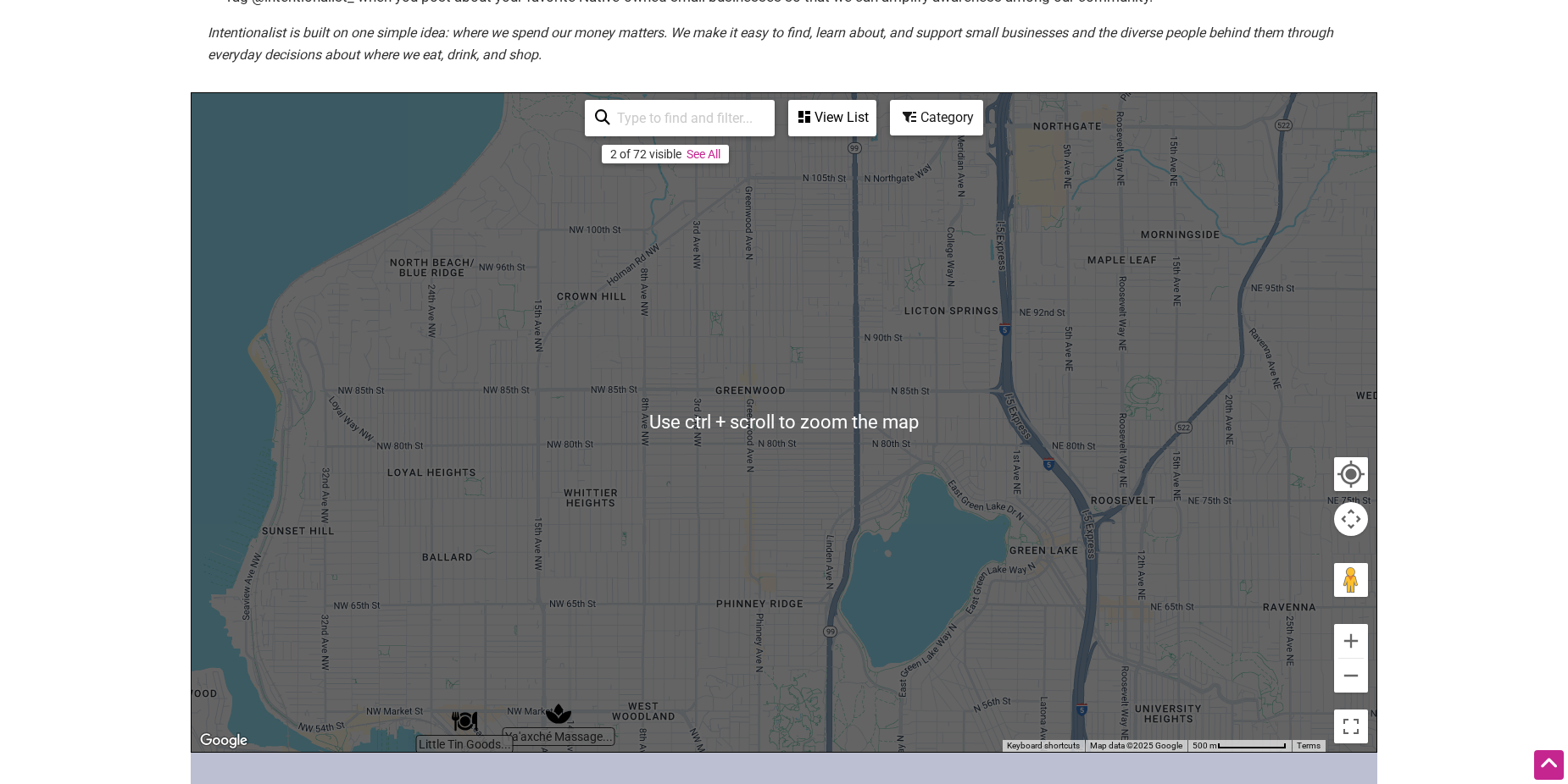
click at [632, 623] on div at bounding box center [784, 423] width 1185 height 659
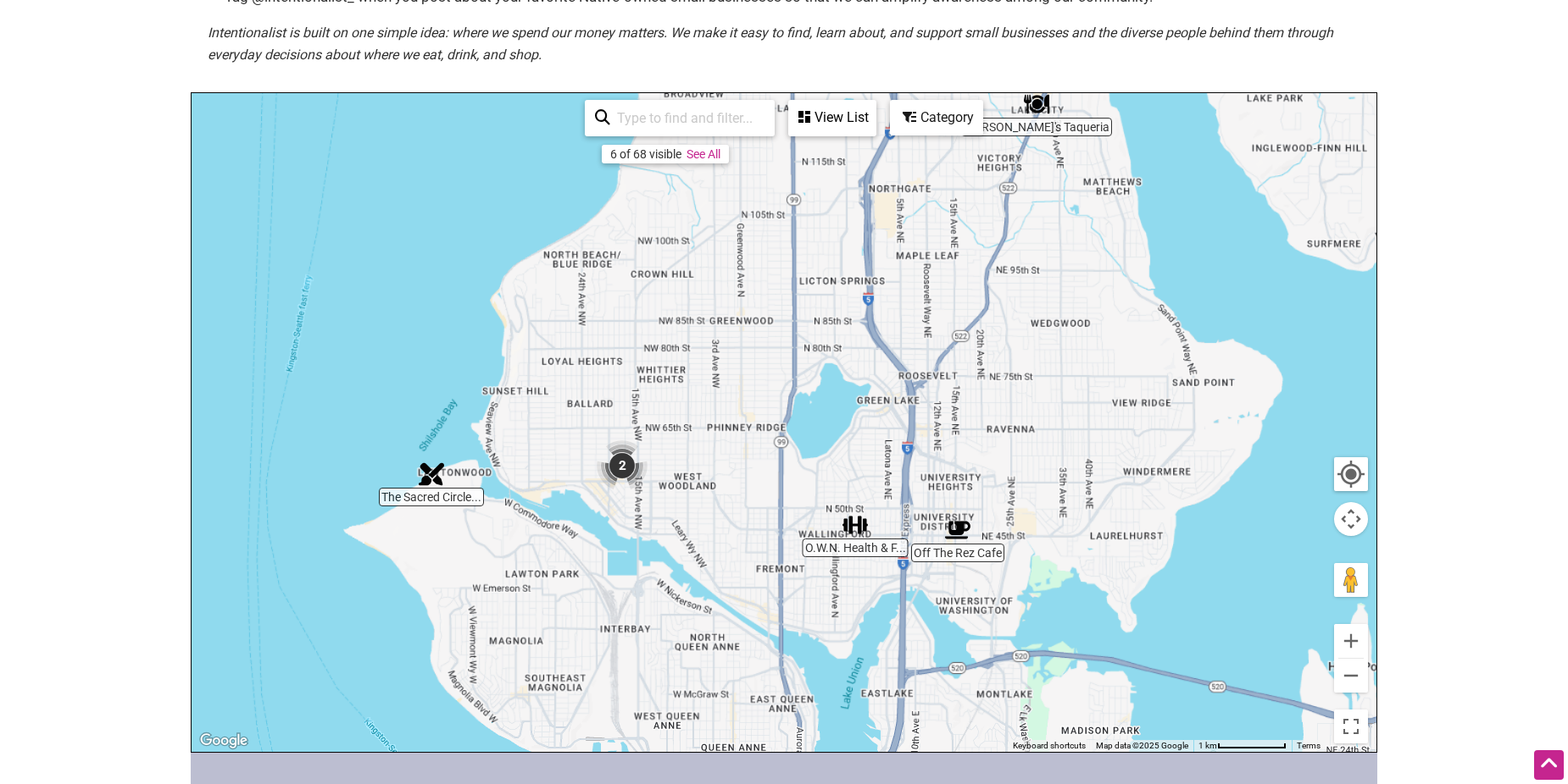
drag, startPoint x: 640, startPoint y: 593, endPoint x: 688, endPoint y: 415, distance: 184.4
click at [688, 415] on div at bounding box center [784, 423] width 1185 height 659
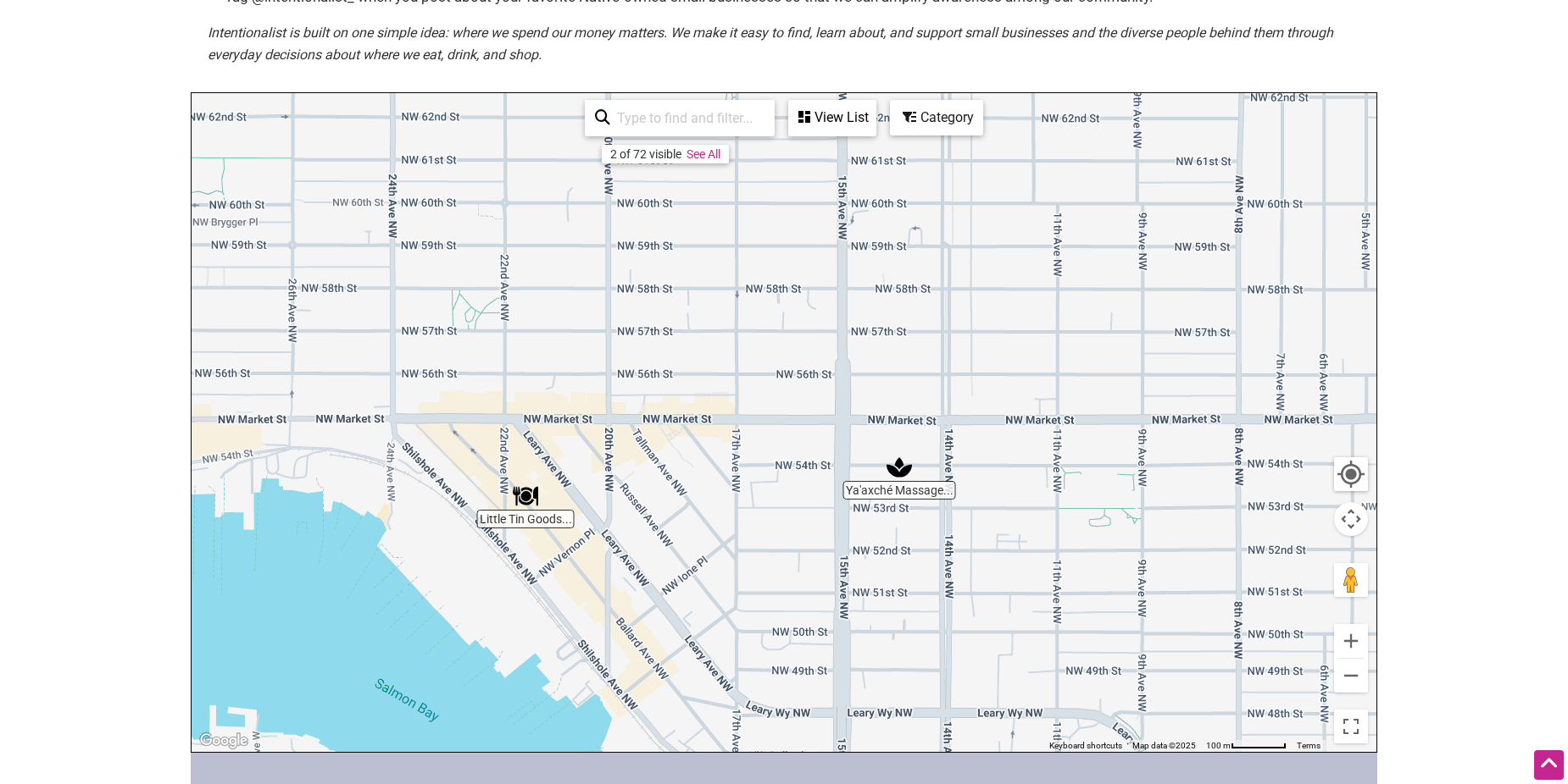
click at [524, 498] on img "Little Tin Goods & Apothecary Cabinet" at bounding box center [525, 496] width 25 height 25
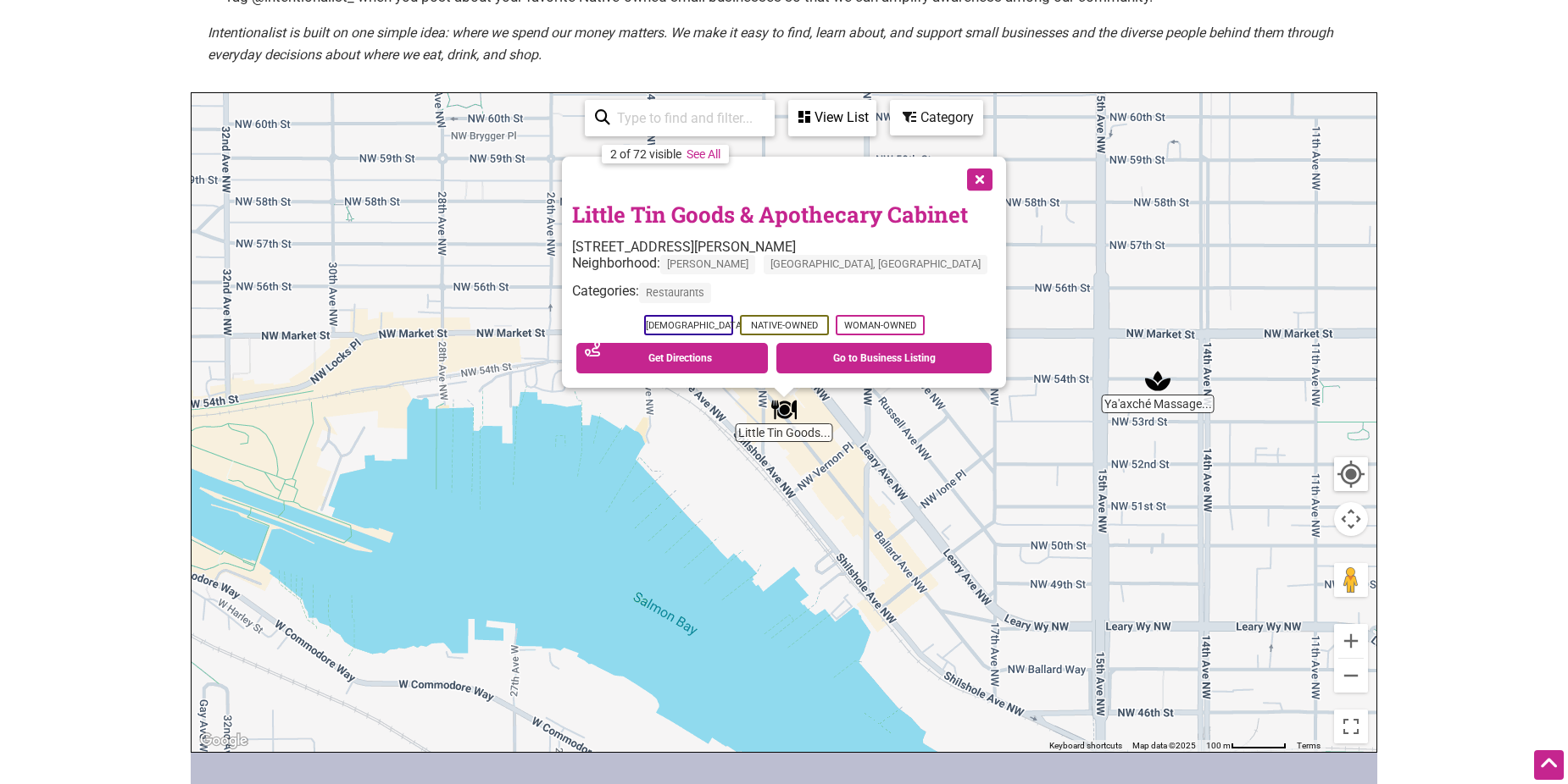
drag, startPoint x: 961, startPoint y: 177, endPoint x: 947, endPoint y: 196, distance: 23.6
click at [961, 177] on button "Close" at bounding box center [978, 178] width 43 height 43
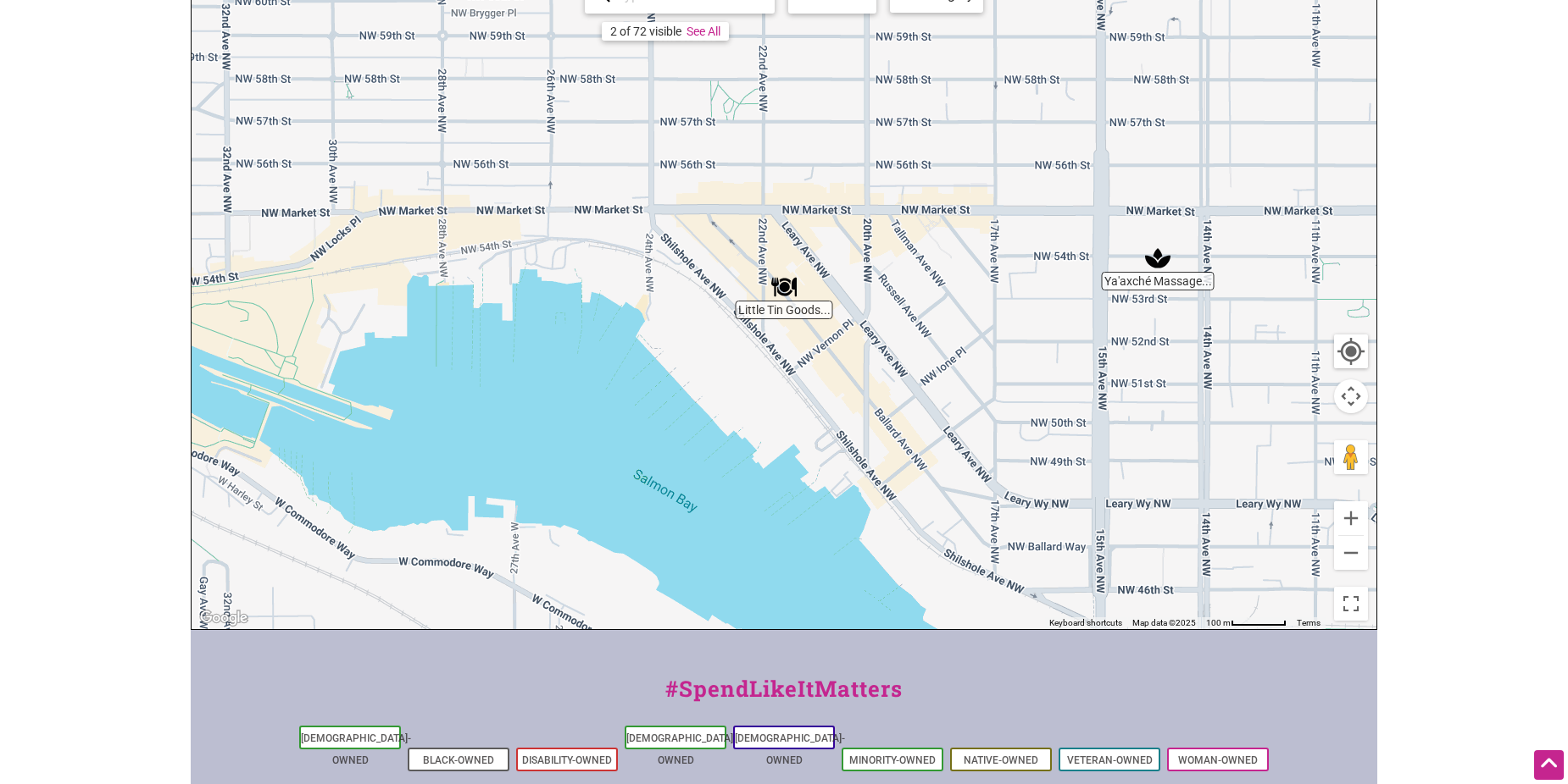
scroll to position [593, 0]
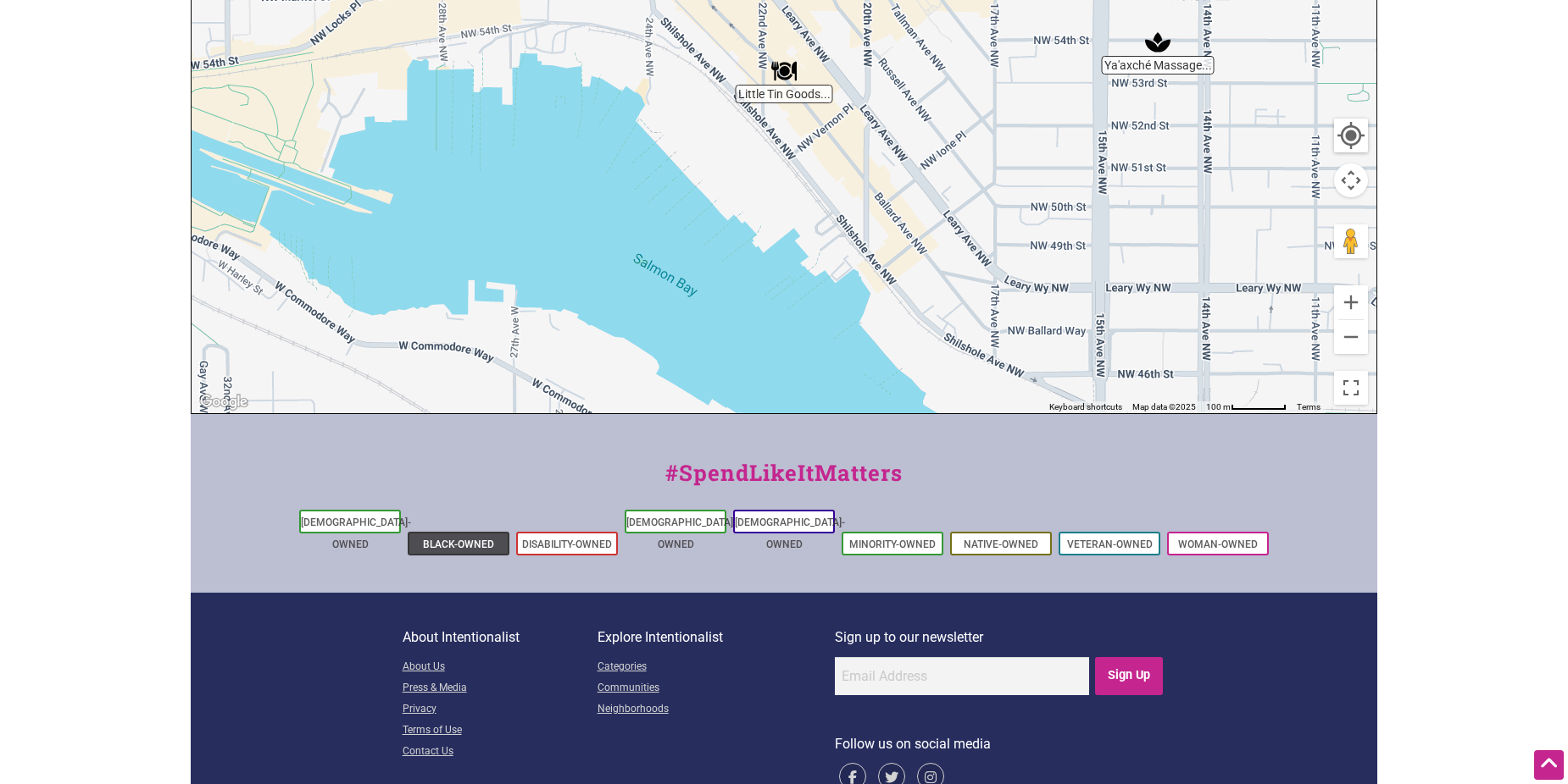
click at [442, 539] on link "Black-Owned" at bounding box center [458, 544] width 71 height 12
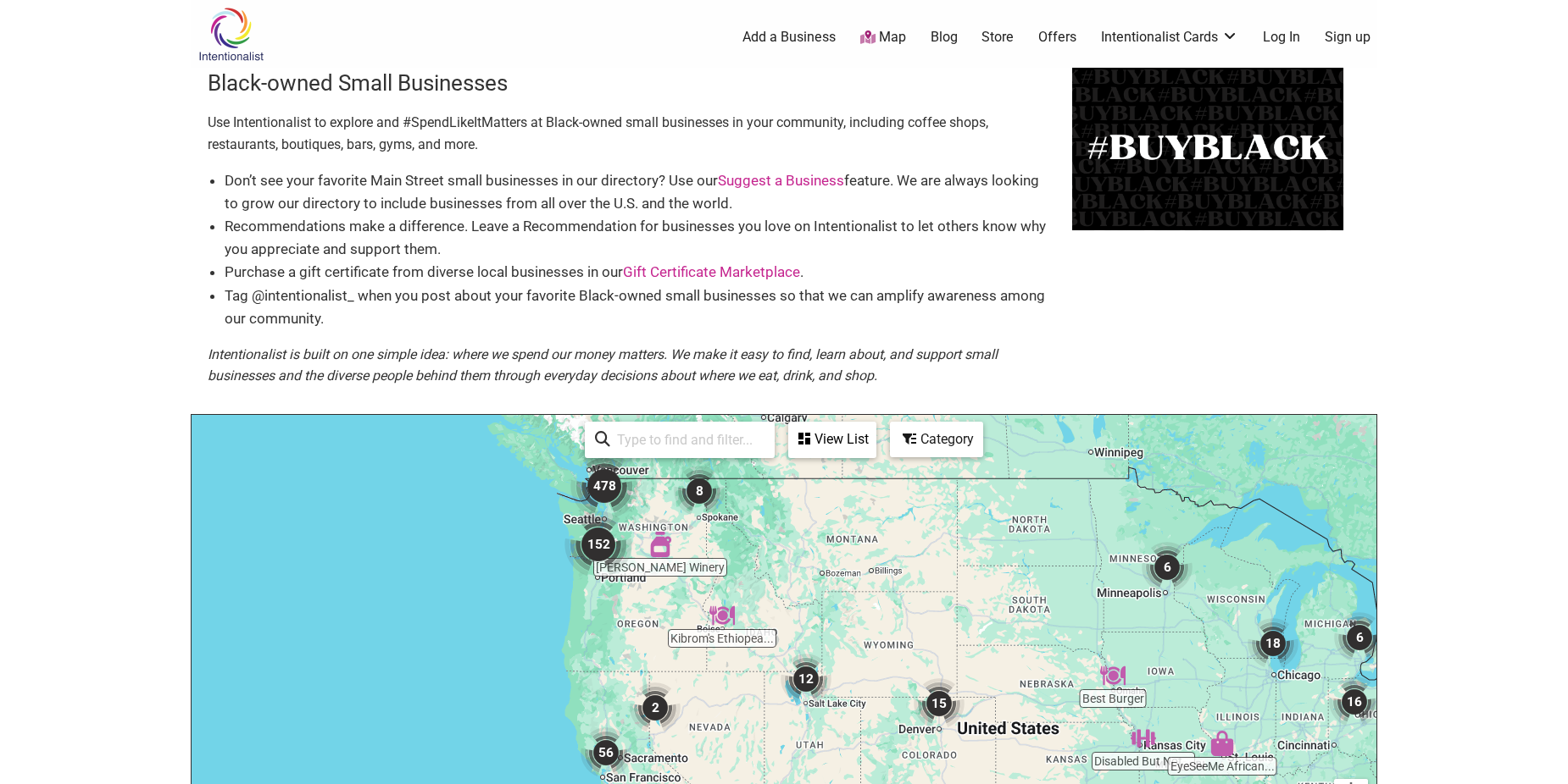
drag, startPoint x: 485, startPoint y: 553, endPoint x: 786, endPoint y: 572, distance: 301.6
click at [786, 572] on div at bounding box center [784, 744] width 1185 height 659
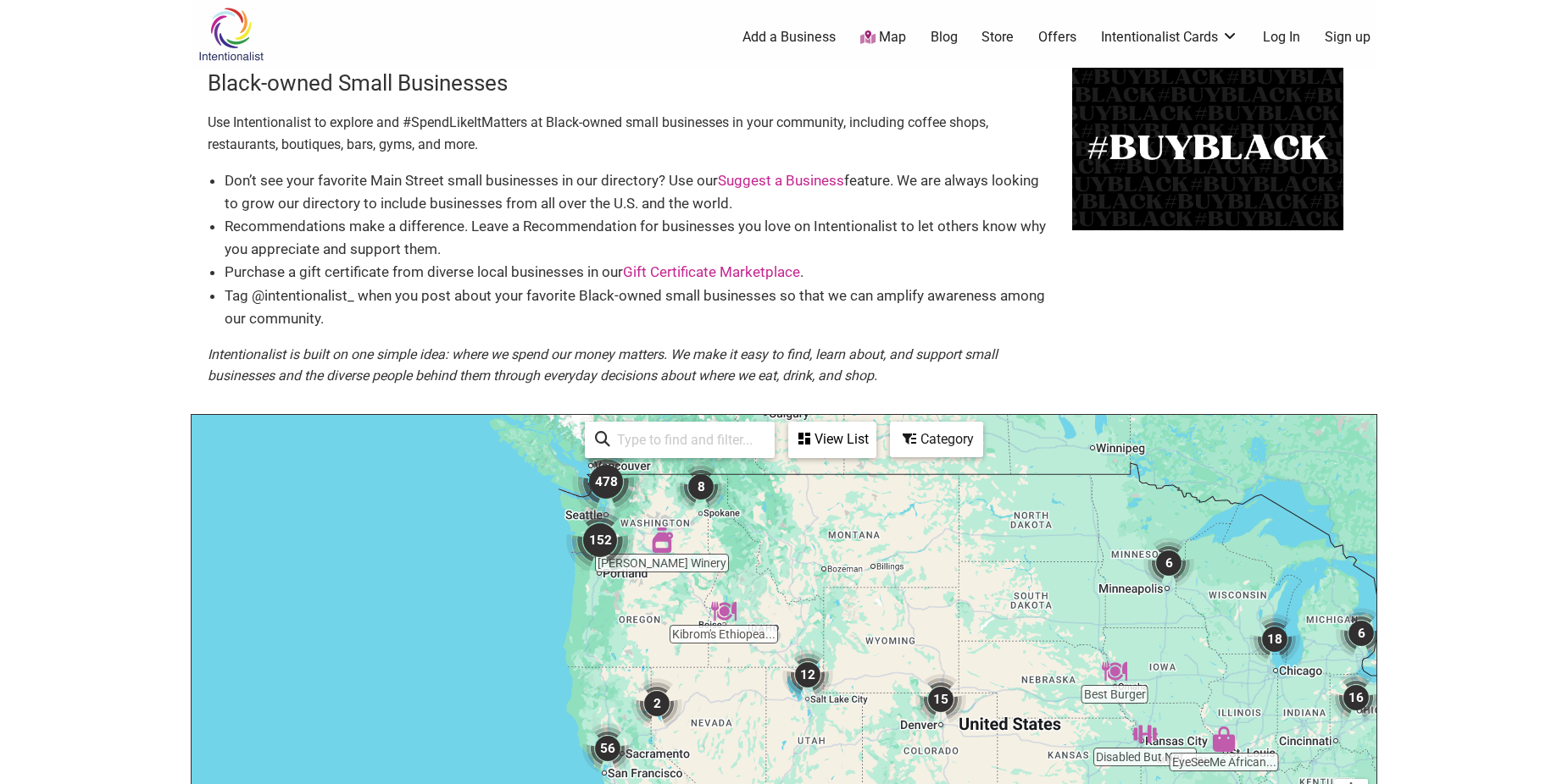
click at [598, 542] on img "152" at bounding box center [599, 540] width 68 height 68
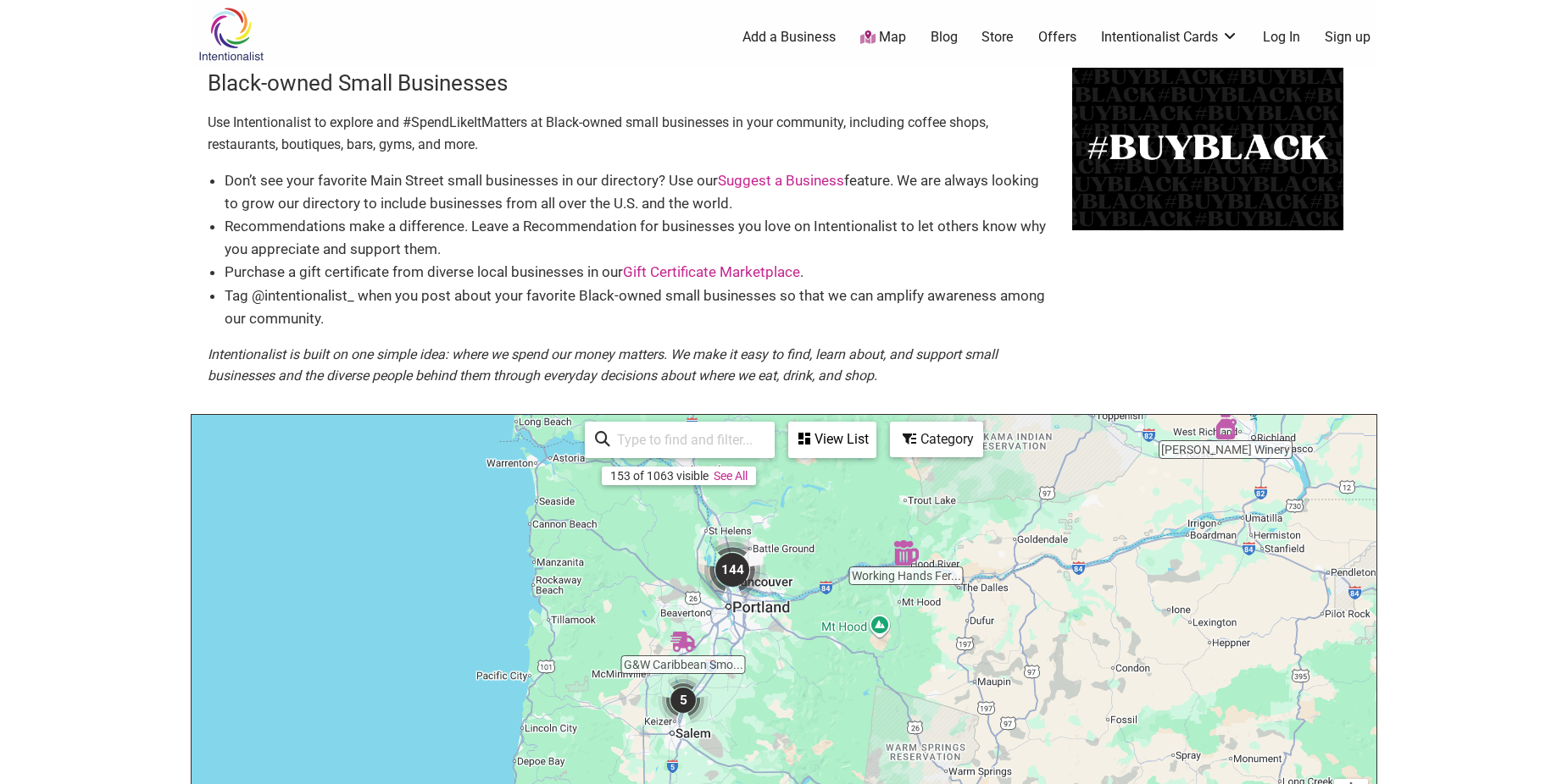
click at [738, 567] on img "144" at bounding box center [732, 569] width 68 height 68
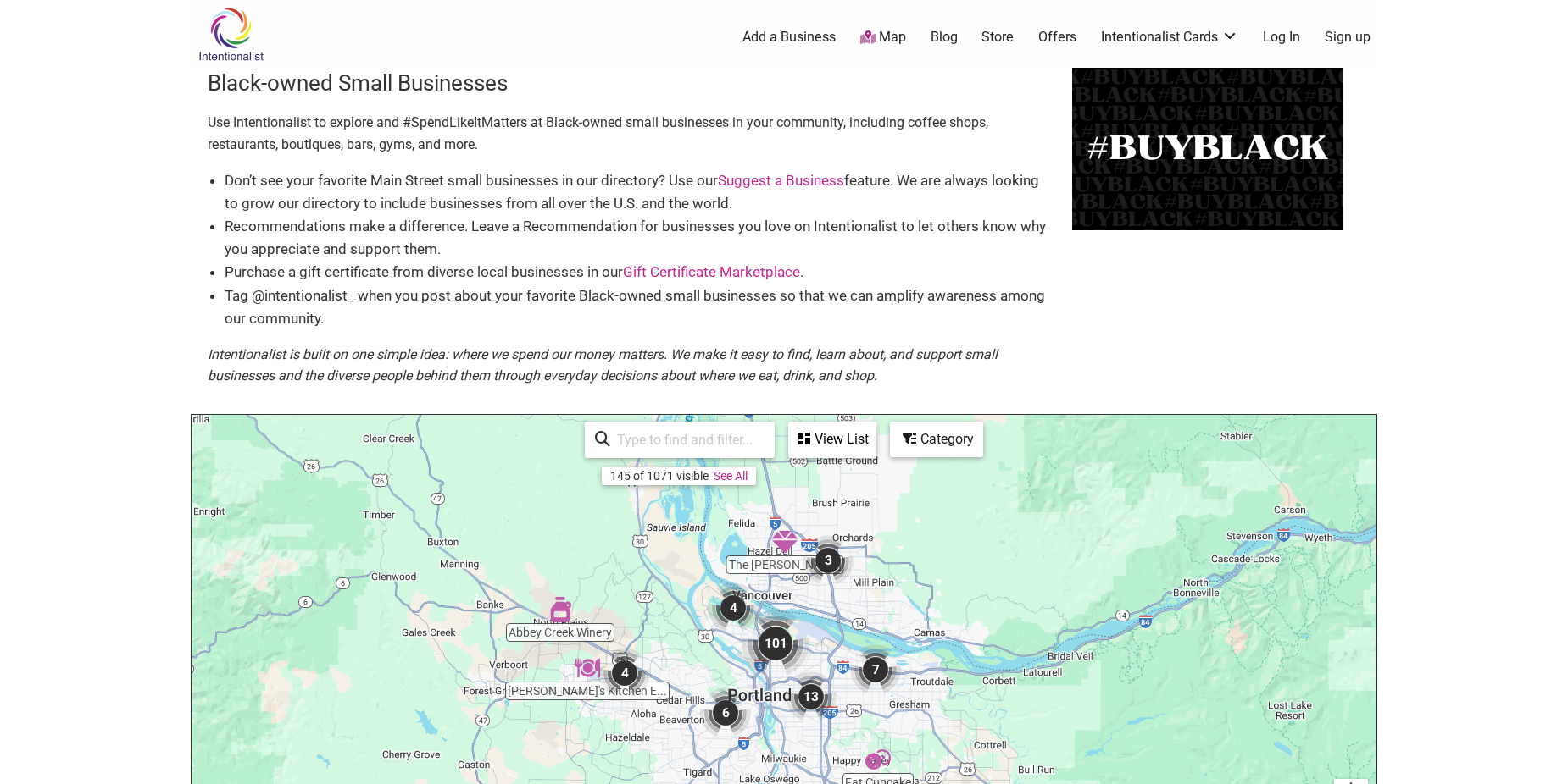
drag, startPoint x: 823, startPoint y: 651, endPoint x: 777, endPoint y: 614, distance: 59.0
click at [777, 614] on div "To navigate, press the arrow keys." at bounding box center [784, 744] width 1185 height 659
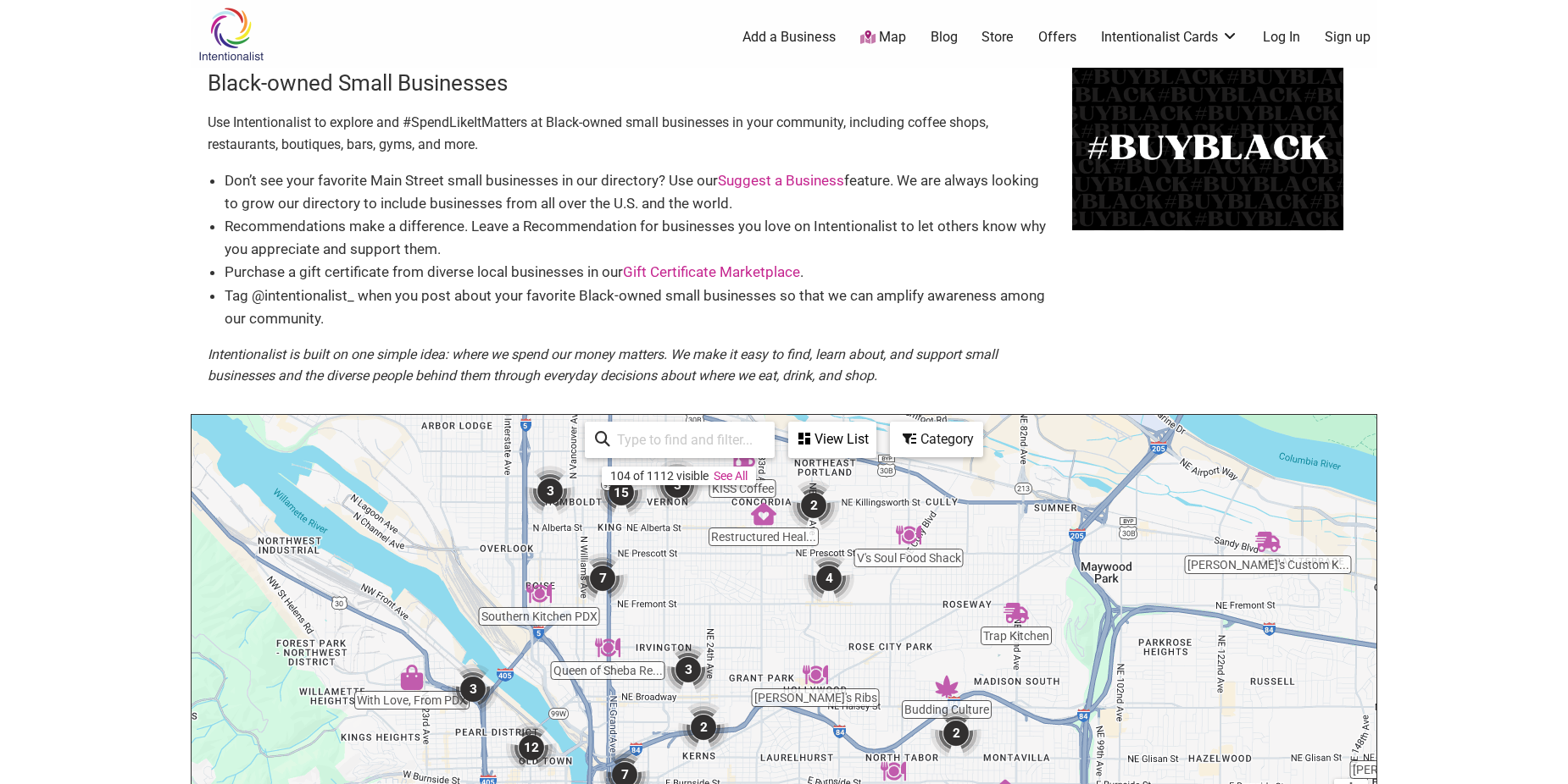
drag, startPoint x: 850, startPoint y: 683, endPoint x: 882, endPoint y: 562, distance: 125.2
click at [882, 562] on div "To navigate, press the arrow keys." at bounding box center [784, 744] width 1185 height 659
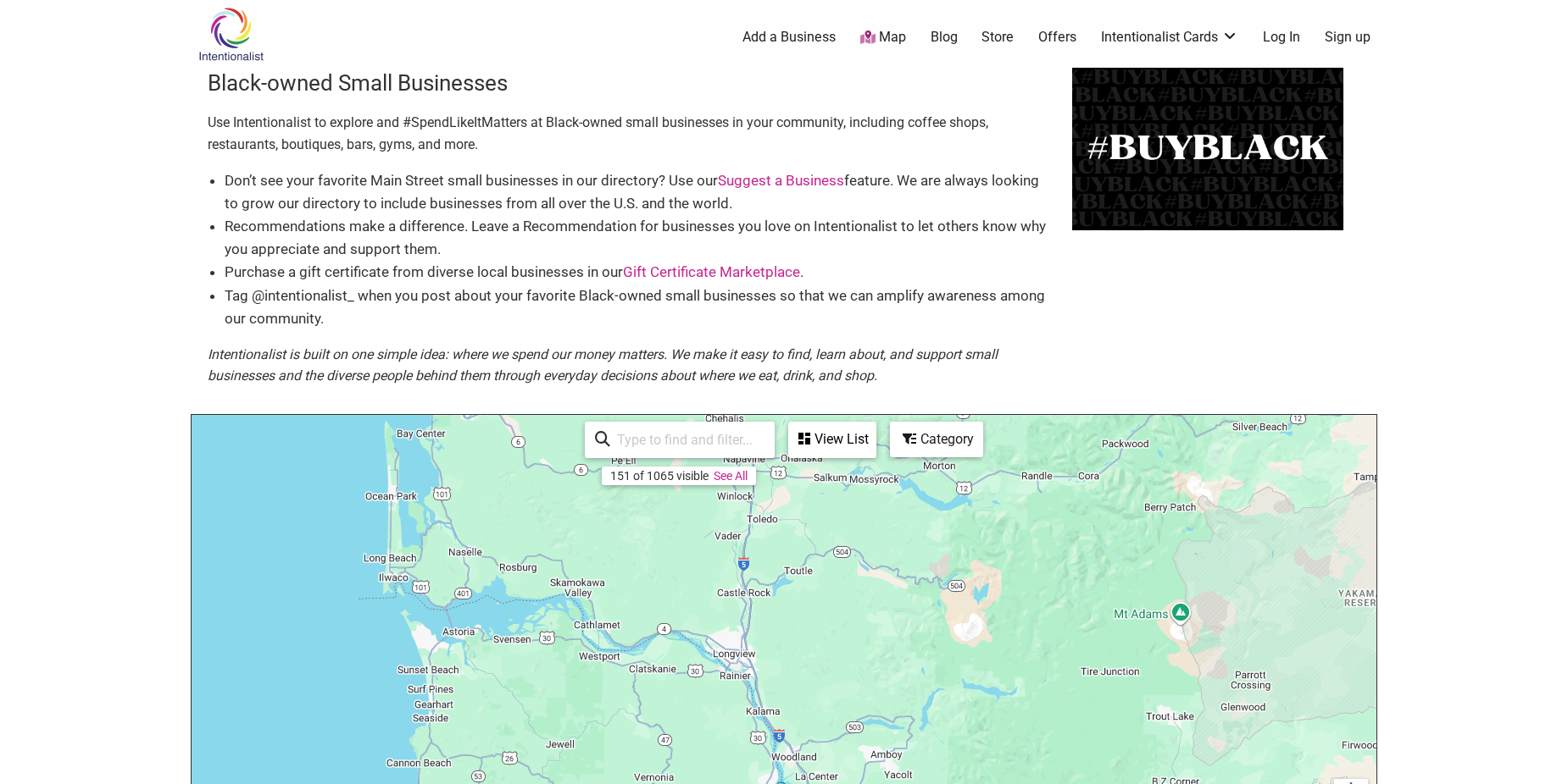
drag, startPoint x: 835, startPoint y: 545, endPoint x: 839, endPoint y: 821, distance: 276.0
click at [839, 783] on html "× Menu 0 Add a Business Map Blog Store Offers Intentionalist Cards Buy Black Ca…" at bounding box center [784, 392] width 1568 height 784
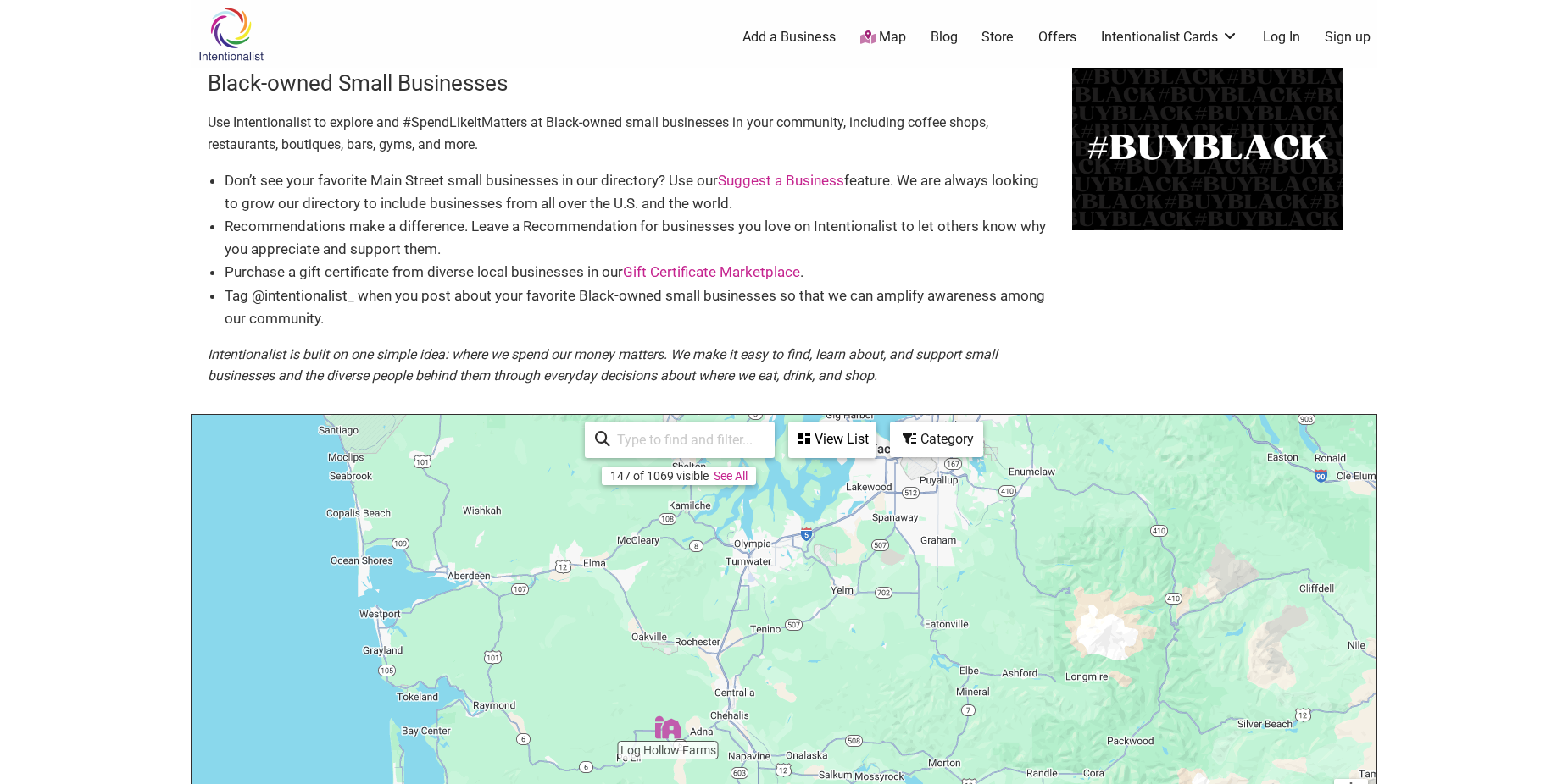
drag, startPoint x: 798, startPoint y: 553, endPoint x: 803, endPoint y: 828, distance: 275.0
click at [803, 783] on html "× Menu 0 Add a Business Map Blog Store Offers Intentionalist Cards Buy Black Ca…" at bounding box center [784, 392] width 1568 height 784
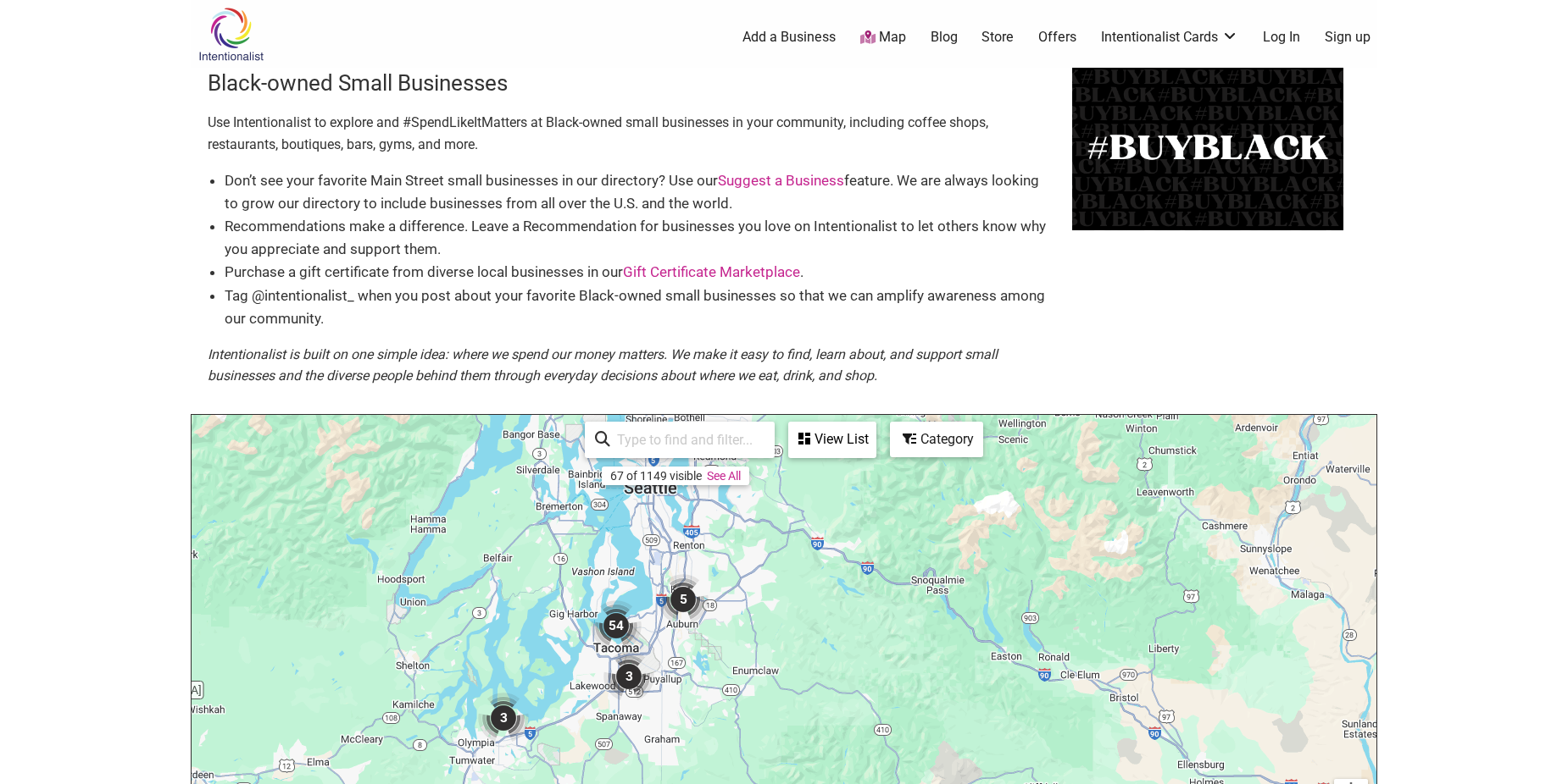
drag, startPoint x: 756, startPoint y: 573, endPoint x: 483, endPoint y: 753, distance: 327.0
click at [474, 775] on div "To navigate, press the arrow keys." at bounding box center [784, 744] width 1185 height 659
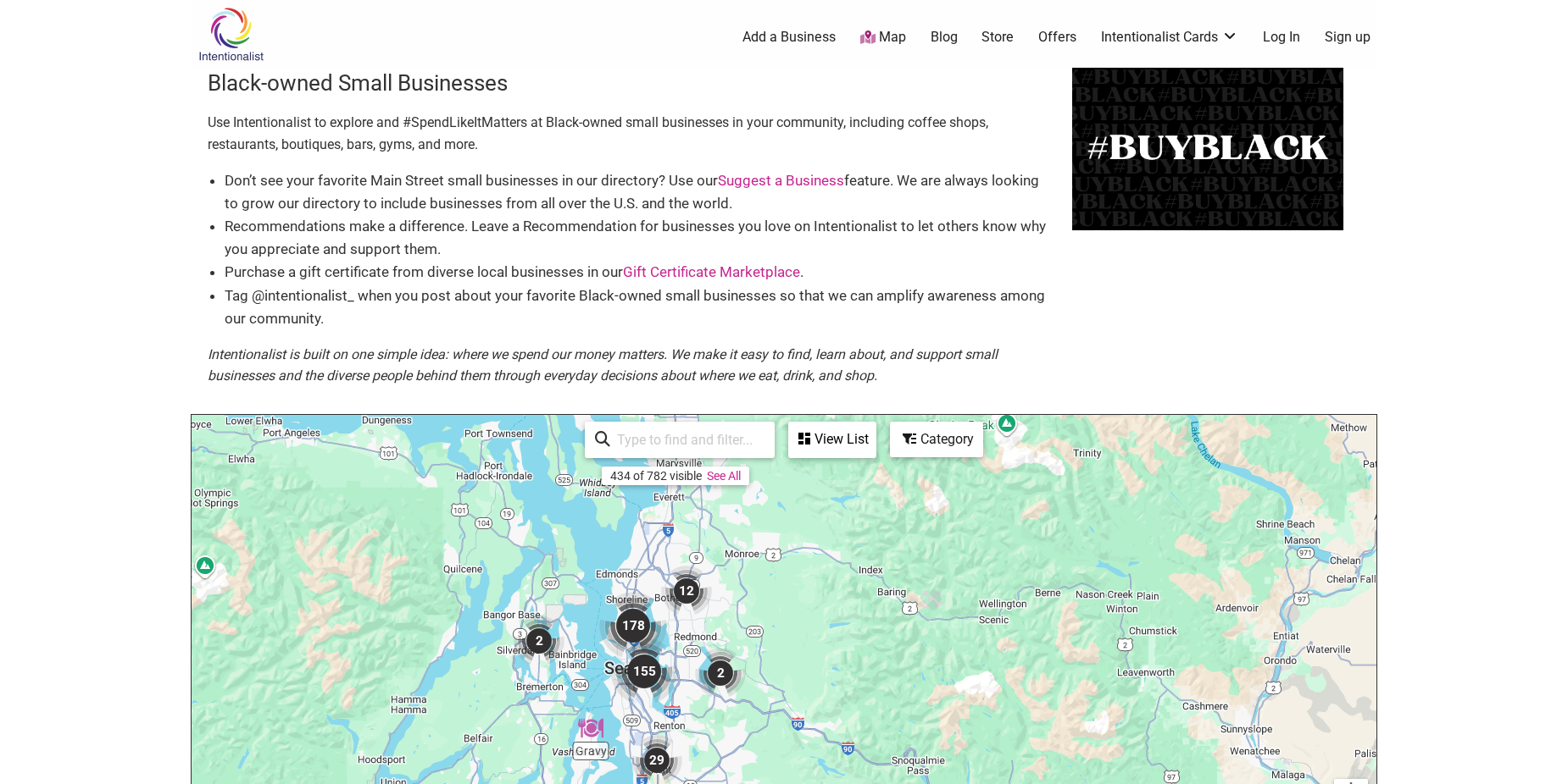
drag, startPoint x: 673, startPoint y: 643, endPoint x: 657, endPoint y: 828, distance: 185.7
click at [657, 783] on html "× Menu 0 Add a Business Map Blog Store Offers Intentionalist Cards Buy Black Ca…" at bounding box center [784, 392] width 1568 height 784
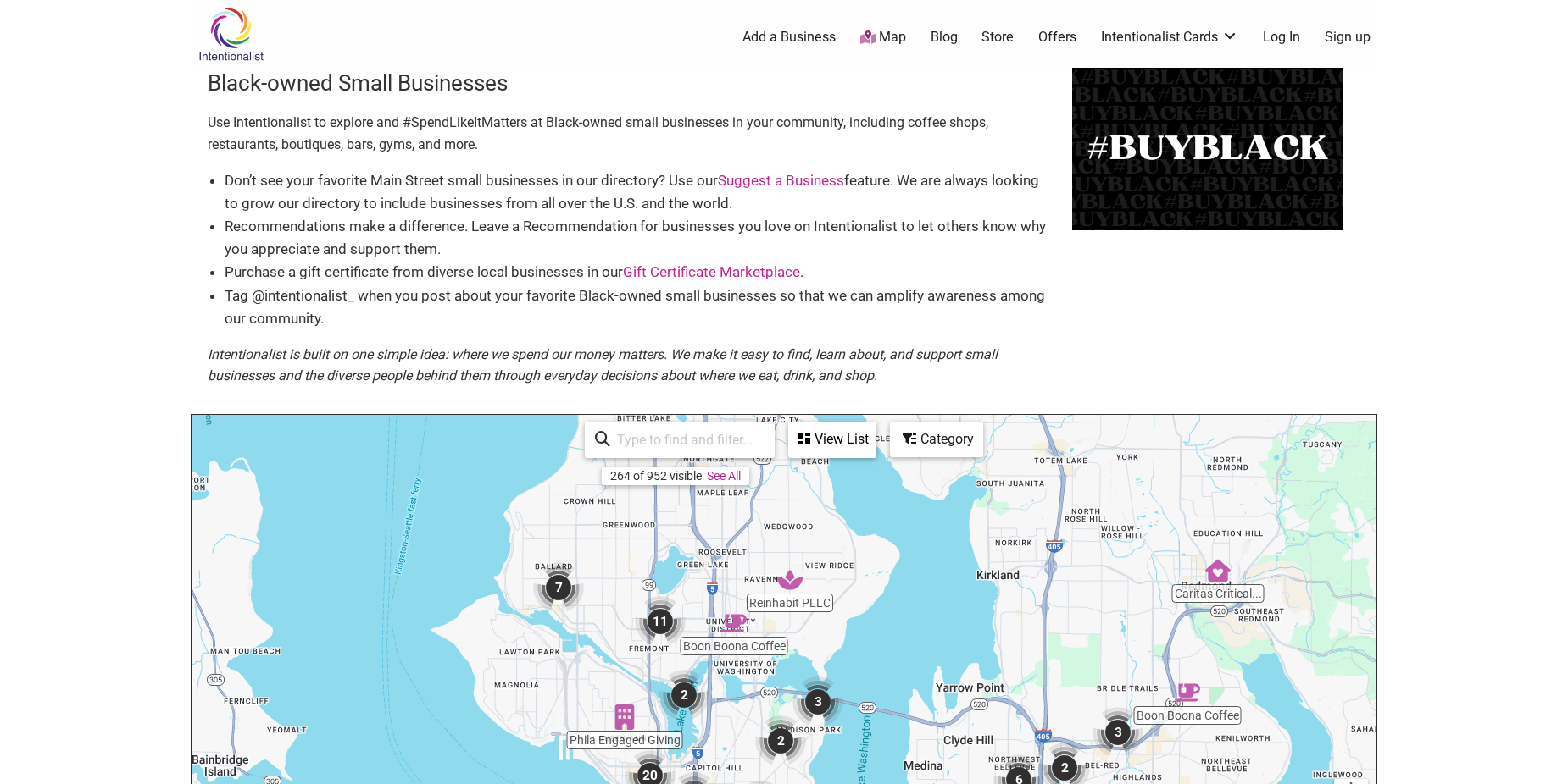
drag, startPoint x: 631, startPoint y: 676, endPoint x: 741, endPoint y: 740, distance: 127.3
click at [757, 783] on html "× Menu 0 Add a Business Map Blog Store Offers Intentionalist Cards Buy Black Ca…" at bounding box center [784, 392] width 1568 height 784
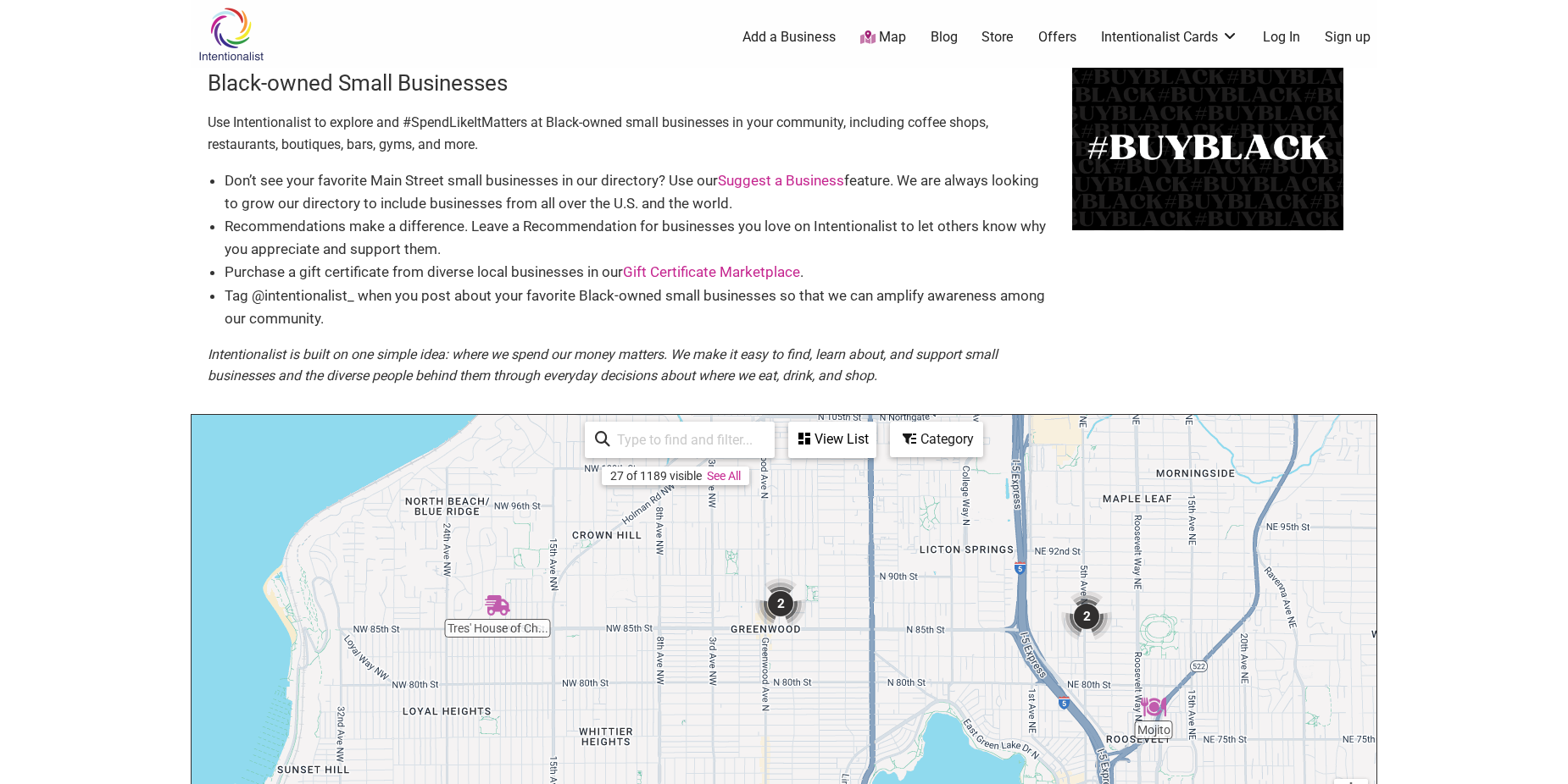
drag, startPoint x: 631, startPoint y: 563, endPoint x: 768, endPoint y: 737, distance: 221.5
click at [768, 737] on div "To navigate, press the arrow keys." at bounding box center [784, 744] width 1185 height 659
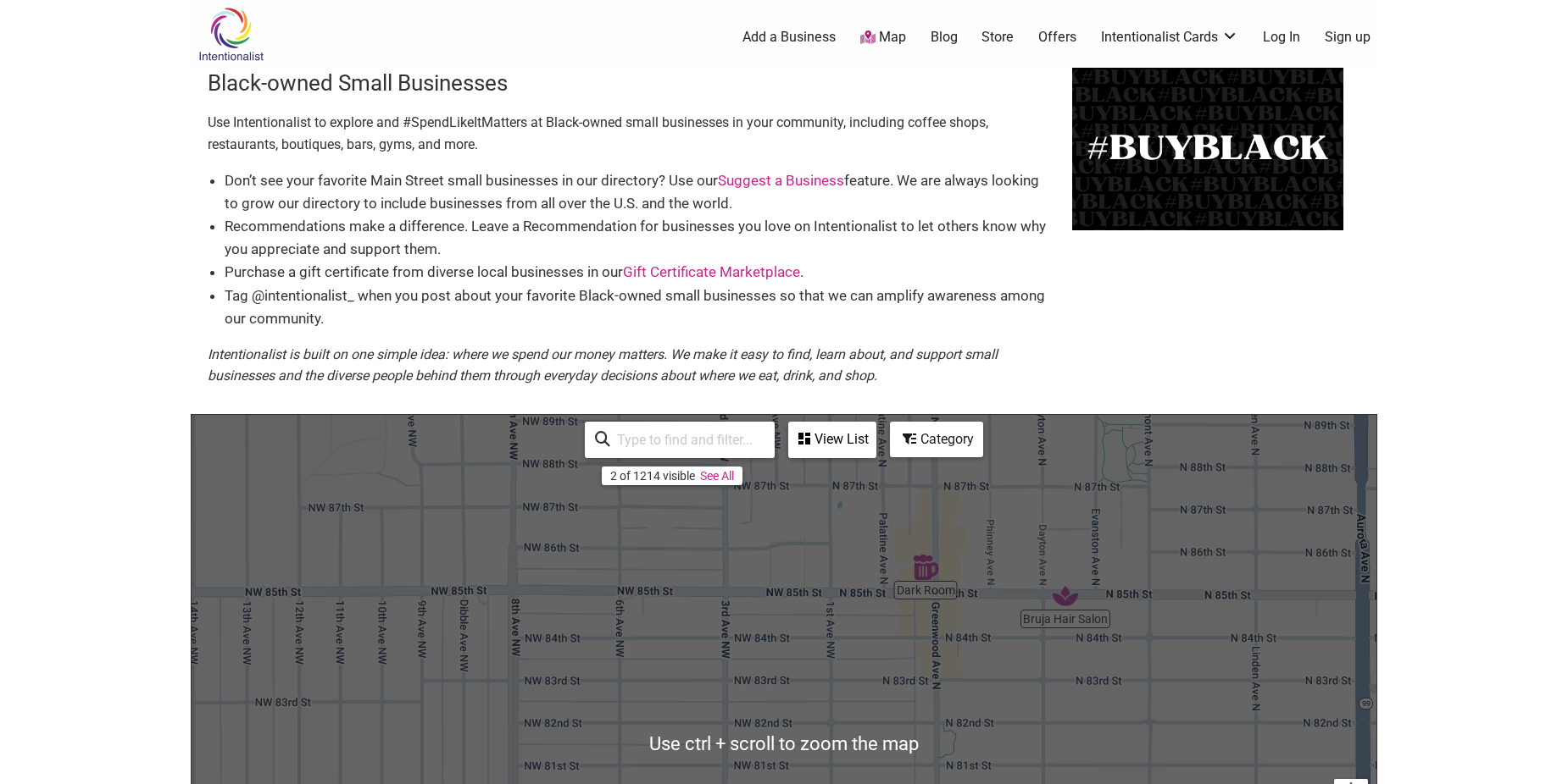
scroll to position [85, 0]
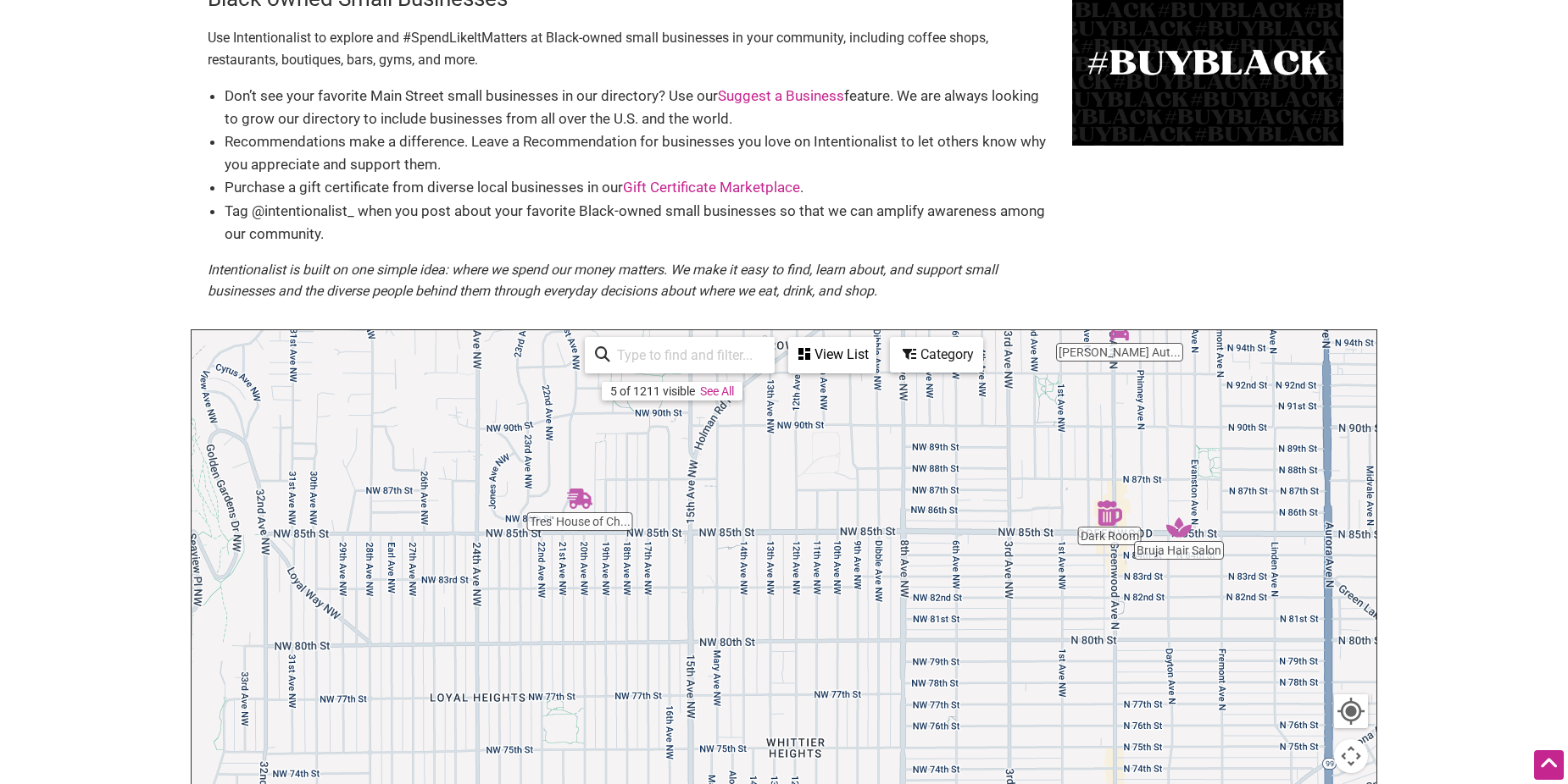
drag, startPoint x: 808, startPoint y: 648, endPoint x: 975, endPoint y: 613, distance: 170.6
click at [975, 613] on div "To navigate, press the arrow keys." at bounding box center [784, 660] width 1185 height 659
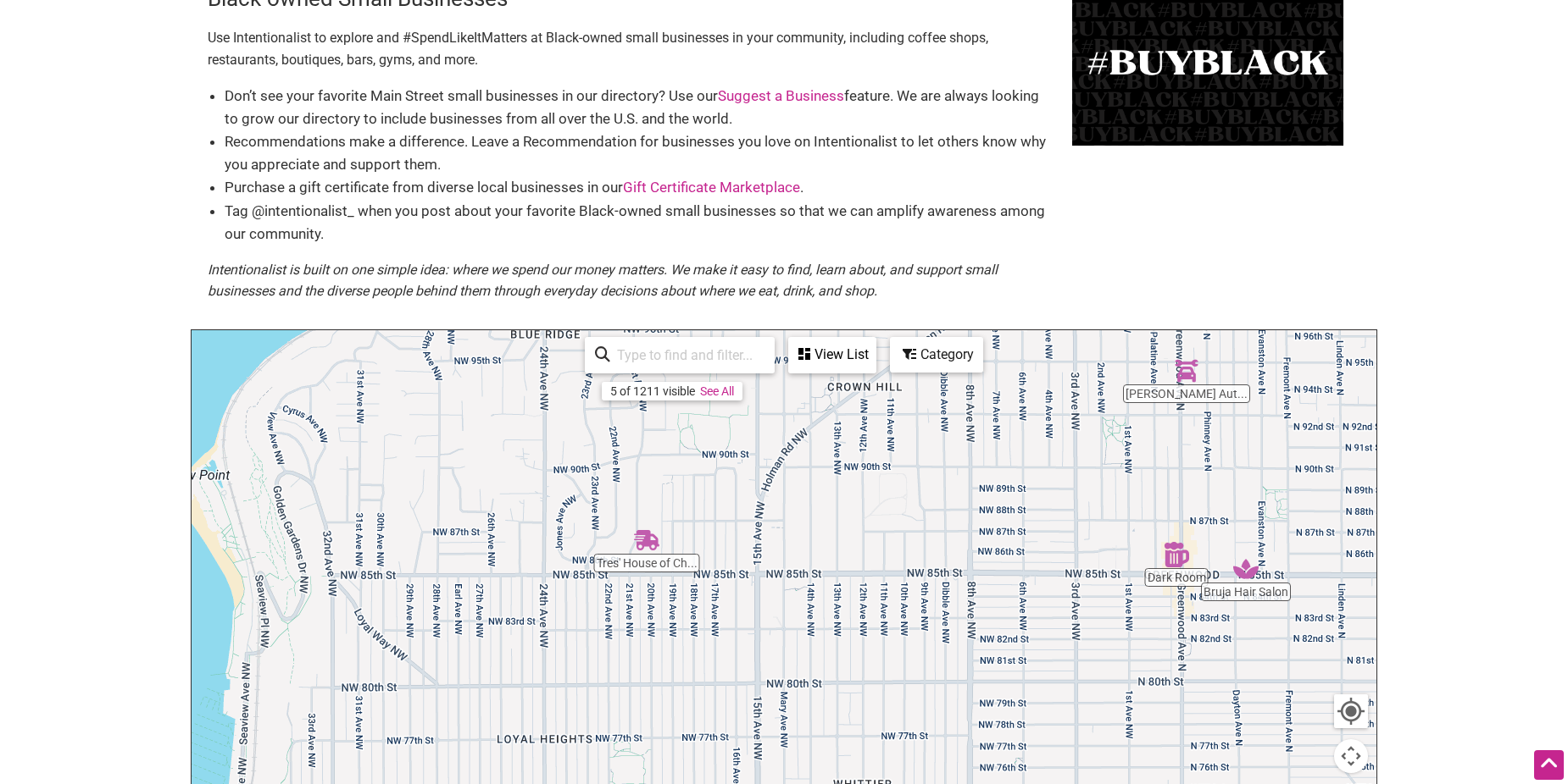
click at [640, 535] on img "Tres' House of Cheesesteaks" at bounding box center [646, 540] width 25 height 25
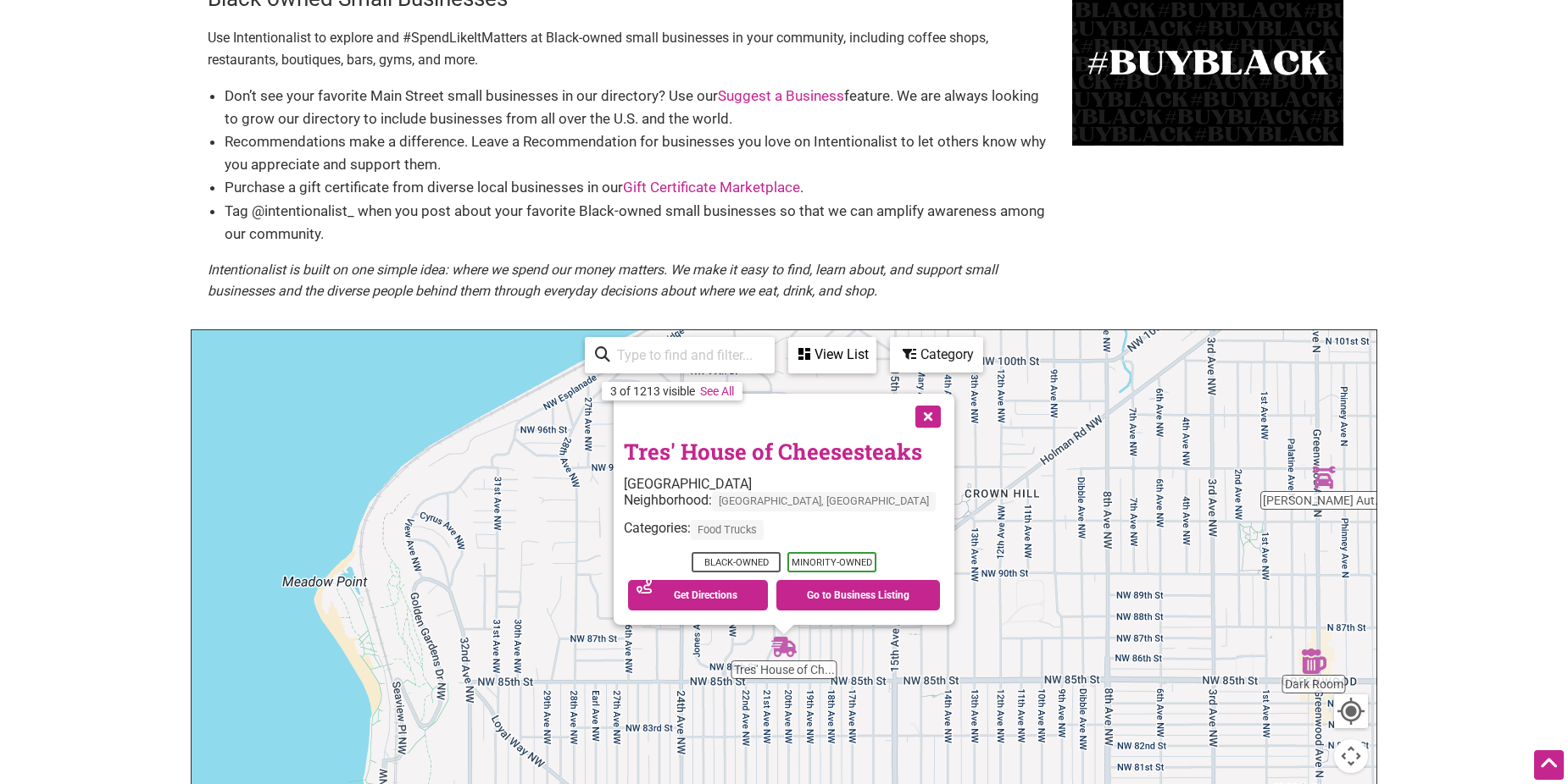
click at [919, 411] on button "Close" at bounding box center [926, 416] width 43 height 43
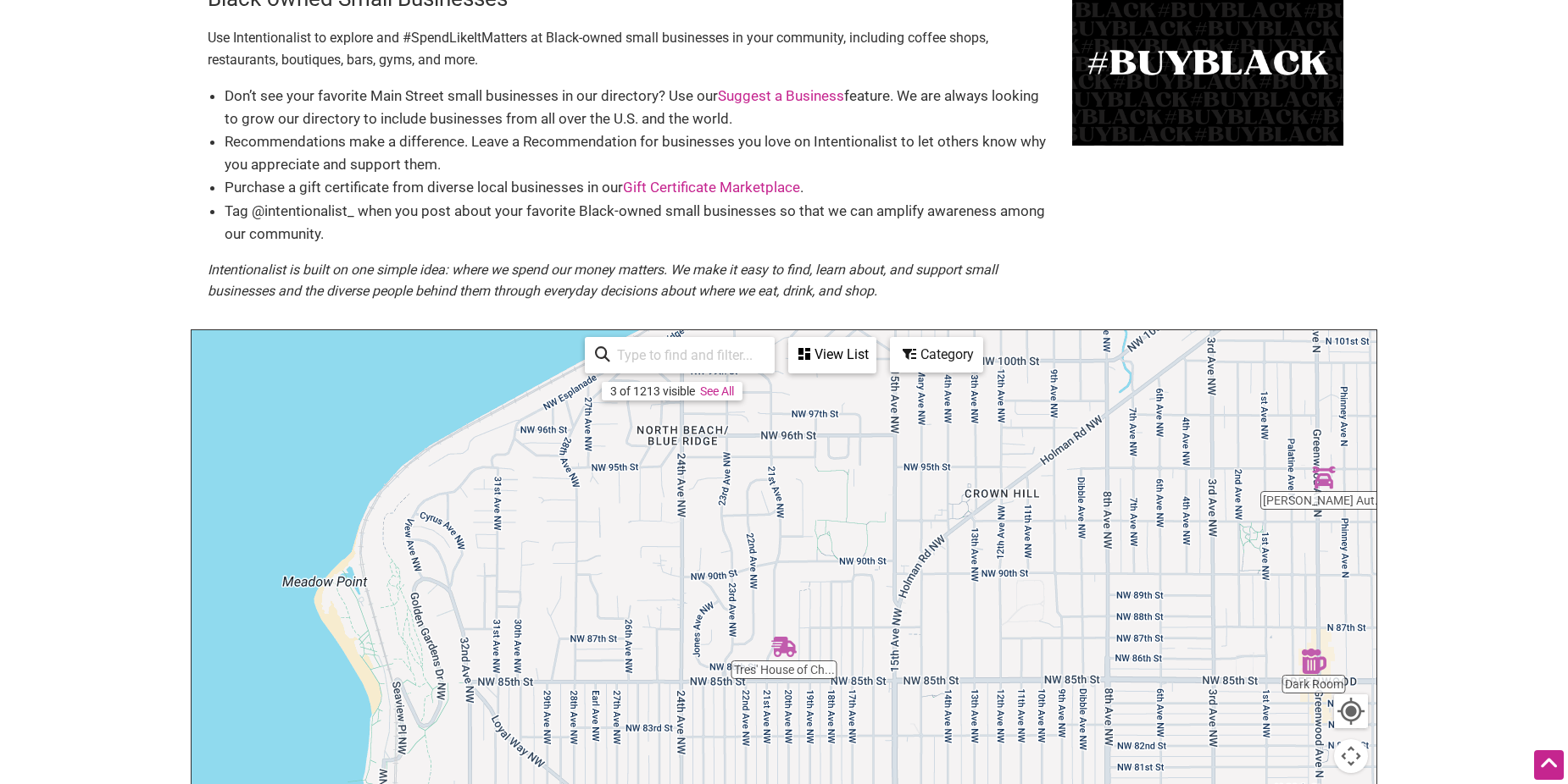
click at [786, 650] on img "Tres' House of Cheesesteaks" at bounding box center [784, 646] width 25 height 25
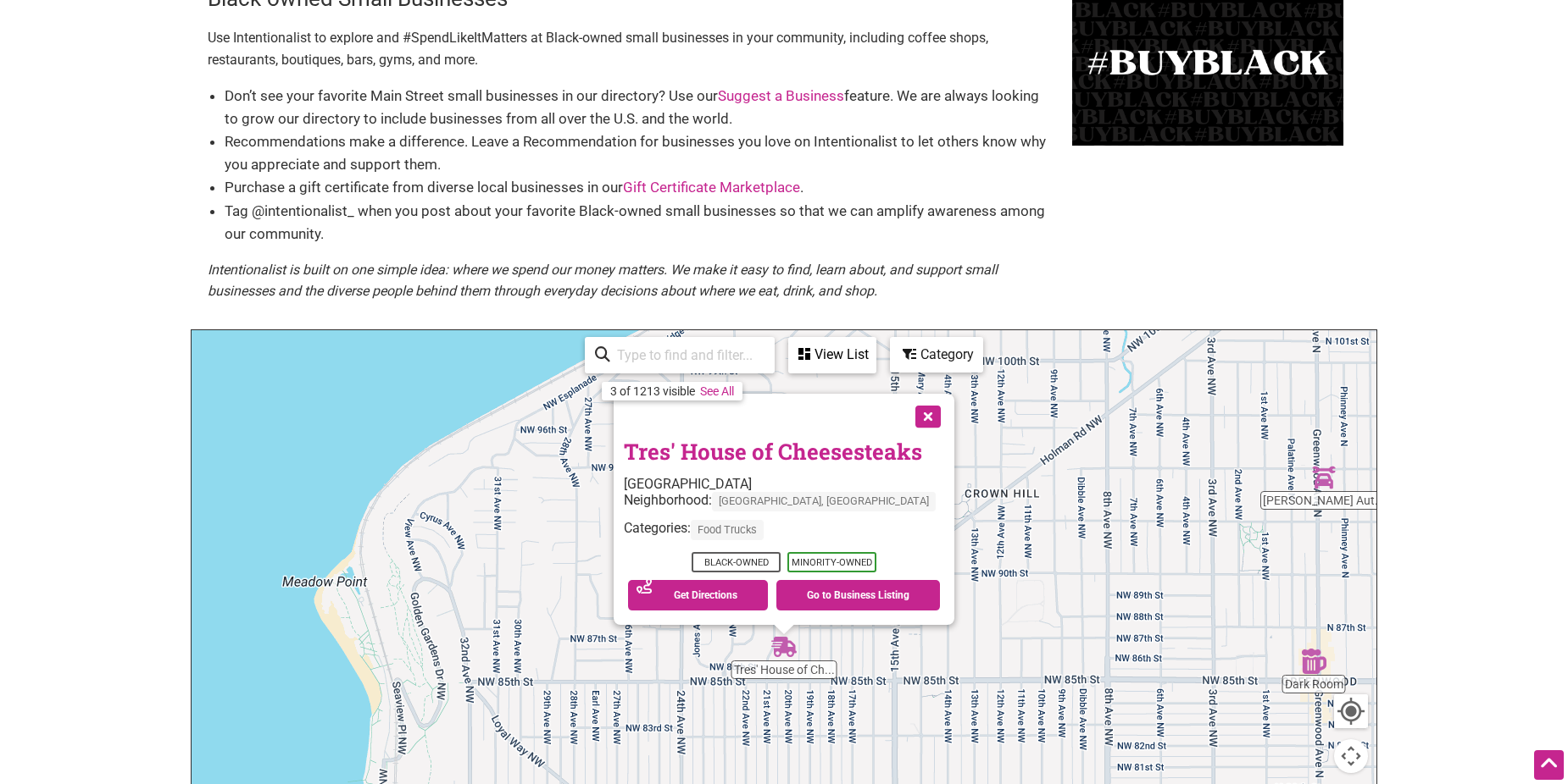
click at [914, 414] on button "Close" at bounding box center [926, 416] width 43 height 43
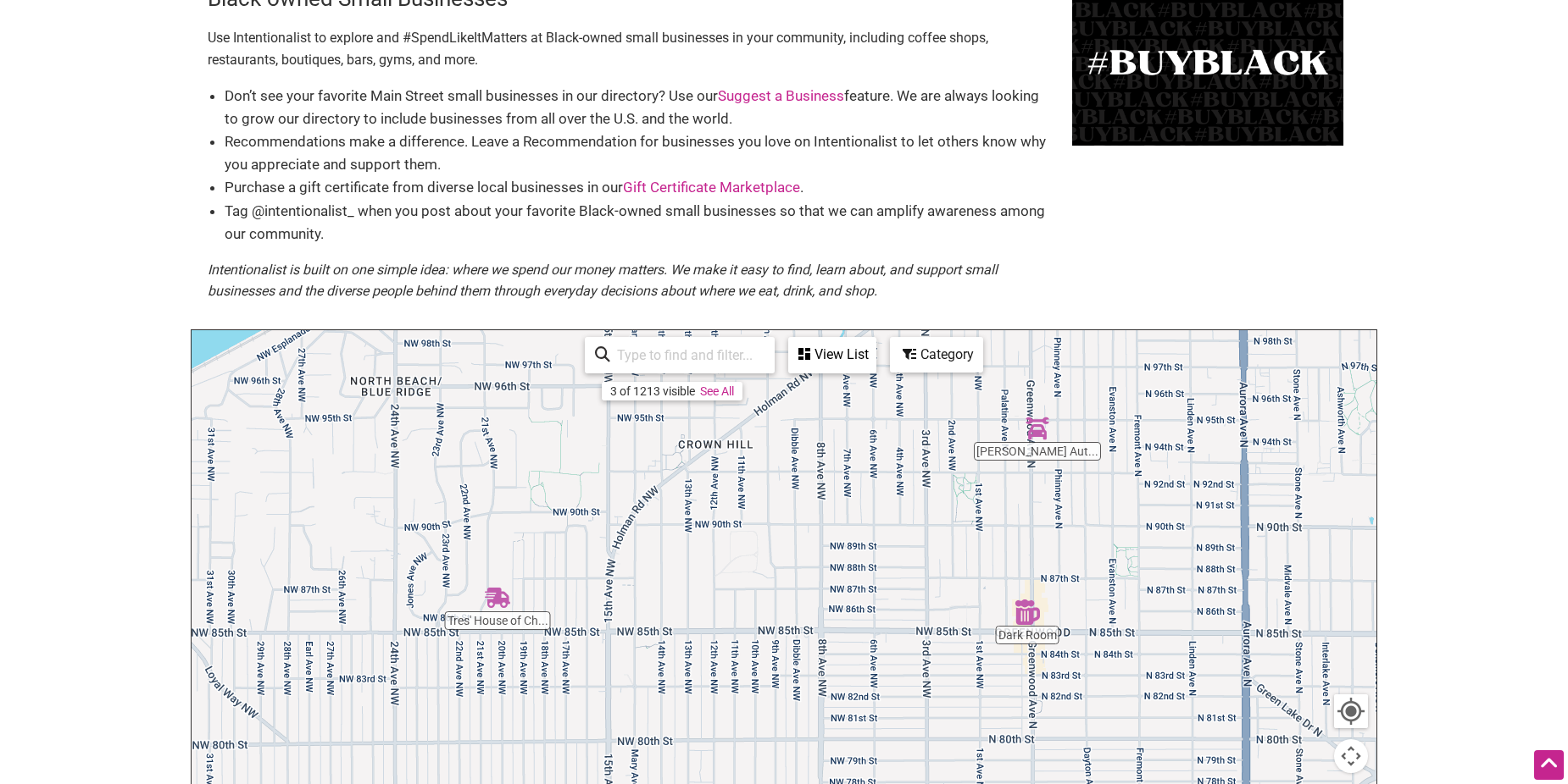
drag, startPoint x: 990, startPoint y: 598, endPoint x: 733, endPoint y: 583, distance: 257.4
click at [733, 583] on div "To navigate, press the arrow keys." at bounding box center [784, 660] width 1185 height 659
click at [1026, 629] on div "To navigate, press the arrow keys." at bounding box center [784, 660] width 1185 height 659
click at [1025, 609] on img "Dark Room" at bounding box center [1026, 612] width 25 height 25
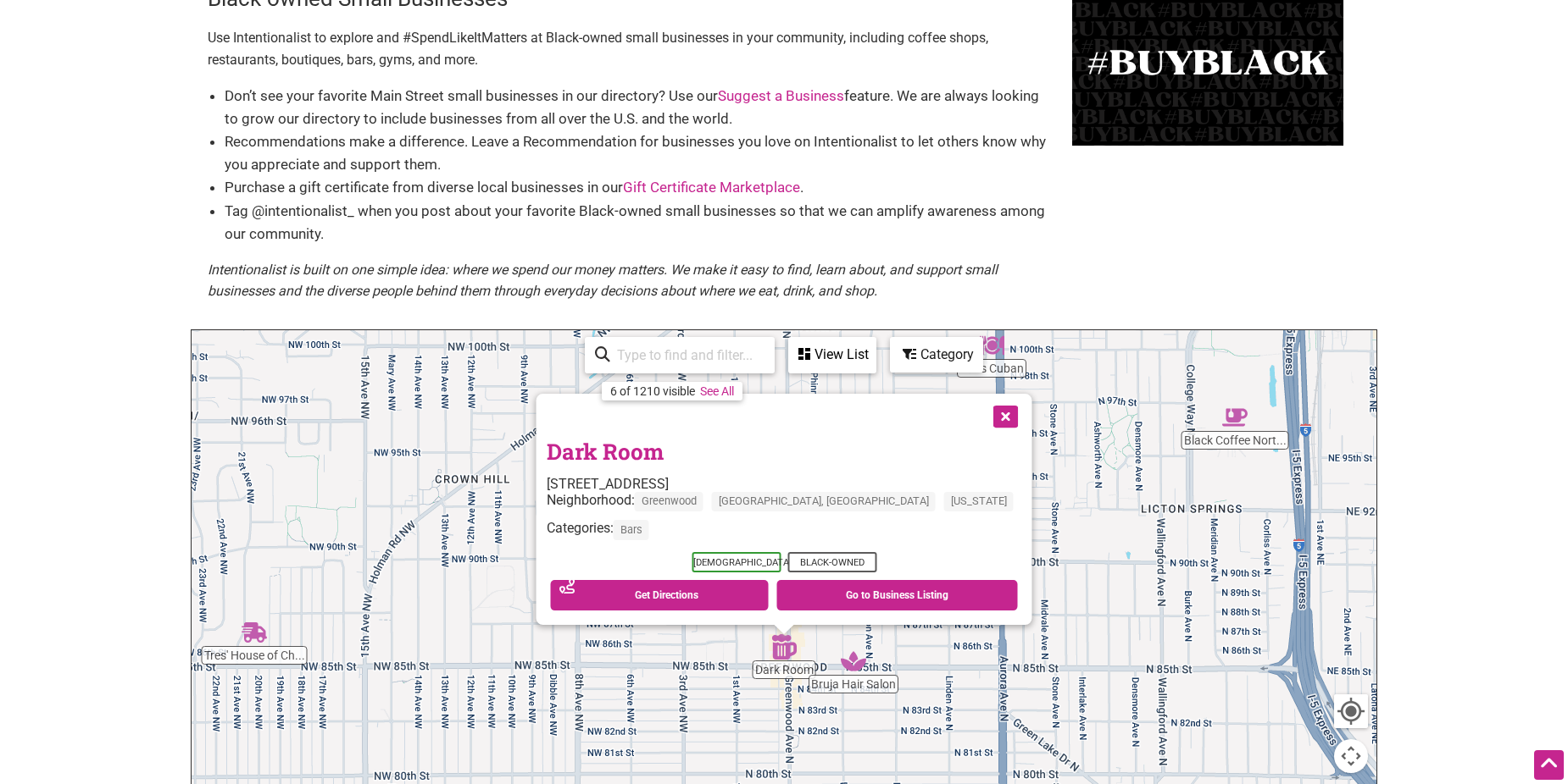
click at [847, 664] on img "Bruja Hair Salon" at bounding box center [853, 661] width 25 height 25
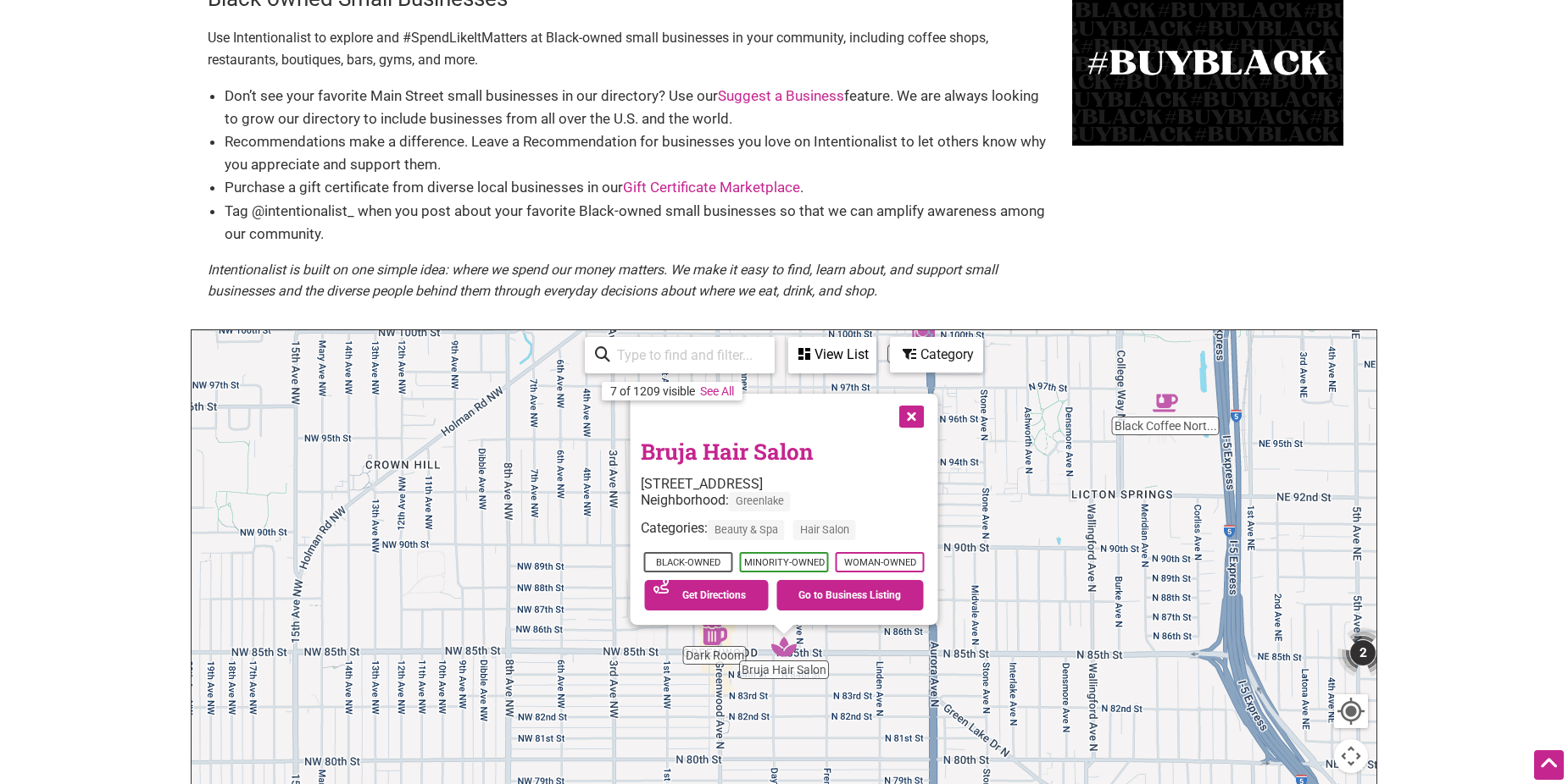
click at [912, 419] on button "Close" at bounding box center [910, 416] width 43 height 43
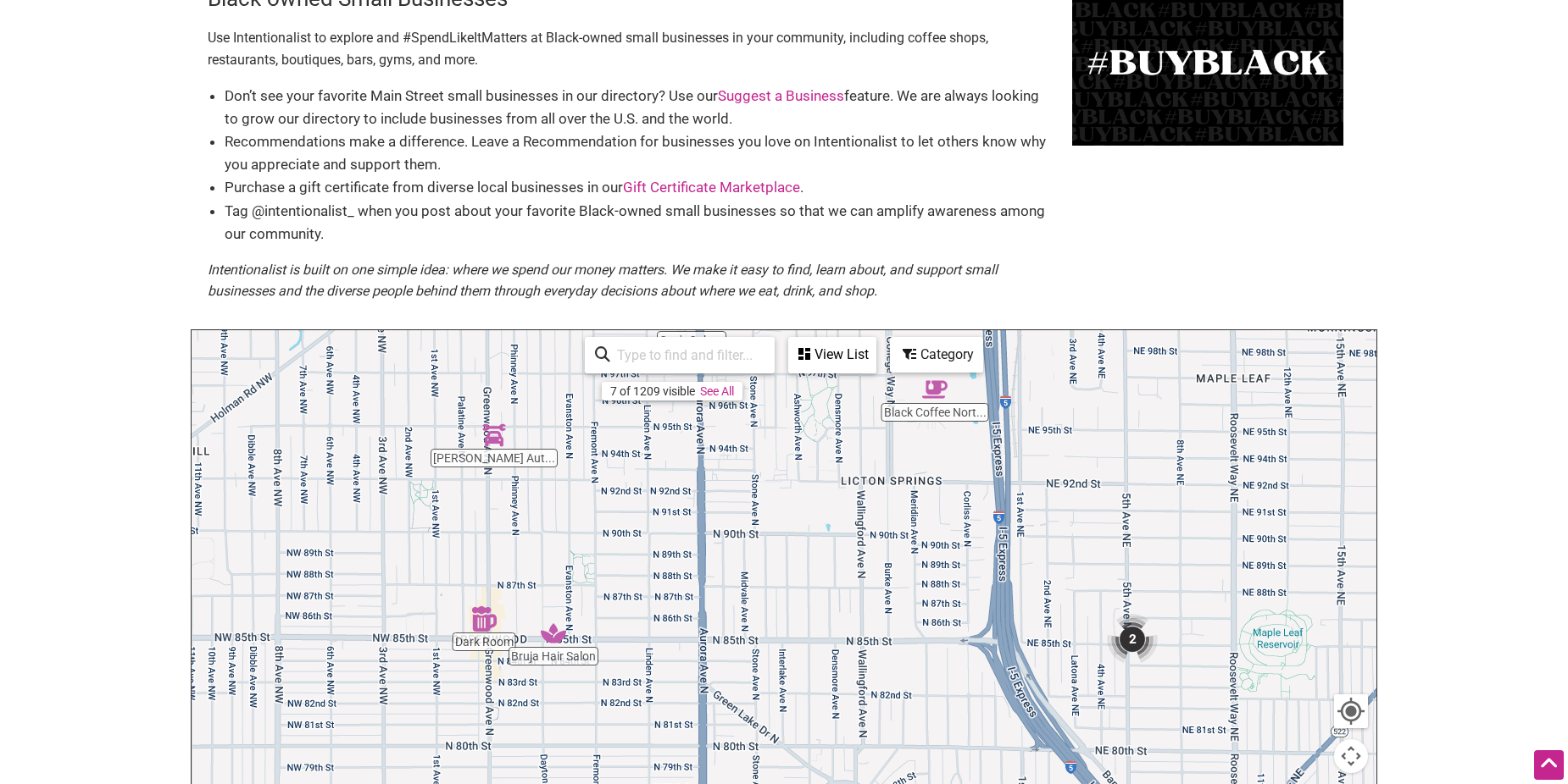
drag, startPoint x: 923, startPoint y: 703, endPoint x: 688, endPoint y: 694, distance: 235.2
click at [688, 694] on div "To navigate, press the arrow keys." at bounding box center [784, 660] width 1185 height 659
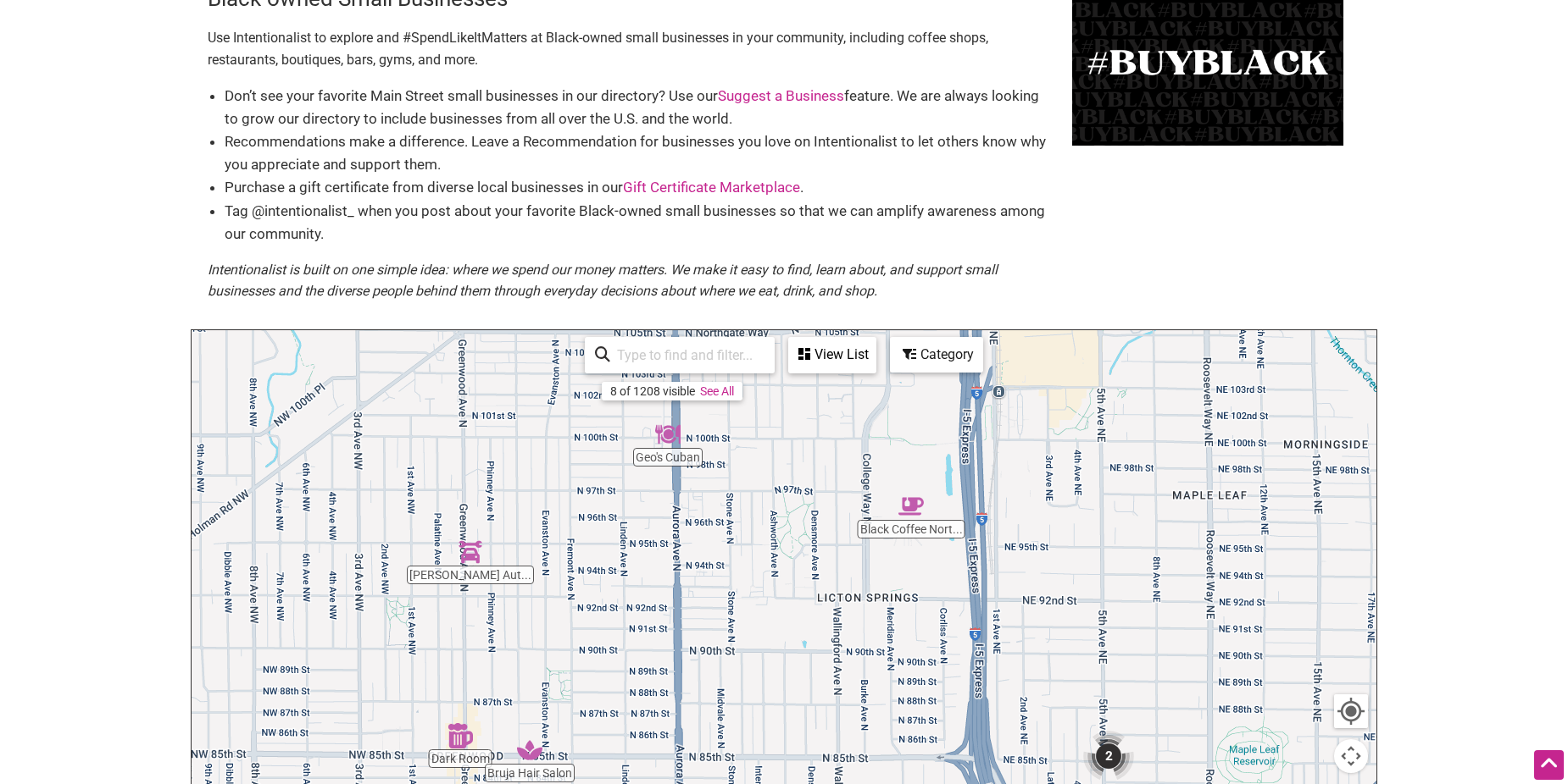
drag, startPoint x: 869, startPoint y: 675, endPoint x: 851, endPoint y: 785, distance: 111.5
click at [851, 700] on html "× Menu 0 Add a Business Map Blog Store Offers Intentionalist Cards Buy Black Ca…" at bounding box center [784, 306] width 1568 height 784
click at [913, 509] on img "Black Coffee Northwest" at bounding box center [910, 505] width 25 height 25
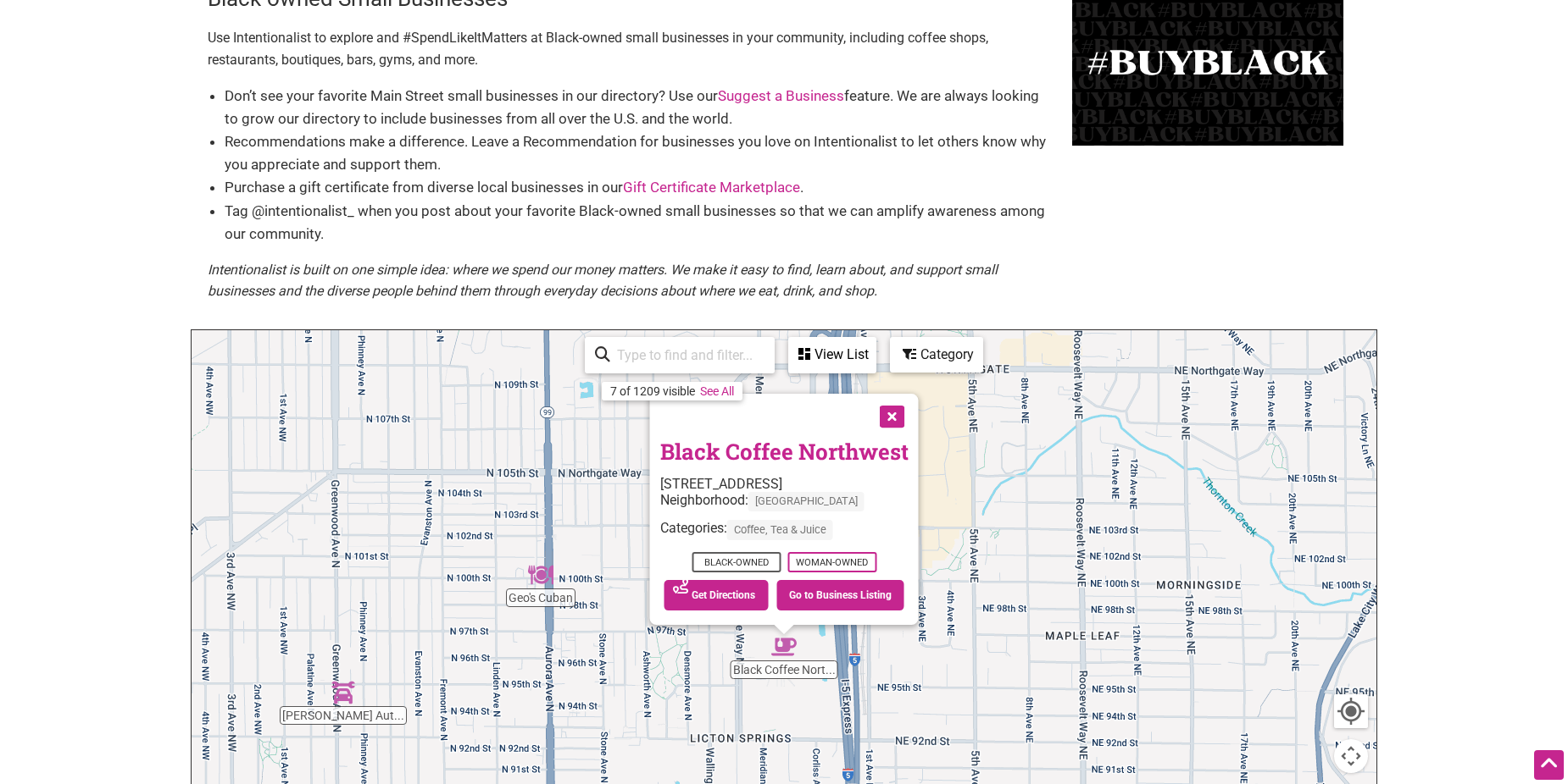
click at [897, 417] on button "Close" at bounding box center [891, 416] width 43 height 43
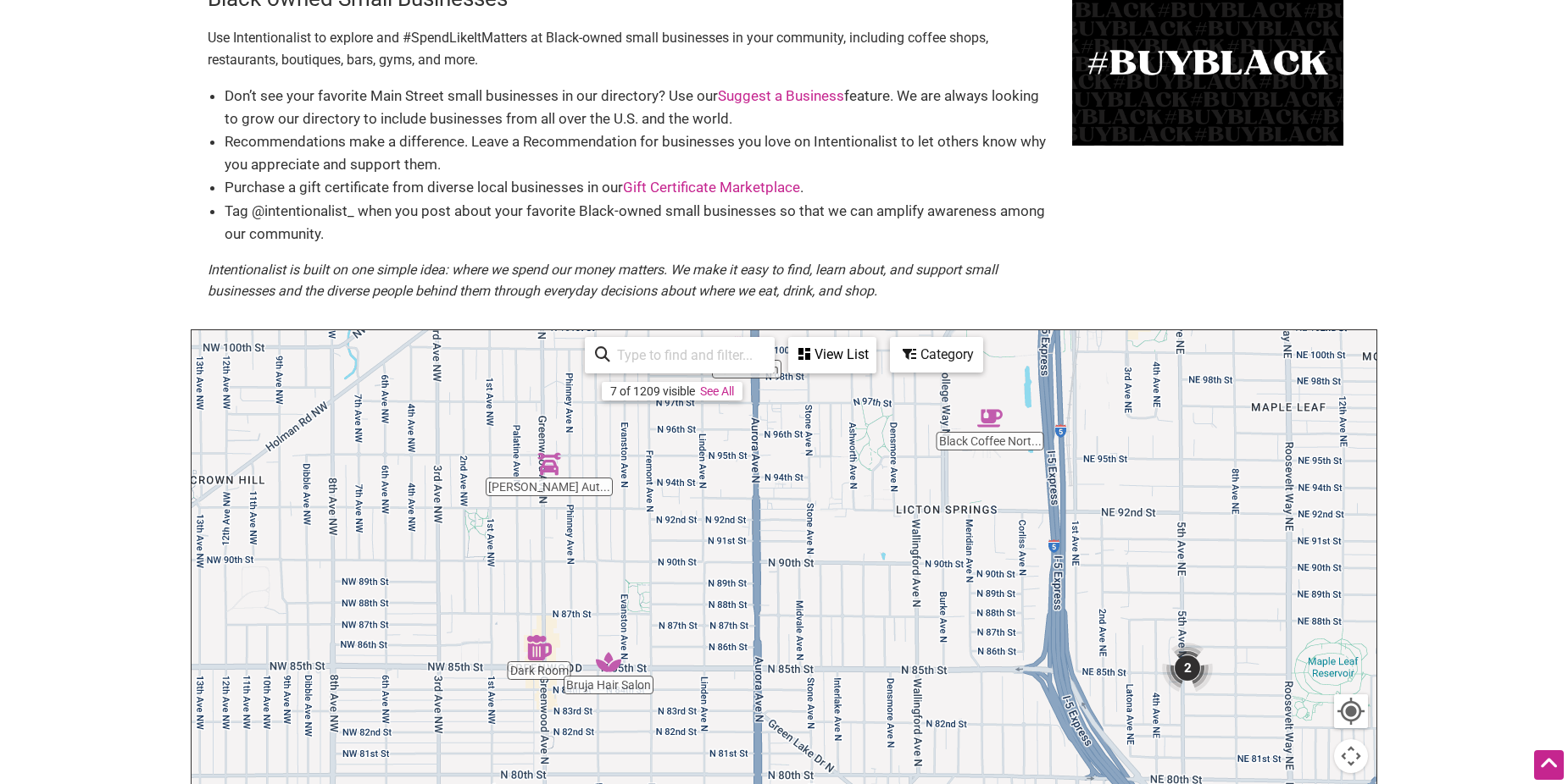
drag, startPoint x: 680, startPoint y: 677, endPoint x: 906, endPoint y: 420, distance: 342.2
click at [906, 420] on div "To navigate, press the arrow keys." at bounding box center [784, 660] width 1185 height 659
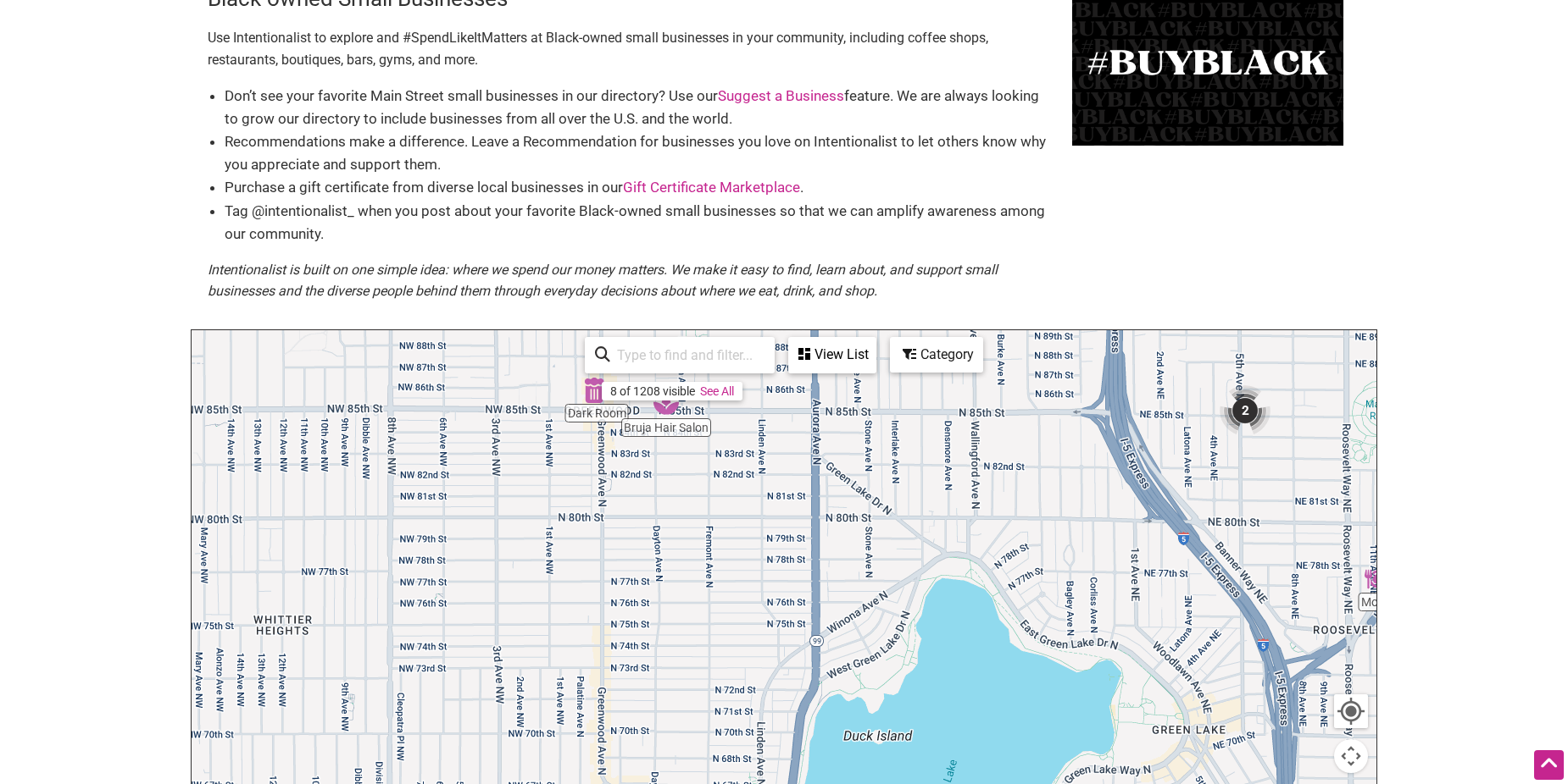
drag, startPoint x: 1010, startPoint y: 665, endPoint x: 1058, endPoint y: 403, distance: 266.4
click at [1058, 403] on div "To navigate, press the arrow keys." at bounding box center [784, 660] width 1185 height 659
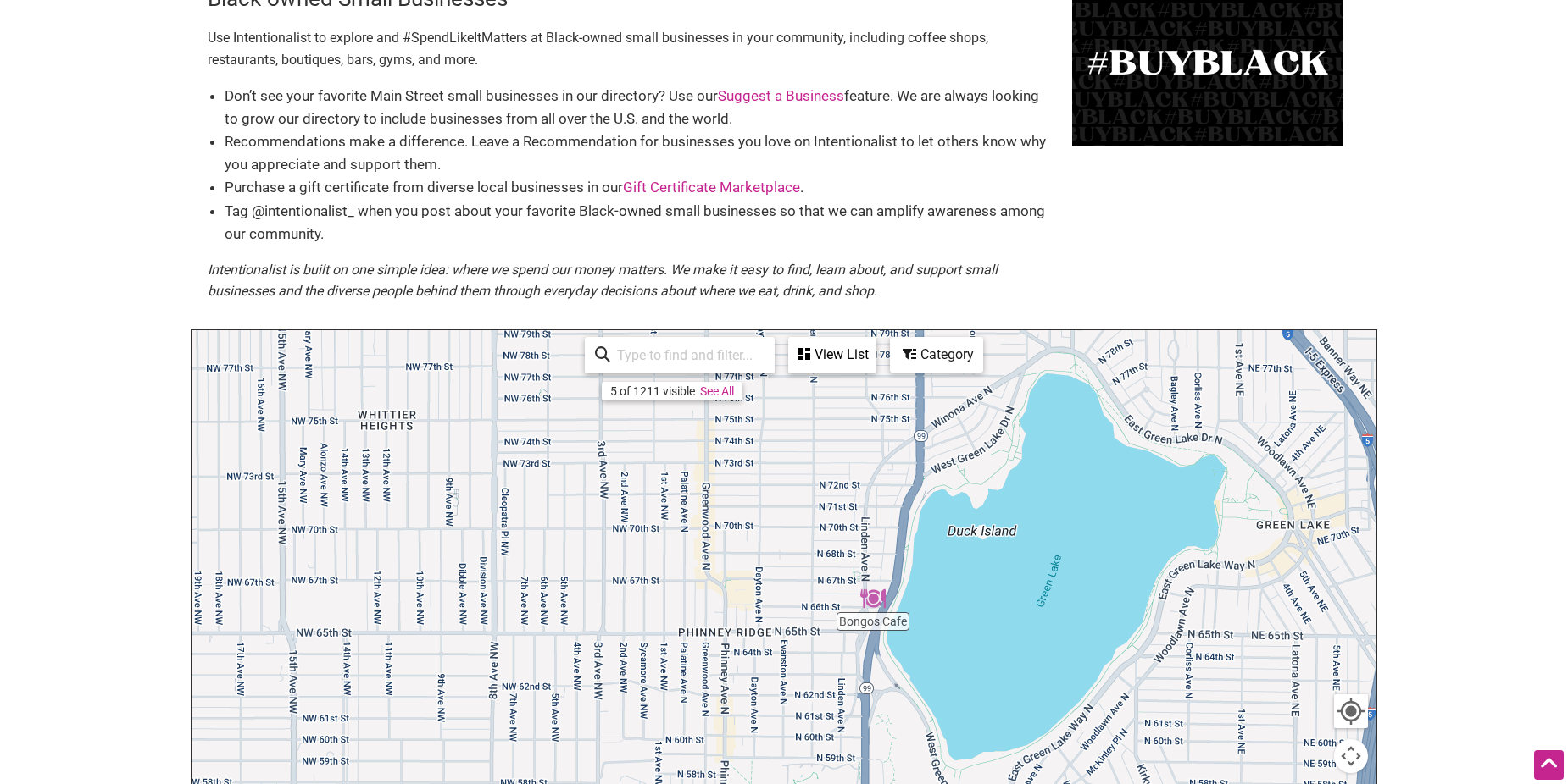
drag, startPoint x: 784, startPoint y: 591, endPoint x: 852, endPoint y: 482, distance: 128.5
click at [852, 482] on div "To navigate, press the arrow keys." at bounding box center [784, 660] width 1185 height 659
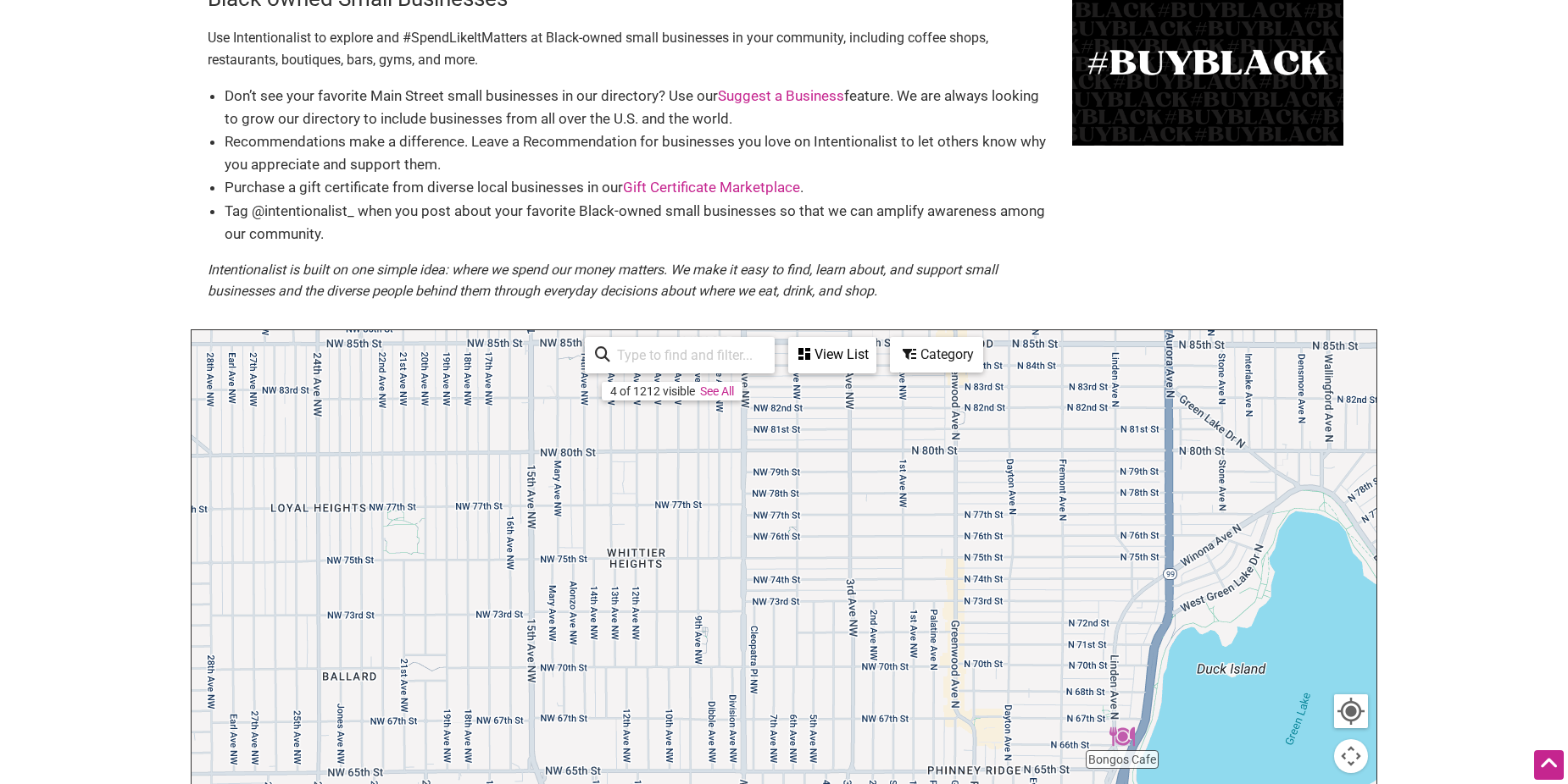
drag, startPoint x: 723, startPoint y: 635, endPoint x: 1006, endPoint y: 753, distance: 306.6
click at [1002, 771] on div "To navigate, press the arrow keys." at bounding box center [784, 660] width 1185 height 659
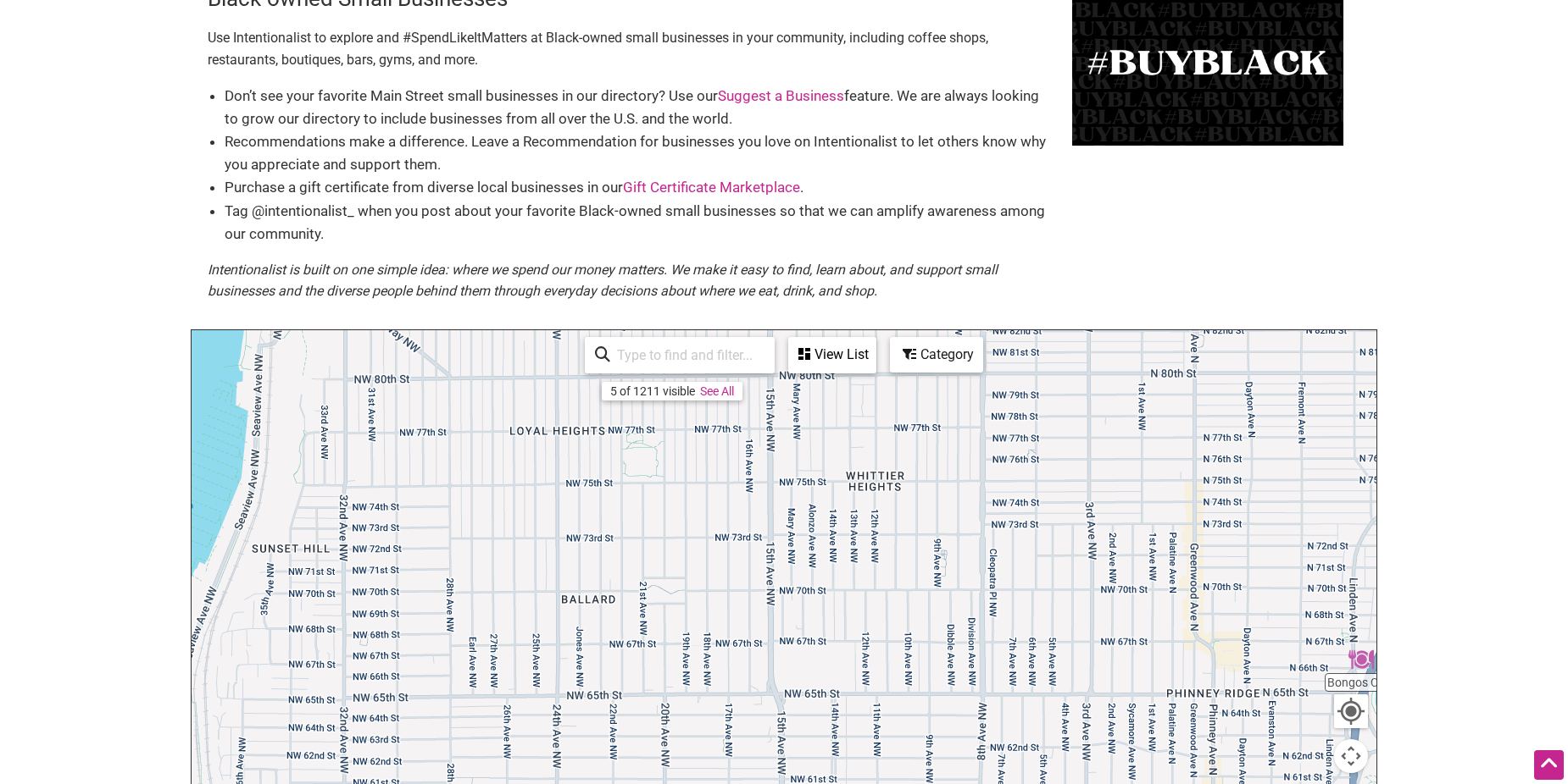
drag, startPoint x: 744, startPoint y: 614, endPoint x: 925, endPoint y: 519, distance: 204.4
click at [925, 523] on div "To navigate, press the arrow keys." at bounding box center [784, 660] width 1185 height 659
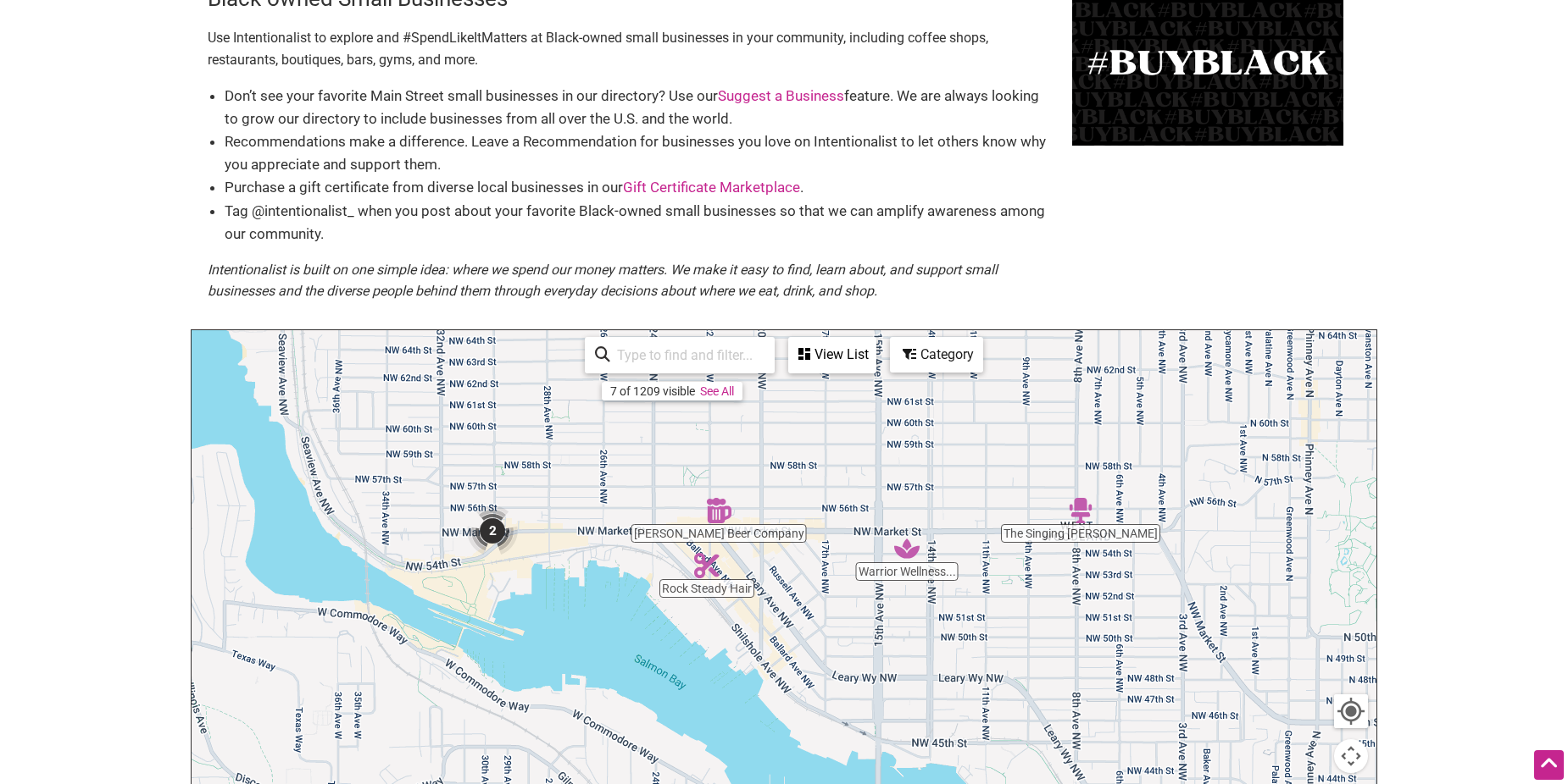
drag, startPoint x: 948, startPoint y: 654, endPoint x: 1047, endPoint y: 354, distance: 315.9
click at [1047, 344] on div "To navigate, press the arrow keys." at bounding box center [784, 660] width 1185 height 659
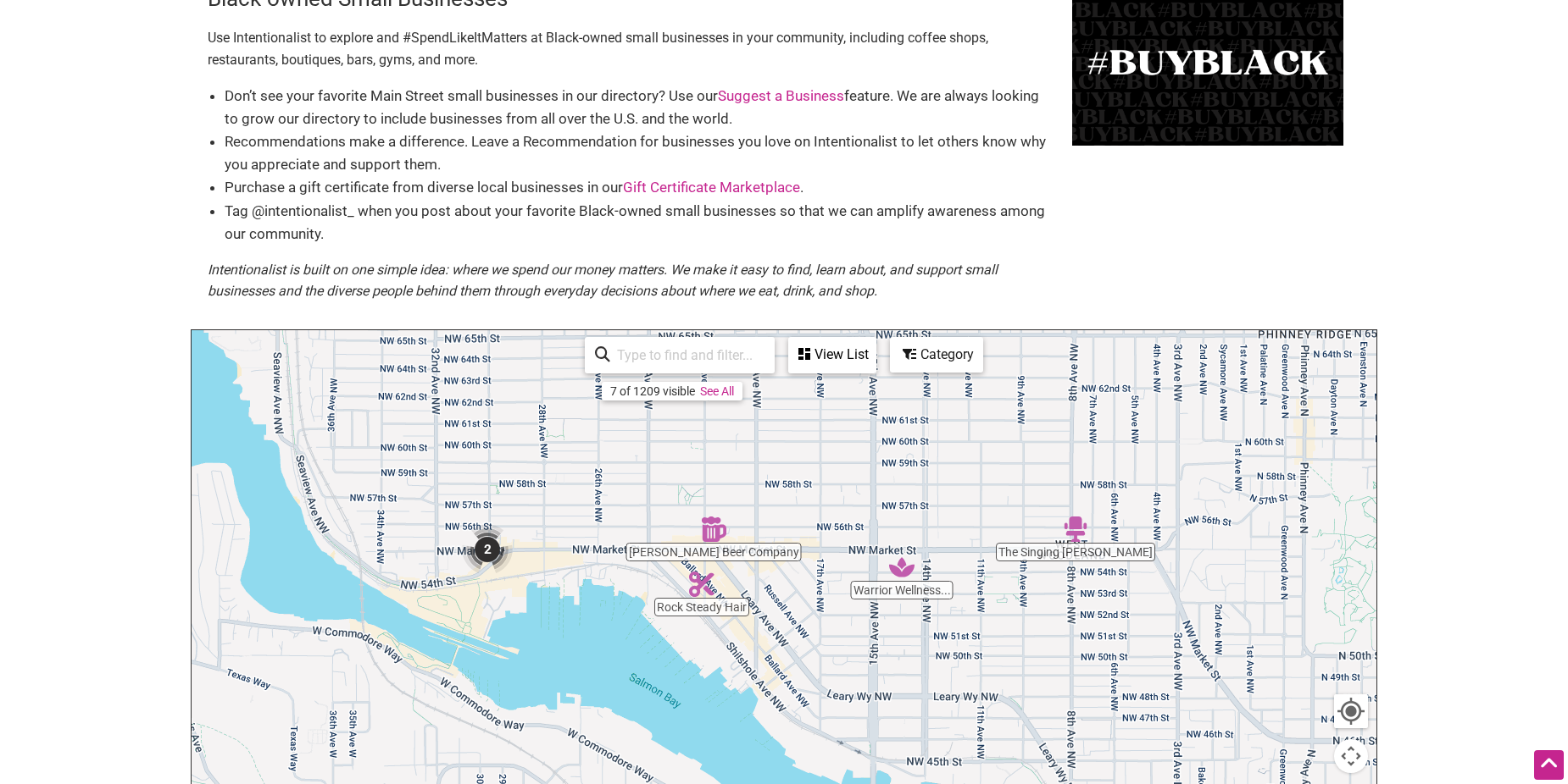
click at [898, 567] on img "Warrior Wellness Massage" at bounding box center [901, 566] width 25 height 25
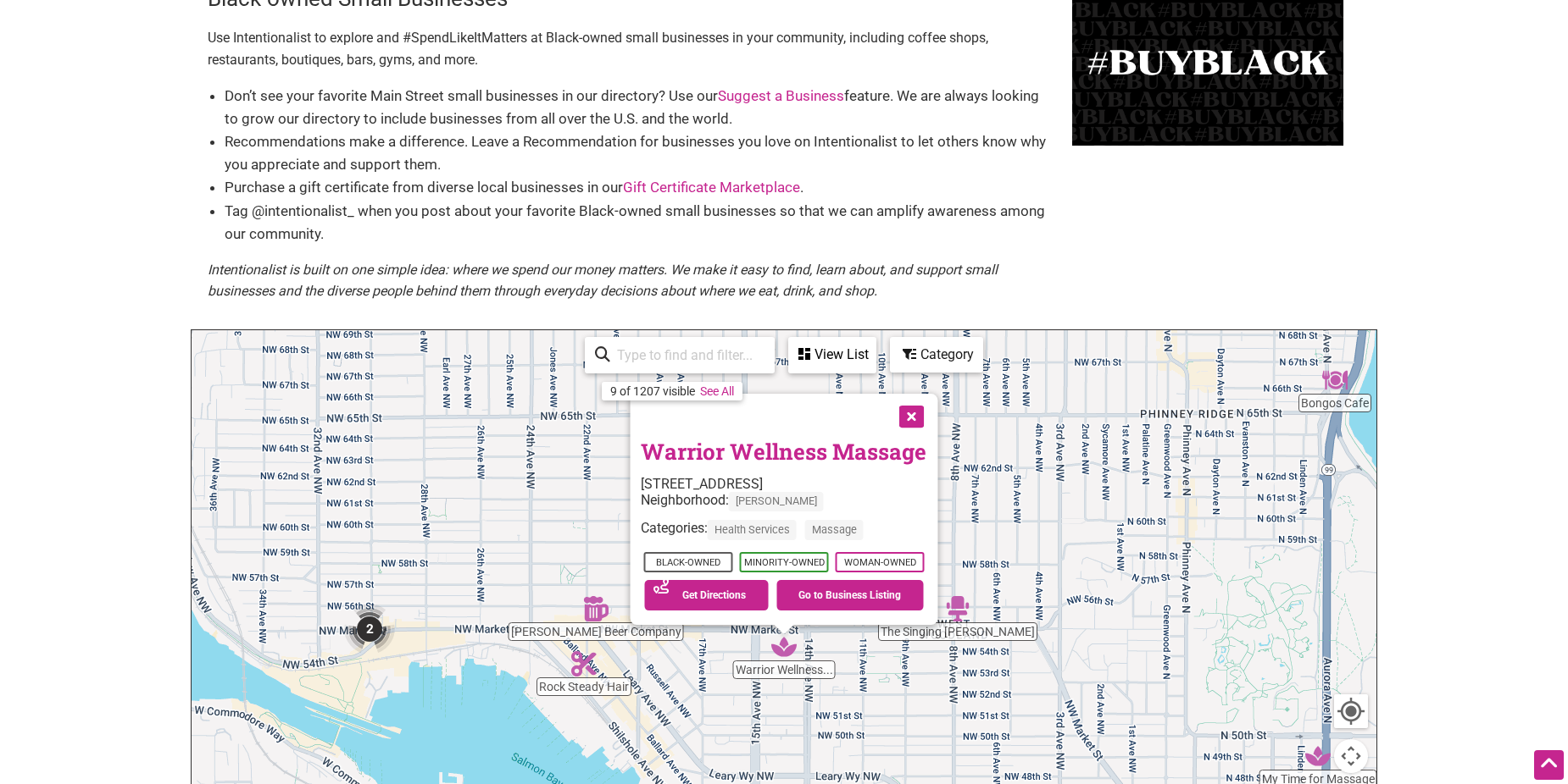
click at [909, 417] on button "Close" at bounding box center [910, 416] width 43 height 43
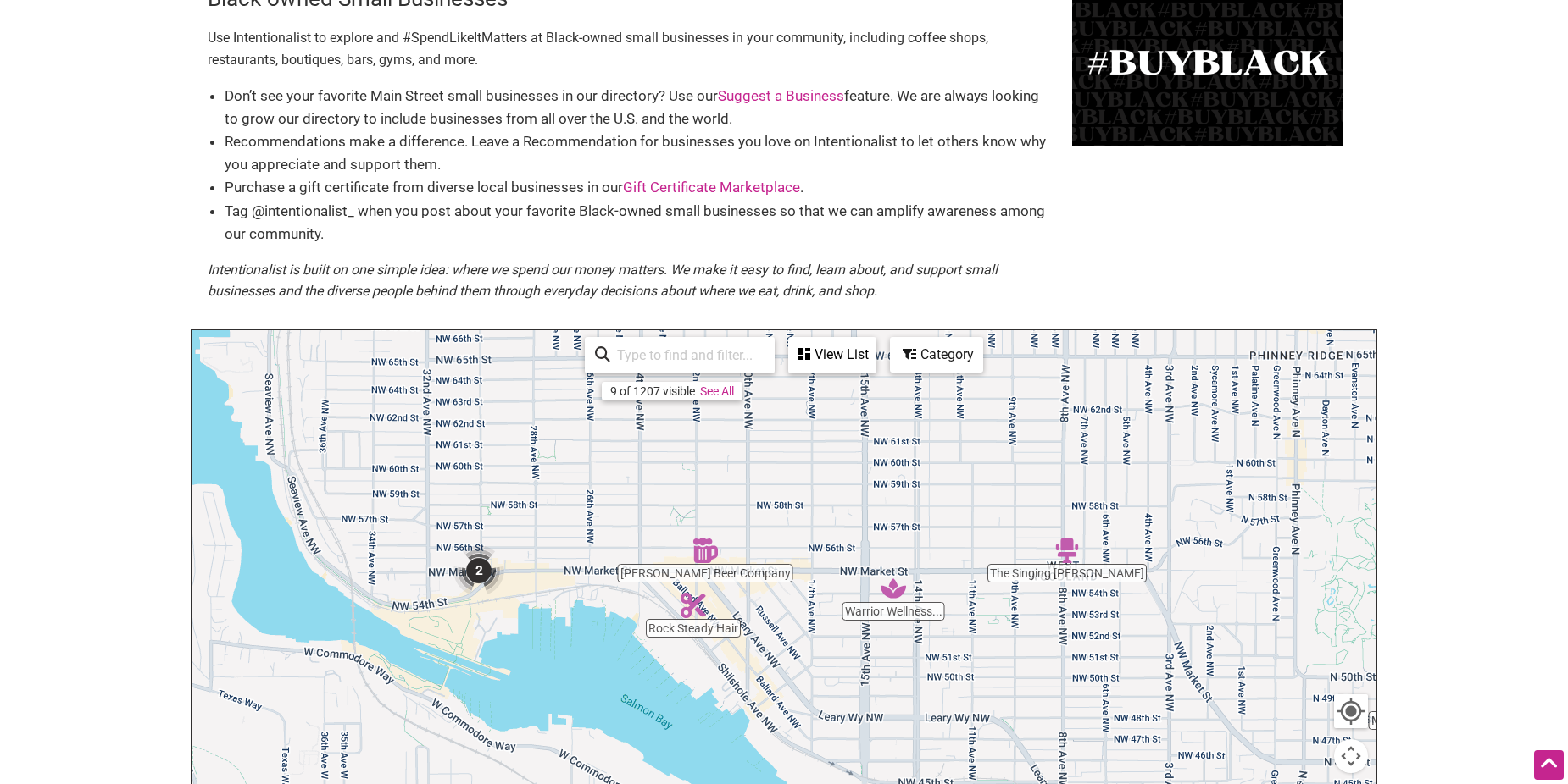
drag, startPoint x: 706, startPoint y: 638, endPoint x: 823, endPoint y: 577, distance: 131.9
click at [823, 577] on div "To navigate, press the arrow keys." at bounding box center [784, 660] width 1185 height 659
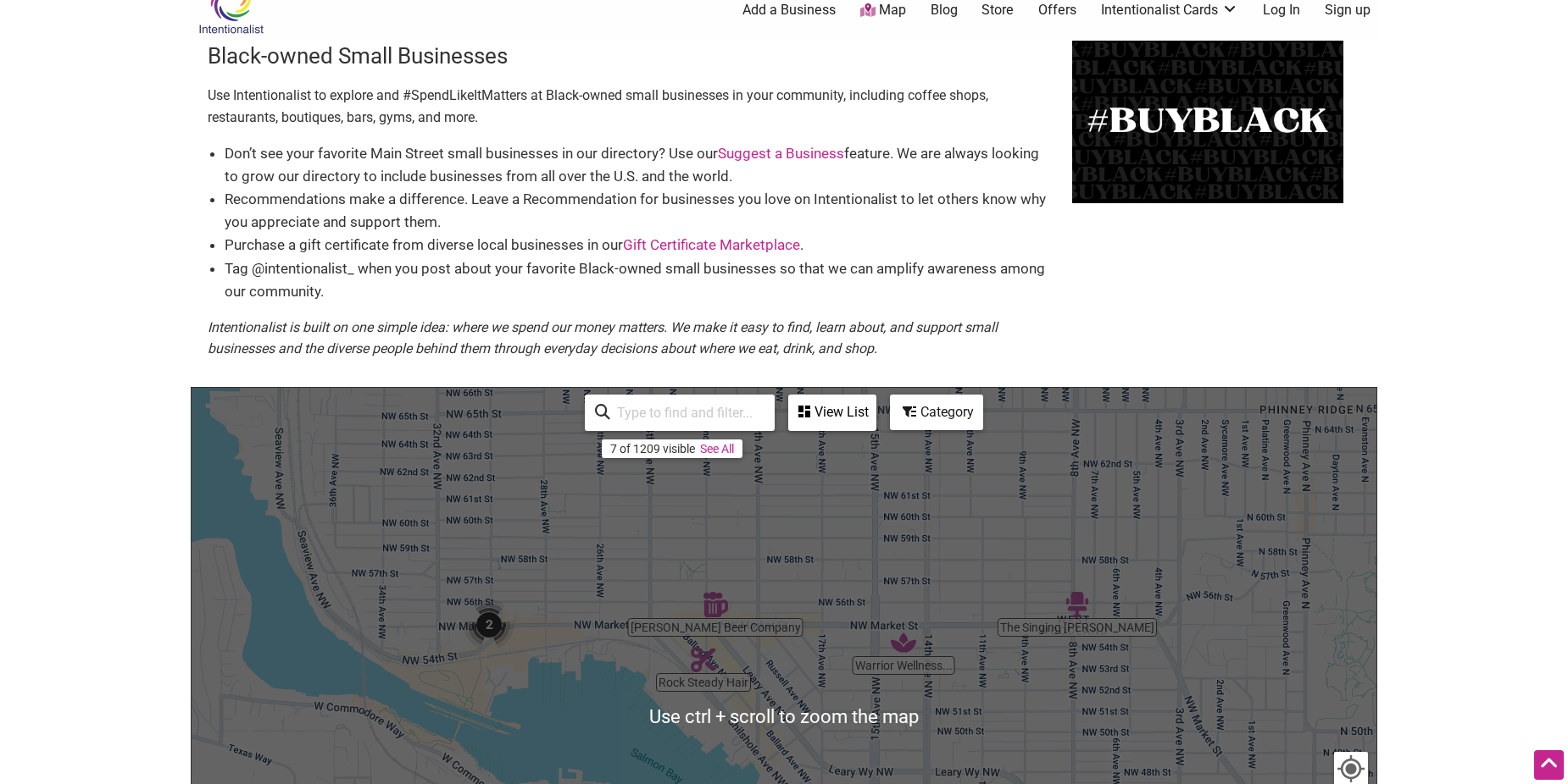
scroll to position [0, 0]
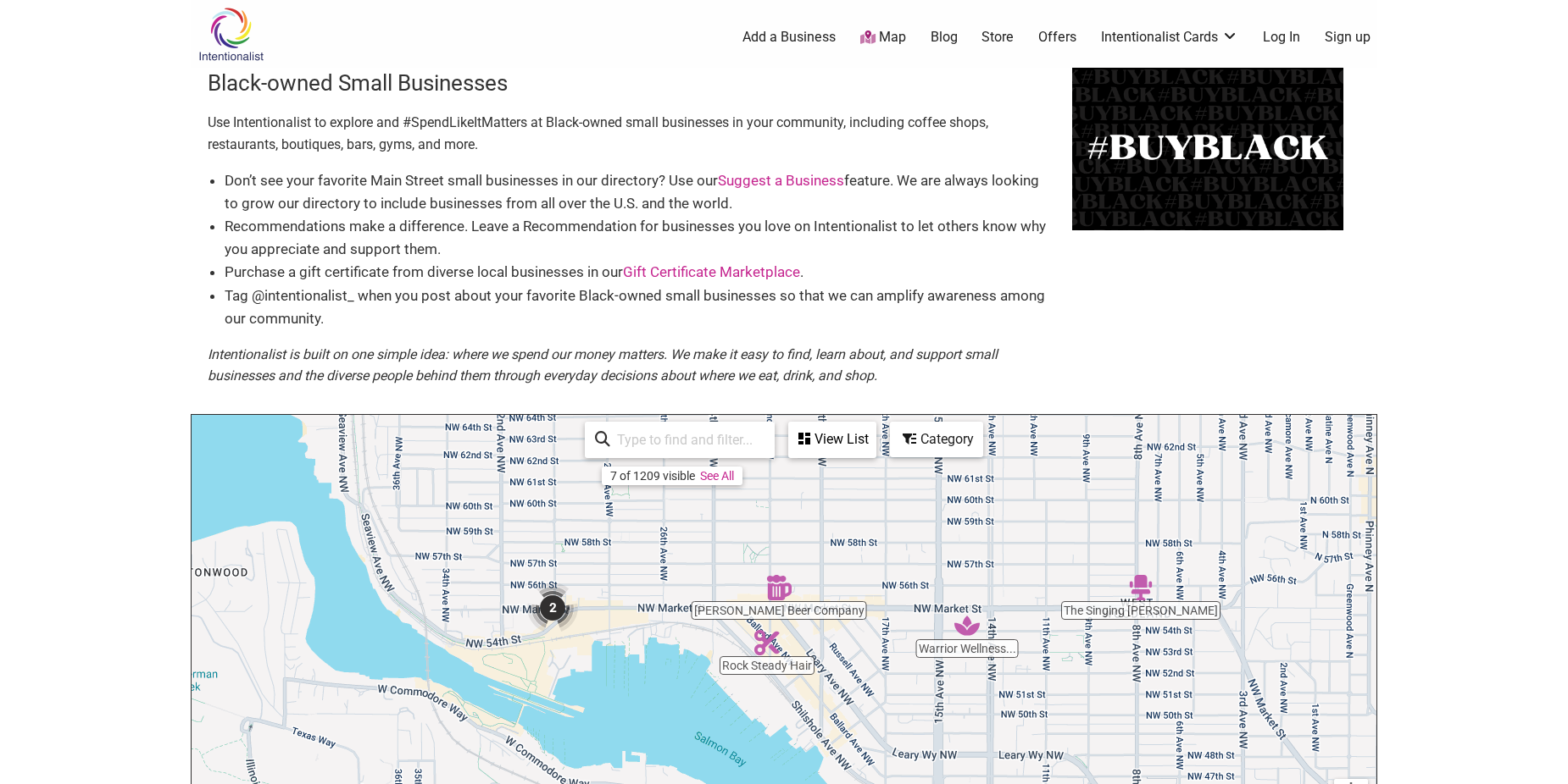
drag, startPoint x: 585, startPoint y: 598, endPoint x: 611, endPoint y: 579, distance: 32.2
click at [611, 579] on div "To navigate, press the arrow keys." at bounding box center [784, 744] width 1185 height 659
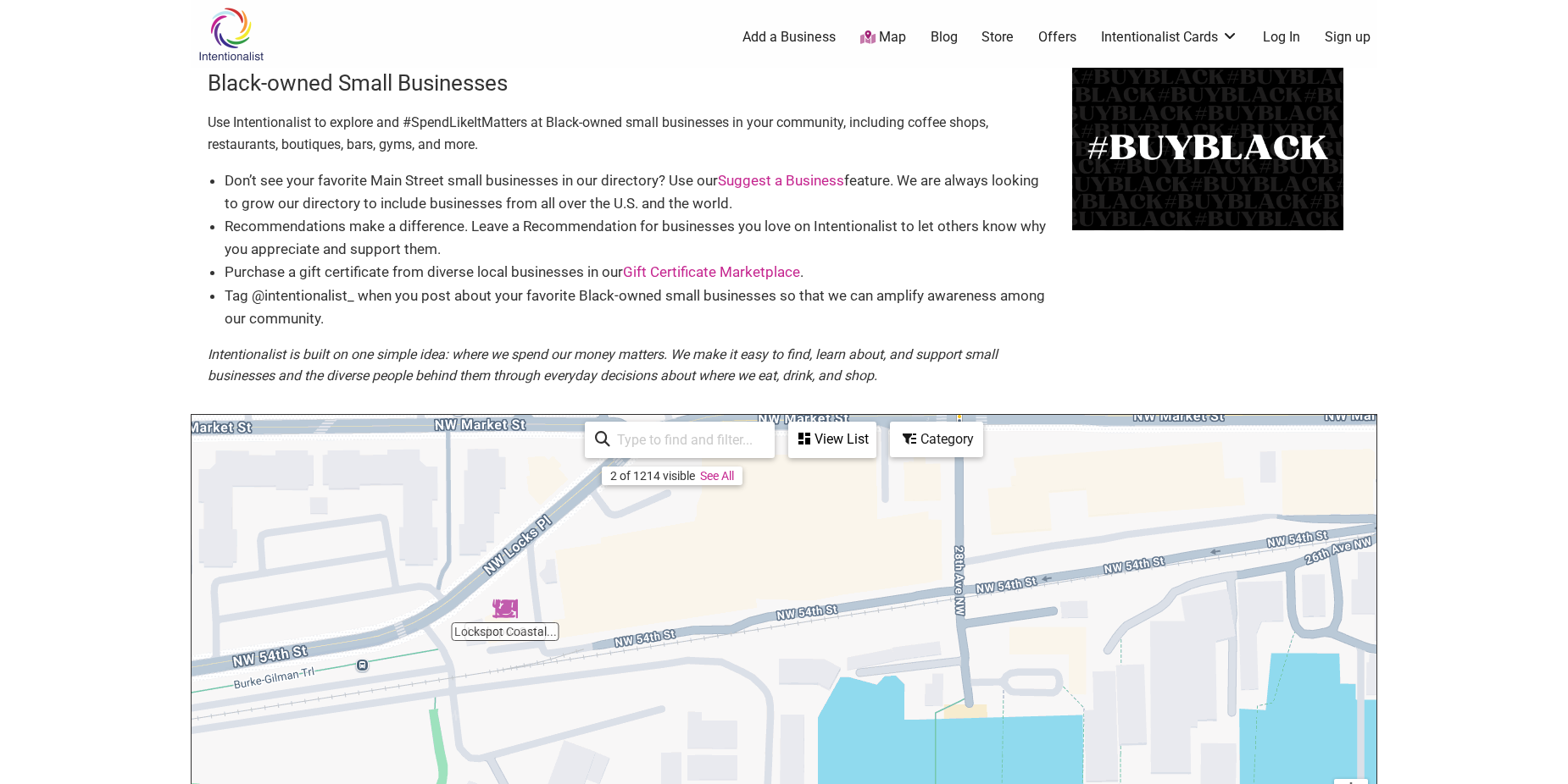
drag, startPoint x: 581, startPoint y: 624, endPoint x: 646, endPoint y: 581, distance: 77.9
click at [646, 581] on div "To navigate, press the arrow keys." at bounding box center [784, 744] width 1185 height 659
click at [505, 609] on img "Lockspot Coastal Coffee" at bounding box center [505, 608] width 25 height 25
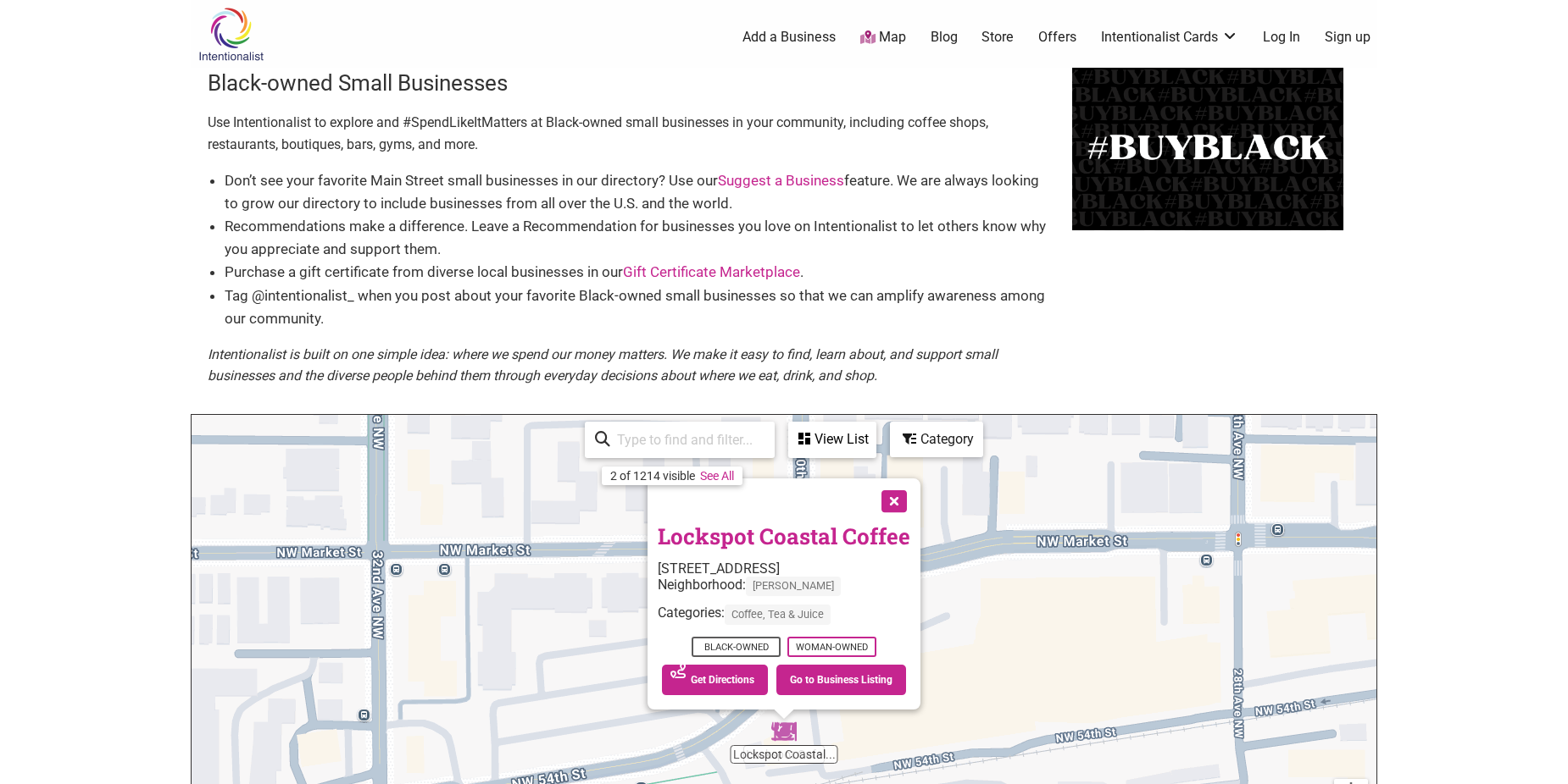
click at [99, 641] on body "× Menu 0 Add a Business Map Blog Store Offers Intentionalist Cards Buy Black Ca…" at bounding box center [784, 392] width 1568 height 784
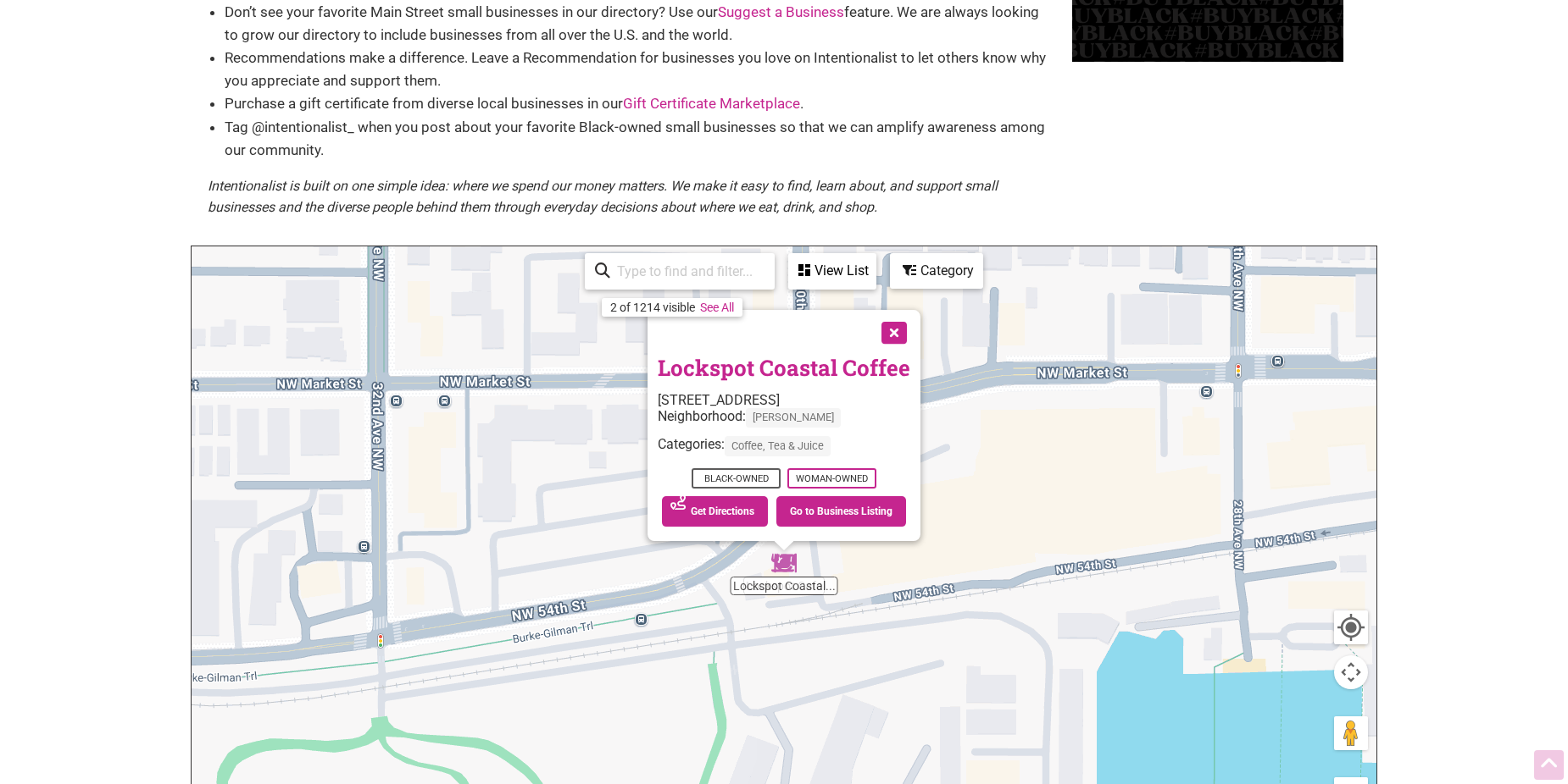
scroll to position [169, 0]
